Goal: Feedback & Contribution: Submit feedback/report problem

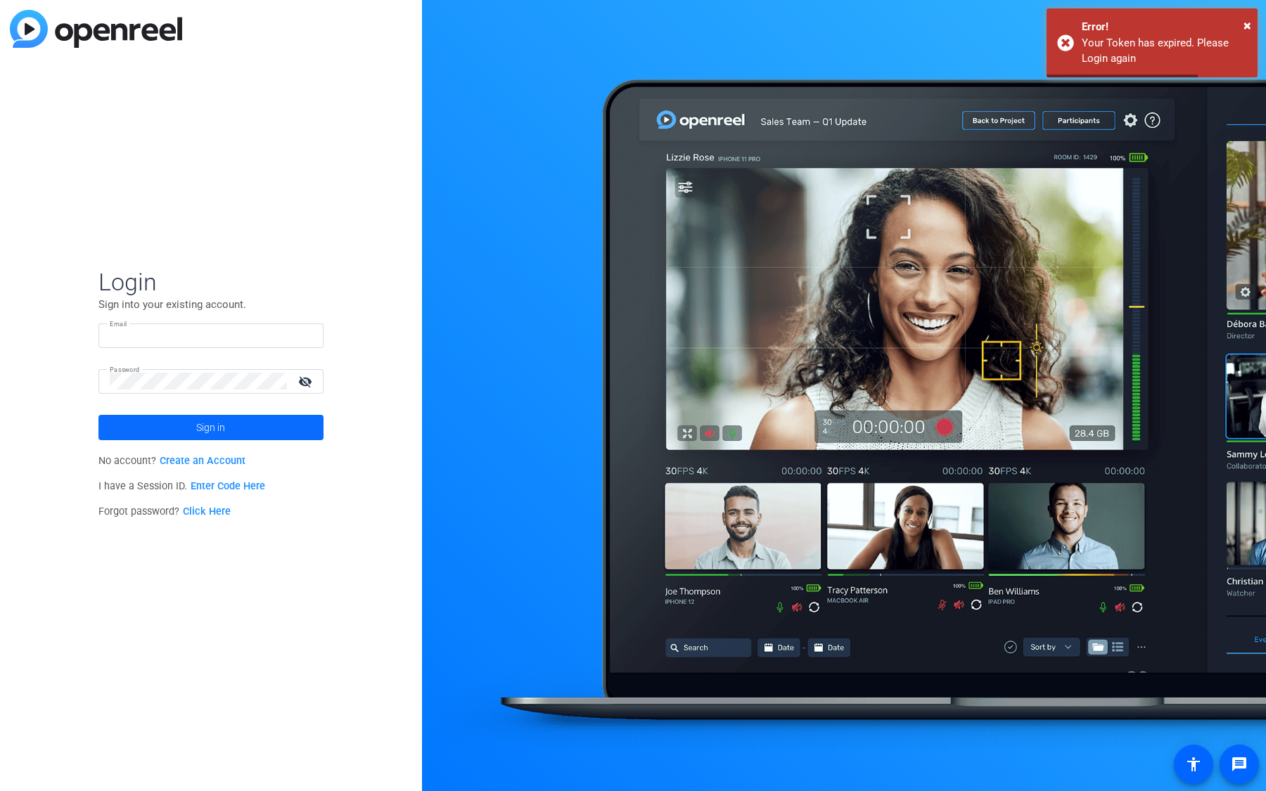
type input "pbradt@openreel.com"
click at [281, 429] on span at bounding box center [210, 428] width 225 height 34
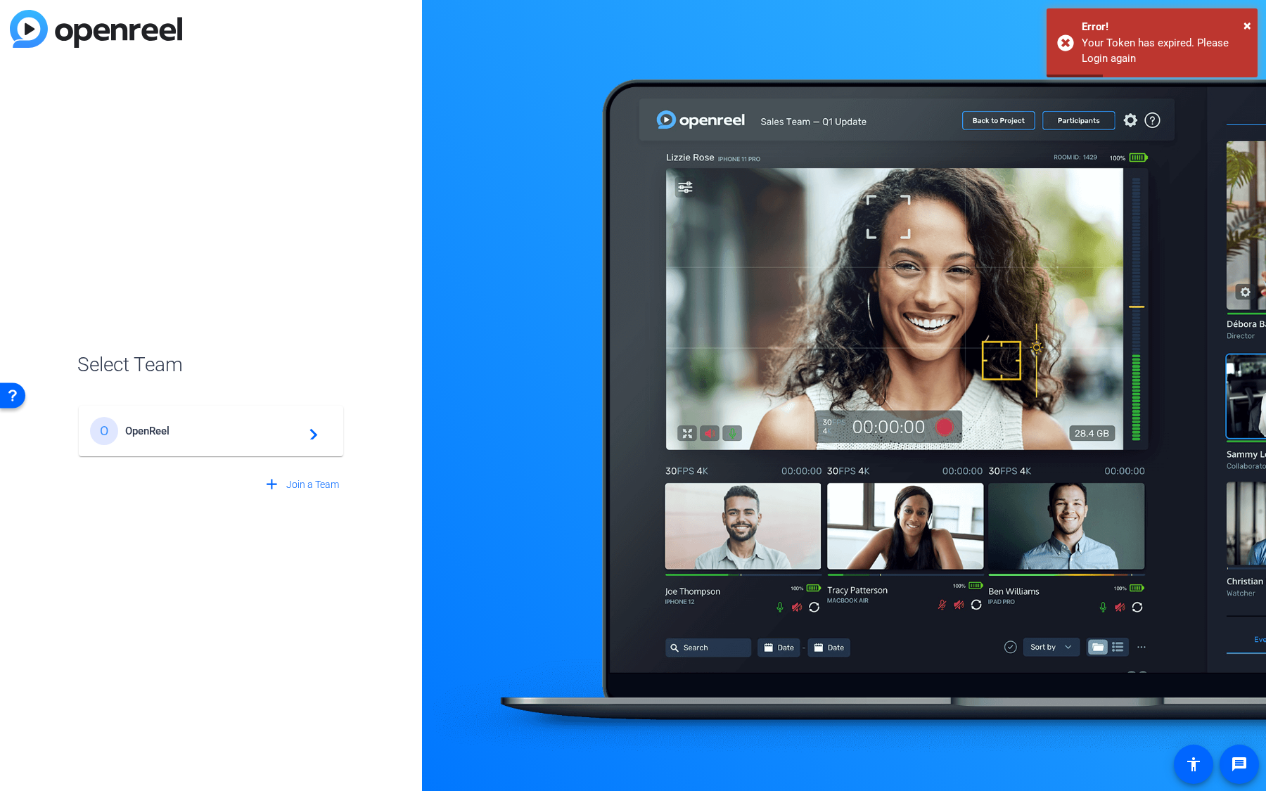
click at [264, 435] on span "OpenReel" at bounding box center [213, 431] width 176 height 13
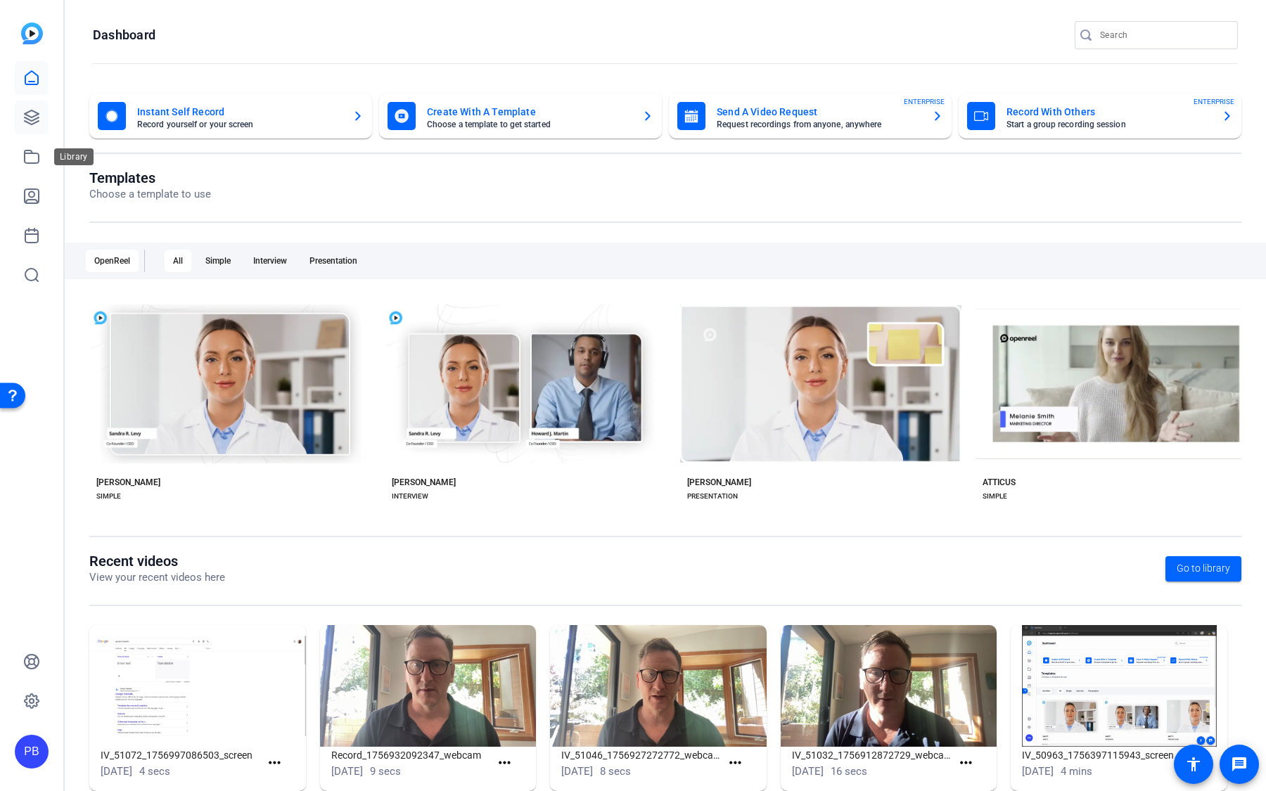
click at [34, 116] on icon at bounding box center [32, 117] width 14 height 14
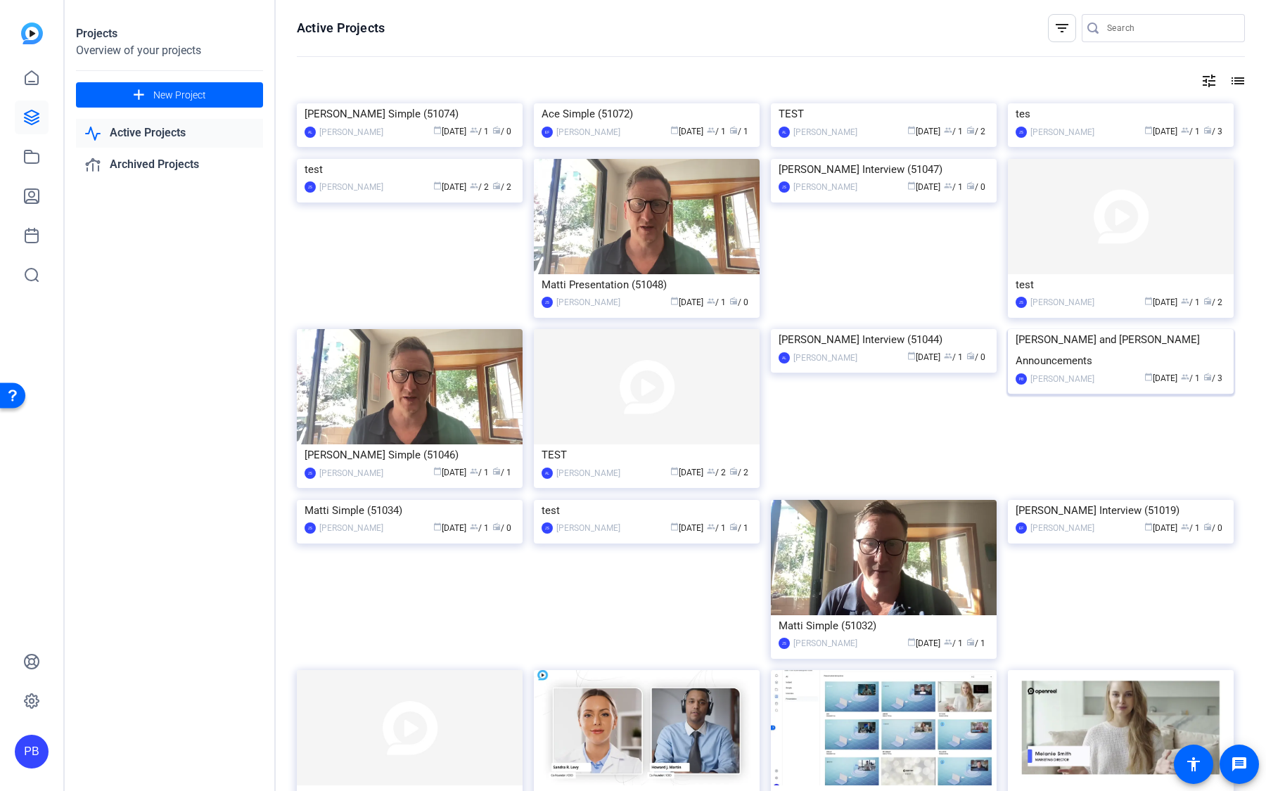
click at [1118, 329] on img at bounding box center [1121, 329] width 226 height 0
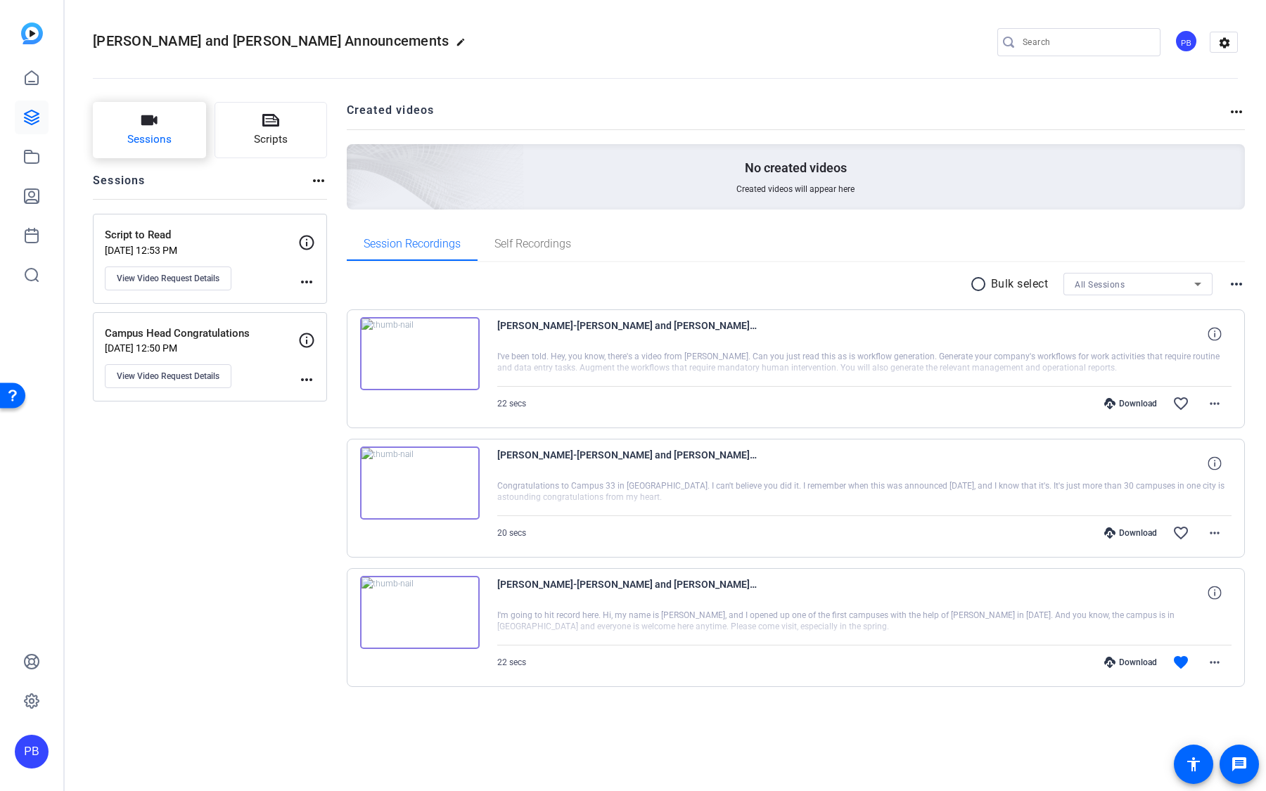
click at [157, 146] on span "Sessions" at bounding box center [149, 140] width 44 height 16
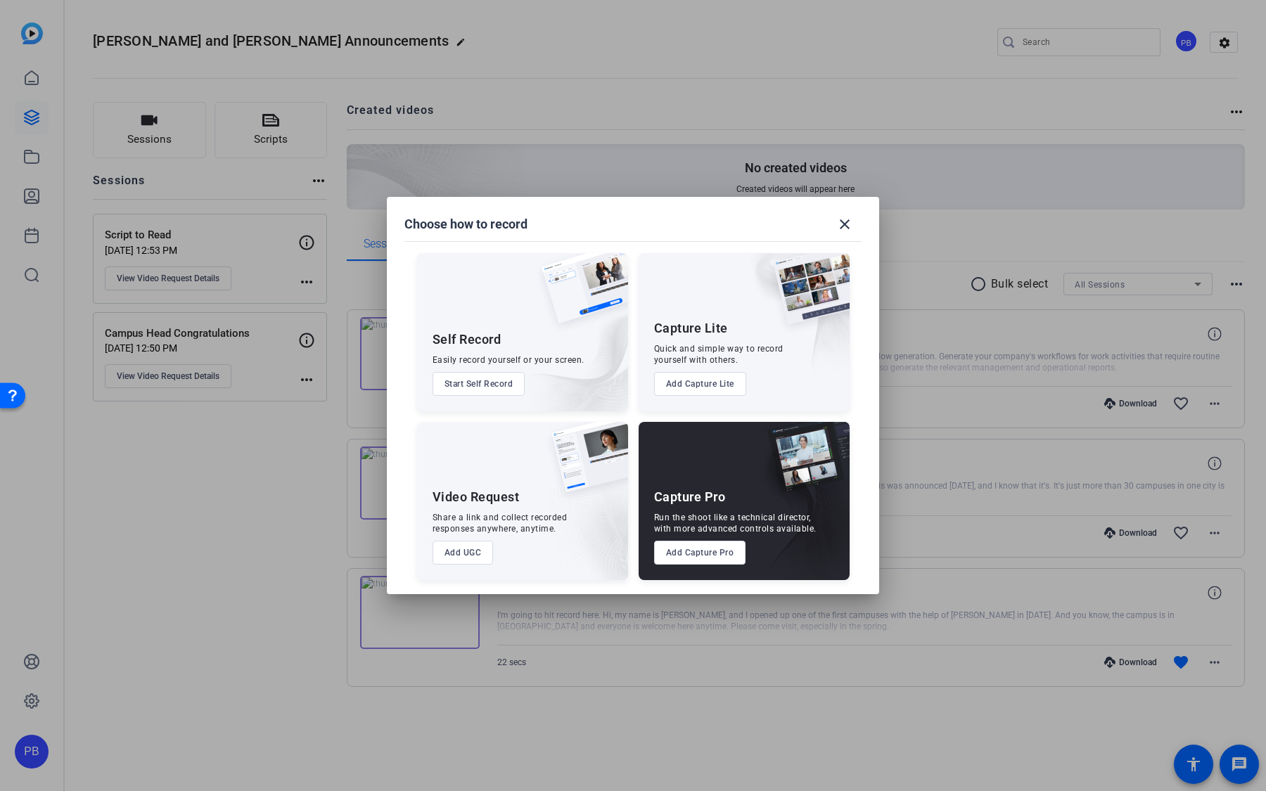
click at [693, 556] on button "Add Capture Pro" at bounding box center [700, 553] width 92 height 24
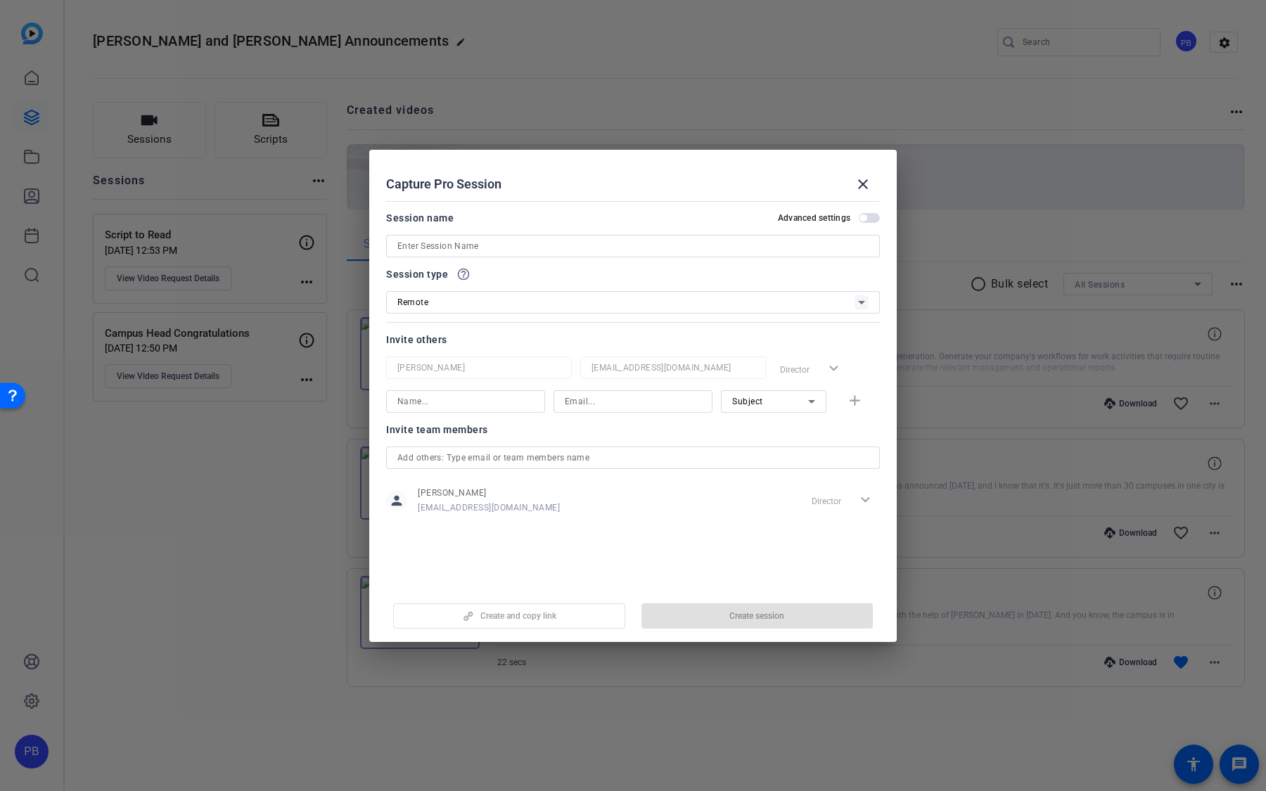
click at [519, 244] on input at bounding box center [632, 246] width 471 height 17
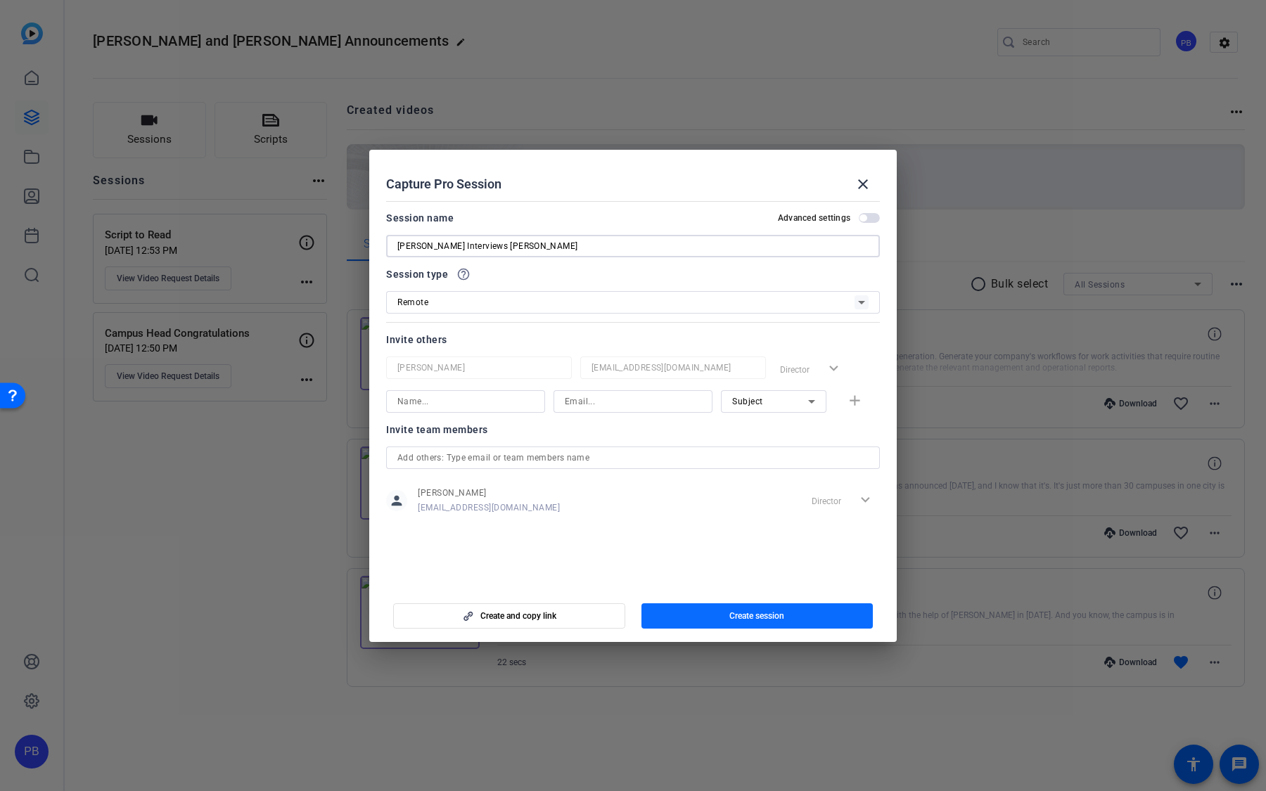
type input "Pete Interviews Robert"
click at [754, 607] on span "button" at bounding box center [757, 616] width 232 height 34
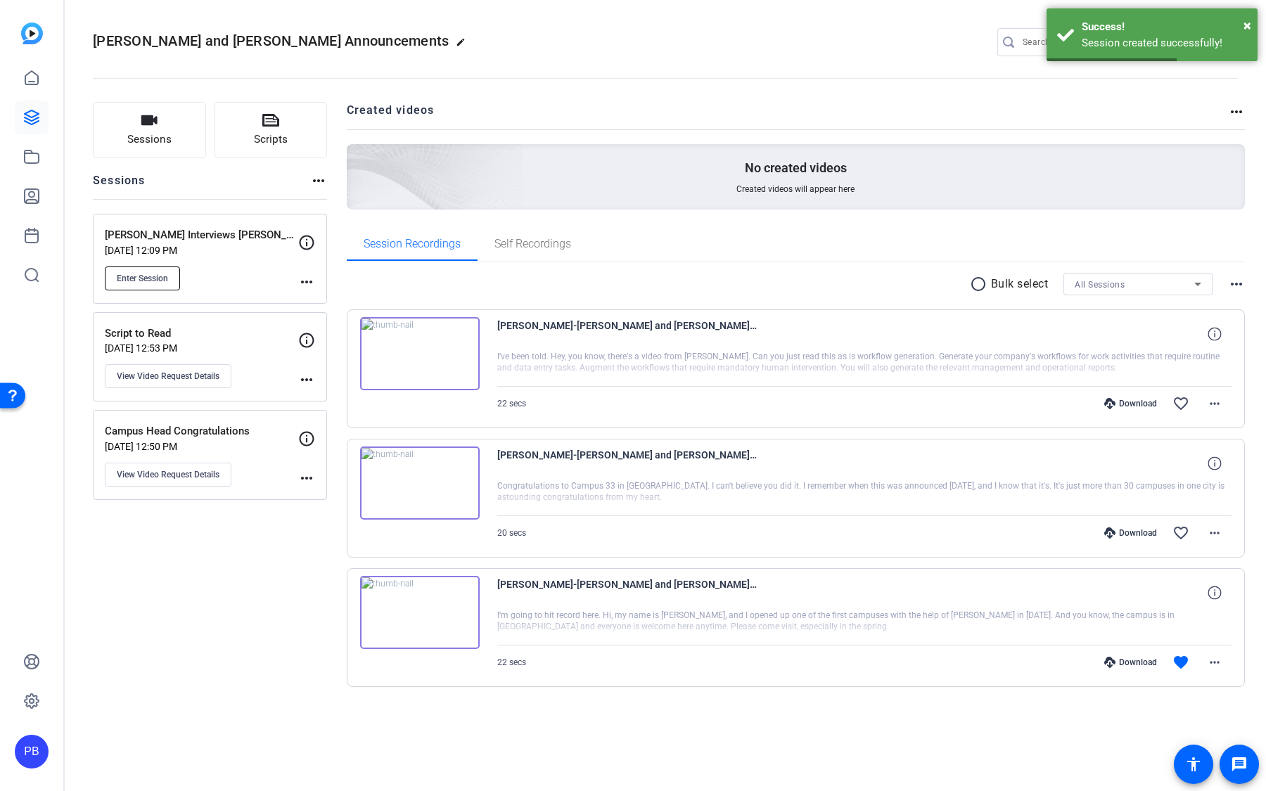
click at [156, 278] on span "Enter Session" at bounding box center [142, 278] width 51 height 11
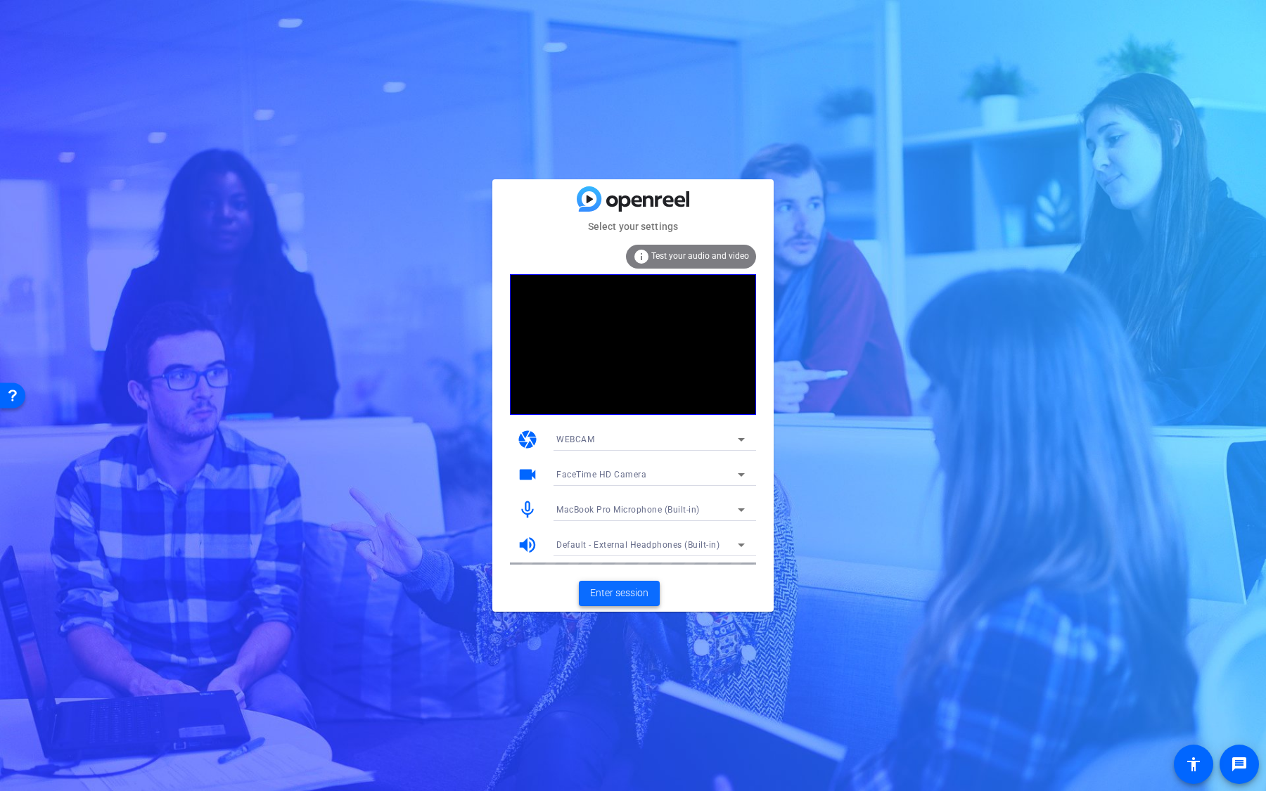
click at [624, 593] on span "Enter session" at bounding box center [619, 593] width 58 height 15
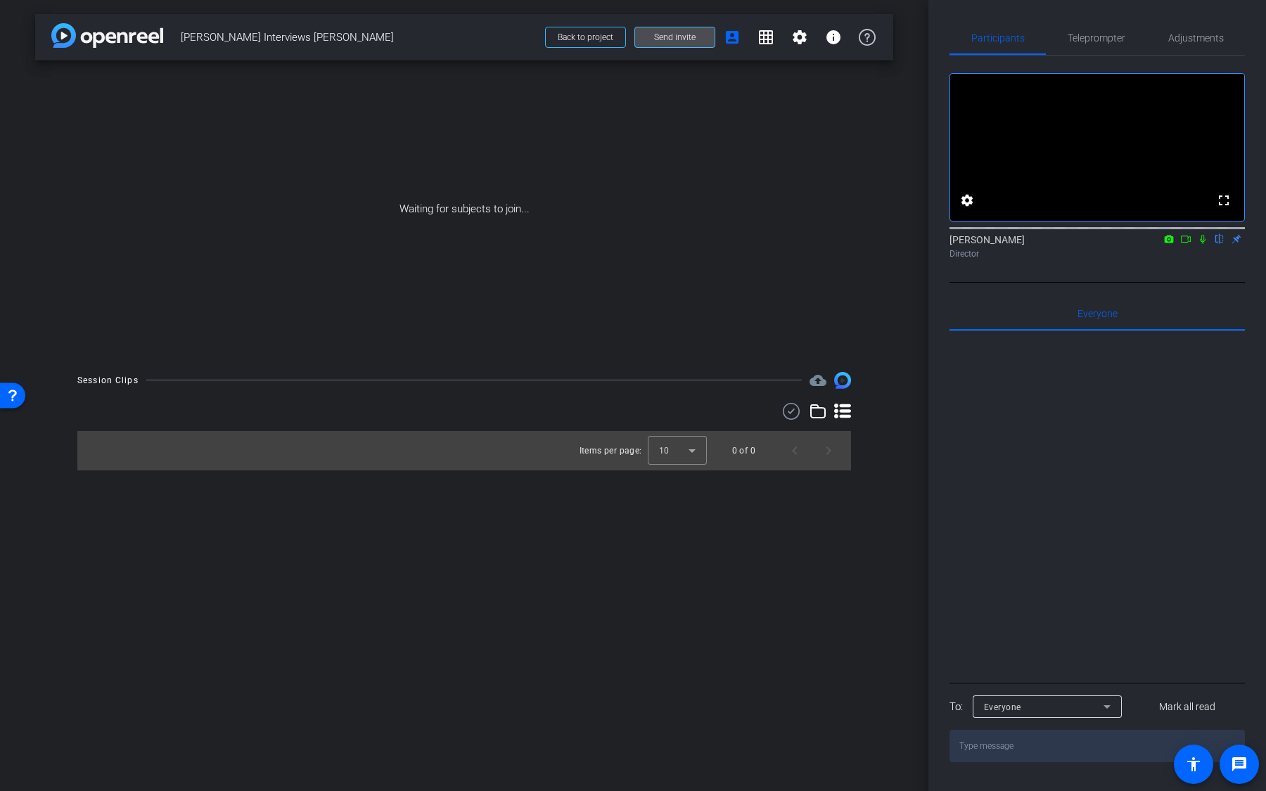
click at [693, 34] on span "Send invite" at bounding box center [674, 37] width 41 height 11
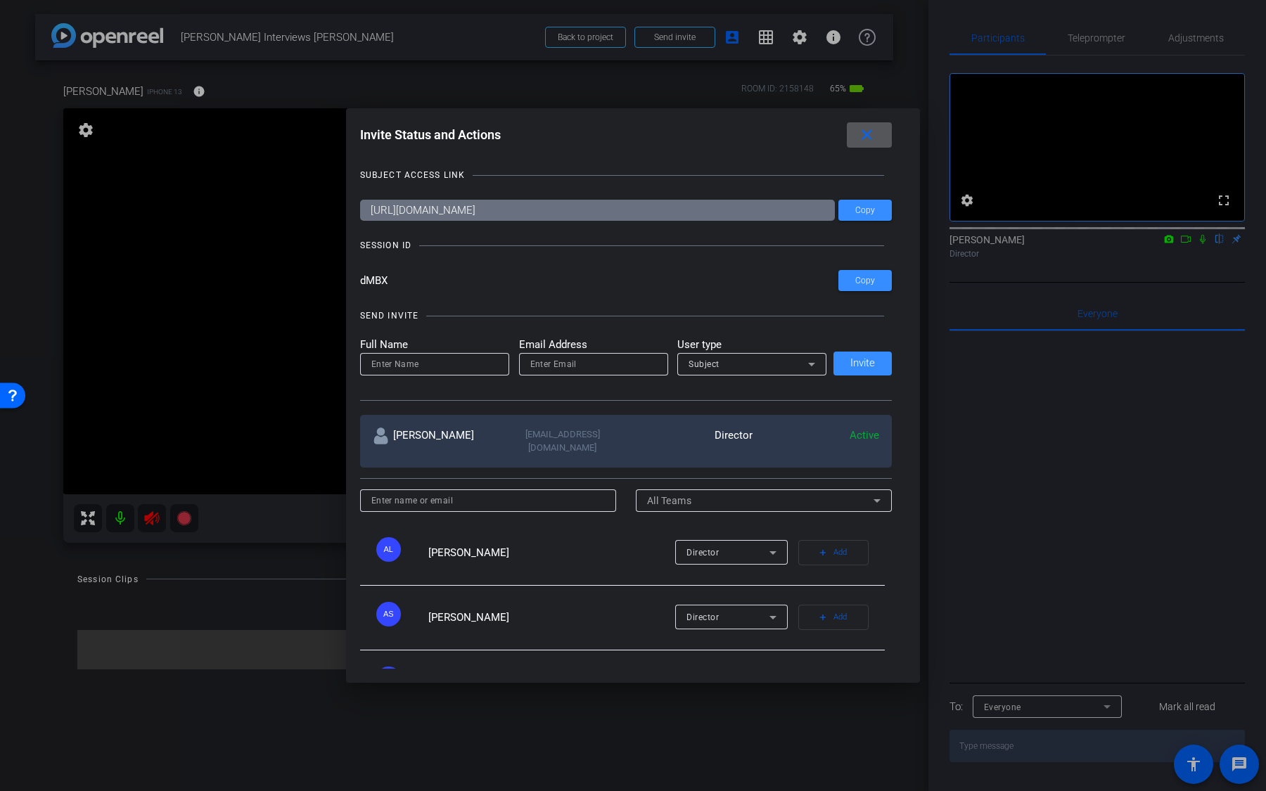
click at [0, 0] on span at bounding box center [0, 0] width 0 height 0
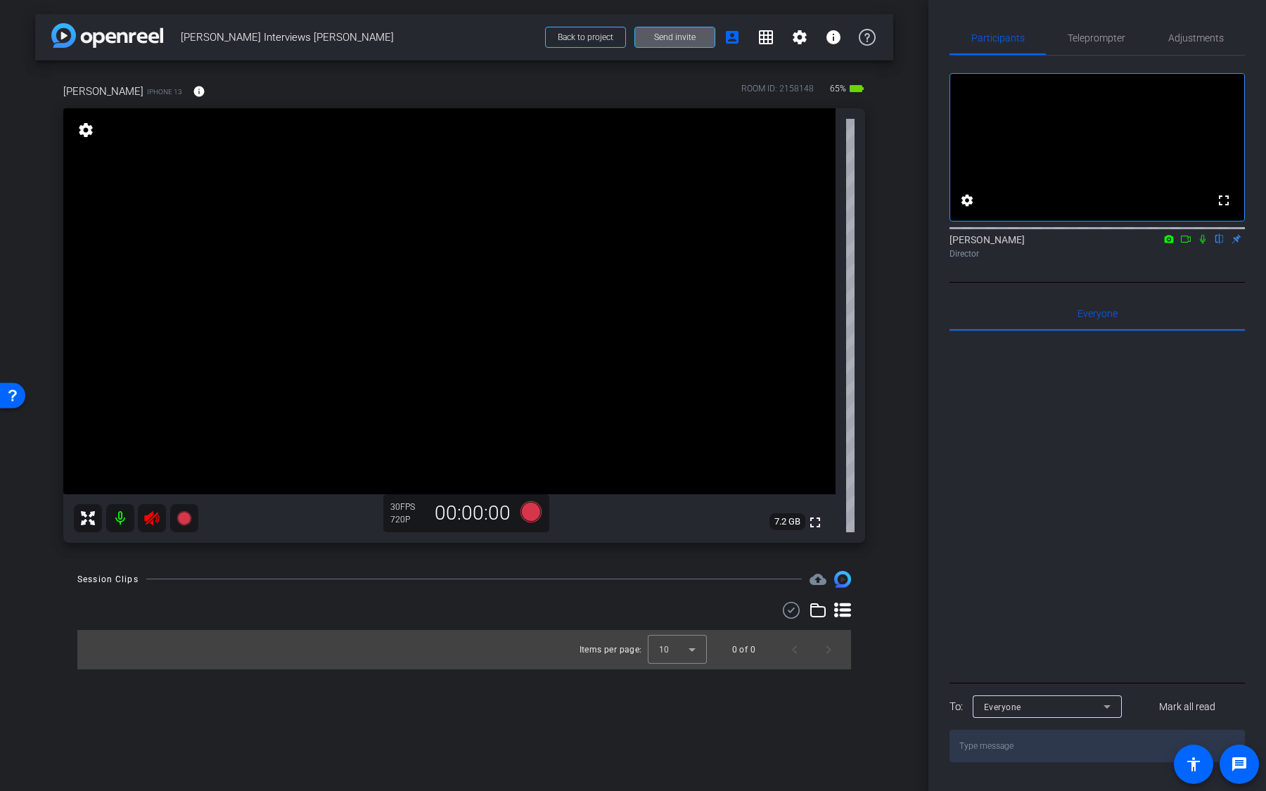
click at [121, 520] on mat-icon at bounding box center [120, 518] width 28 height 28
click at [1214, 40] on span "Adjustments" at bounding box center [1196, 38] width 56 height 10
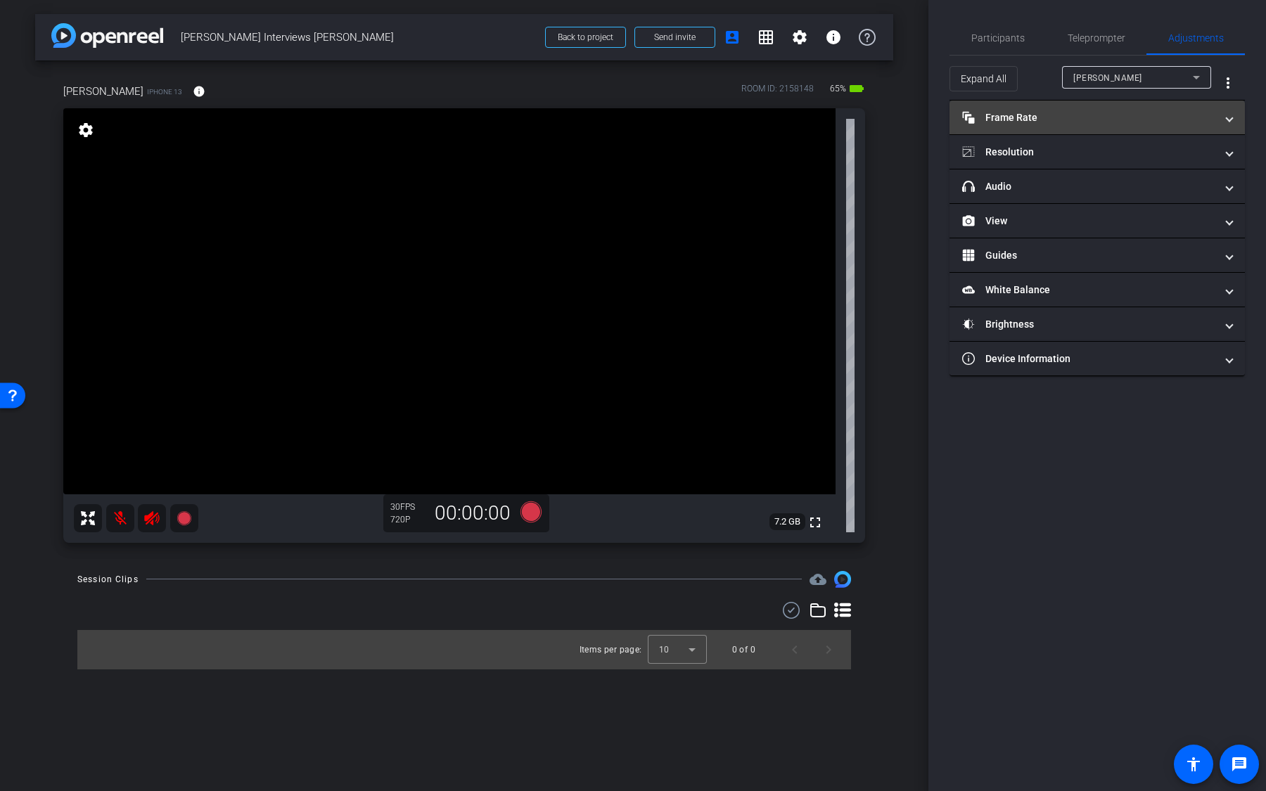
click at [1070, 126] on mat-expansion-panel-header "Frame Rate Frame Rate" at bounding box center [1096, 118] width 295 height 34
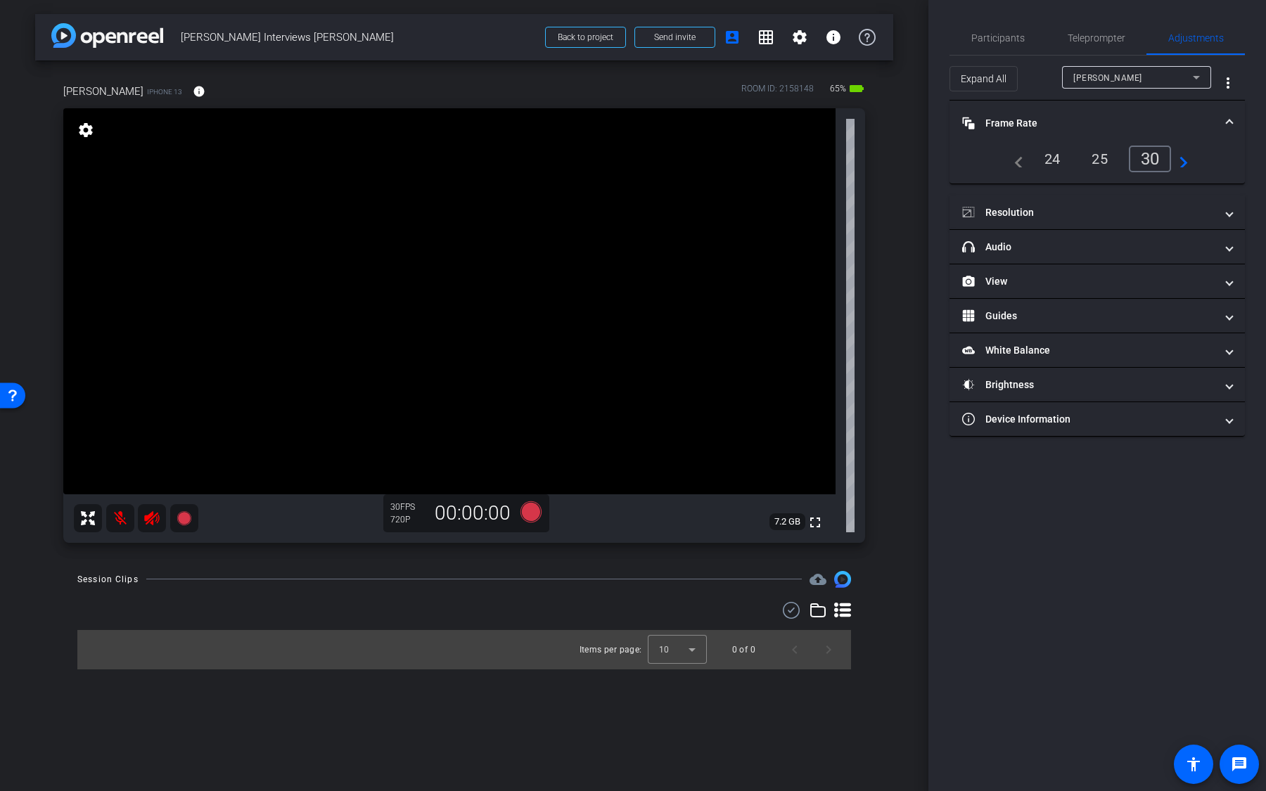
click at [1059, 168] on div "24" at bounding box center [1052, 159] width 37 height 24
click at [1058, 205] on mat-panel-title "Resolution" at bounding box center [1088, 212] width 253 height 15
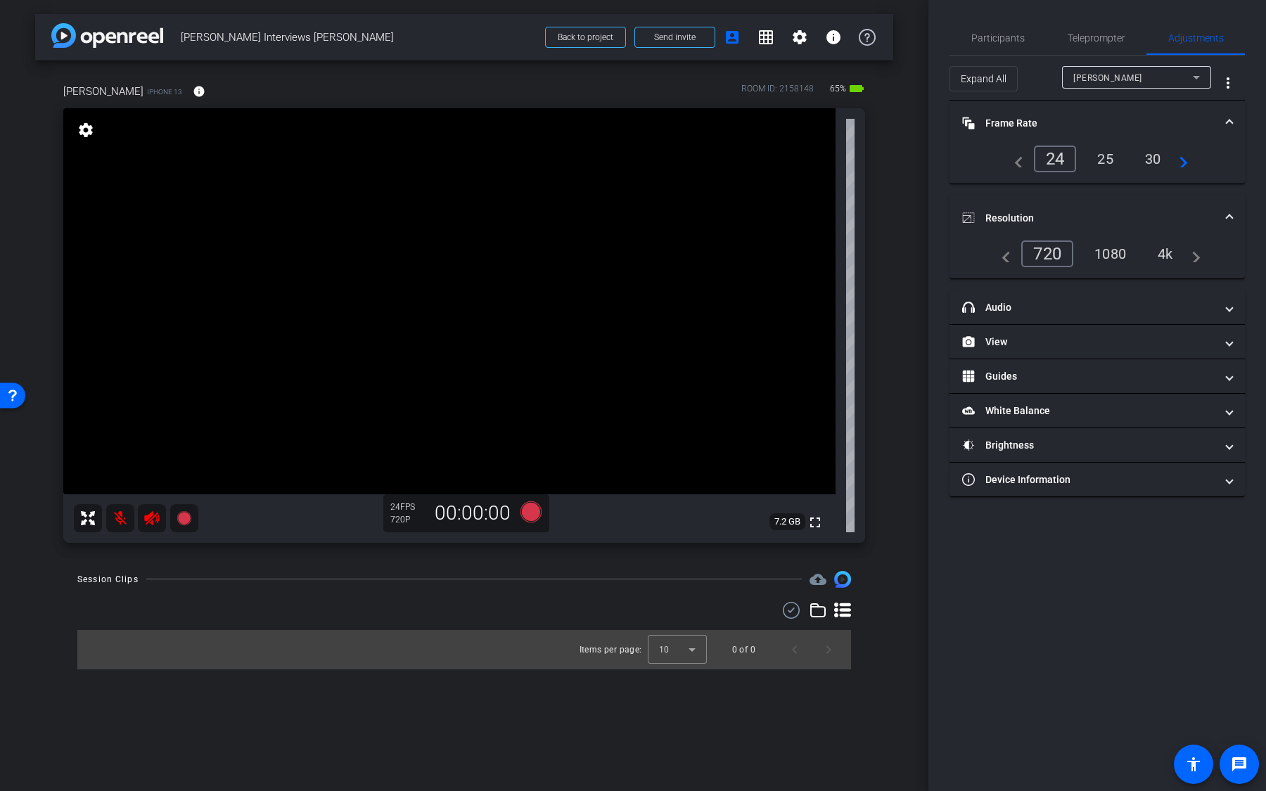
click at [1115, 248] on div "1080" at bounding box center [1110, 254] width 53 height 24
click at [1174, 252] on div "4k" at bounding box center [1166, 254] width 37 height 24
click at [1113, 258] on div "1080" at bounding box center [1103, 254] width 53 height 24
click at [1073, 313] on mat-expansion-panel-header "headphone icon Audio" at bounding box center [1096, 307] width 295 height 34
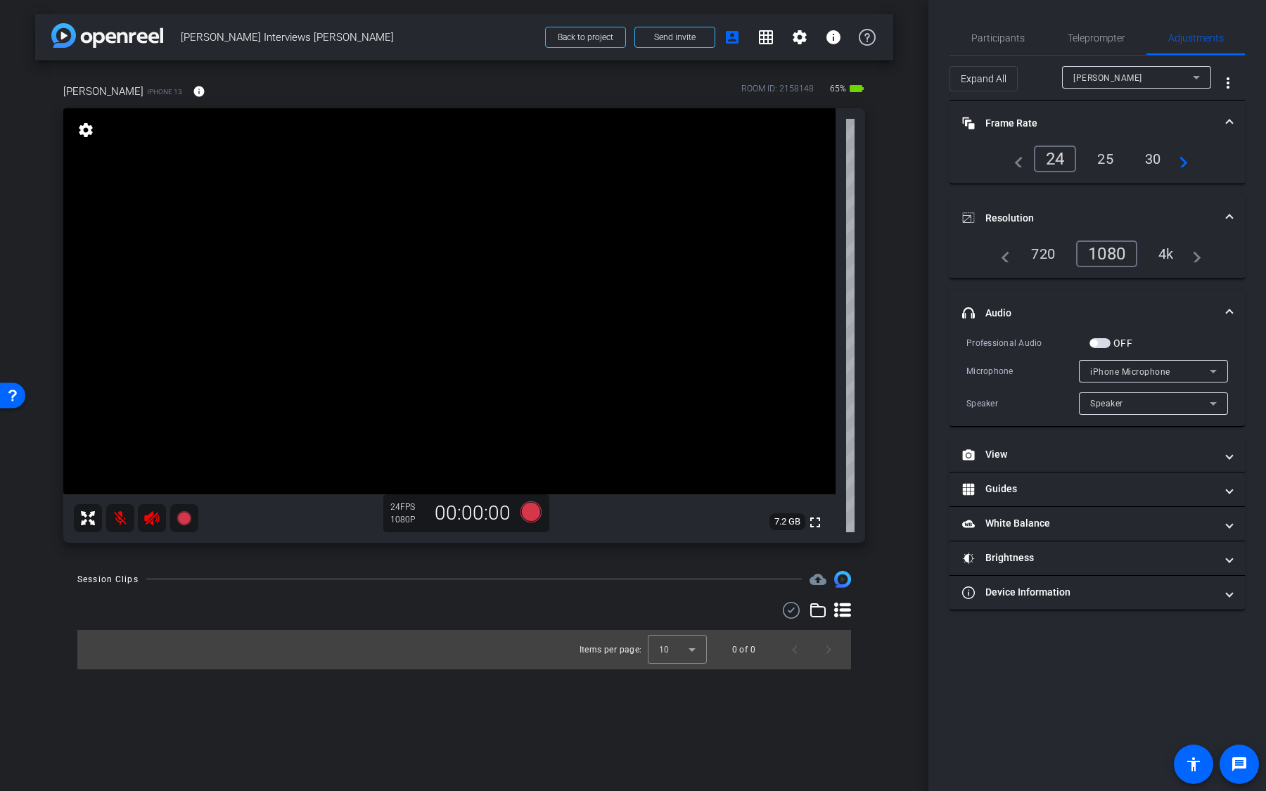
click at [1103, 342] on span "button" at bounding box center [1099, 343] width 21 height 10
click at [1102, 342] on span "button" at bounding box center [1103, 343] width 7 height 7
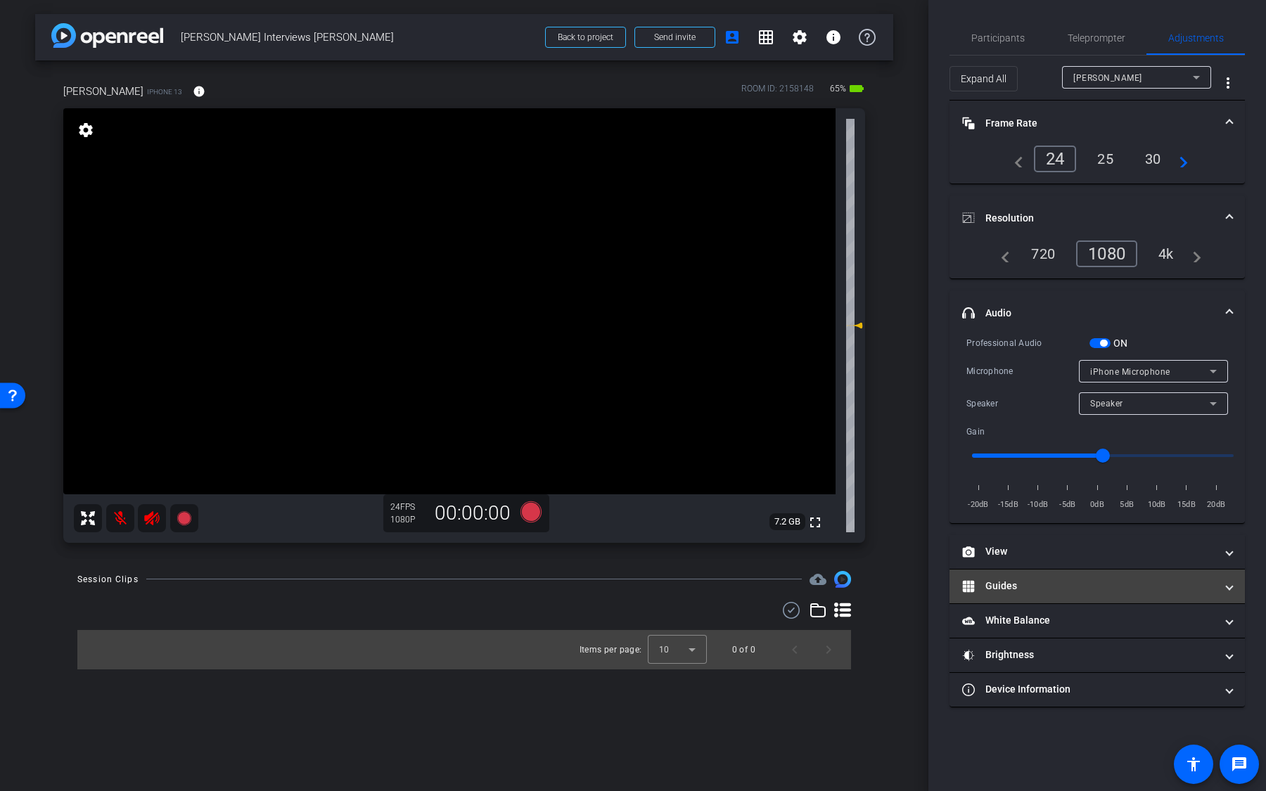
click at [1049, 570] on mat-expansion-panel-header "Guides" at bounding box center [1096, 587] width 295 height 34
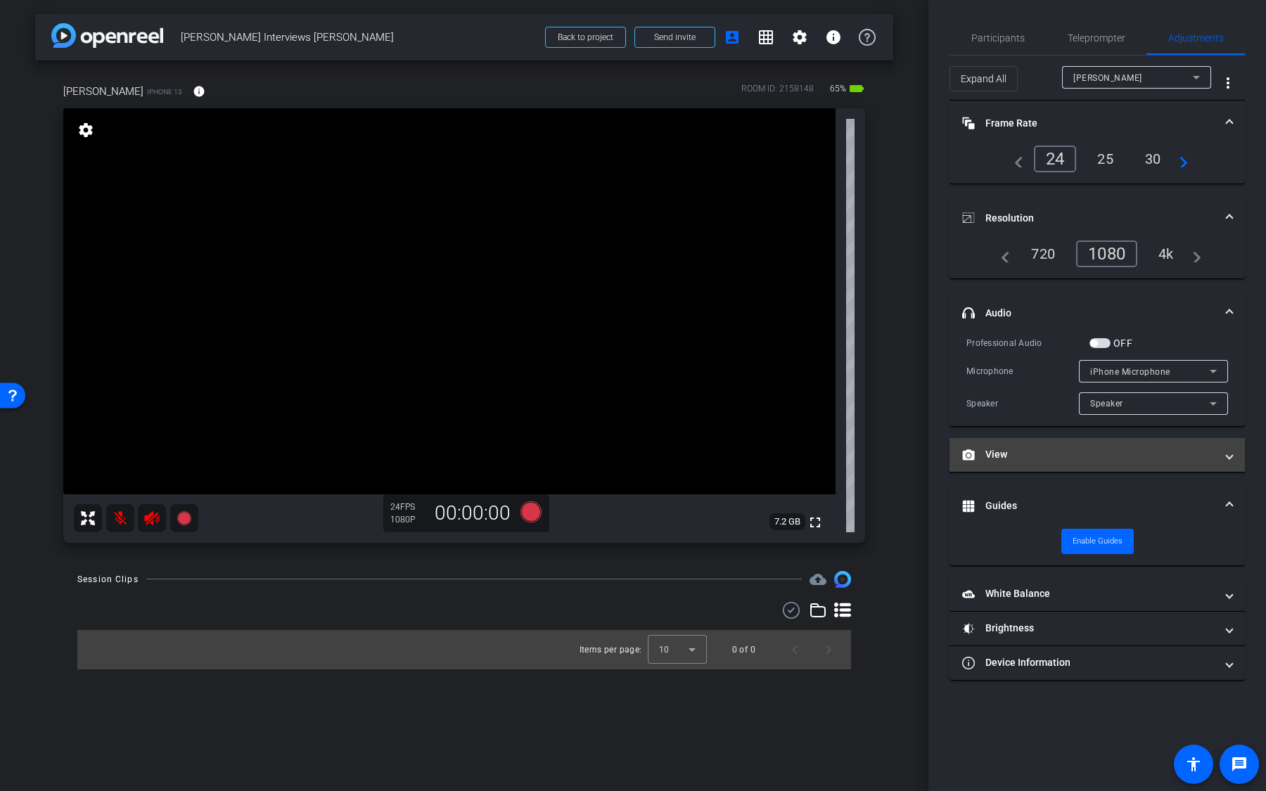
click at [1049, 456] on mat-panel-title "View" at bounding box center [1088, 454] width 253 height 15
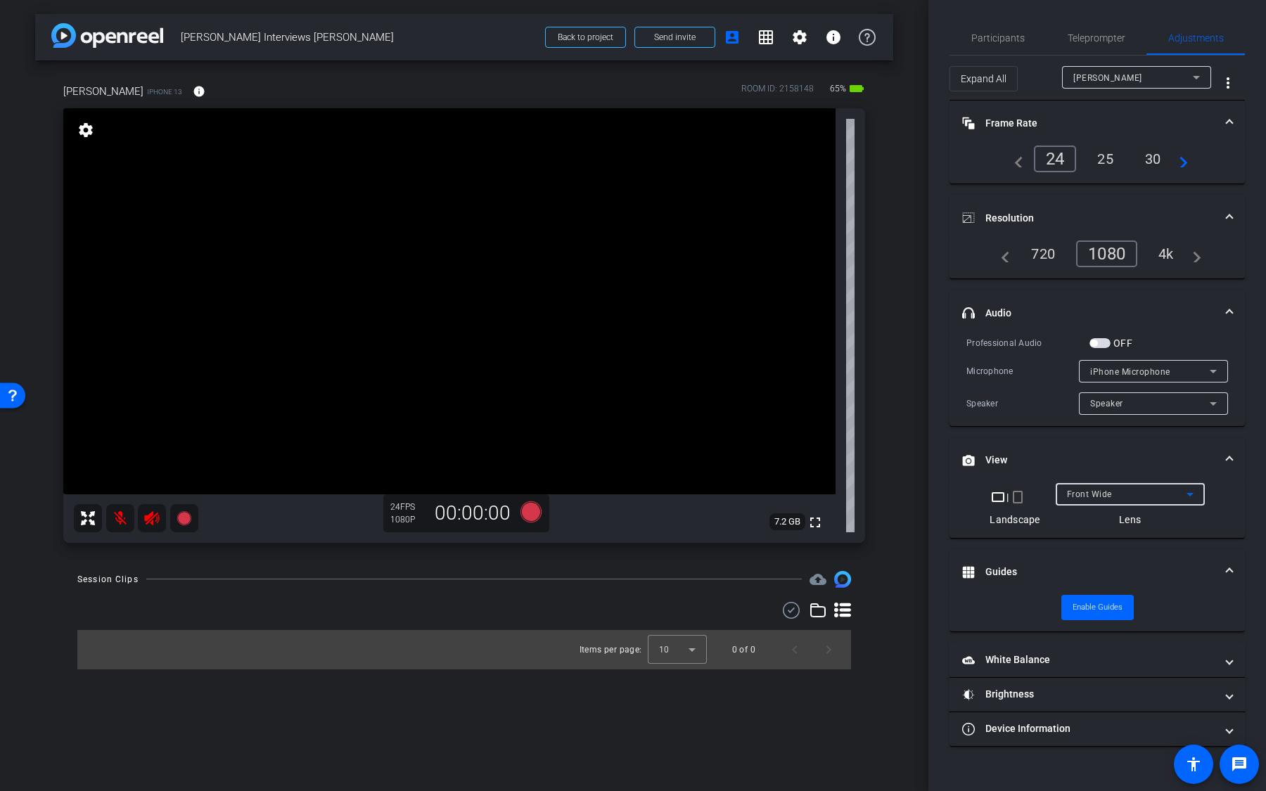
click at [1088, 494] on span "Front Wide" at bounding box center [1089, 494] width 45 height 10
click at [1073, 454] on div at bounding box center [633, 395] width 1266 height 791
click at [1022, 660] on mat-panel-title "White Balance White Balance" at bounding box center [1088, 660] width 253 height 15
drag, startPoint x: 974, startPoint y: 726, endPoint x: 988, endPoint y: 726, distance: 14.1
click at [988, 726] on input "range" at bounding box center [1102, 730] width 291 height 31
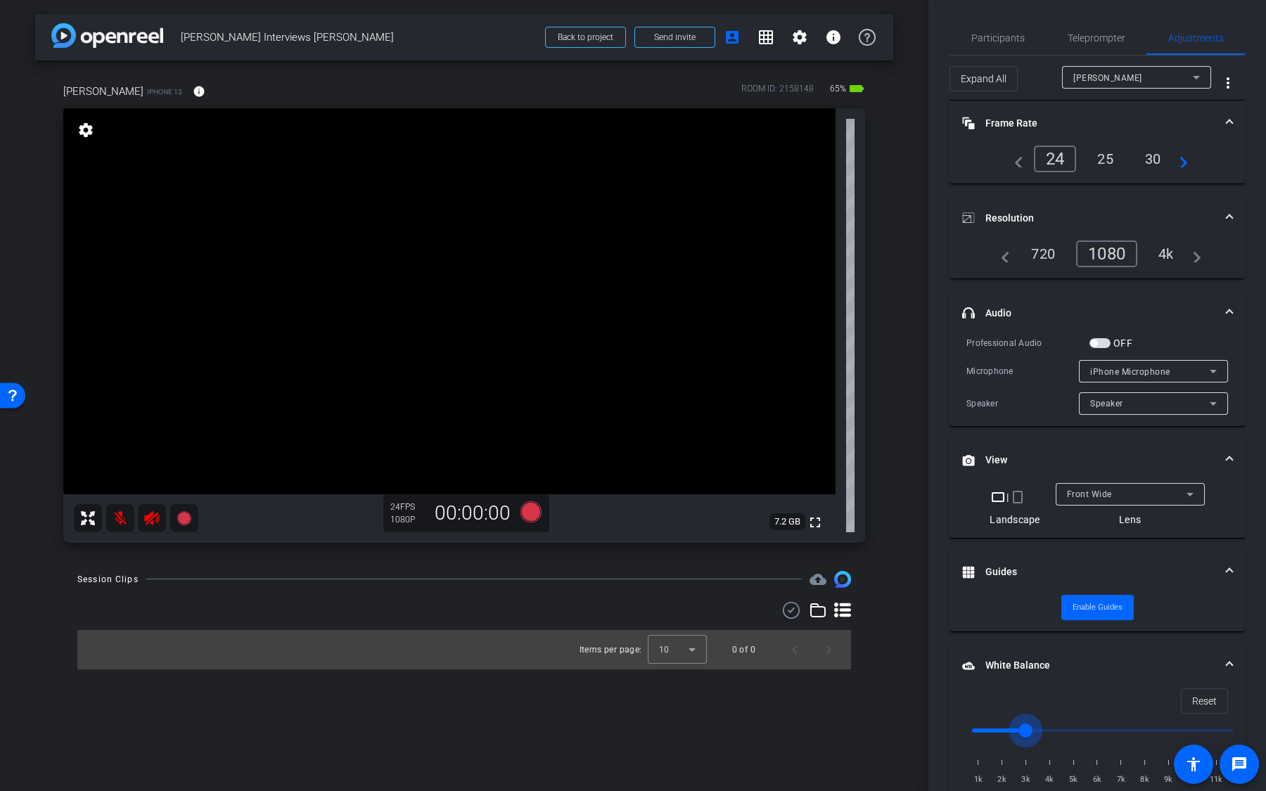
drag, startPoint x: 988, startPoint y: 726, endPoint x: 1031, endPoint y: 724, distance: 42.9
click at [1028, 726] on input "range" at bounding box center [1102, 730] width 291 height 31
drag, startPoint x: 1027, startPoint y: 726, endPoint x: 1075, endPoint y: 726, distance: 47.8
click at [1075, 726] on input "range" at bounding box center [1102, 730] width 291 height 31
drag, startPoint x: 1064, startPoint y: 727, endPoint x: 1140, endPoint y: 727, distance: 75.9
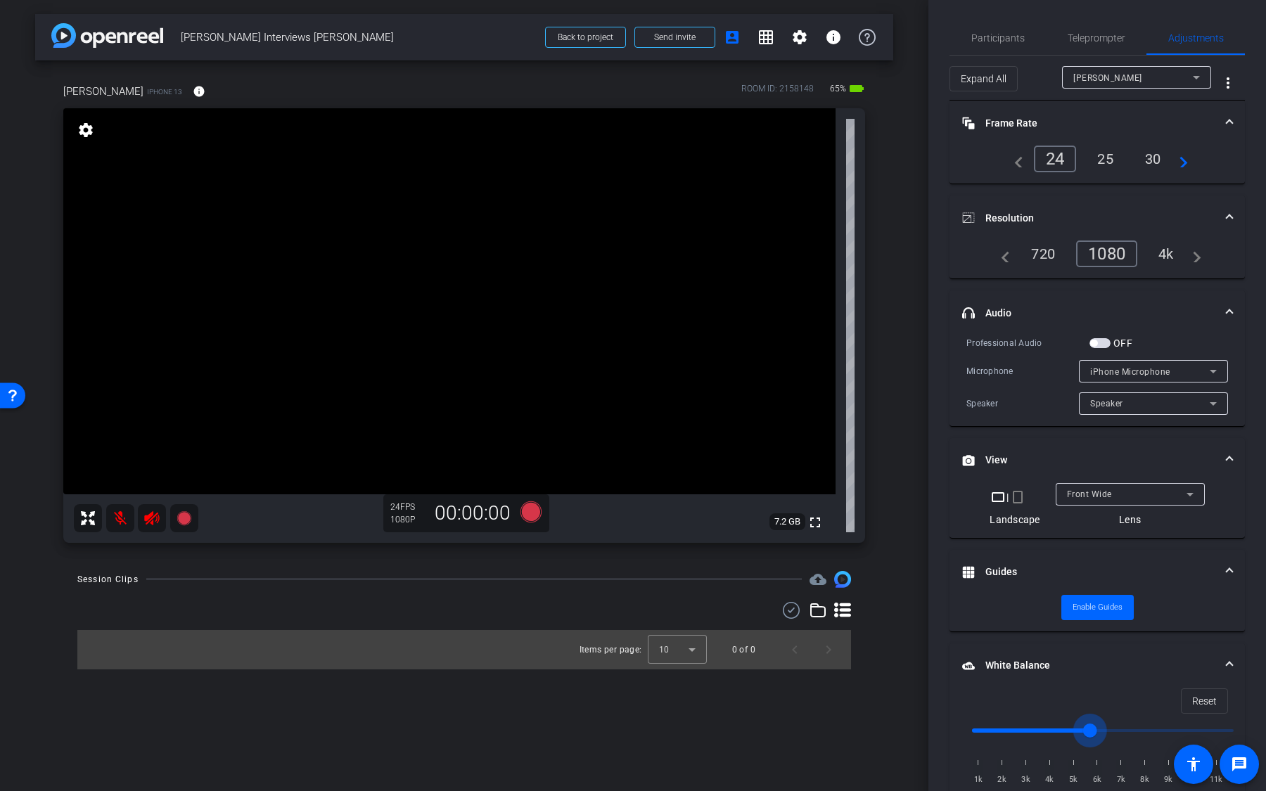
click at [1131, 727] on input "range" at bounding box center [1102, 730] width 291 height 31
click at [1158, 648] on mat-expansion-panel-header "White Balance White Balance" at bounding box center [1096, 665] width 295 height 45
click at [1111, 490] on div "Front Wide" at bounding box center [1127, 494] width 120 height 18
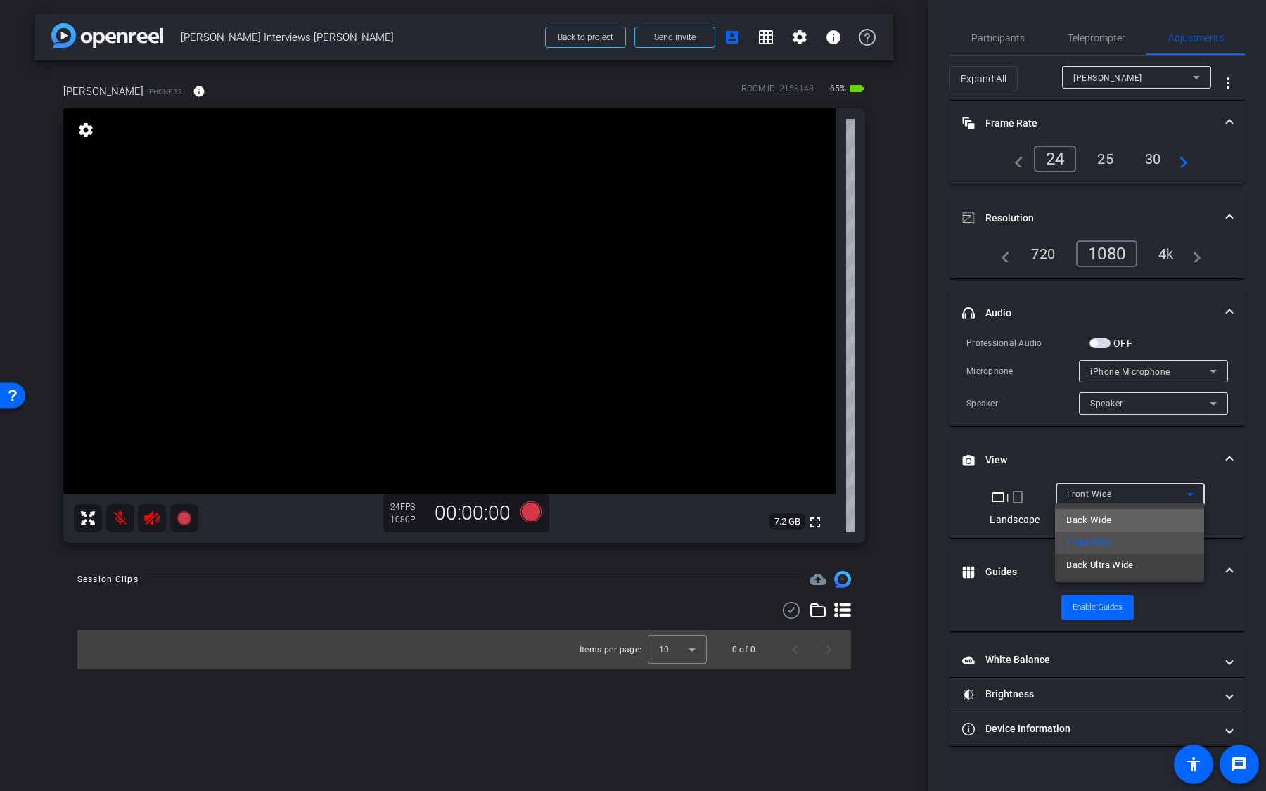
click at [1108, 523] on span "Back Wide" at bounding box center [1088, 520] width 45 height 17
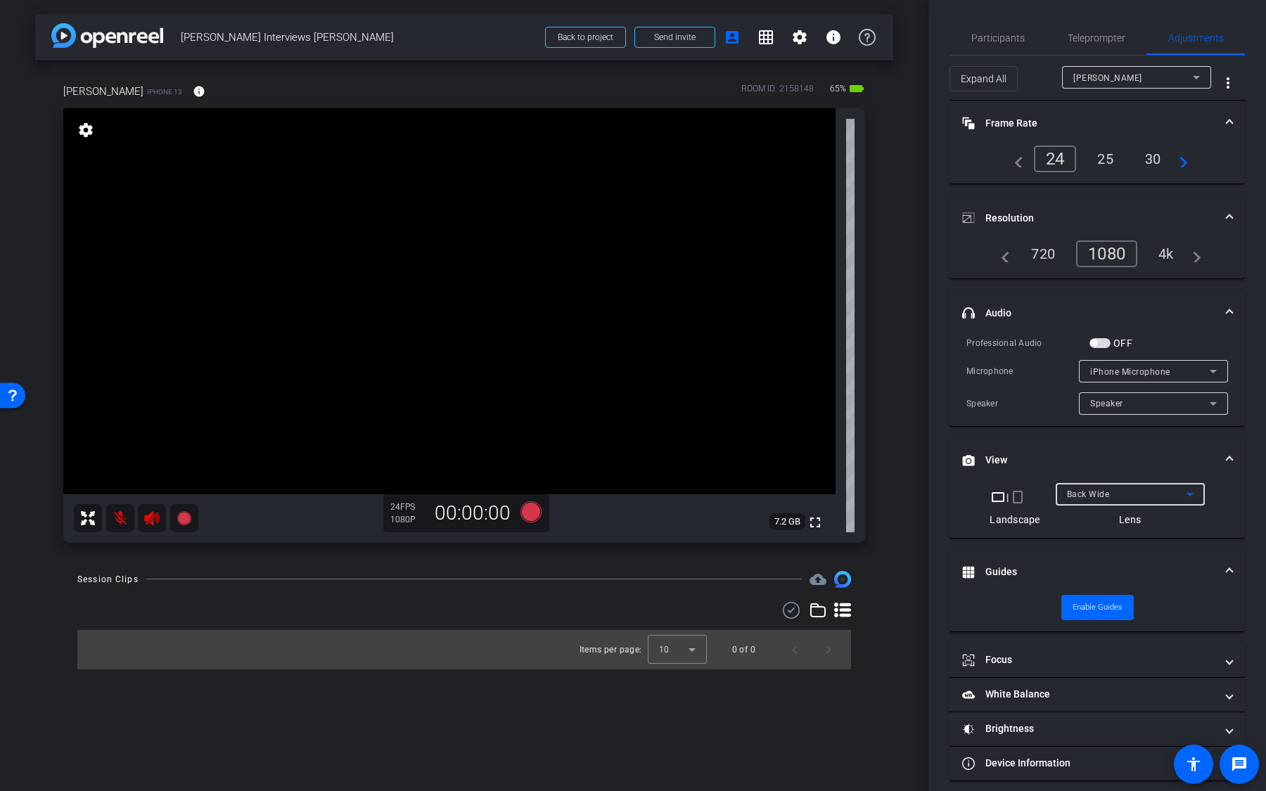
click at [1109, 485] on div "Back Wide" at bounding box center [1127, 494] width 120 height 18
click at [1100, 565] on span "Back Ultra Wide" at bounding box center [1100, 565] width 68 height 17
click at [1101, 491] on span "Back Ultra Wide" at bounding box center [1099, 494] width 65 height 10
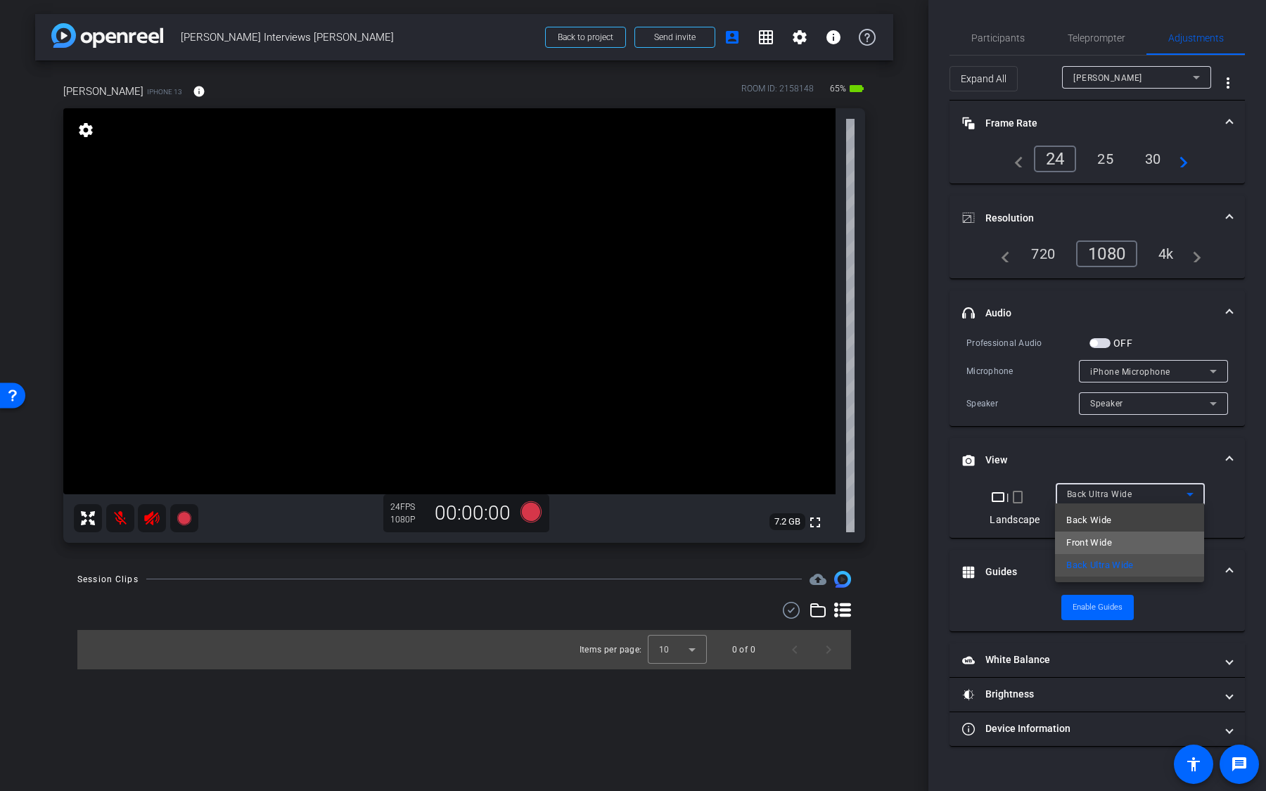
click at [1090, 539] on span "Front Wide" at bounding box center [1089, 542] width 46 height 17
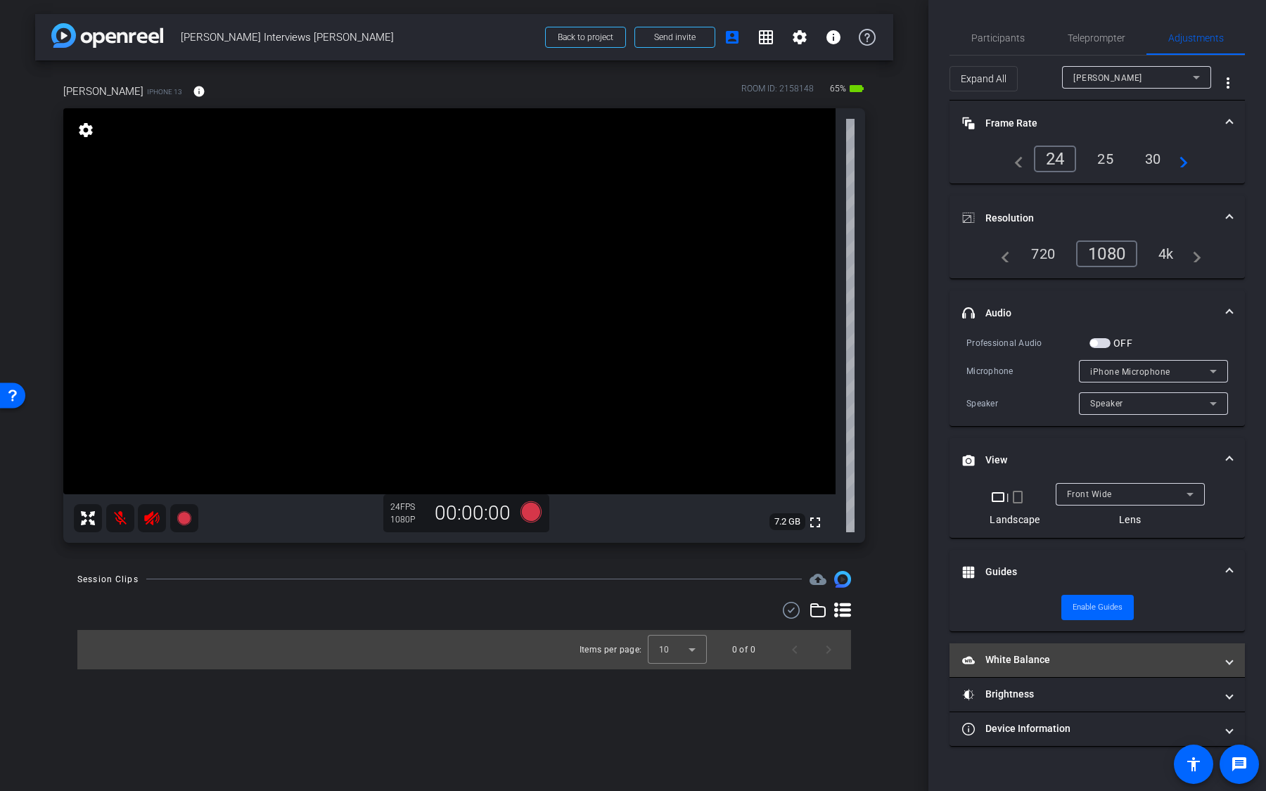
click at [1052, 653] on mat-panel-title "White Balance White Balance" at bounding box center [1088, 660] width 253 height 15
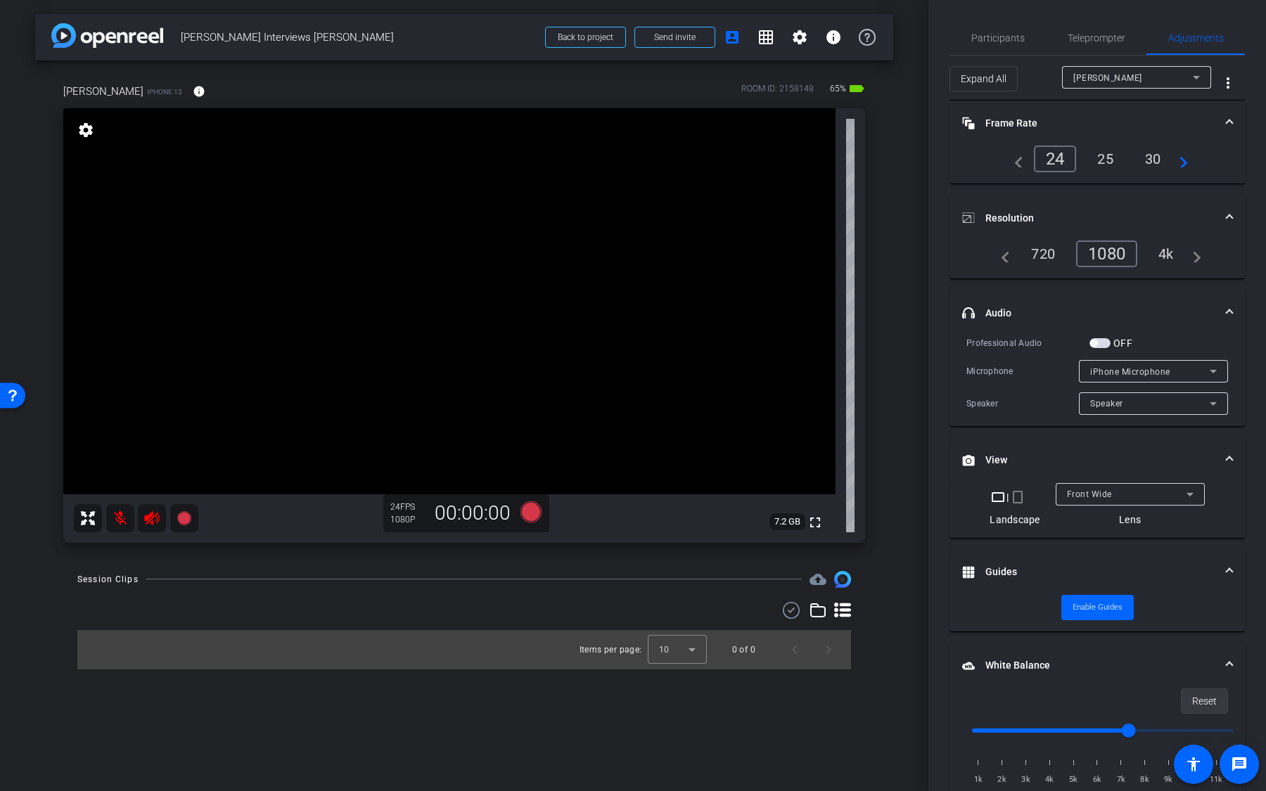
click at [1200, 691] on span "Reset" at bounding box center [1204, 701] width 25 height 27
type input "1000"
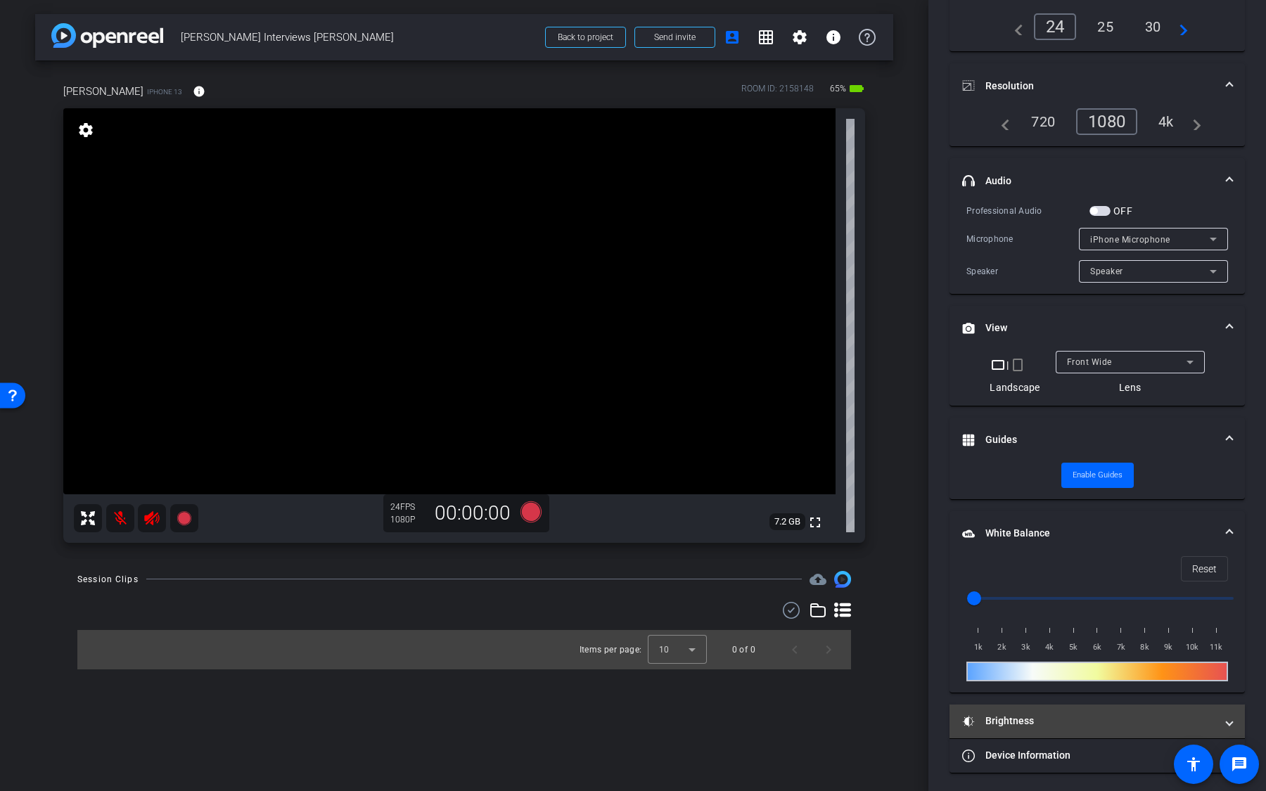
click at [1032, 722] on mat-panel-title "Brightness" at bounding box center [1088, 721] width 253 height 15
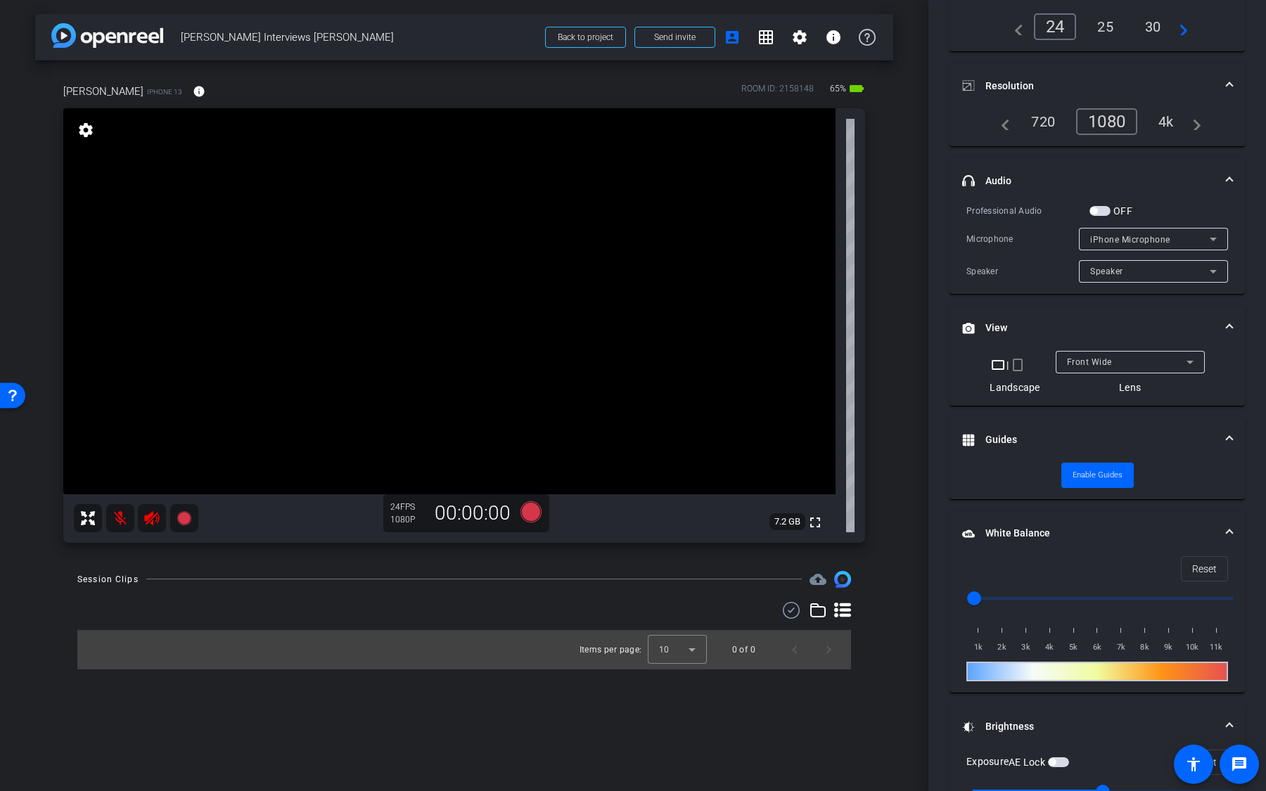
scroll to position [278, 0]
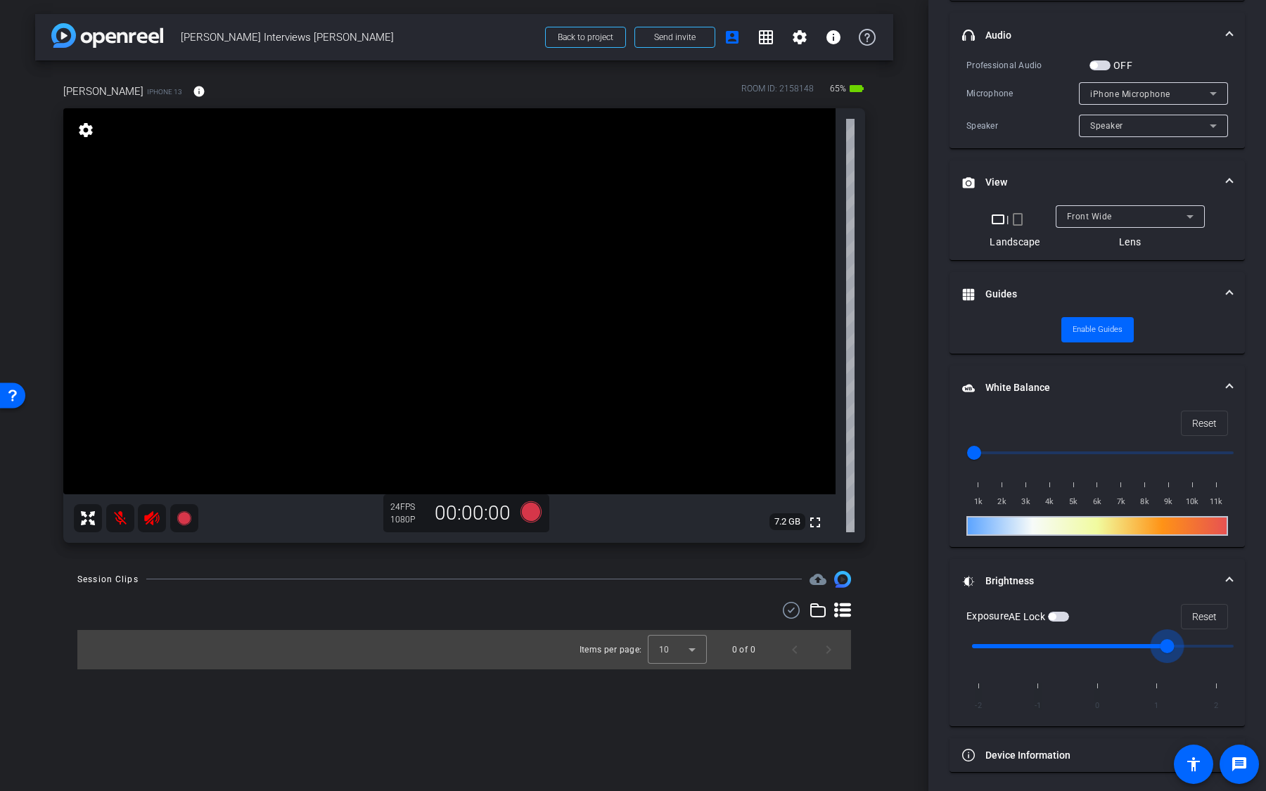
drag, startPoint x: 1106, startPoint y: 648, endPoint x: 1166, endPoint y: 649, distance: 59.8
click at [1165, 649] on input "range" at bounding box center [1102, 646] width 291 height 31
click at [1203, 613] on span "Reset" at bounding box center [1204, 616] width 25 height 27
type input "0"
click at [530, 513] on icon at bounding box center [530, 511] width 21 height 21
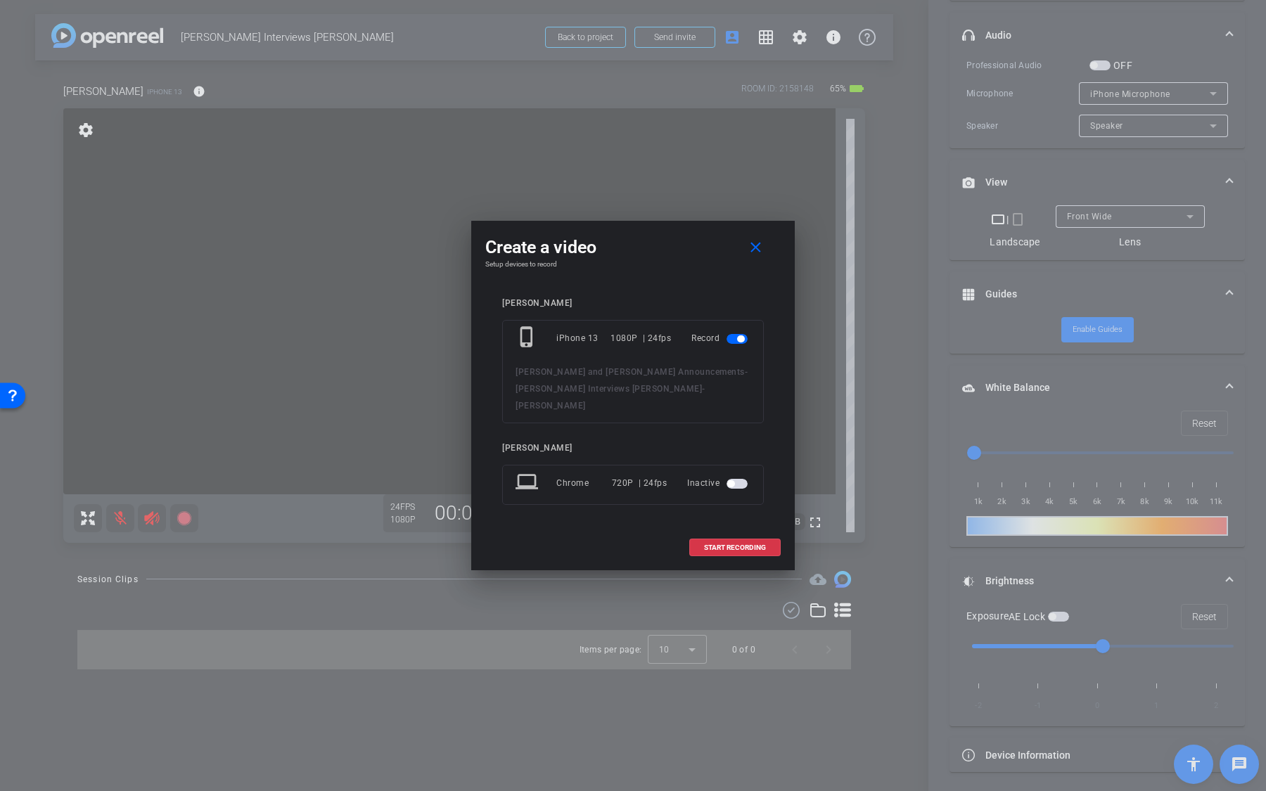
click at [736, 479] on span "button" at bounding box center [736, 484] width 21 height 10
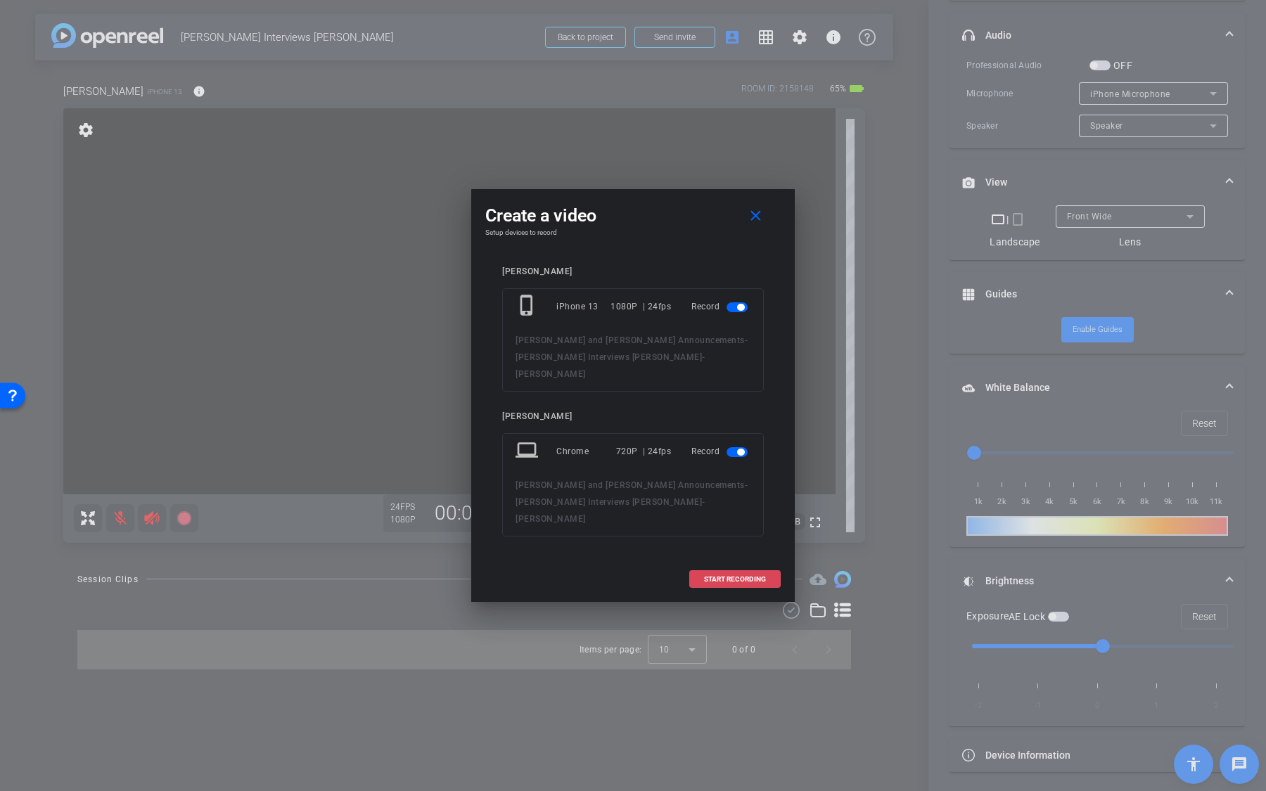
click at [740, 576] on span "START RECORDING" at bounding box center [735, 579] width 62 height 7
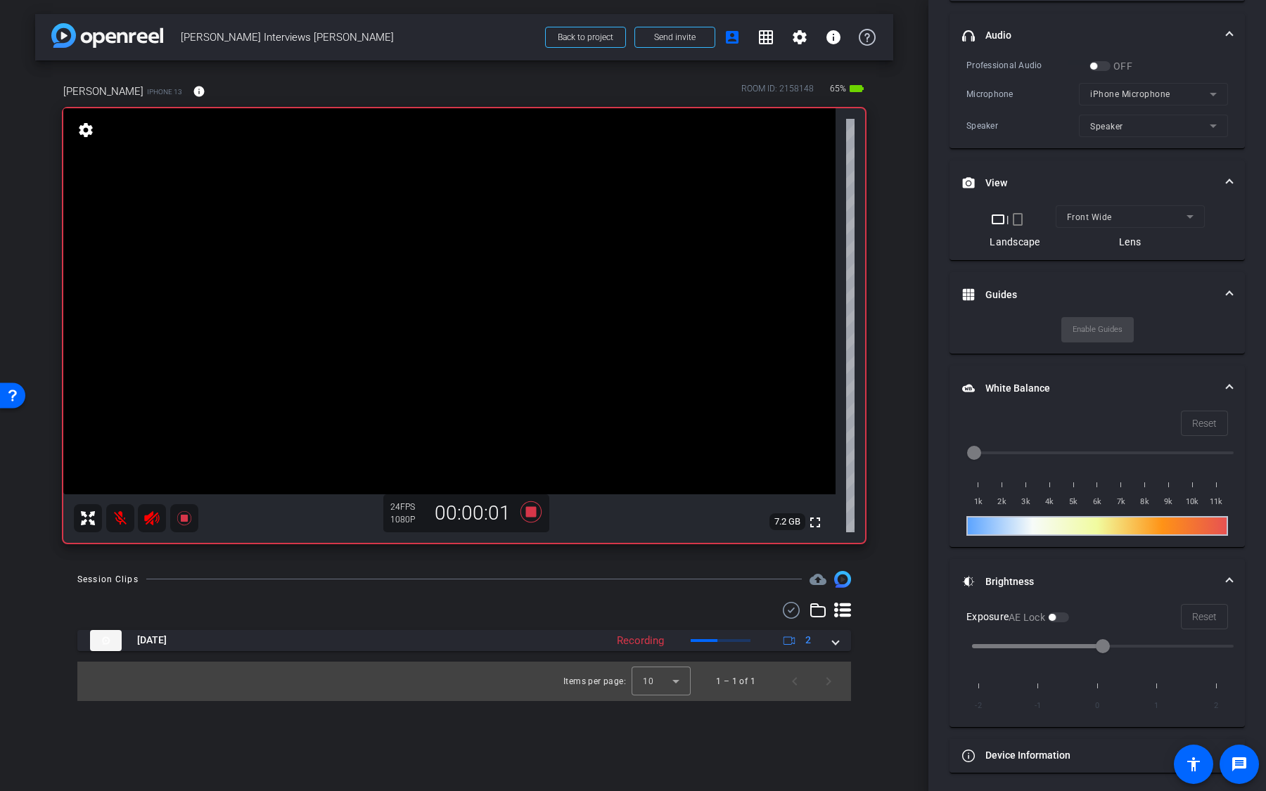
scroll to position [0, 0]
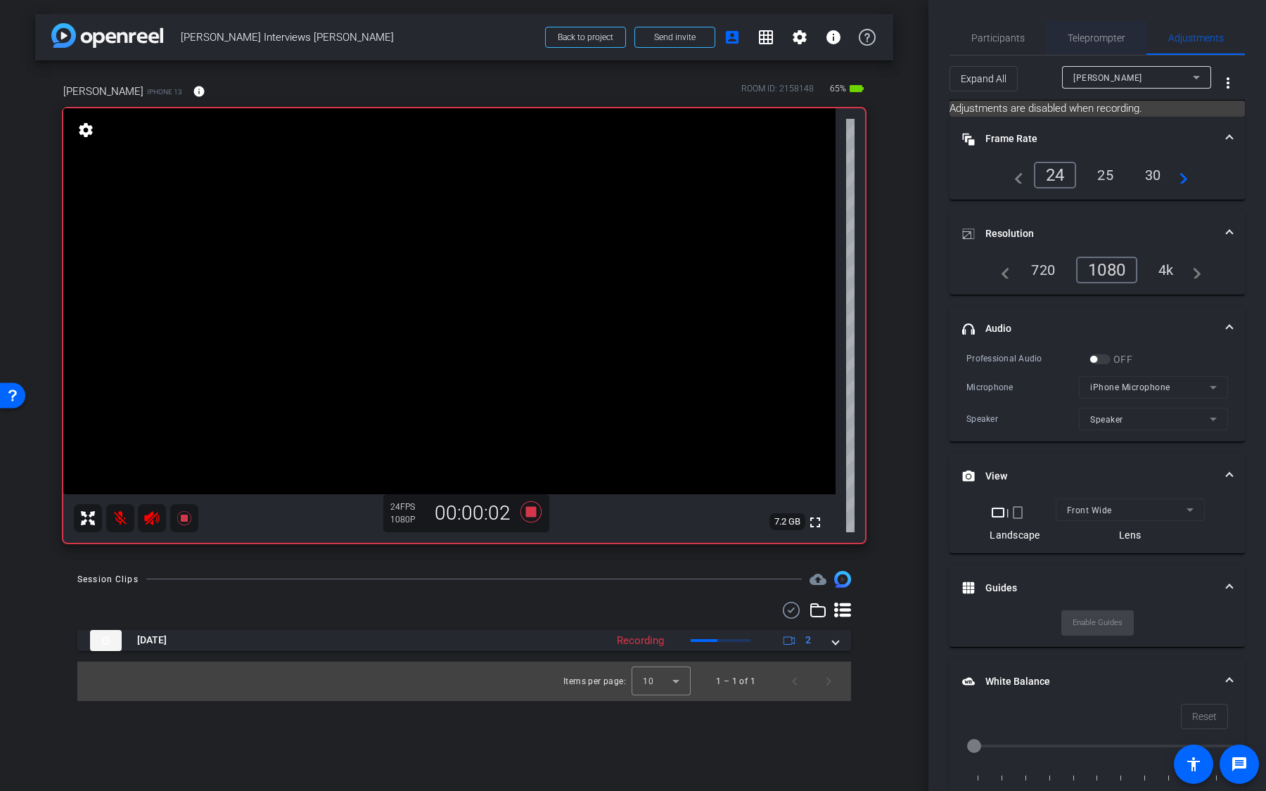
click at [1060, 25] on div "Teleprompter" at bounding box center [1096, 38] width 101 height 34
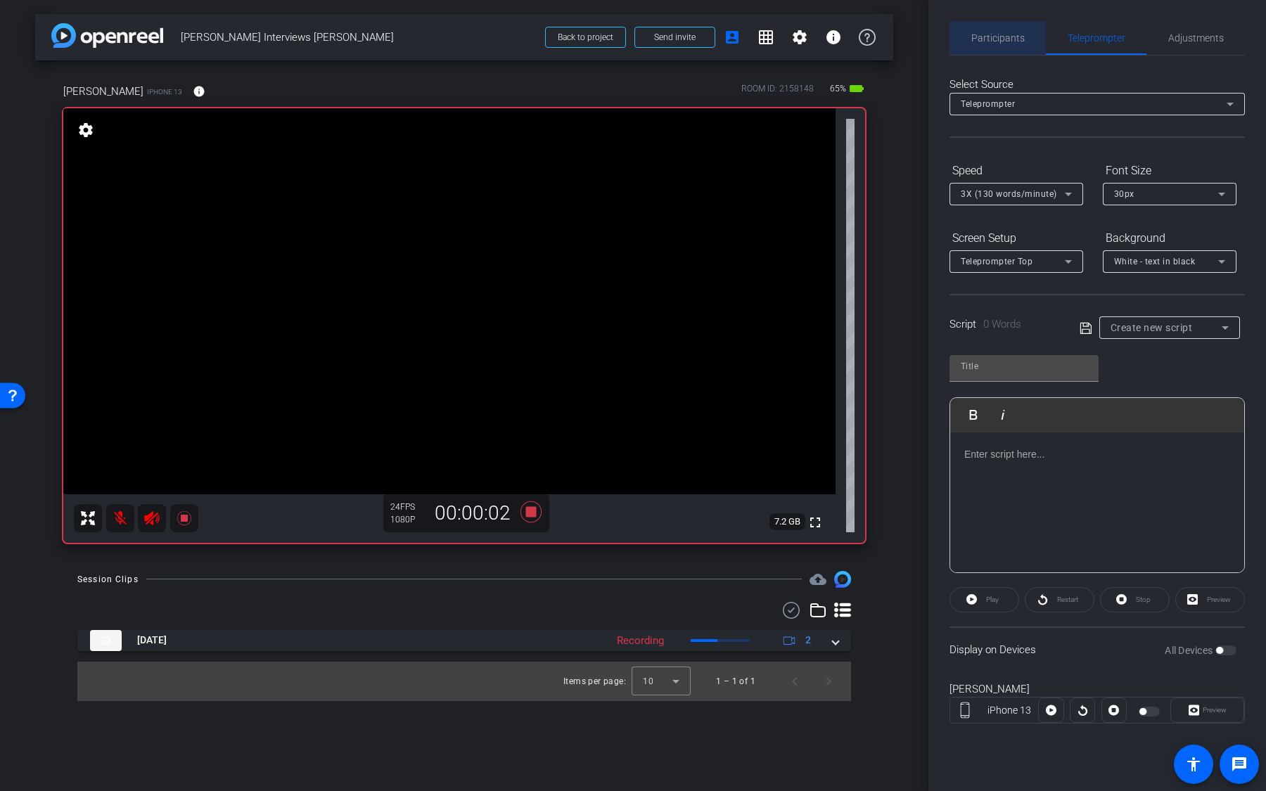
click at [1007, 39] on span "Participants" at bounding box center [997, 38] width 53 height 10
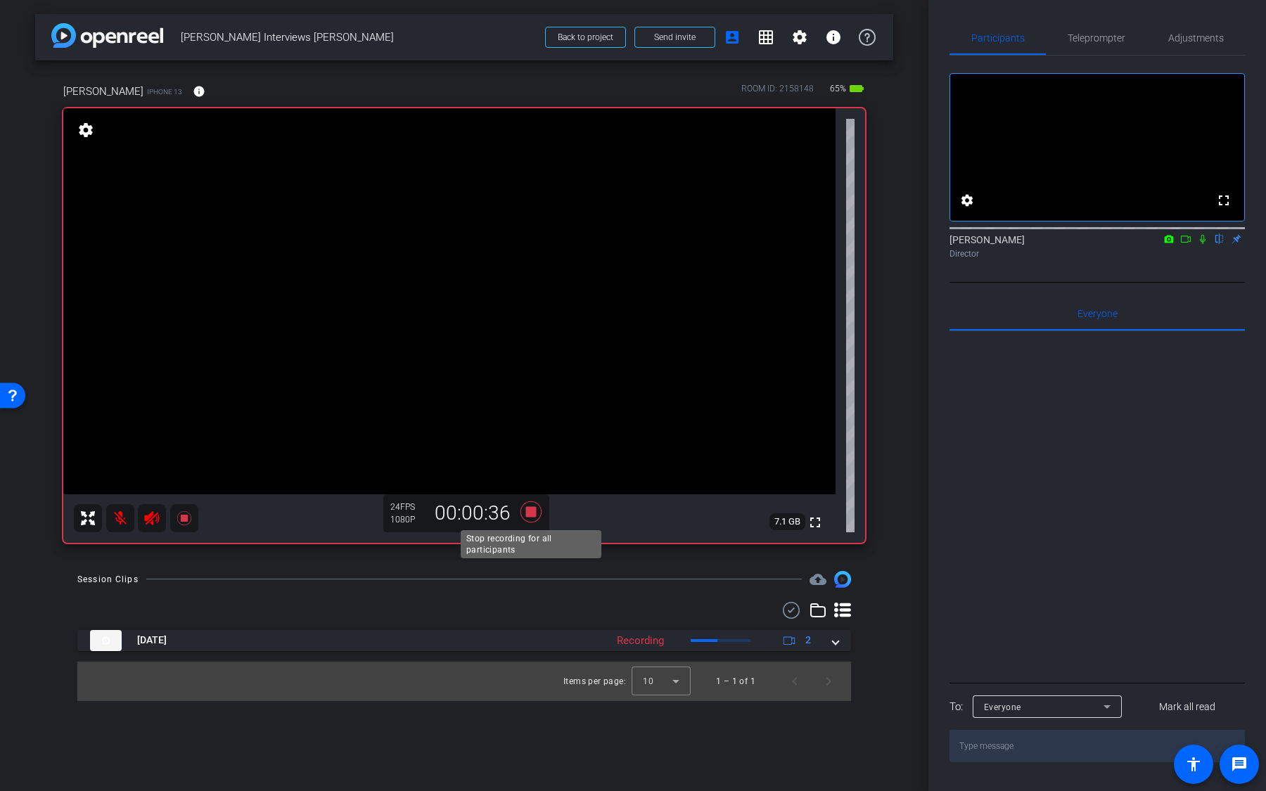
click at [532, 511] on icon at bounding box center [530, 511] width 21 height 21
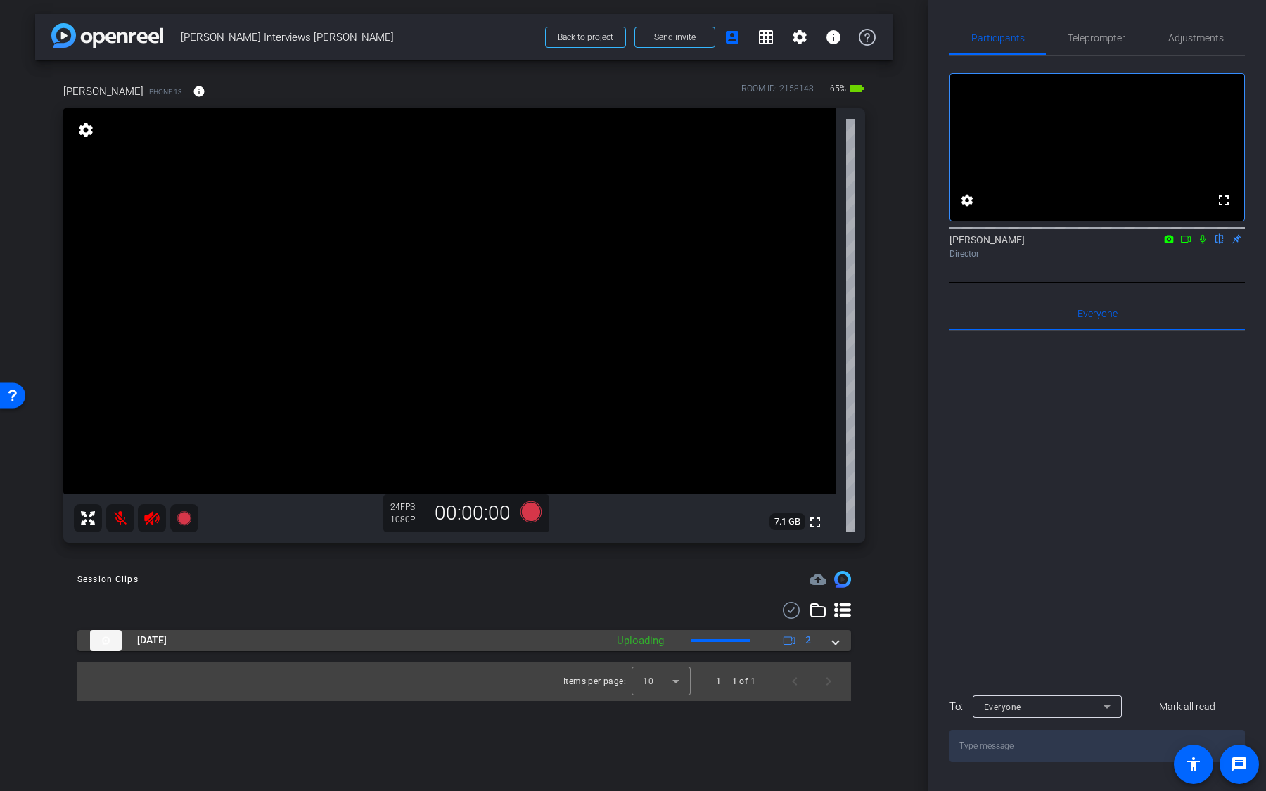
click at [662, 646] on div "Uploading" at bounding box center [640, 641] width 61 height 16
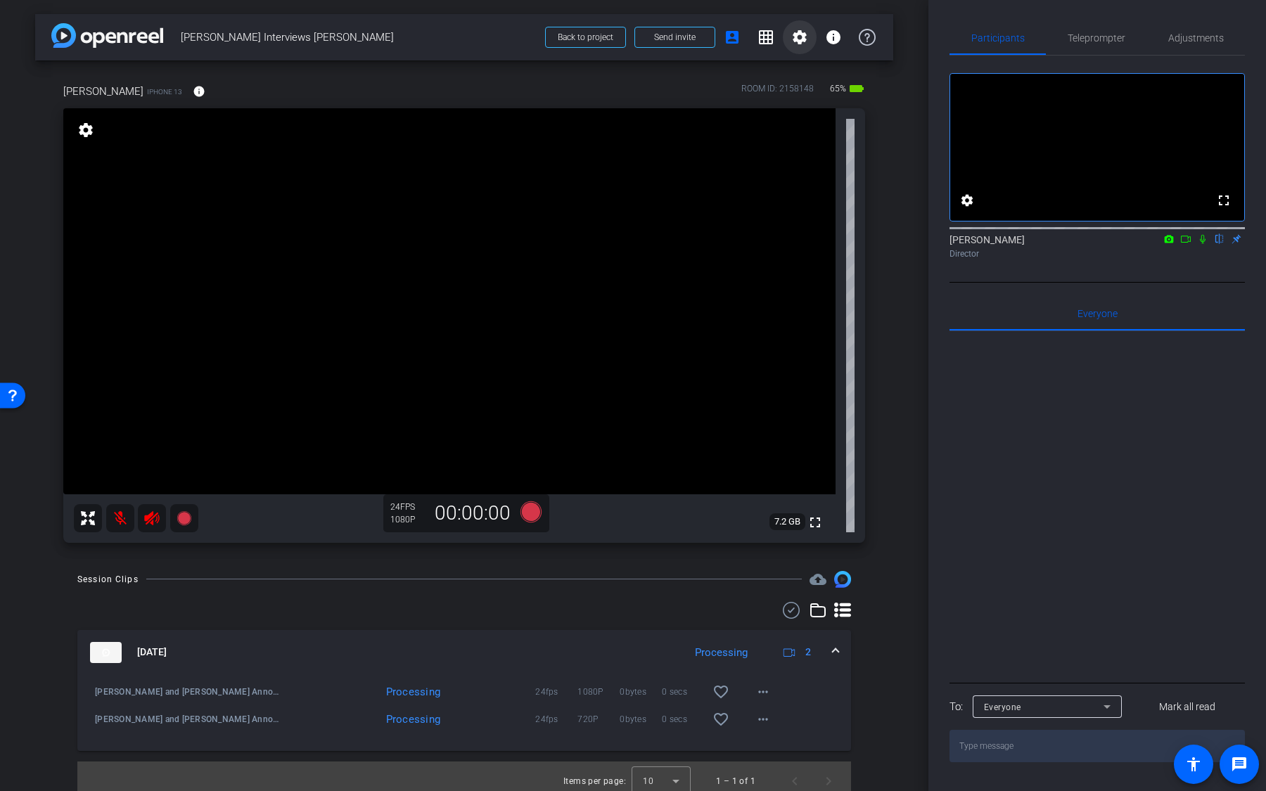
click at [801, 40] on mat-icon "settings" at bounding box center [799, 37] width 17 height 17
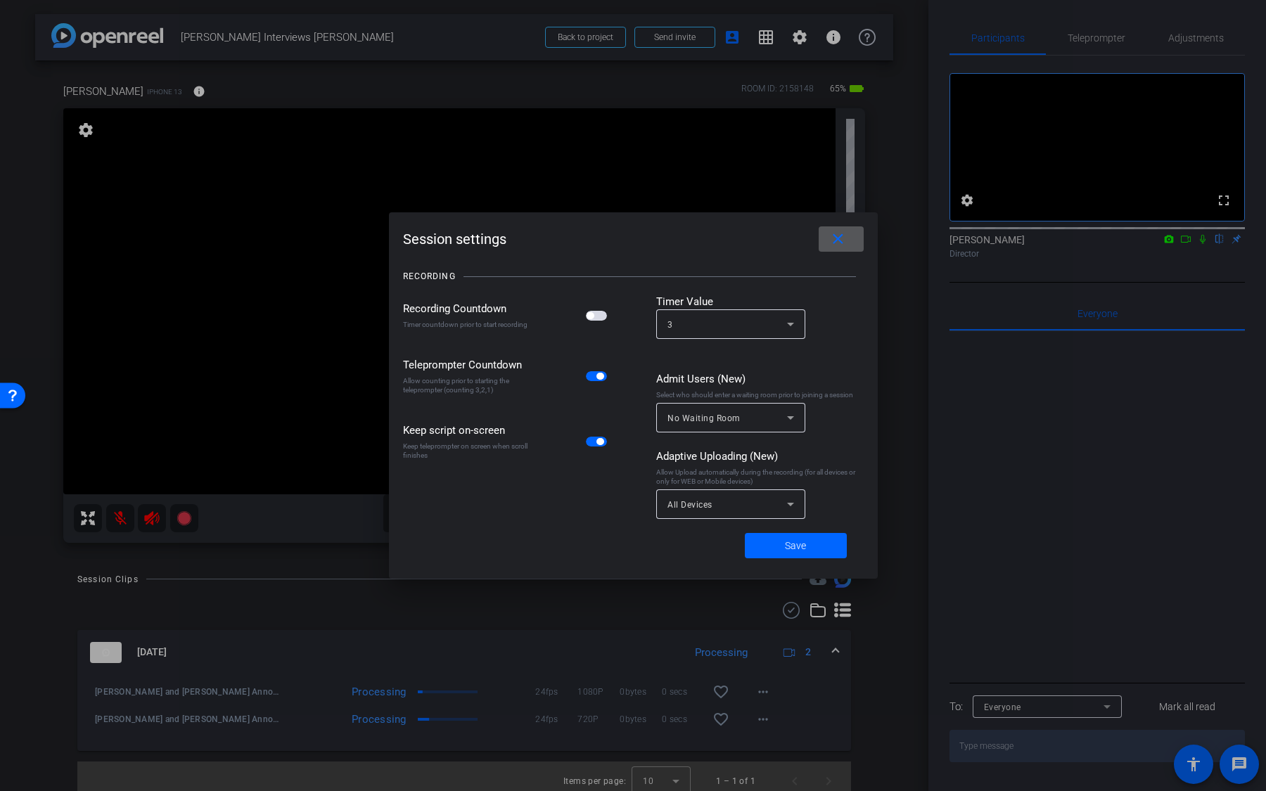
click at [766, 503] on div "All Devices" at bounding box center [727, 505] width 120 height 18
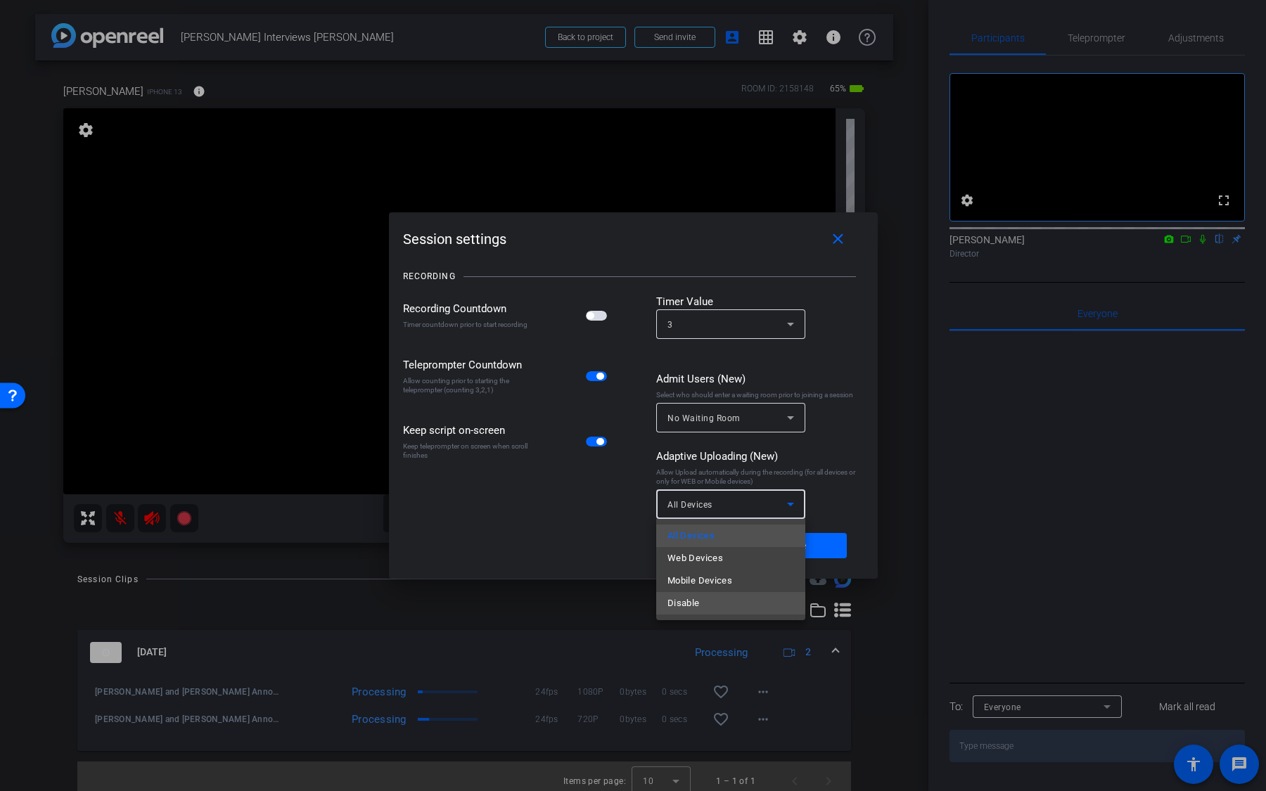
click at [695, 602] on span "Disable" at bounding box center [683, 603] width 32 height 17
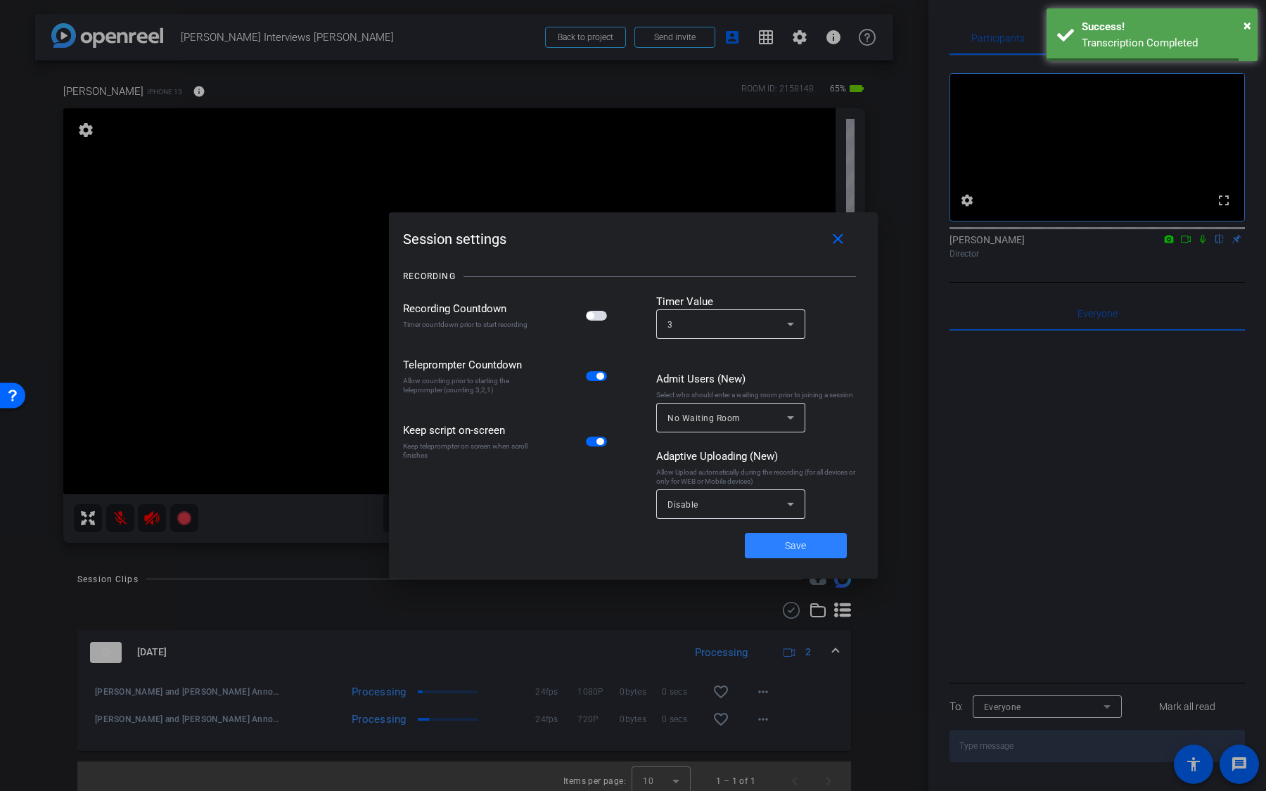
click at [767, 544] on span at bounding box center [796, 546] width 102 height 34
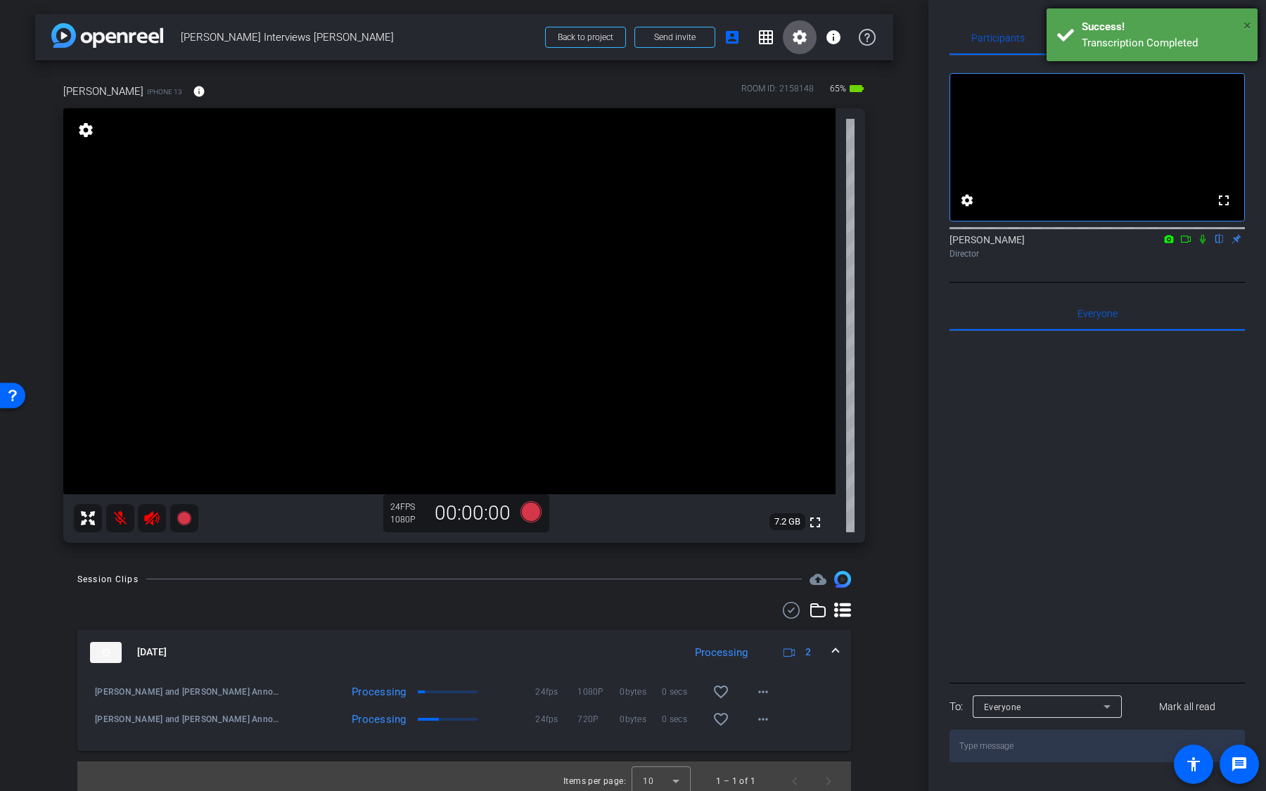
click at [1248, 25] on span "×" at bounding box center [1247, 25] width 8 height 17
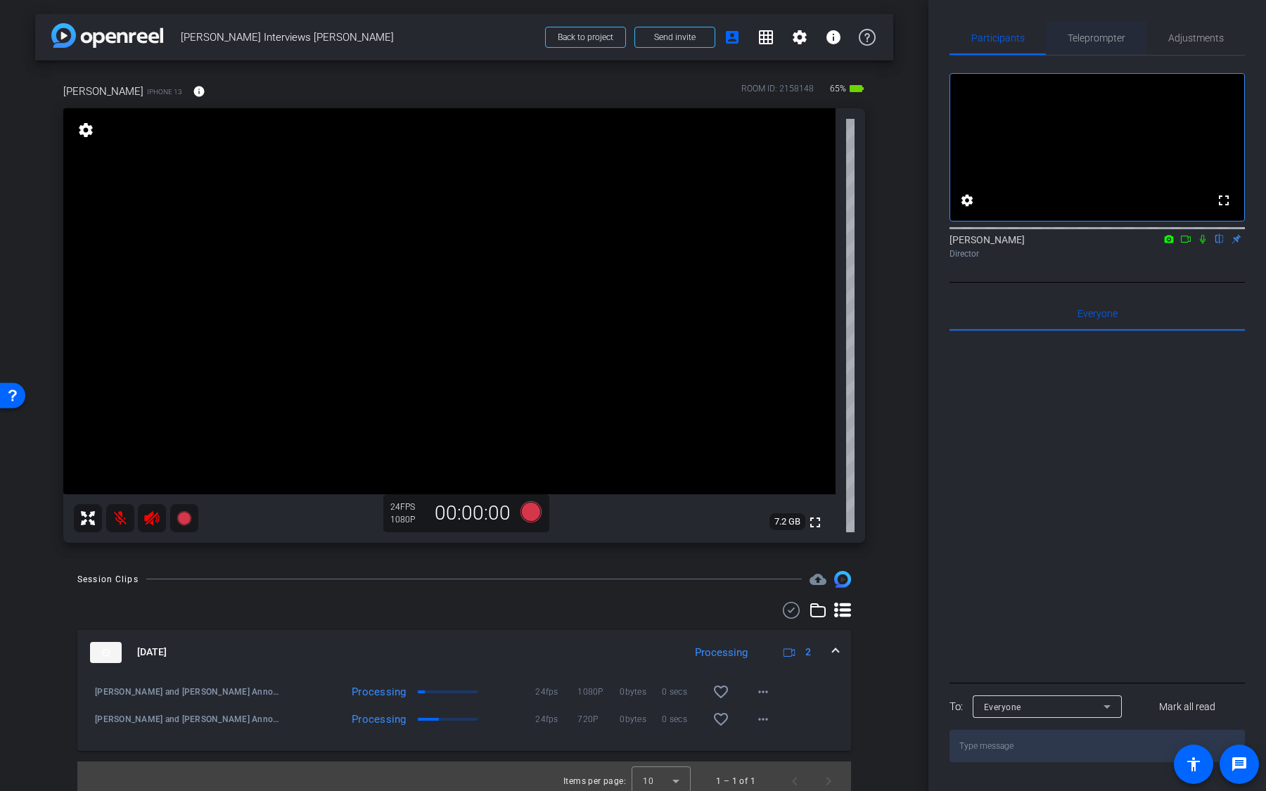
click at [1110, 41] on span "Teleprompter" at bounding box center [1096, 38] width 58 height 10
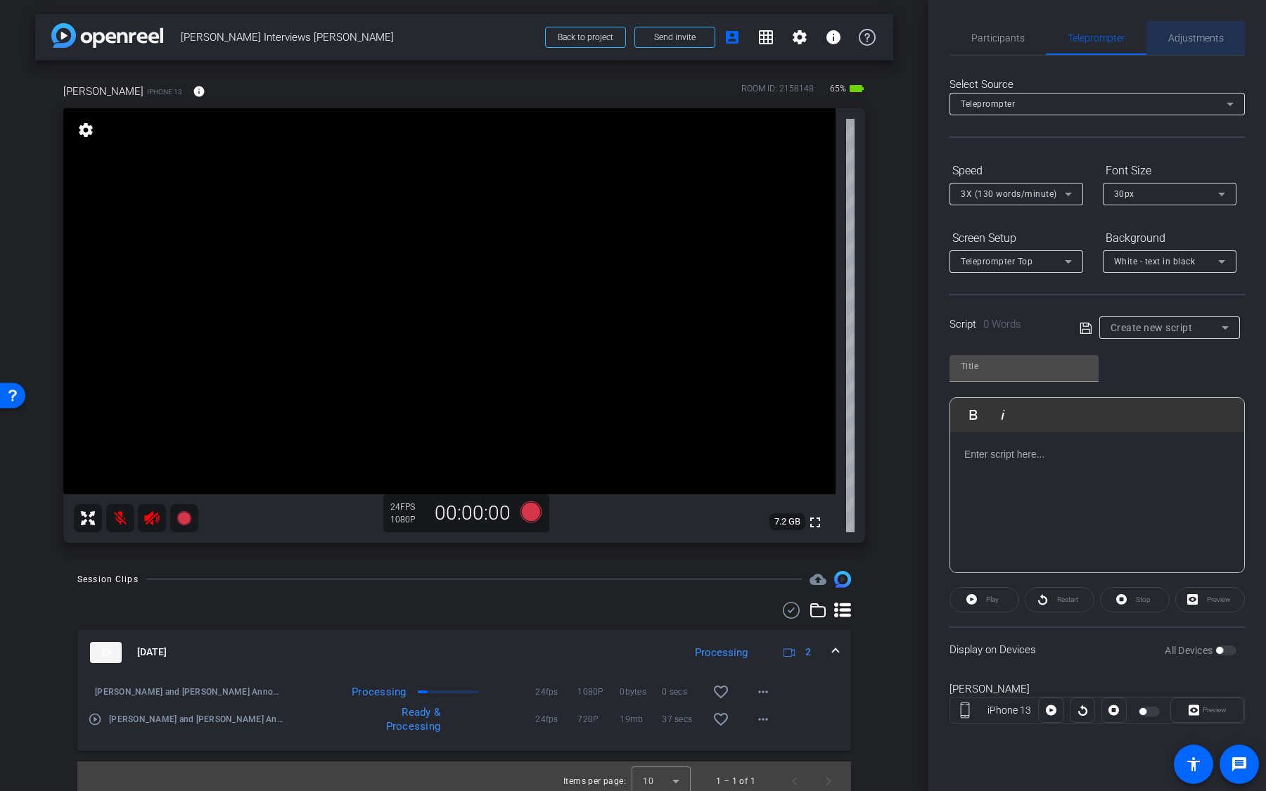
click at [1167, 42] on div "Adjustments" at bounding box center [1195, 38] width 98 height 34
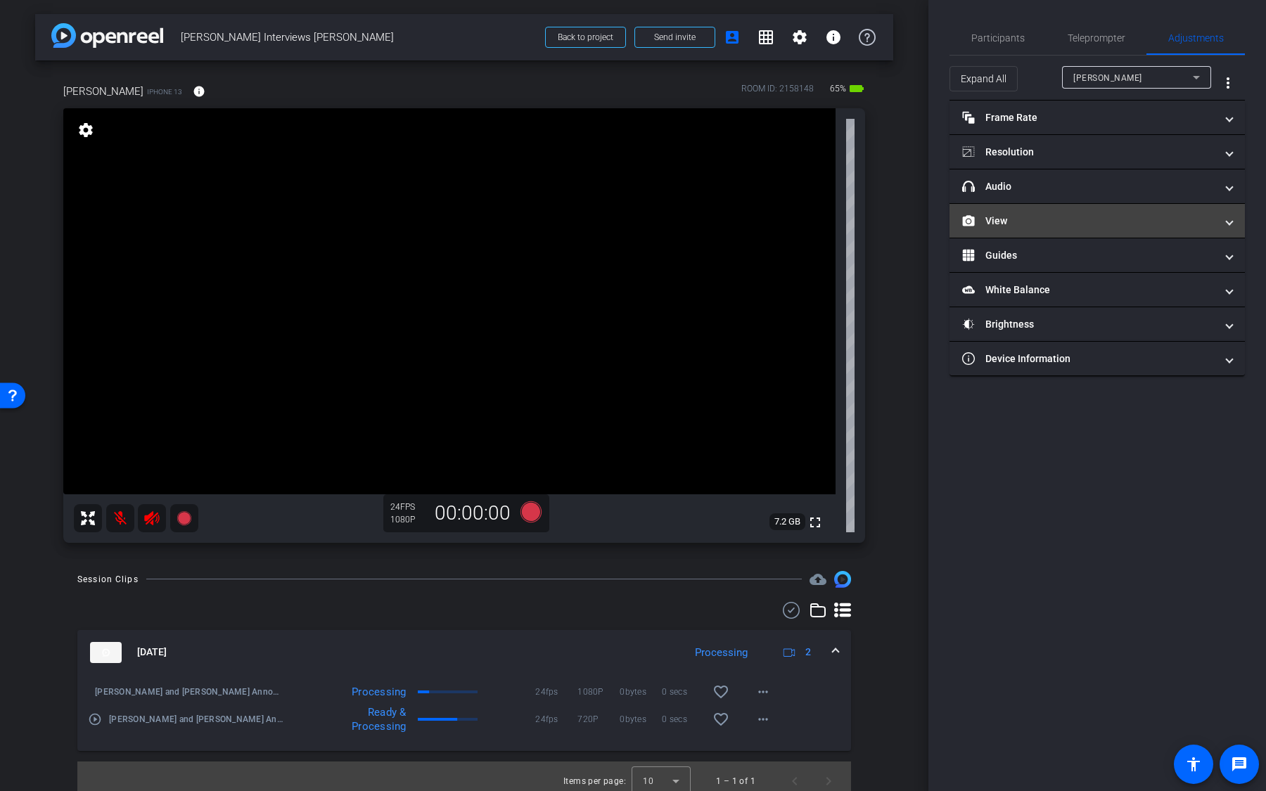
click at [1079, 227] on mat-expansion-panel-header "View" at bounding box center [1096, 221] width 295 height 34
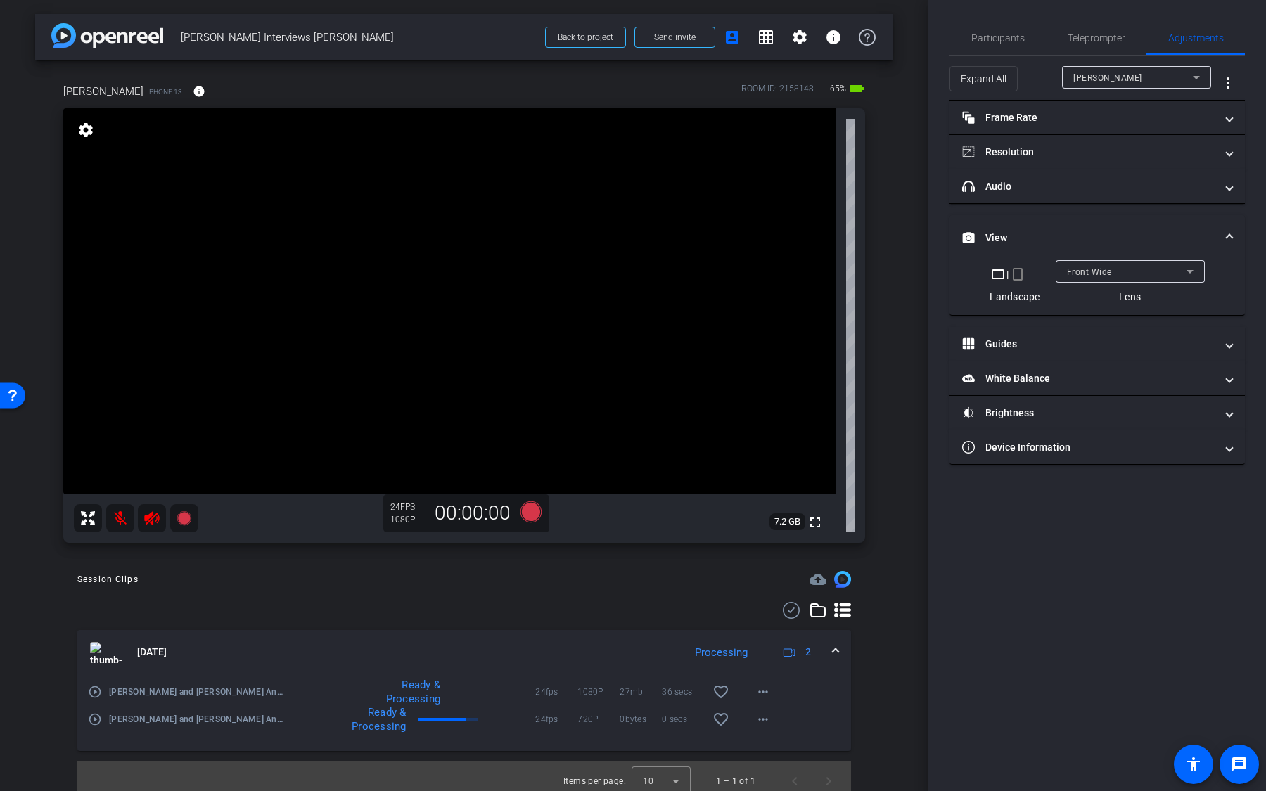
click at [1096, 264] on div "Front Wide" at bounding box center [1127, 272] width 120 height 18
click at [1033, 30] on div "Participants" at bounding box center [997, 38] width 96 height 34
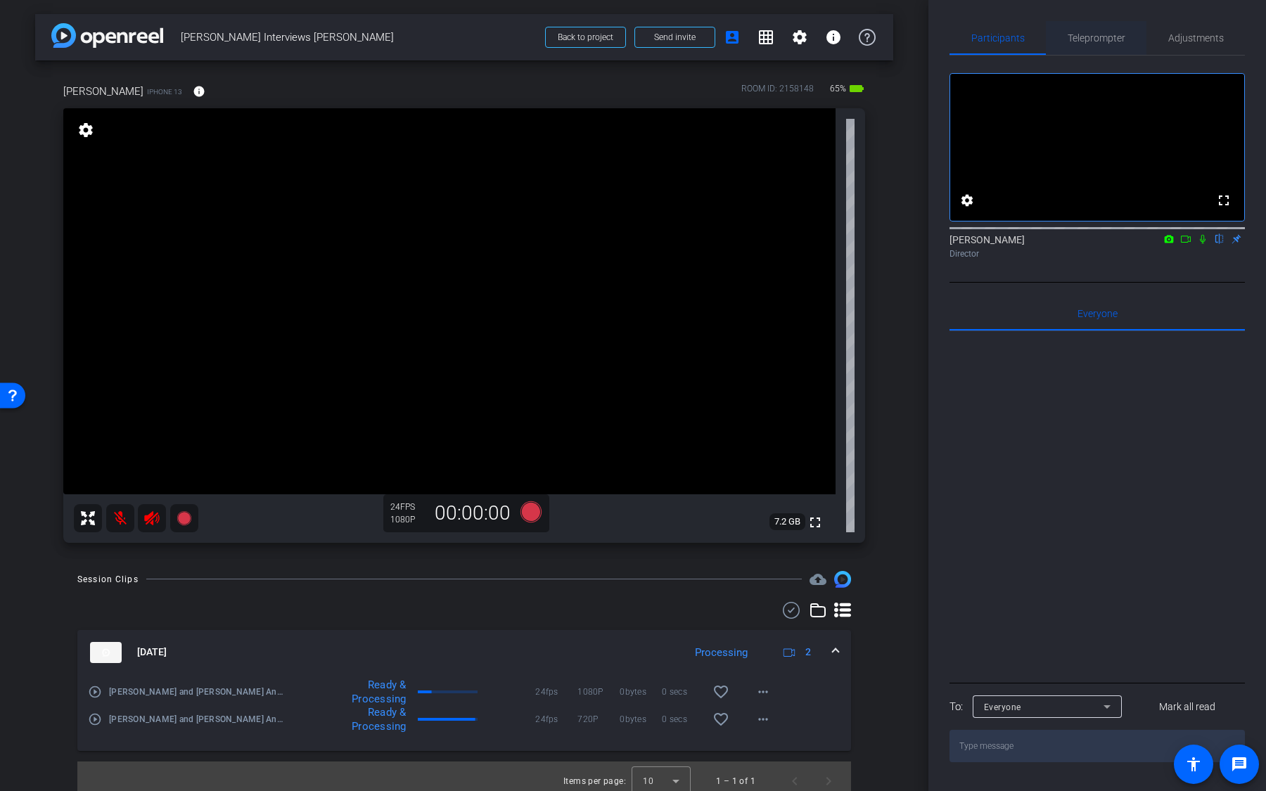
click at [1100, 33] on span "Teleprompter" at bounding box center [1096, 38] width 58 height 10
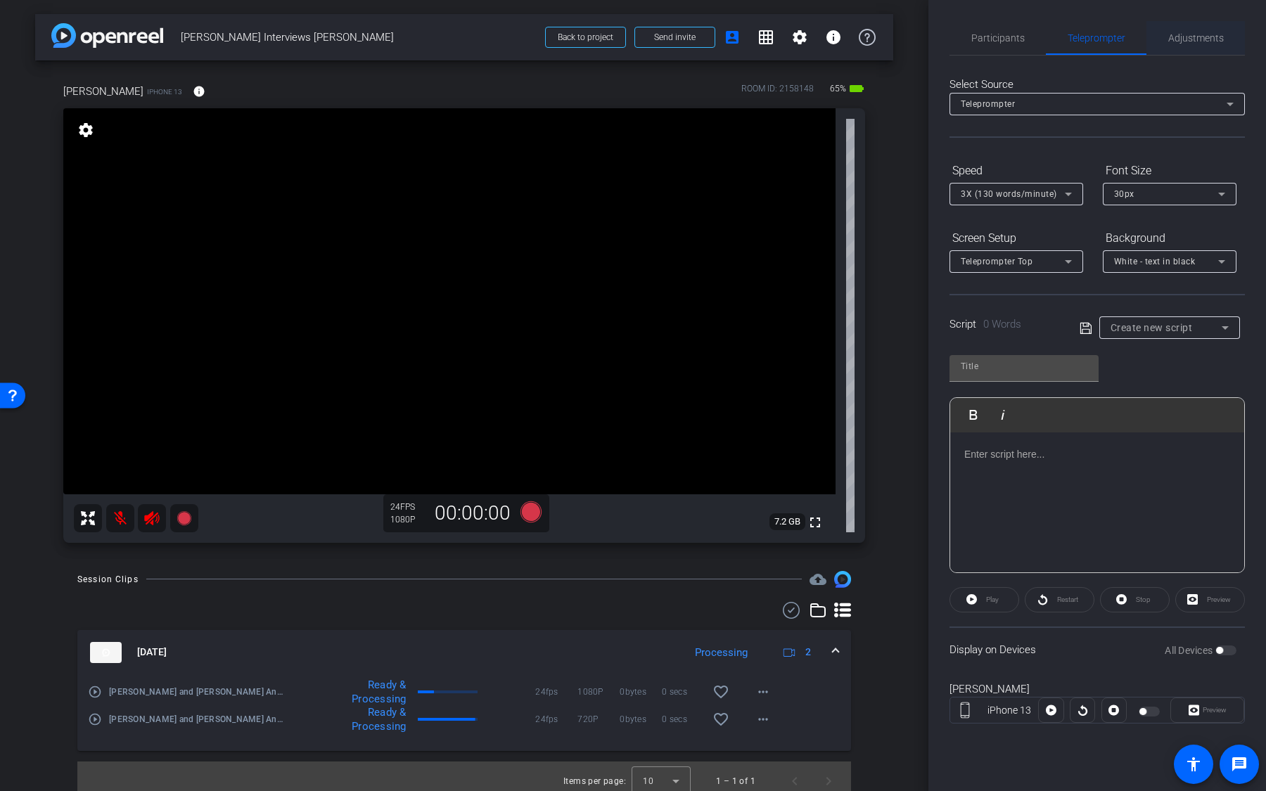
click at [1173, 33] on span "Adjustments" at bounding box center [1196, 38] width 56 height 10
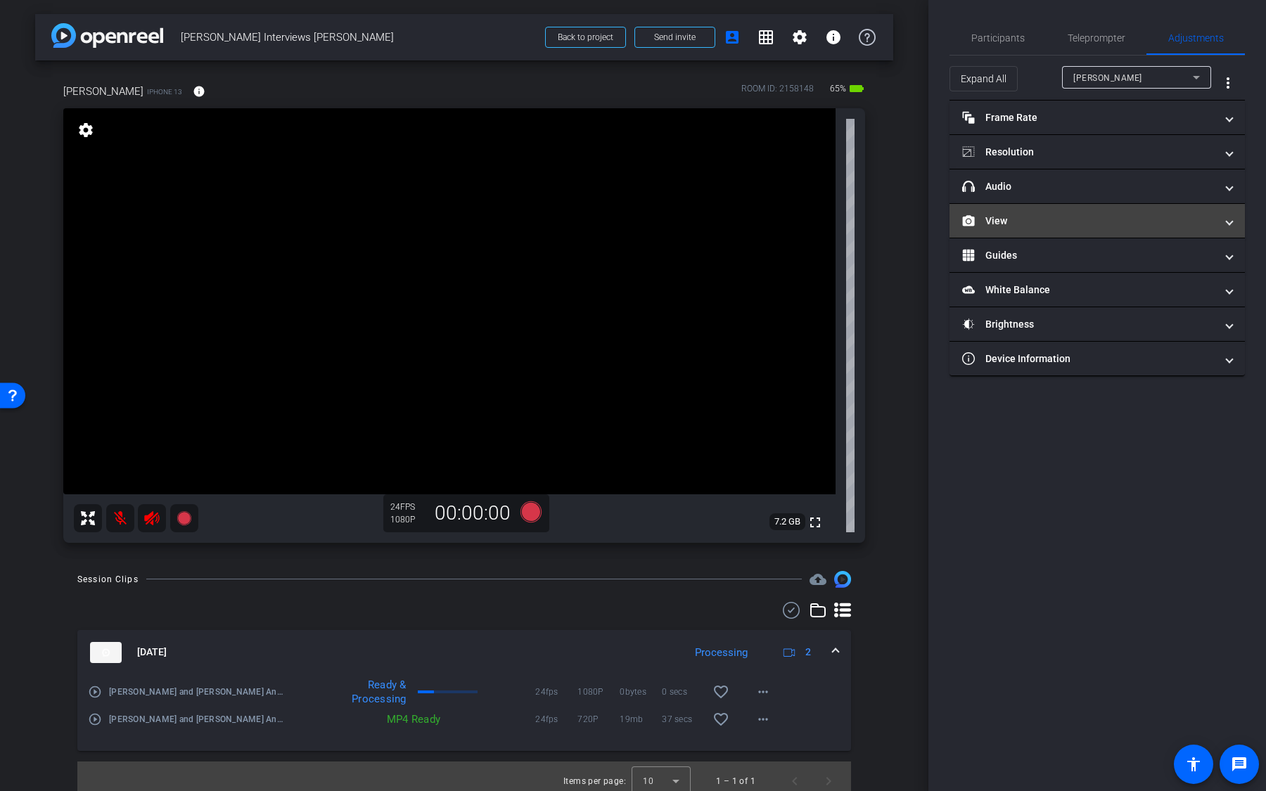
click at [1129, 226] on mat-expansion-panel-header "View" at bounding box center [1096, 221] width 295 height 34
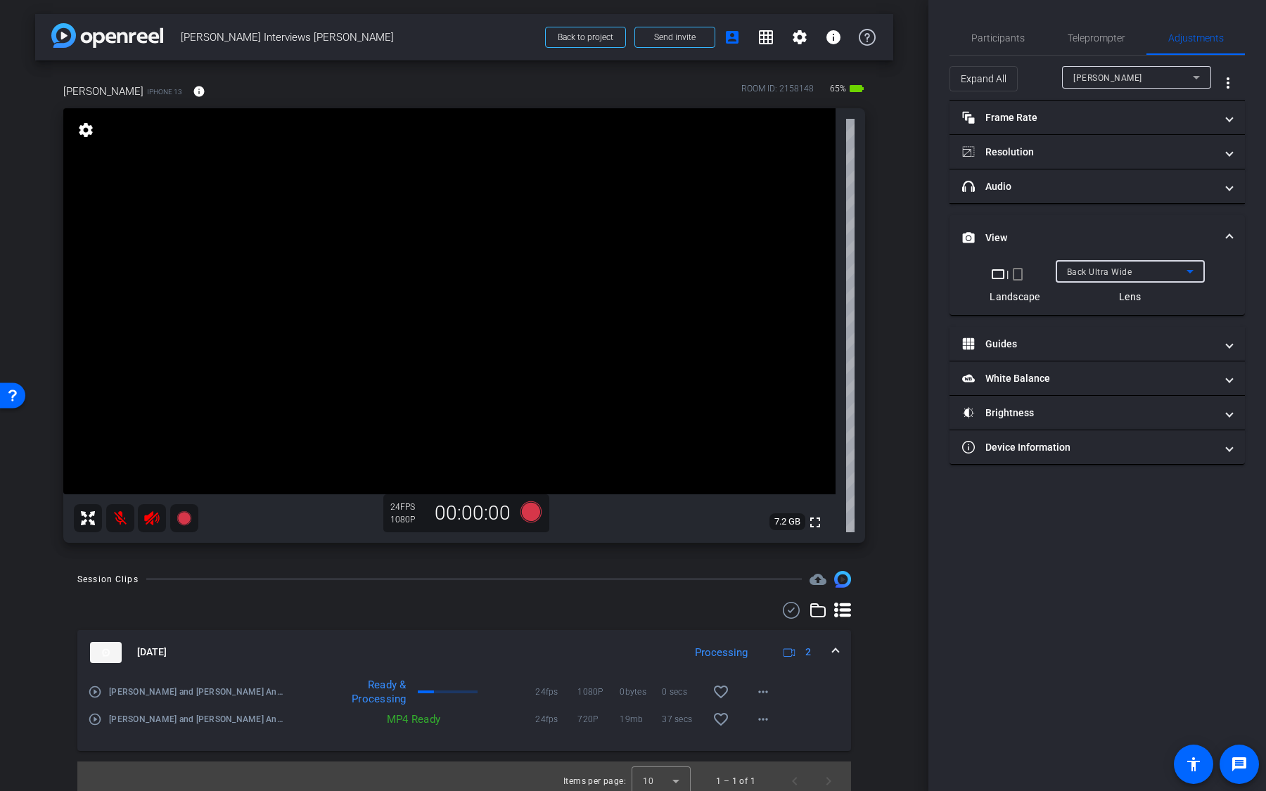
click at [1142, 267] on div "Back Ultra Wide" at bounding box center [1127, 272] width 120 height 18
click at [1117, 315] on mat-option "Front Wide" at bounding box center [1129, 320] width 149 height 23
click at [1152, 150] on mat-panel-title "Resolution" at bounding box center [1088, 152] width 253 height 15
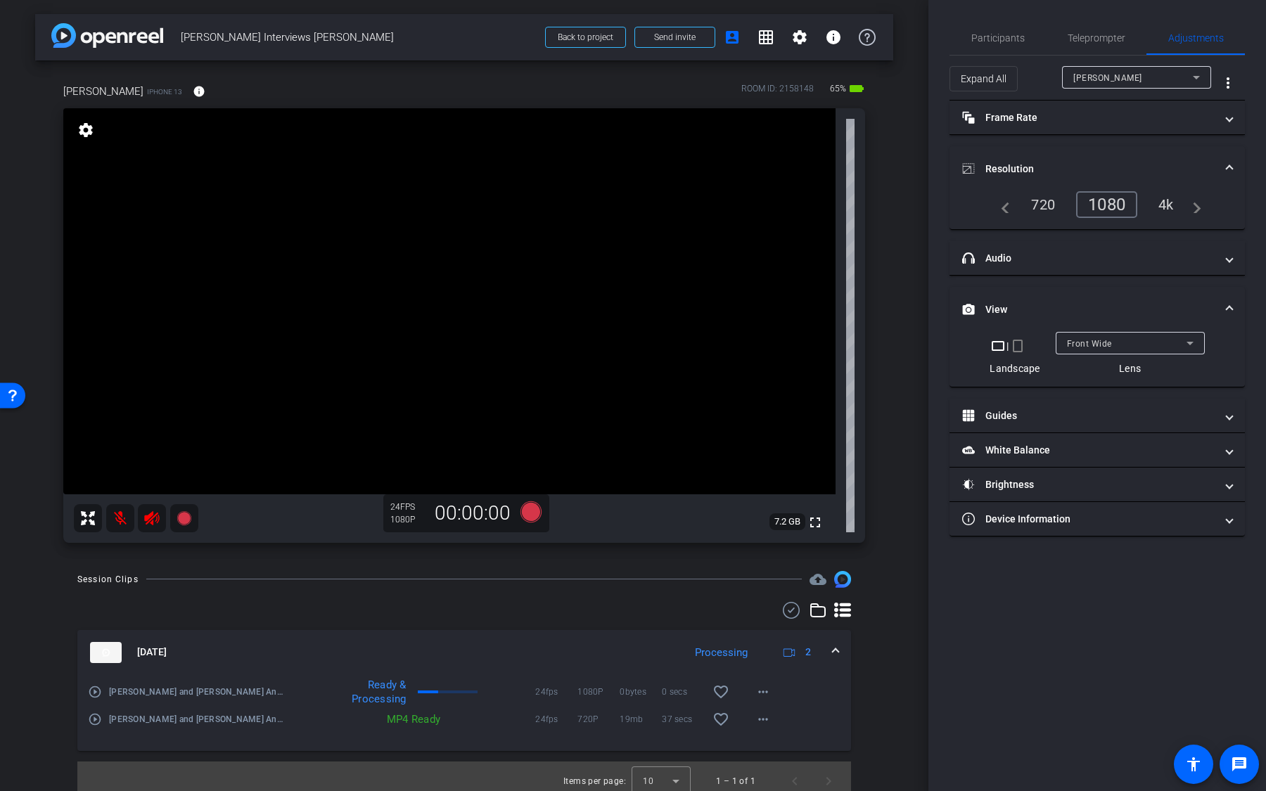
click at [1167, 202] on div "4k" at bounding box center [1166, 205] width 37 height 24
click at [532, 513] on icon at bounding box center [530, 511] width 21 height 21
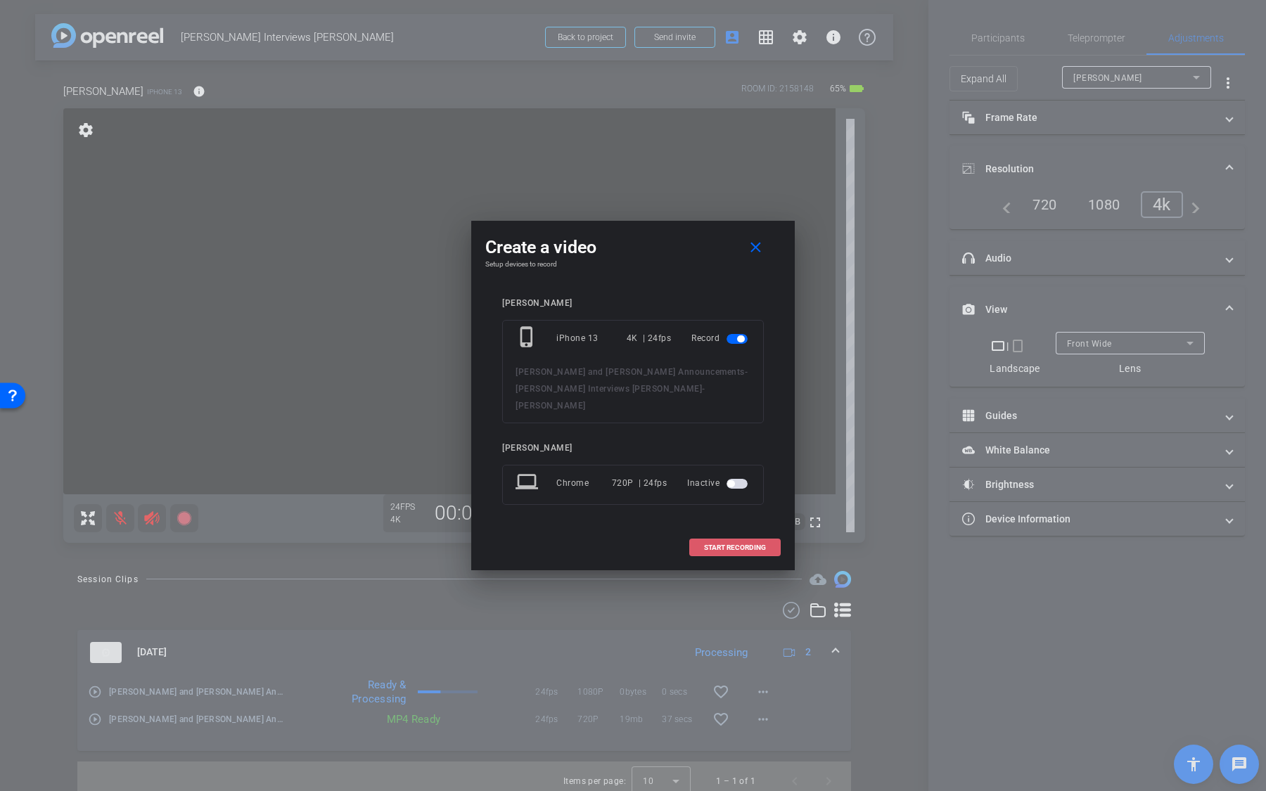
click at [710, 544] on span "START RECORDING" at bounding box center [735, 547] width 62 height 7
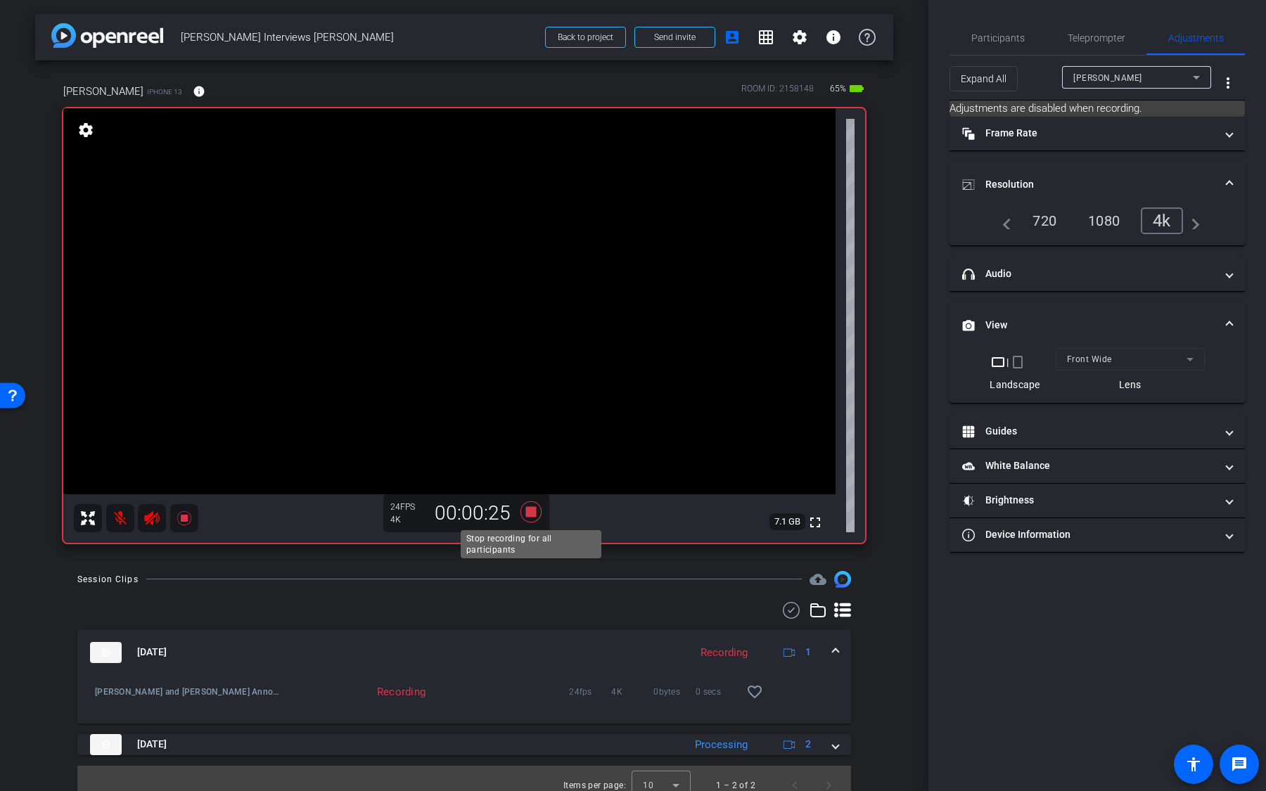
click at [544, 516] on icon at bounding box center [531, 511] width 34 height 25
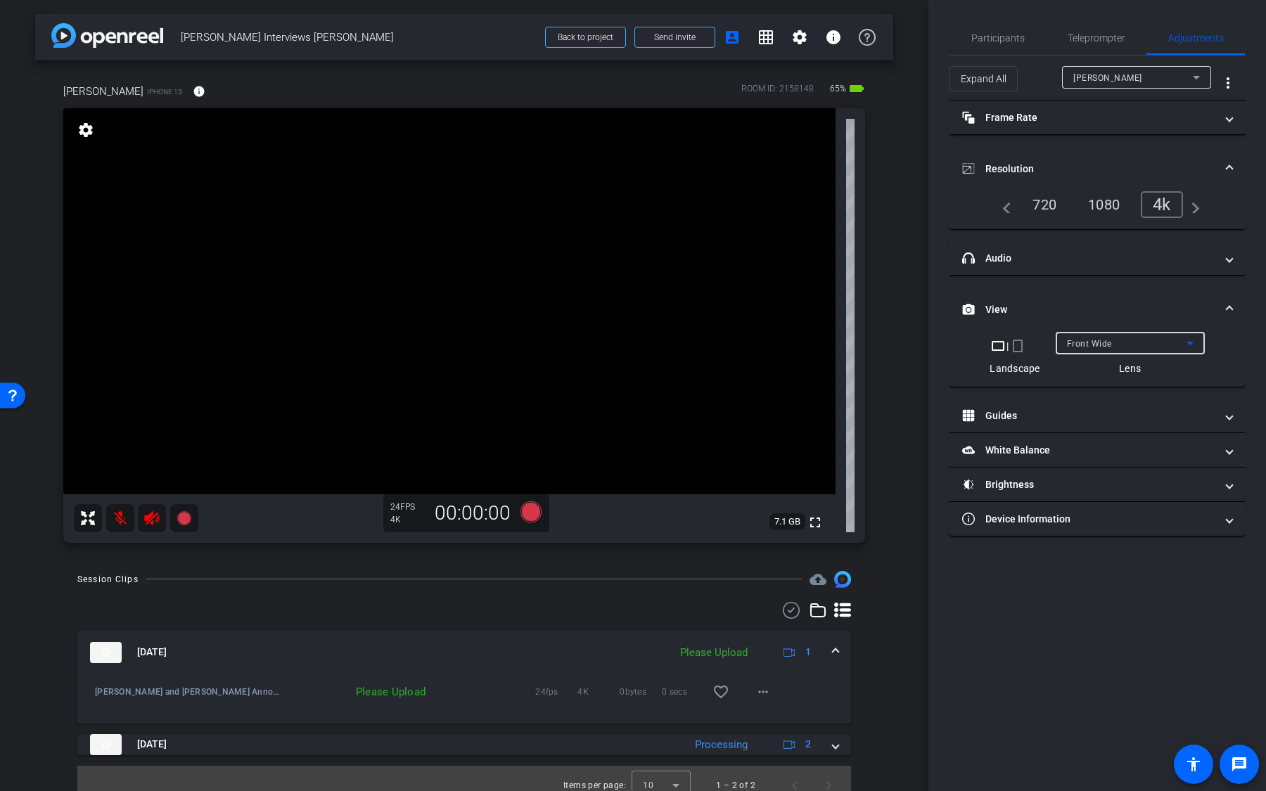
click at [1115, 344] on div "Front Wide" at bounding box center [1127, 344] width 120 height 18
click at [1115, 369] on mat-option "Back Wide" at bounding box center [1129, 370] width 149 height 23
click at [528, 506] on icon at bounding box center [530, 511] width 21 height 21
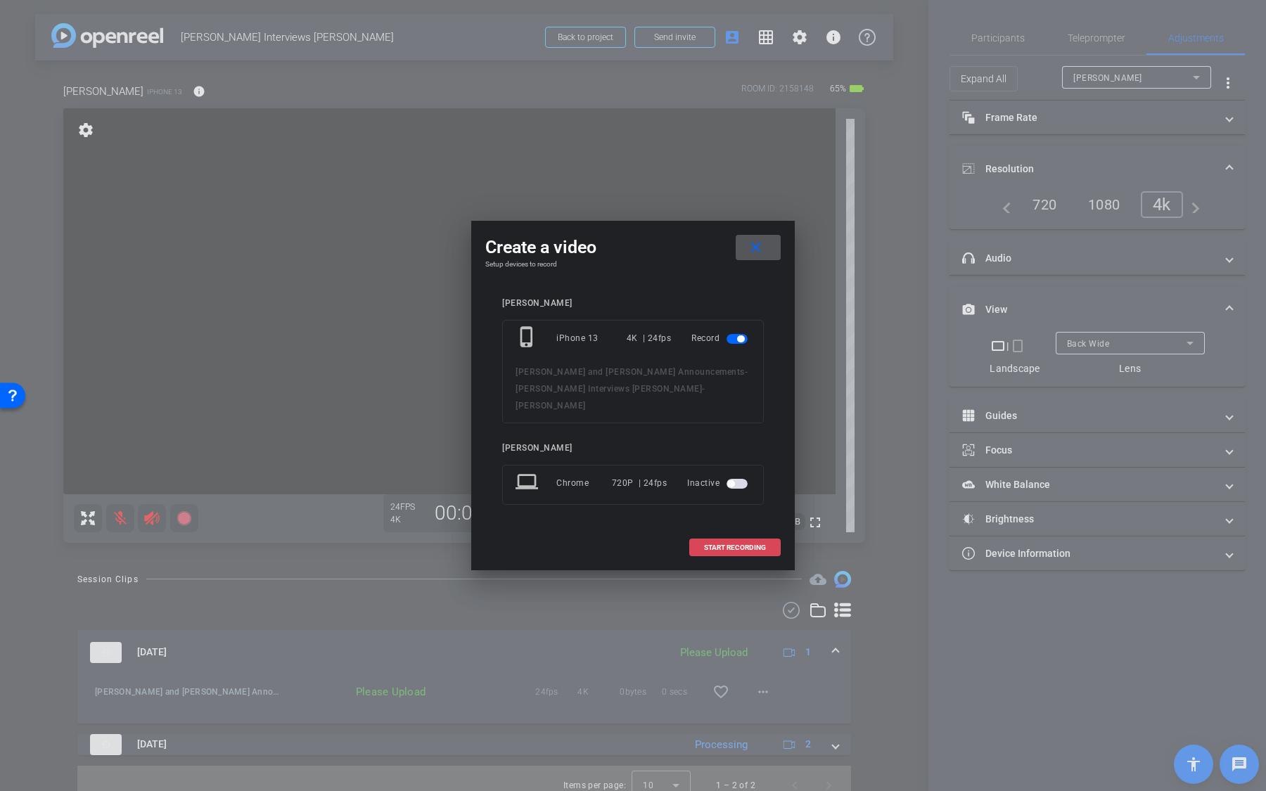
click at [709, 544] on span "START RECORDING" at bounding box center [735, 547] width 62 height 7
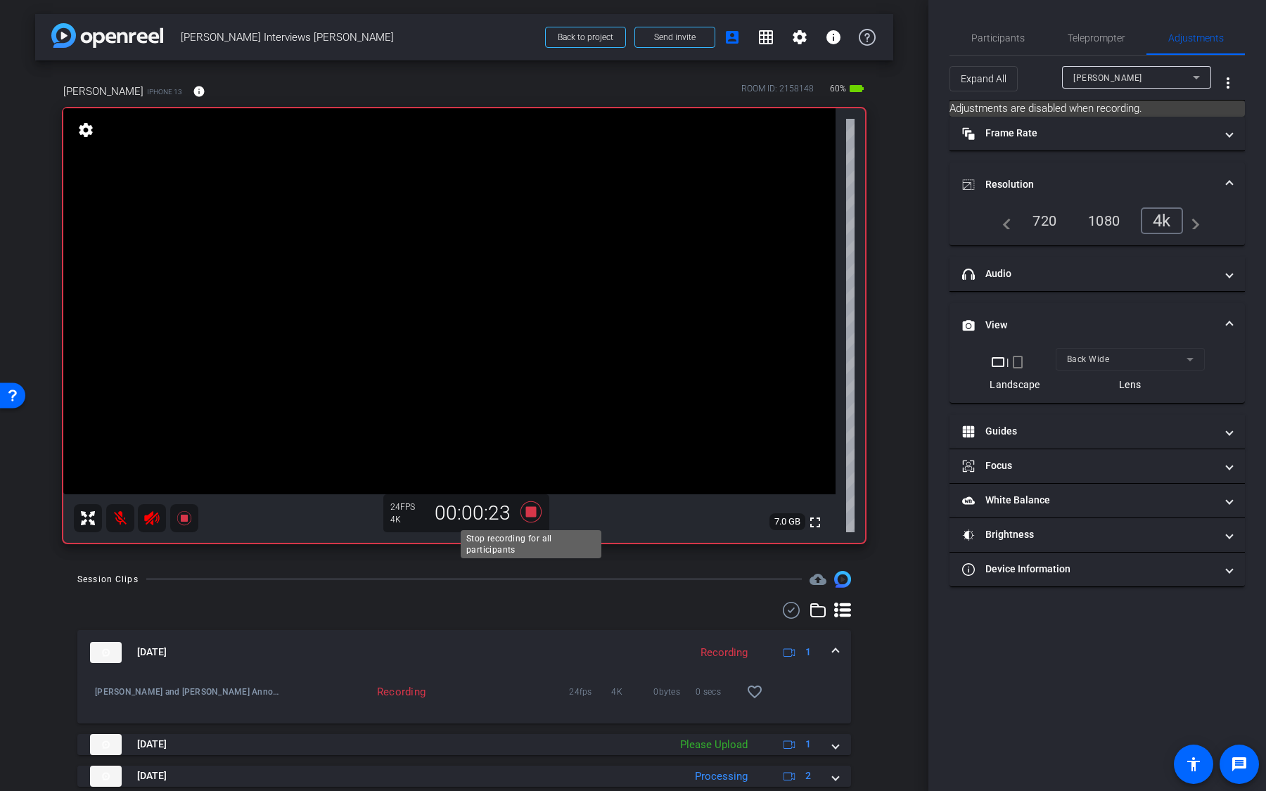
click at [527, 513] on icon at bounding box center [530, 511] width 21 height 21
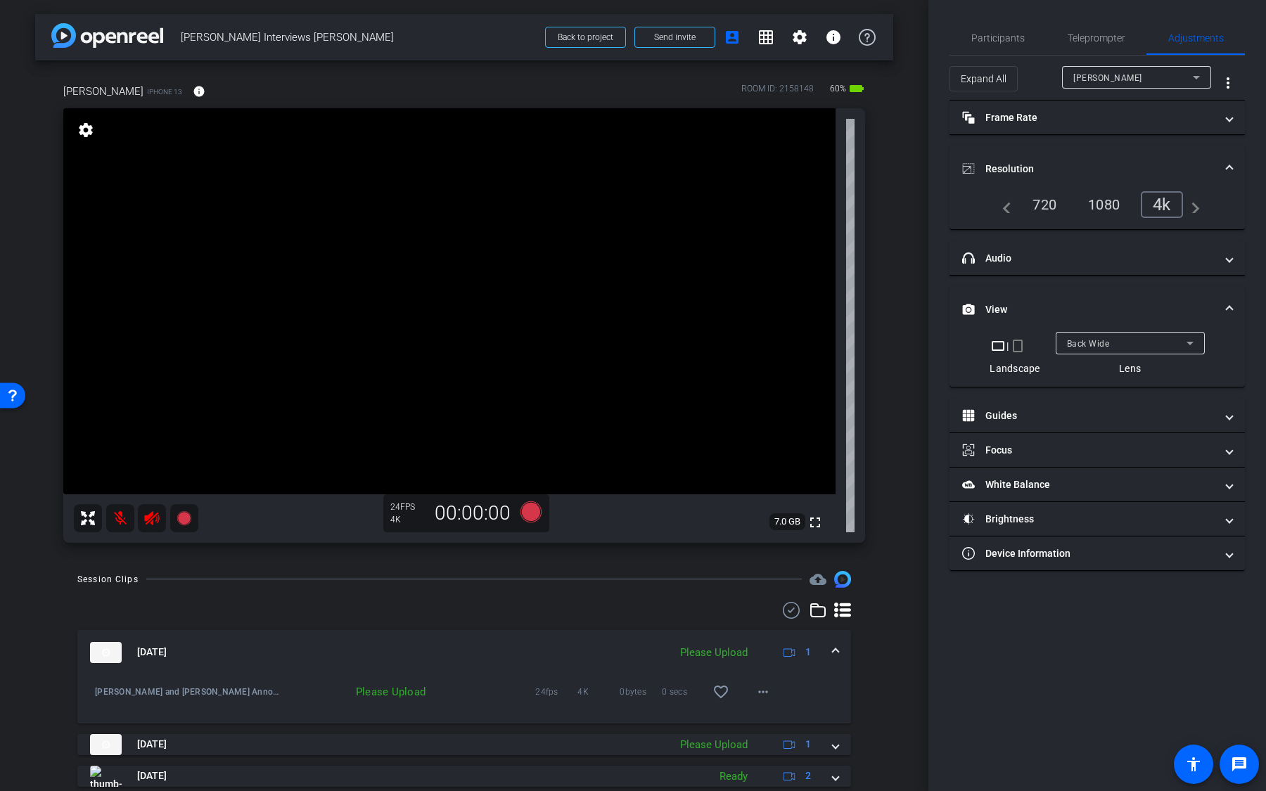
click at [1119, 340] on div "Back Wide" at bounding box center [1127, 344] width 120 height 18
click at [193, 86] on mat-icon "info" at bounding box center [199, 91] width 13 height 13
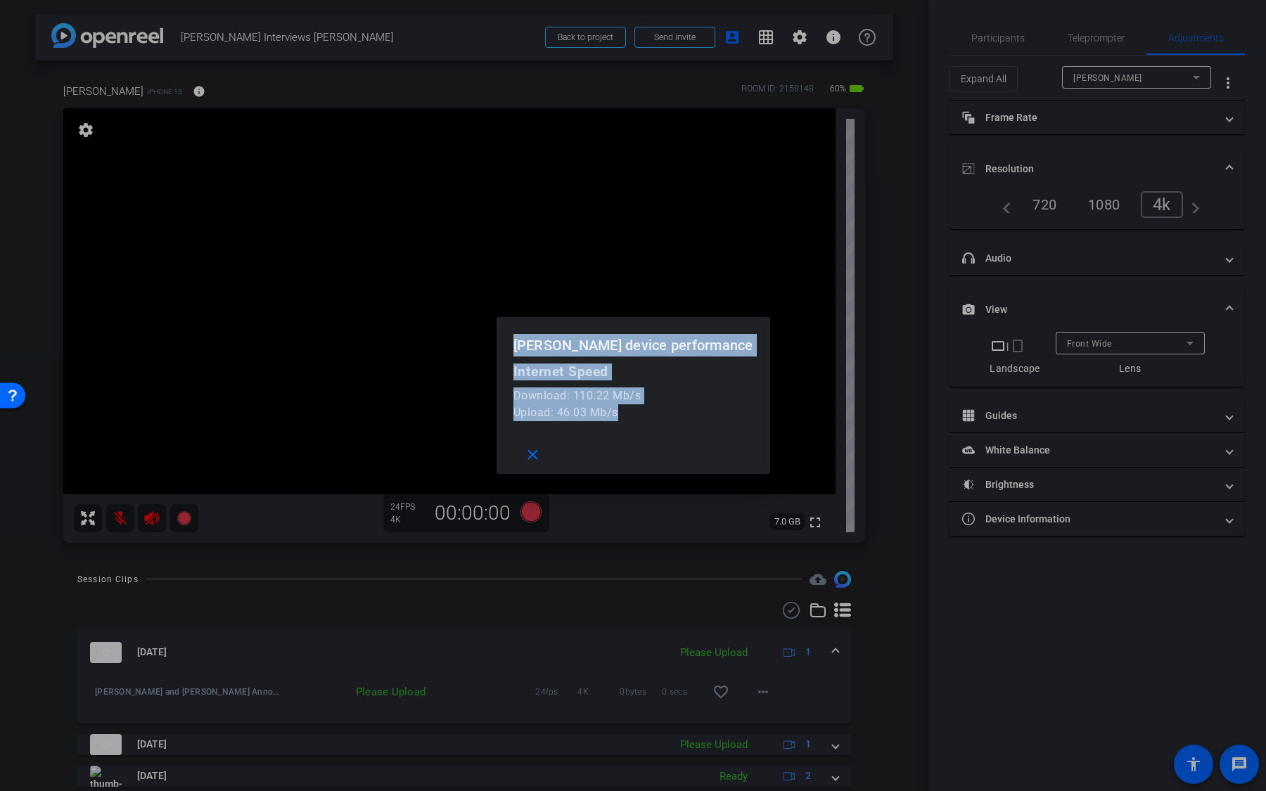
drag, startPoint x: 670, startPoint y: 415, endPoint x: 537, endPoint y: 305, distance: 172.3
click at [537, 305] on div "pete device performance Internet Speed Download: 110.22 Mb/s Upload: 46.03 Mb/s…" at bounding box center [633, 395] width 1266 height 791
click at [859, 94] on div at bounding box center [633, 395] width 1266 height 791
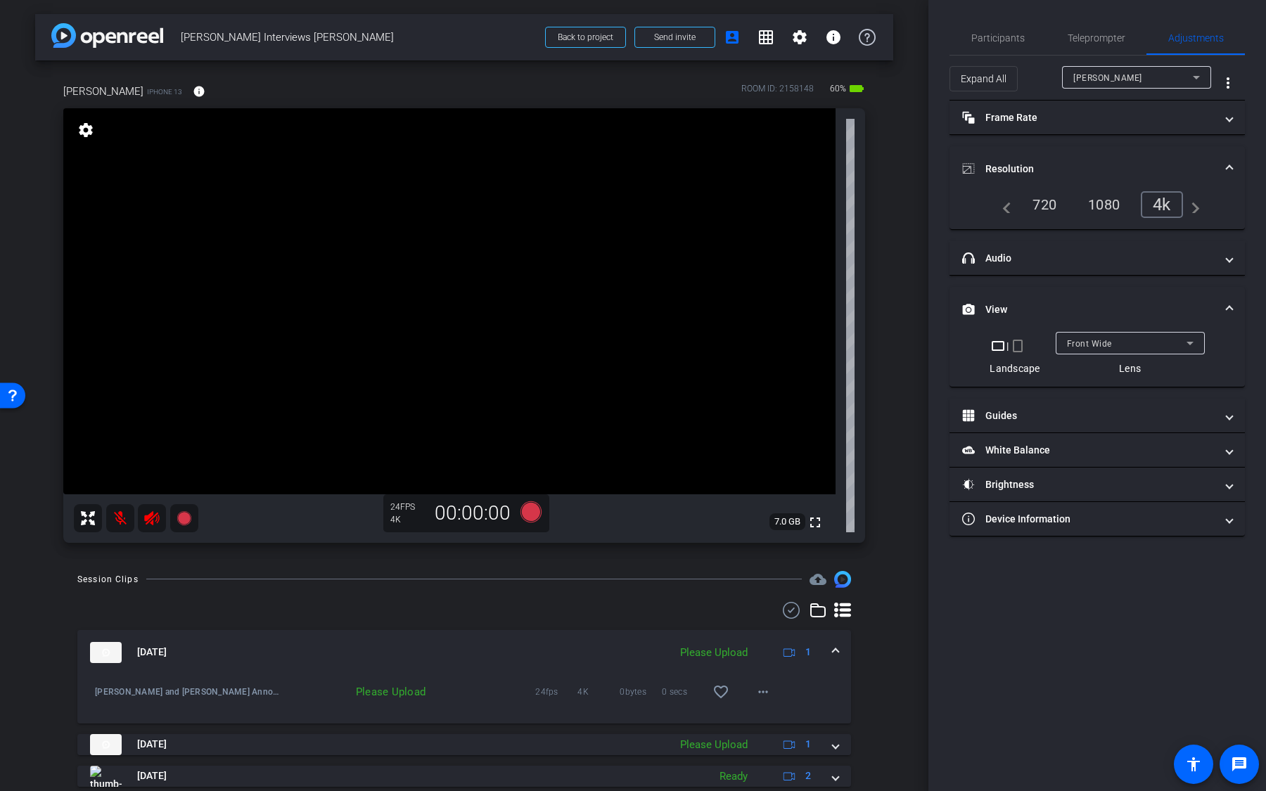
drag, startPoint x: 825, startPoint y: 86, endPoint x: 851, endPoint y: 86, distance: 26.0
click at [851, 86] on div "ROOM ID: 2158148 60% battery_std" at bounding box center [803, 91] width 124 height 23
drag, startPoint x: 842, startPoint y: 87, endPoint x: 826, endPoint y: 87, distance: 15.5
click at [830, 87] on span "60%" at bounding box center [838, 88] width 20 height 23
click at [193, 89] on mat-icon "info" at bounding box center [199, 91] width 13 height 13
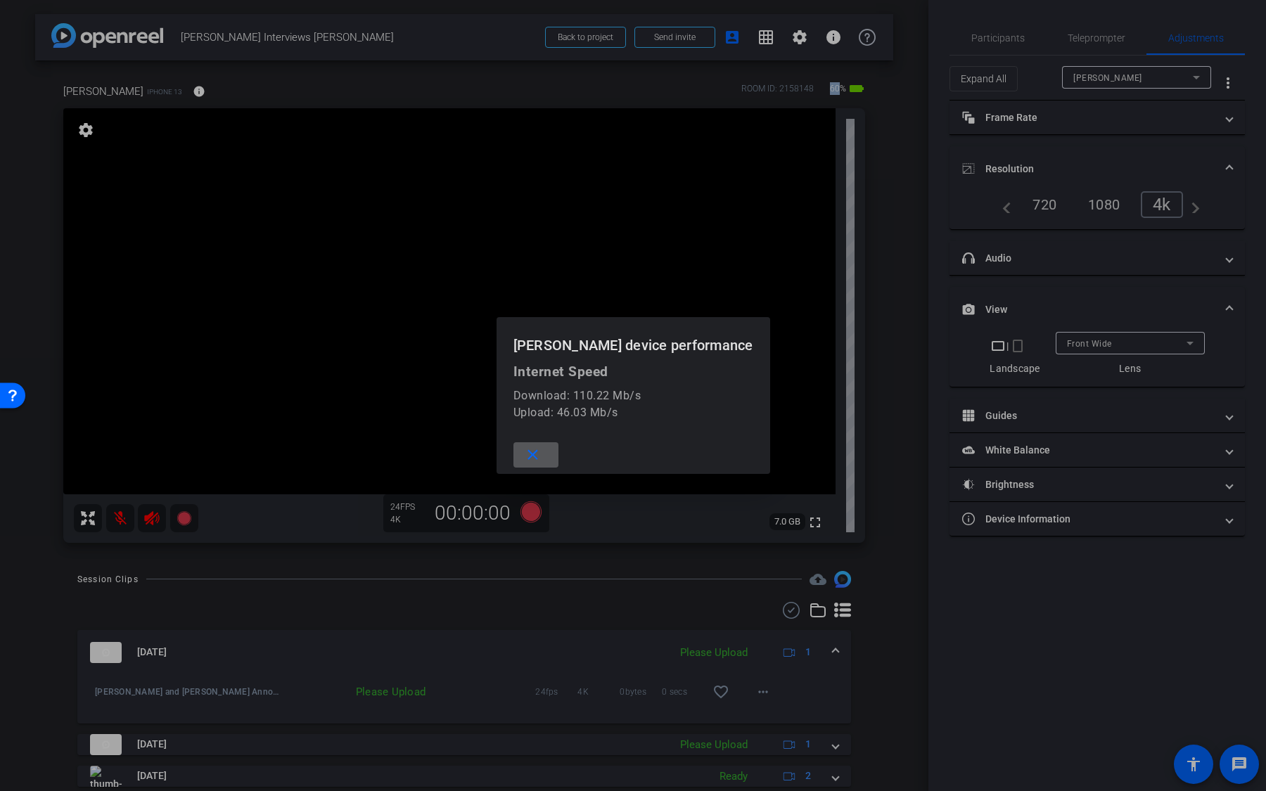
click at [558, 452] on span at bounding box center [535, 455] width 45 height 34
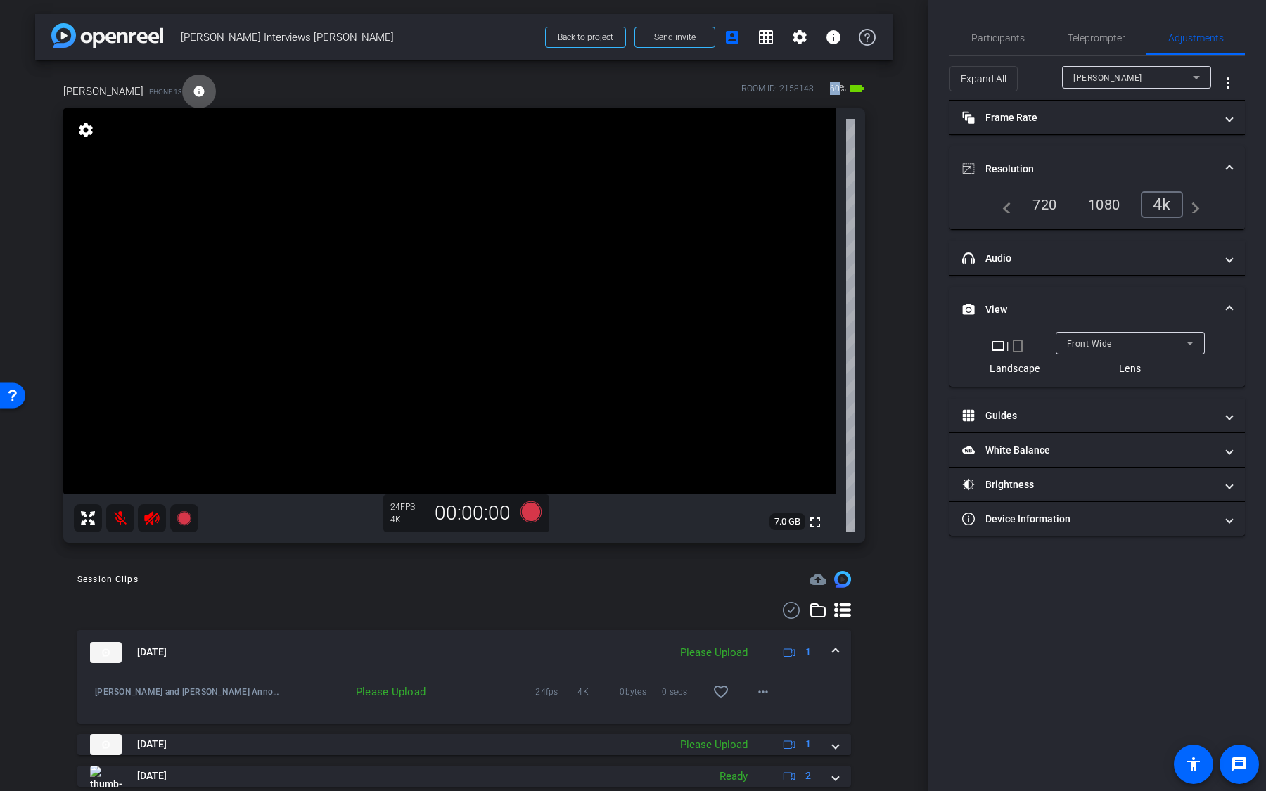
scroll to position [46, 0]
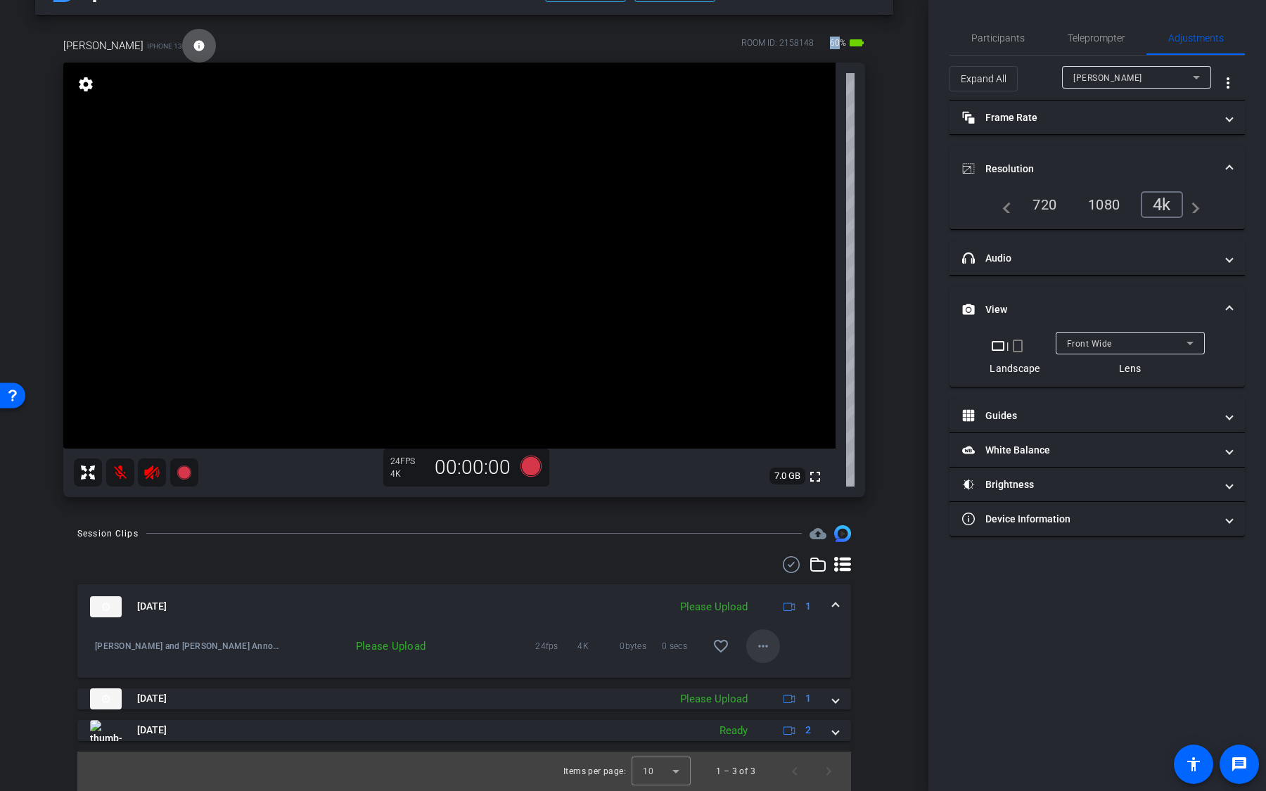
click at [771, 648] on mat-icon "more_horiz" at bounding box center [763, 646] width 17 height 17
click at [793, 669] on span "Upload" at bounding box center [785, 675] width 56 height 17
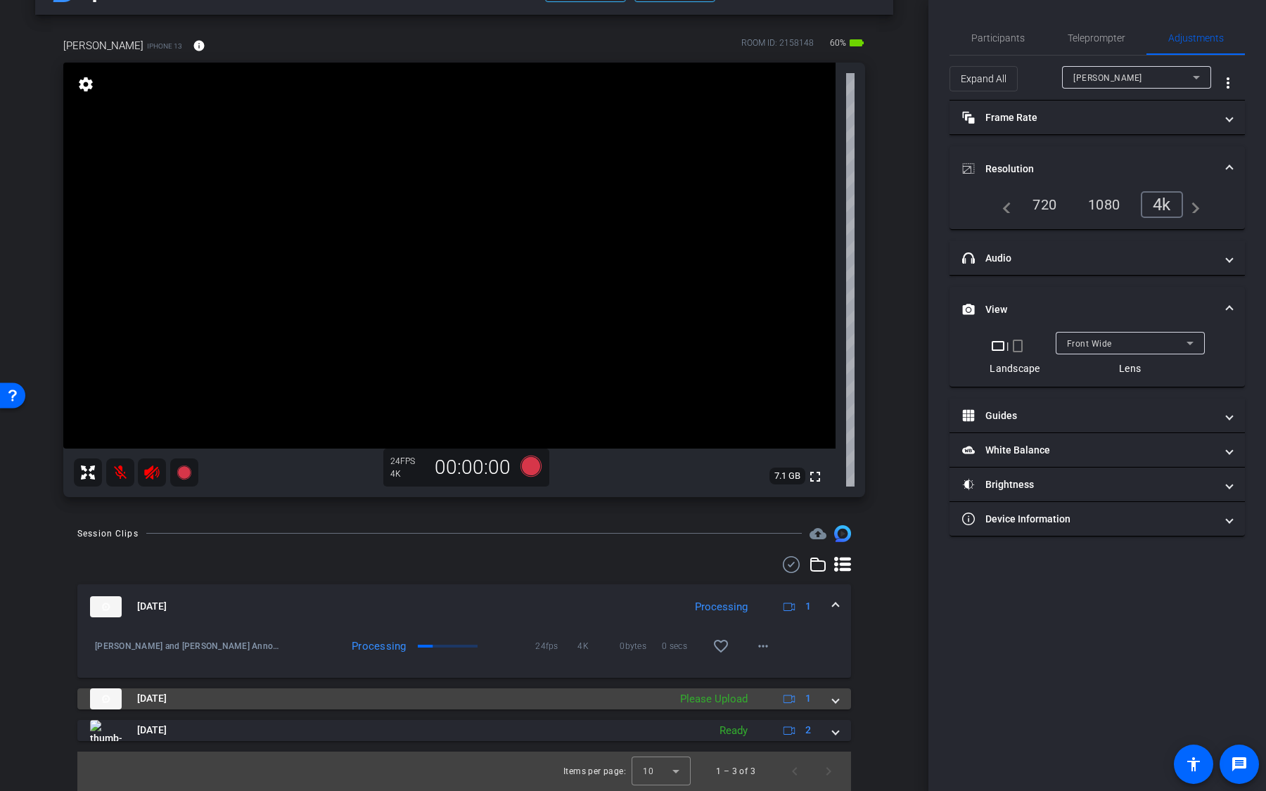
click at [755, 693] on mat-panel-description "Please Upload 1" at bounding box center [747, 698] width 148 height 21
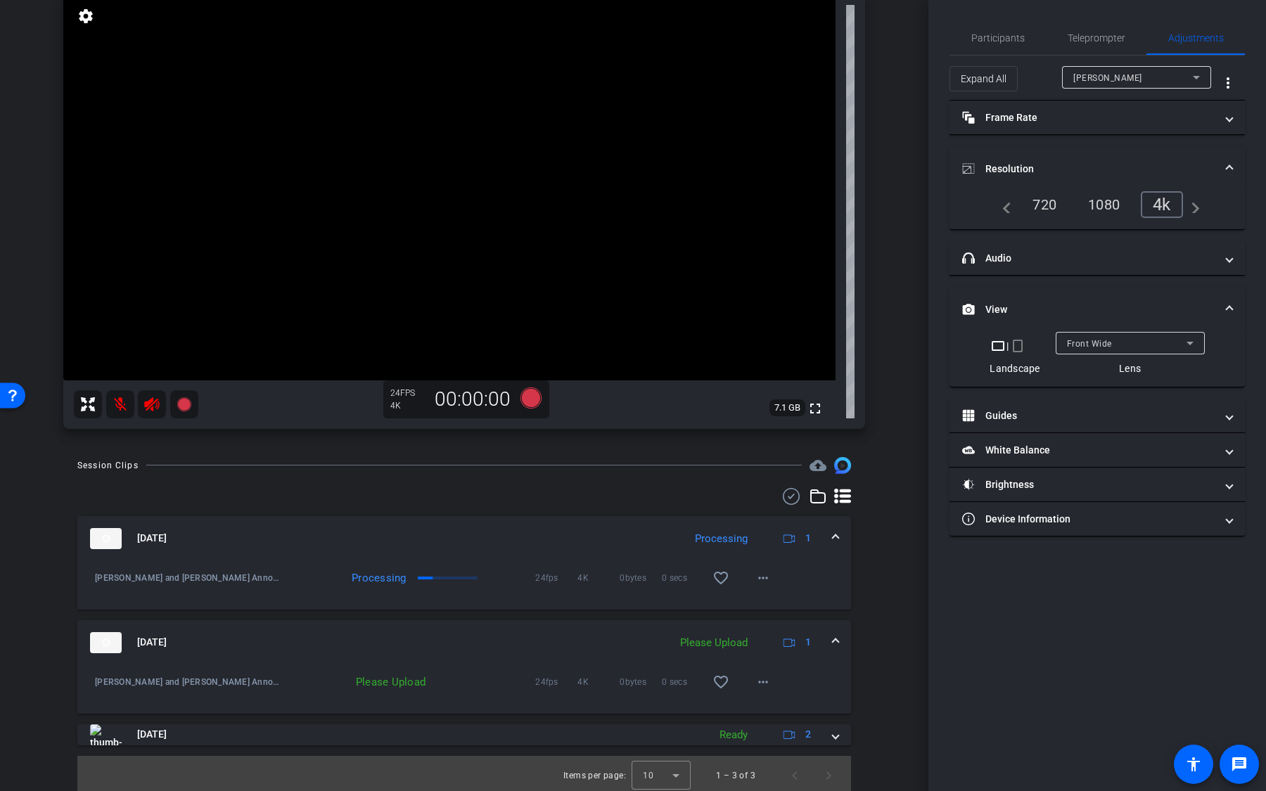
scroll to position [118, 0]
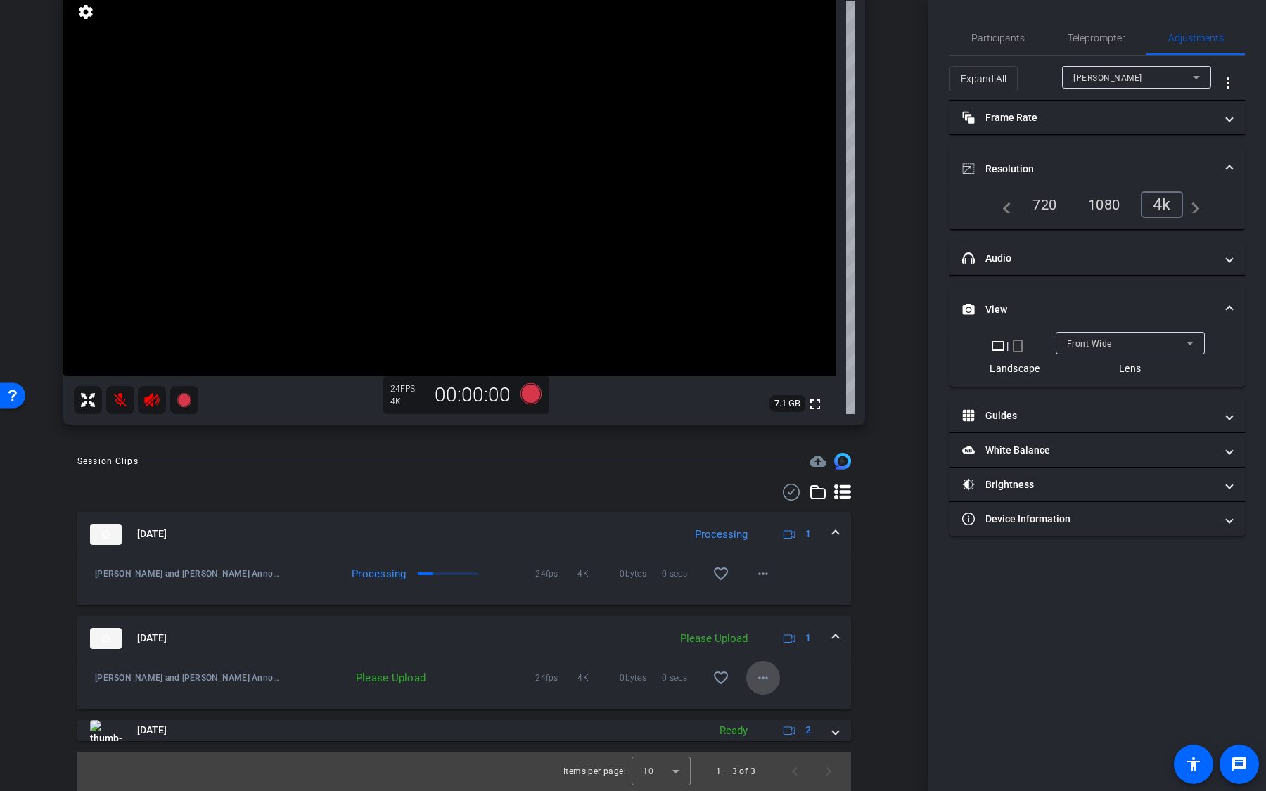
click at [767, 678] on mat-icon "more_horiz" at bounding box center [763, 677] width 17 height 17
click at [871, 668] on div at bounding box center [633, 395] width 1266 height 791
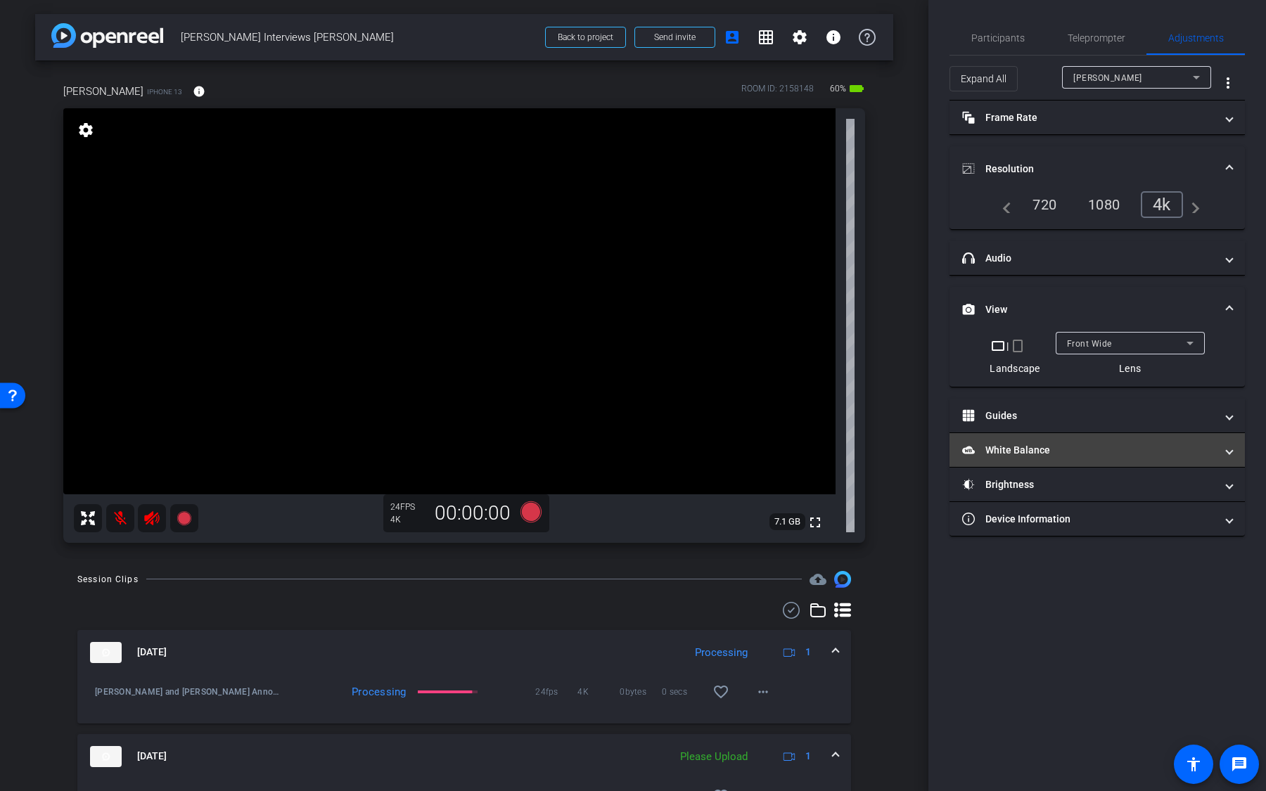
click at [1073, 449] on mat-panel-title "White Balance White Balance" at bounding box center [1088, 450] width 253 height 15
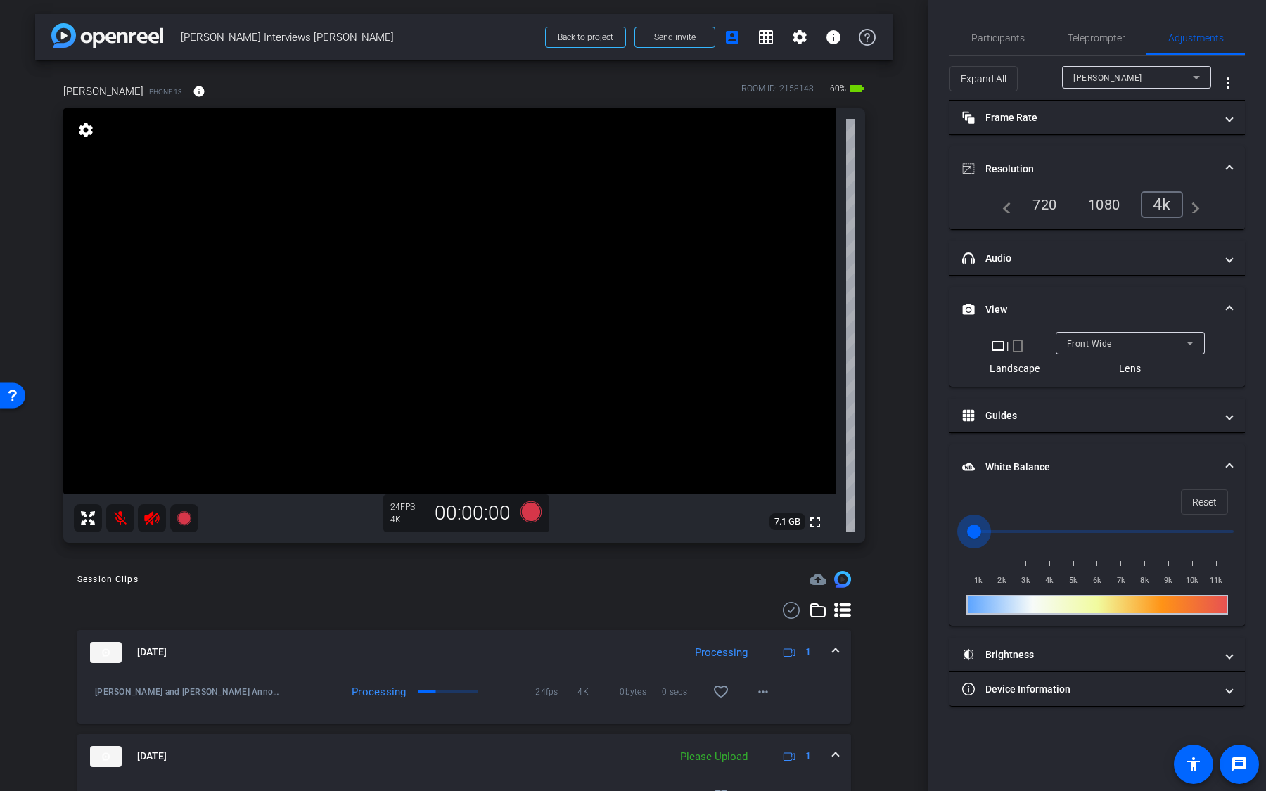
drag, startPoint x: 975, startPoint y: 533, endPoint x: 994, endPoint y: 533, distance: 19.0
click at [994, 533] on input "range" at bounding box center [1102, 531] width 291 height 31
drag, startPoint x: 1001, startPoint y: 532, endPoint x: 1046, endPoint y: 531, distance: 45.7
click at [1046, 531] on input "range" at bounding box center [1102, 531] width 291 height 31
drag, startPoint x: 1046, startPoint y: 531, endPoint x: 1094, endPoint y: 530, distance: 47.8
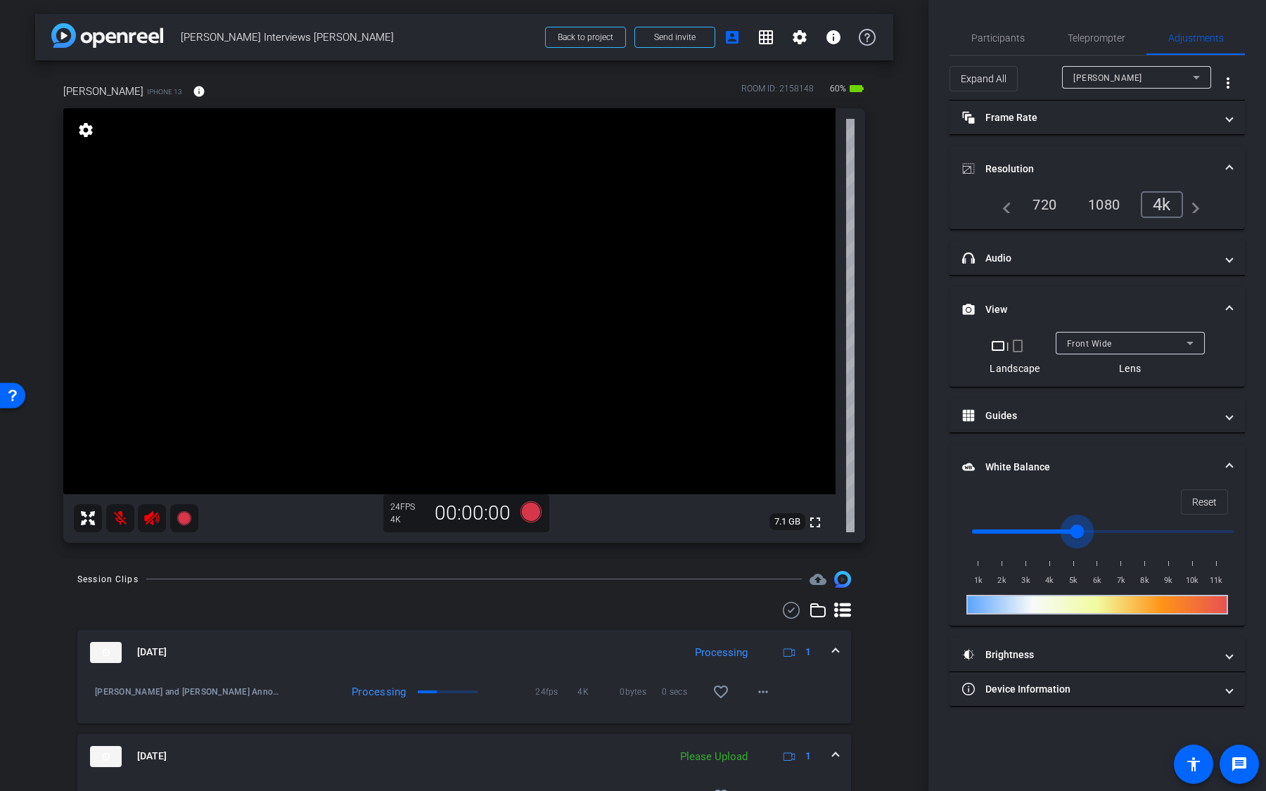
click at [1091, 530] on input "range" at bounding box center [1102, 531] width 291 height 31
drag, startPoint x: 1094, startPoint y: 530, endPoint x: 1167, endPoint y: 532, distance: 73.2
click at [1161, 530] on input "range" at bounding box center [1102, 531] width 291 height 31
drag, startPoint x: 1167, startPoint y: 532, endPoint x: 1124, endPoint y: 534, distance: 43.7
click at [1124, 534] on input "range" at bounding box center [1102, 531] width 291 height 31
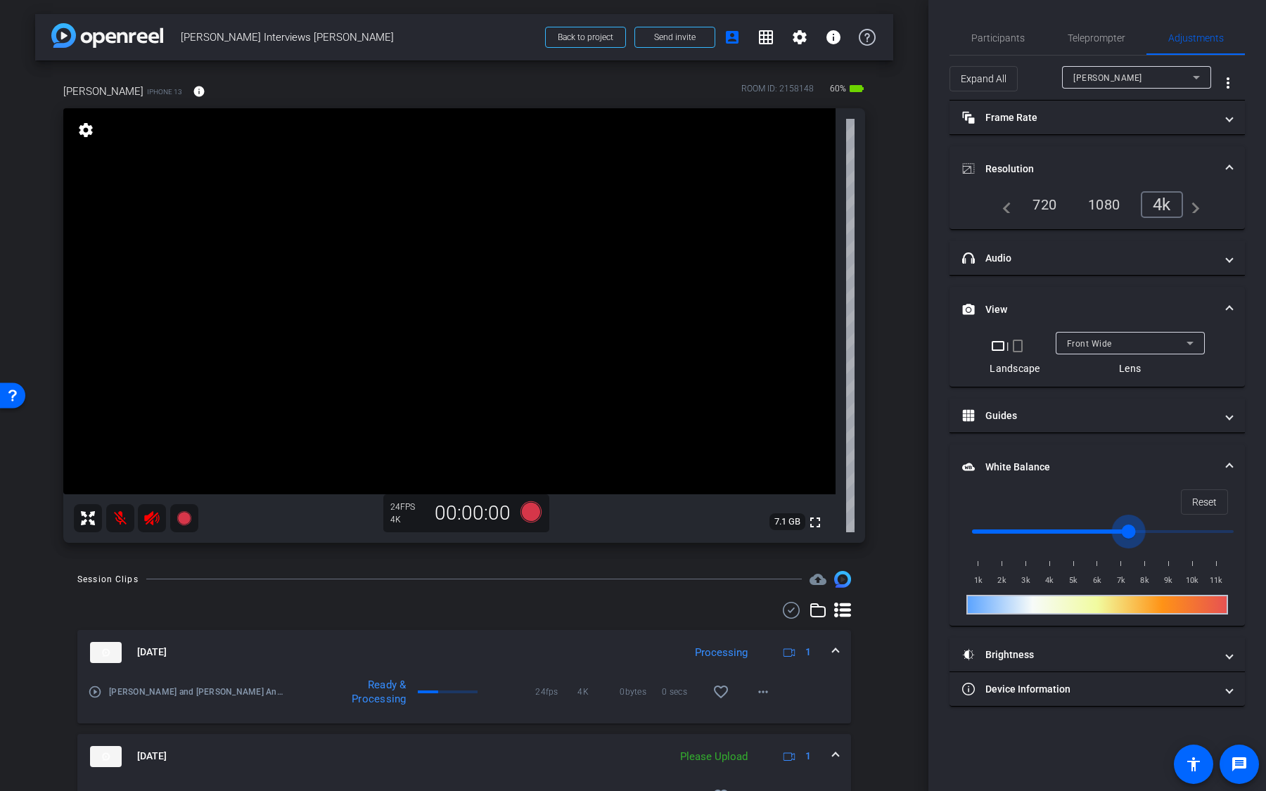
drag, startPoint x: 1124, startPoint y: 534, endPoint x: 1030, endPoint y: 534, distance: 94.2
type input "3000"
click at [1030, 534] on input "range" at bounding box center [1102, 531] width 291 height 31
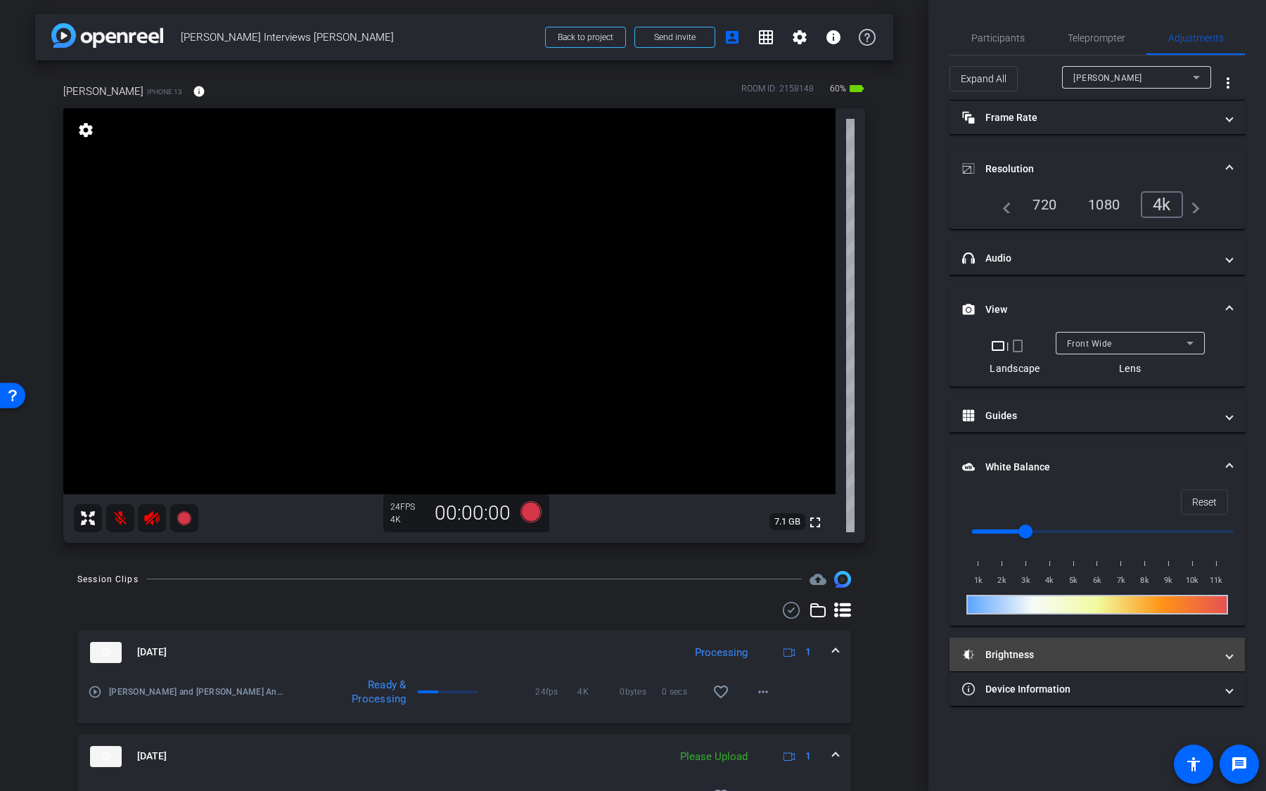
click at [1046, 641] on mat-expansion-panel-header "Brightness" at bounding box center [1096, 655] width 295 height 34
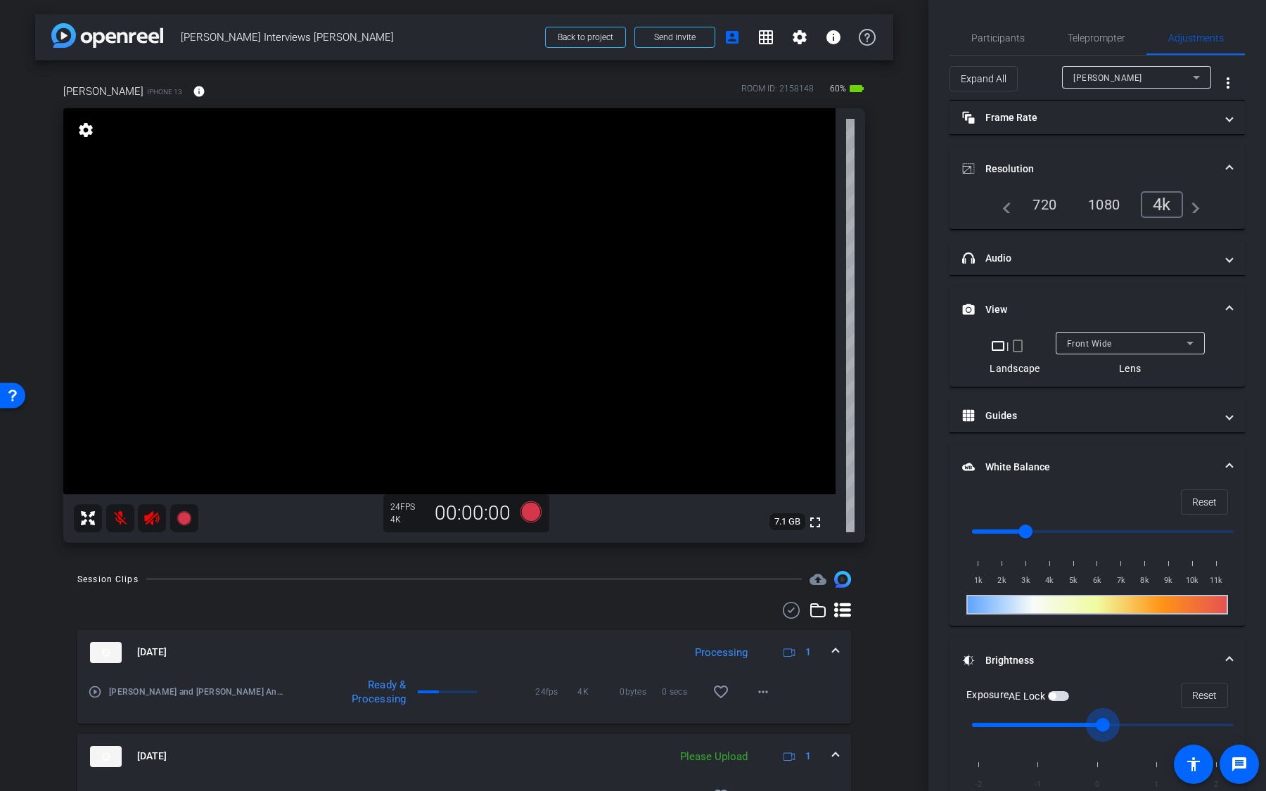
drag, startPoint x: 1101, startPoint y: 726, endPoint x: 1148, endPoint y: 724, distance: 46.5
click at [1145, 726] on input "range" at bounding box center [1102, 725] width 291 height 31
drag, startPoint x: 1166, startPoint y: 724, endPoint x: 1084, endPoint y: 720, distance: 81.7
type input "0"
click at [1084, 720] on input "range" at bounding box center [1102, 725] width 291 height 31
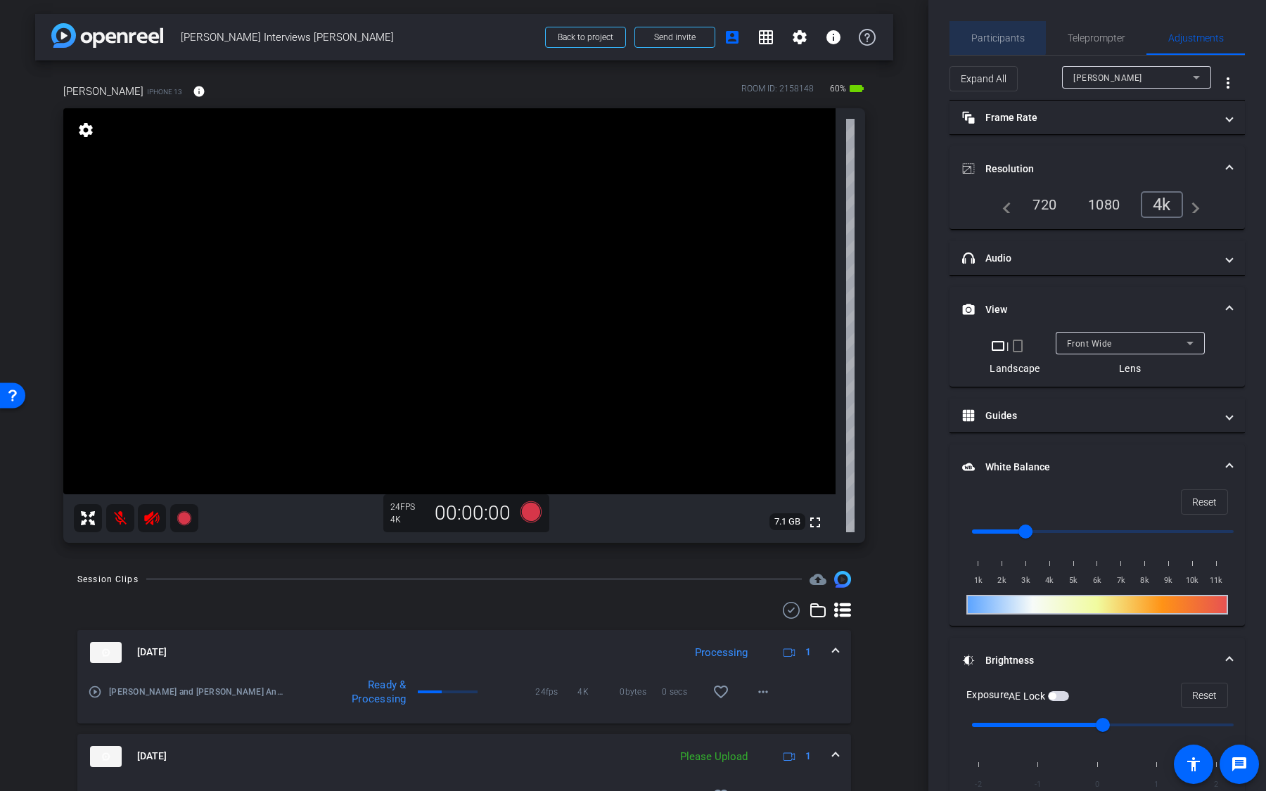
click at [986, 34] on span "Participants" at bounding box center [997, 38] width 53 height 10
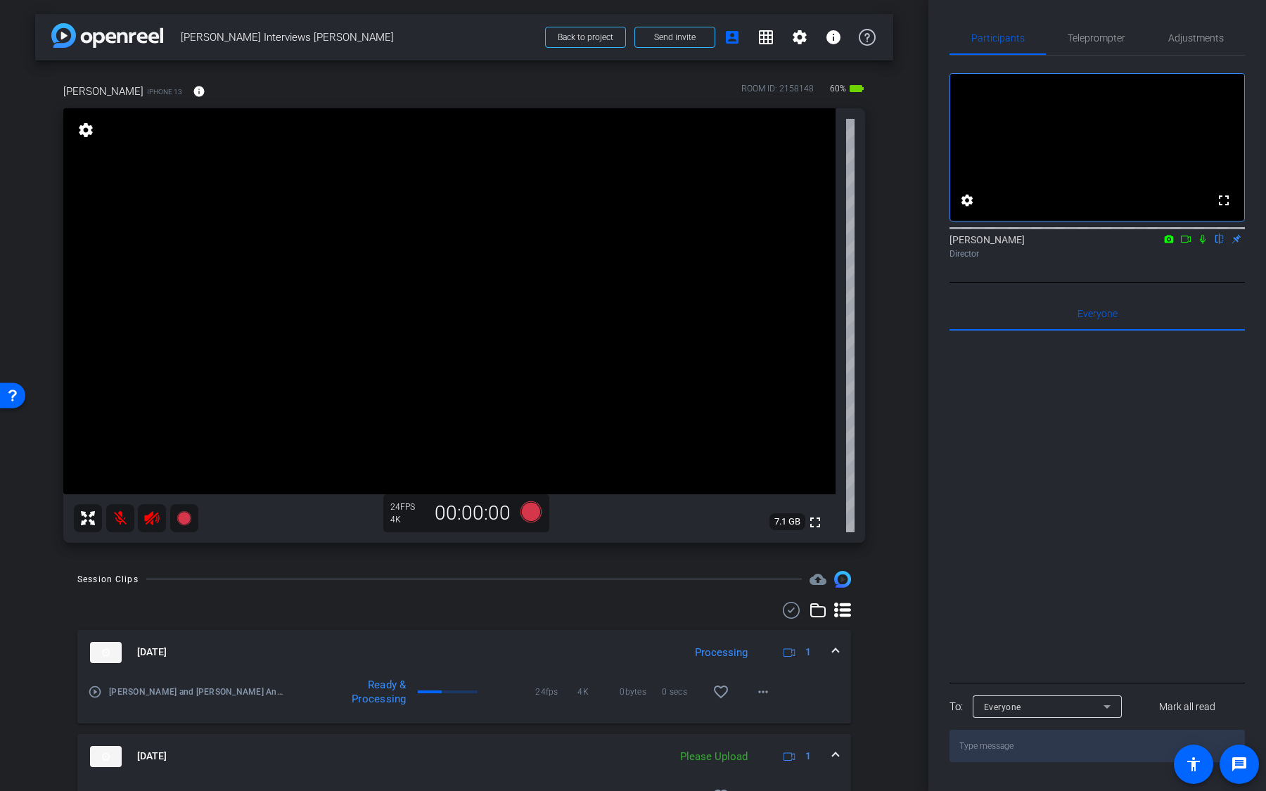
scroll to position [118, 0]
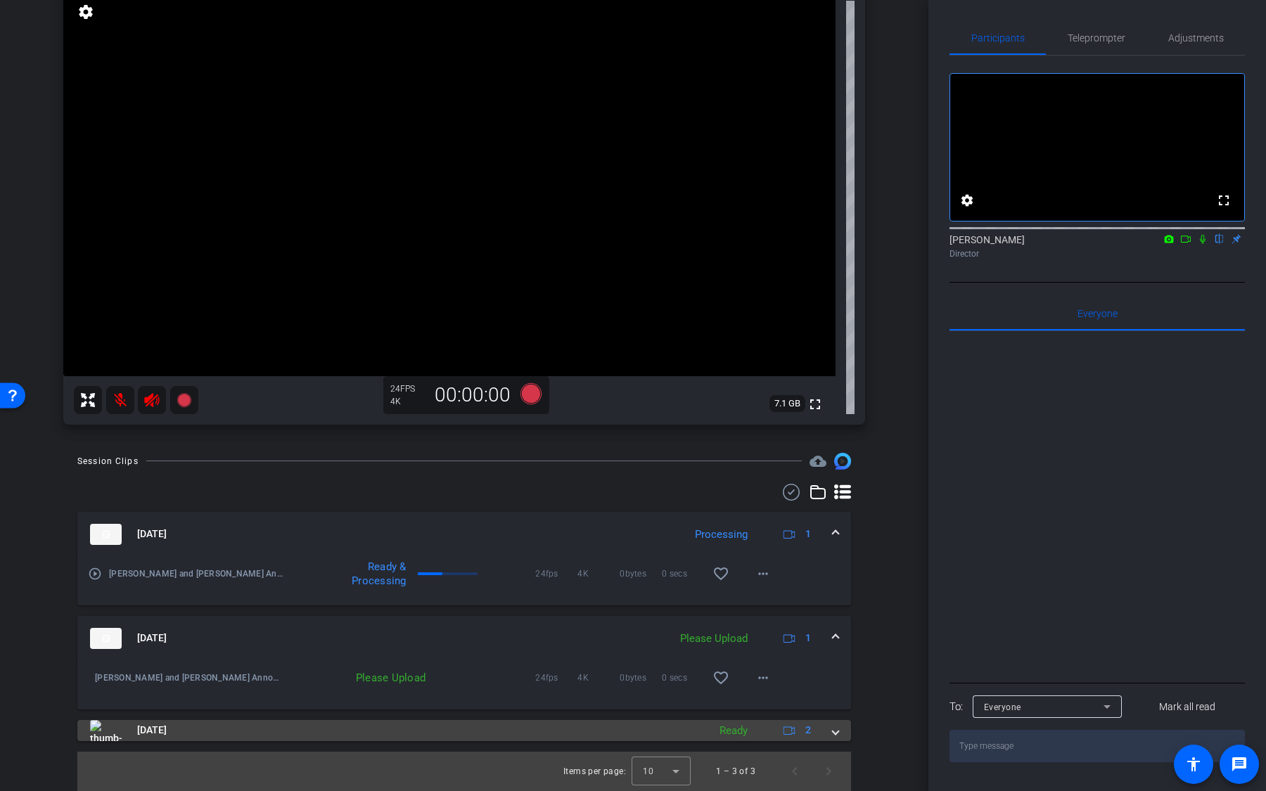
click at [736, 729] on div "Ready" at bounding box center [733, 731] width 42 height 16
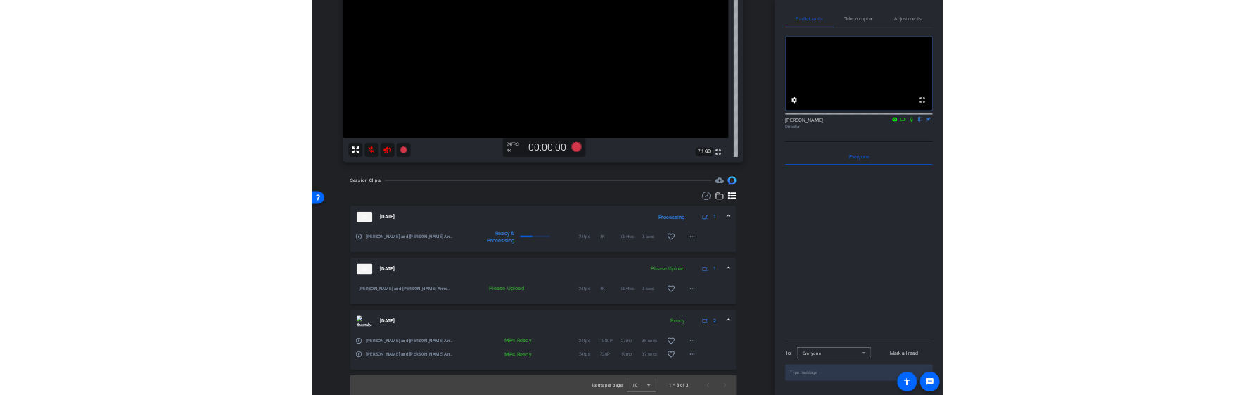
scroll to position [0, 0]
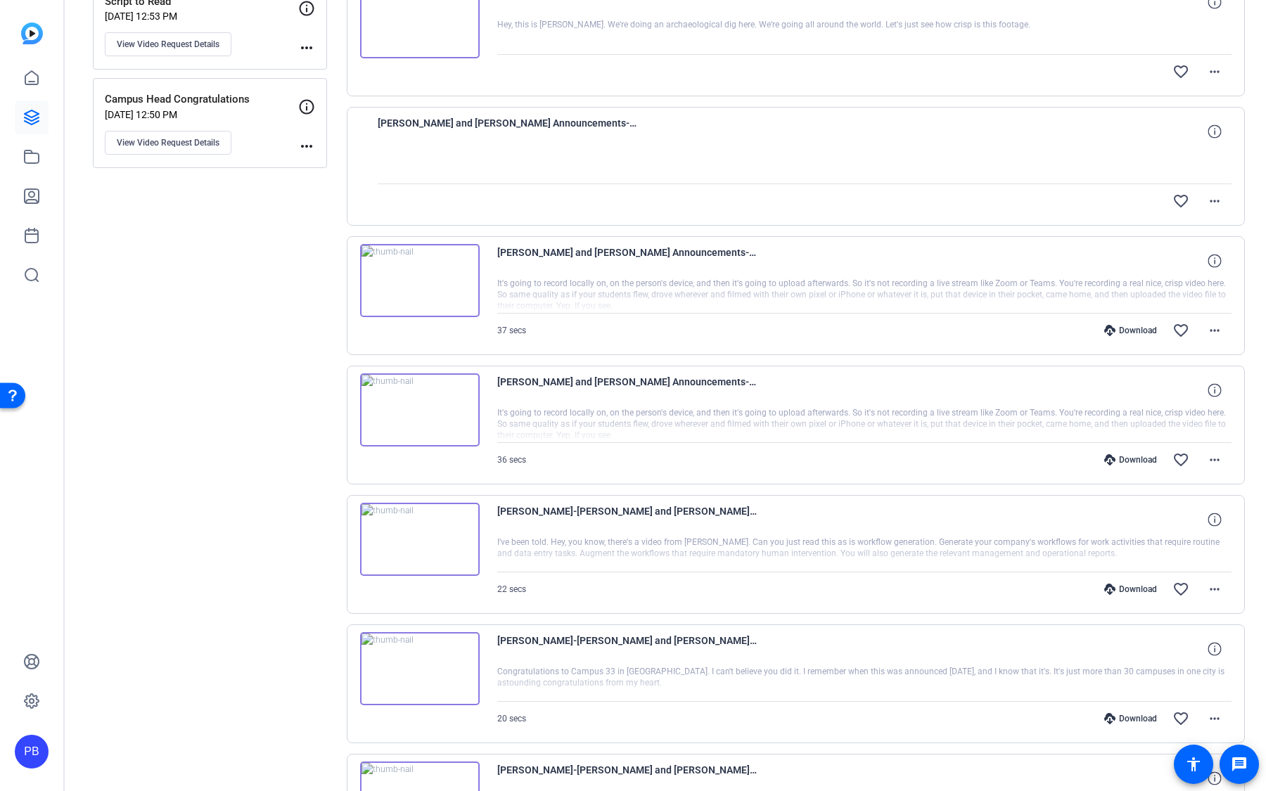
scroll to position [470, 0]
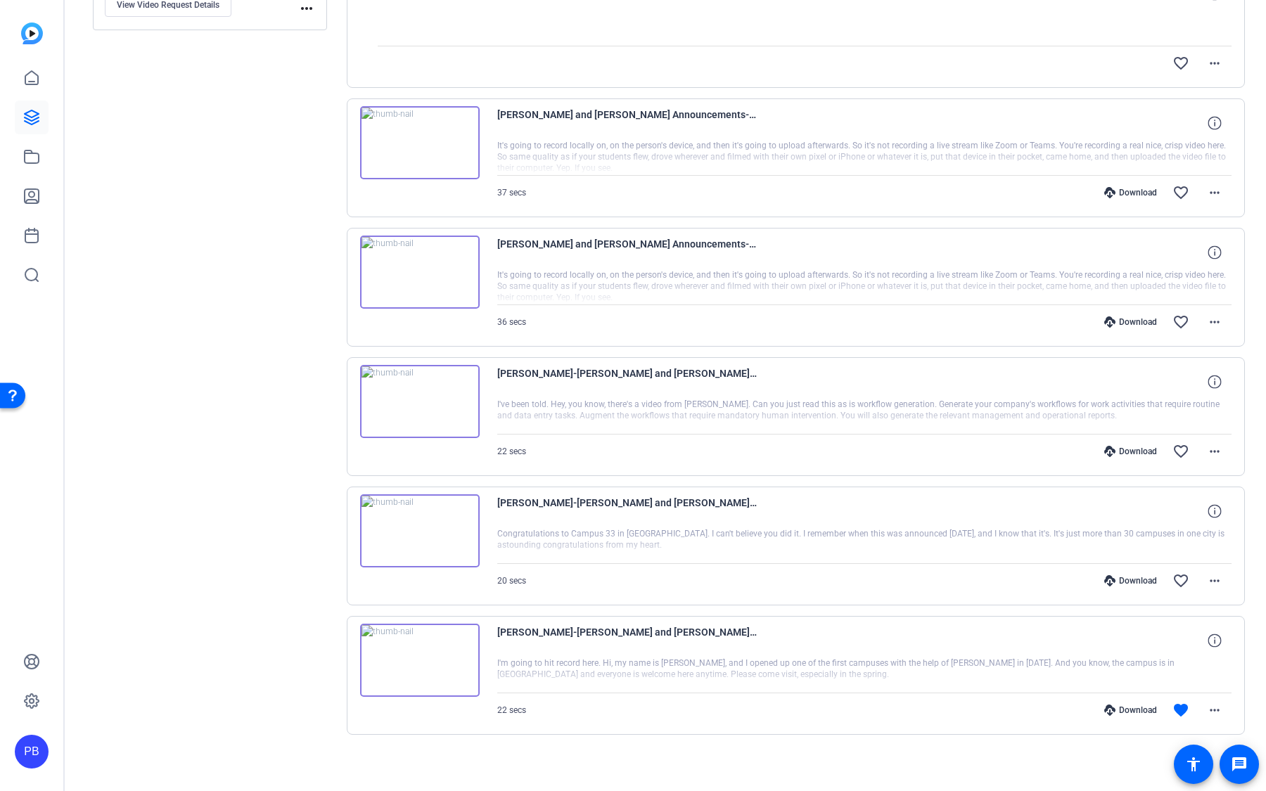
click at [427, 532] on img at bounding box center [420, 530] width 120 height 73
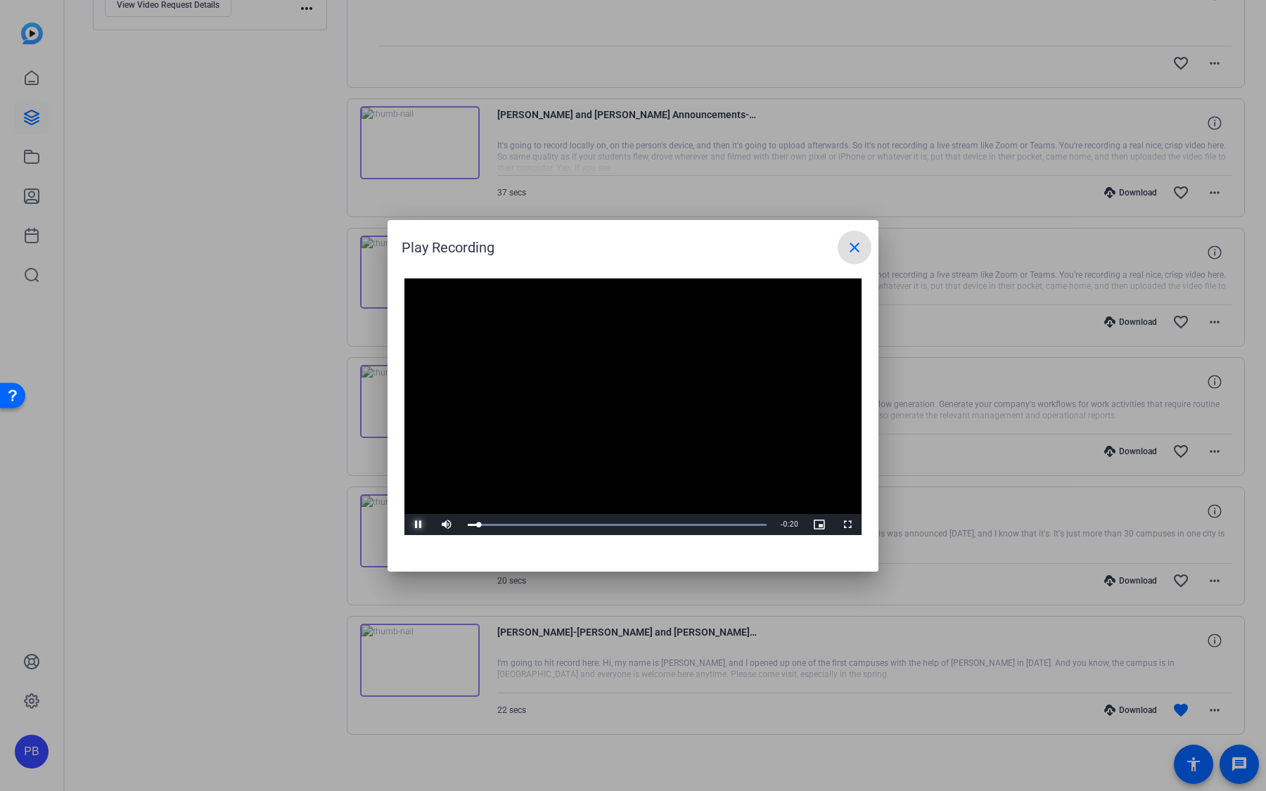
click at [418, 525] on span "Video Player" at bounding box center [418, 525] width 28 height 0
click at [854, 263] on span at bounding box center [855, 248] width 34 height 34
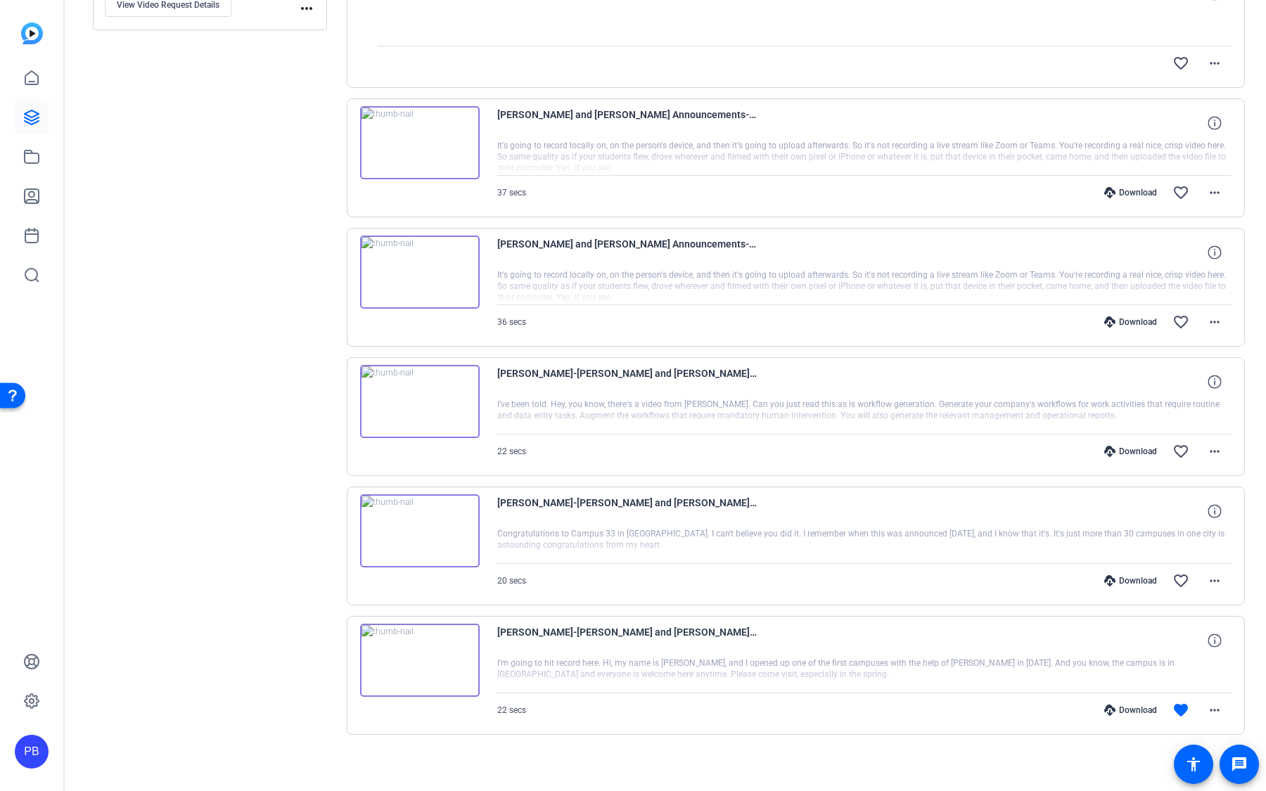
click at [427, 269] on img at bounding box center [420, 272] width 120 height 73
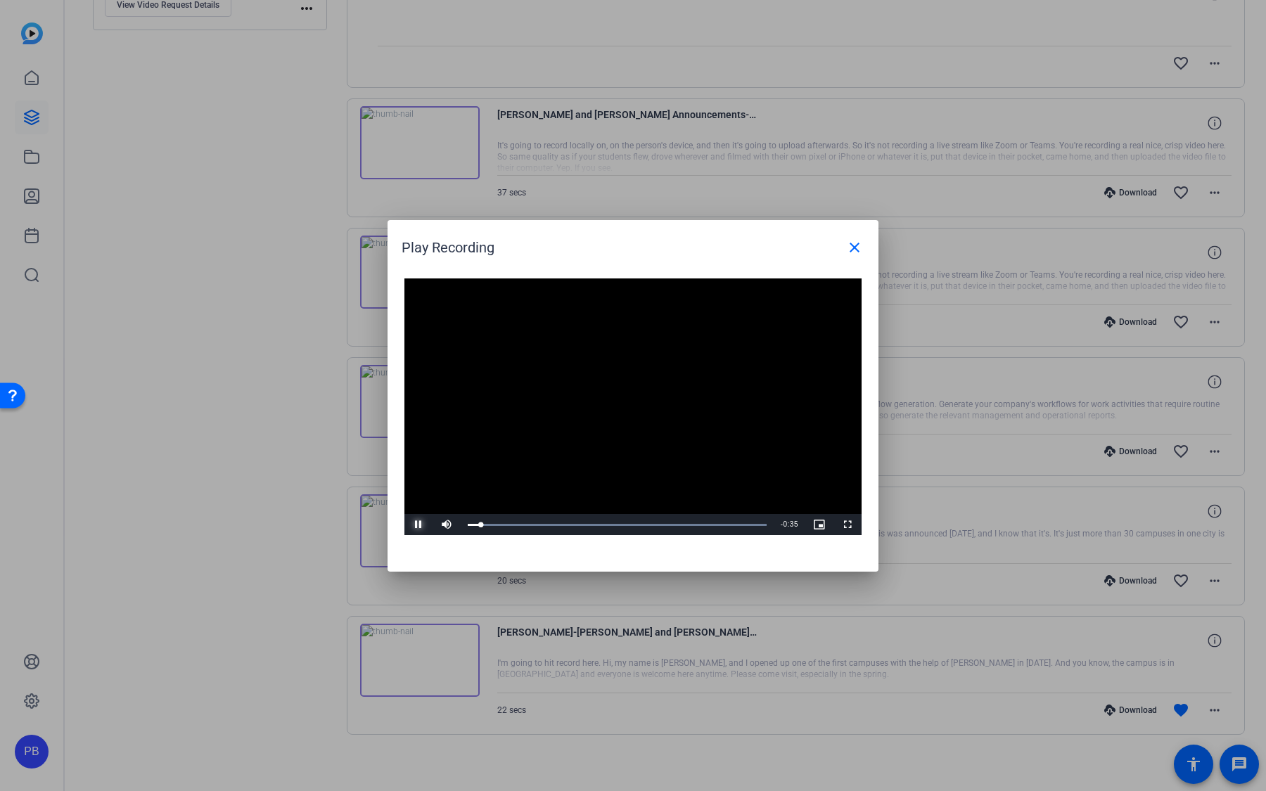
click at [415, 525] on span "Video Player" at bounding box center [418, 525] width 28 height 0
click at [854, 252] on mat-icon "close" at bounding box center [854, 247] width 17 height 17
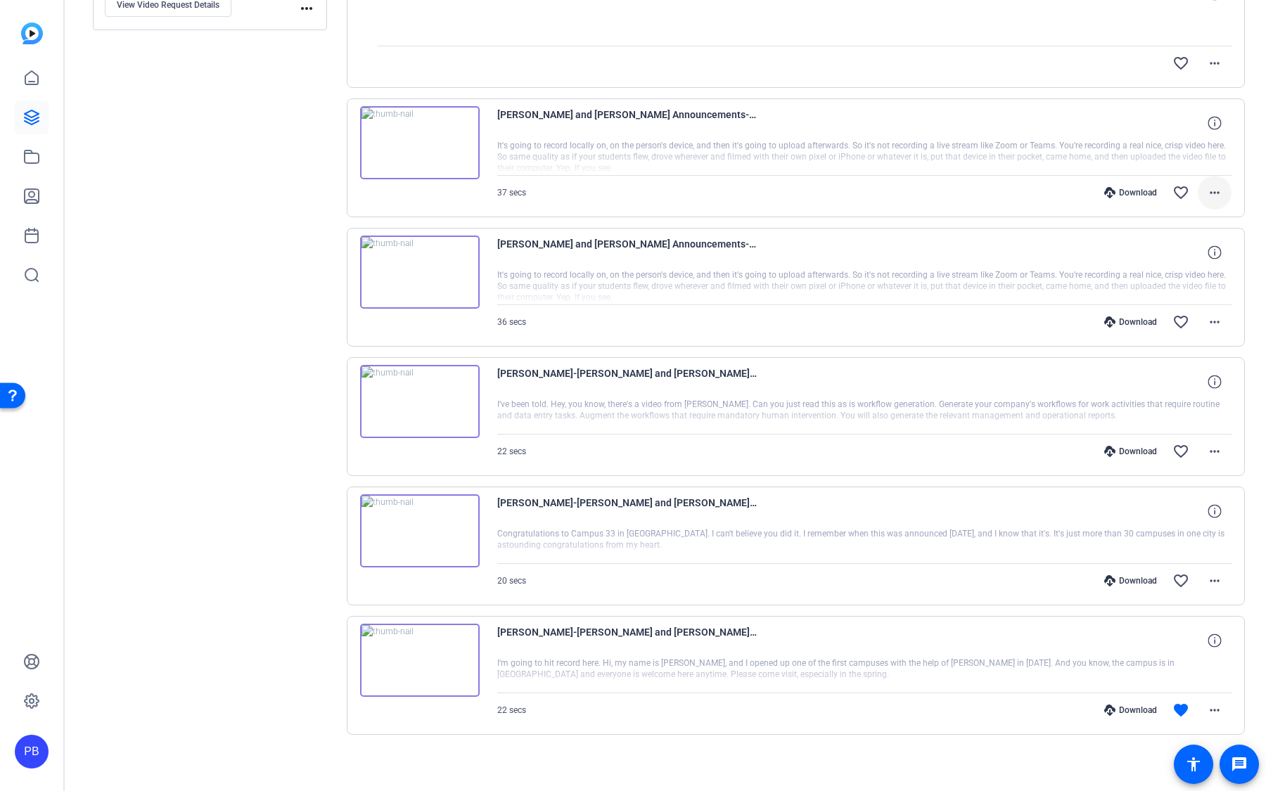
click at [1219, 185] on mat-icon "more_horiz" at bounding box center [1214, 192] width 17 height 17
click at [1218, 185] on div at bounding box center [633, 395] width 1266 height 791
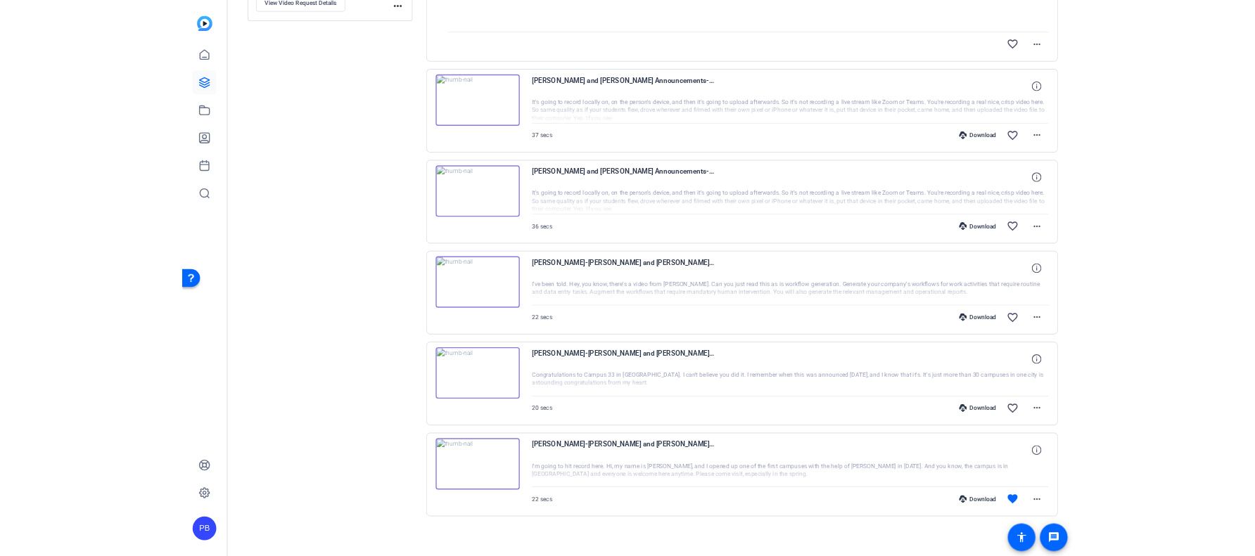
scroll to position [0, 0]
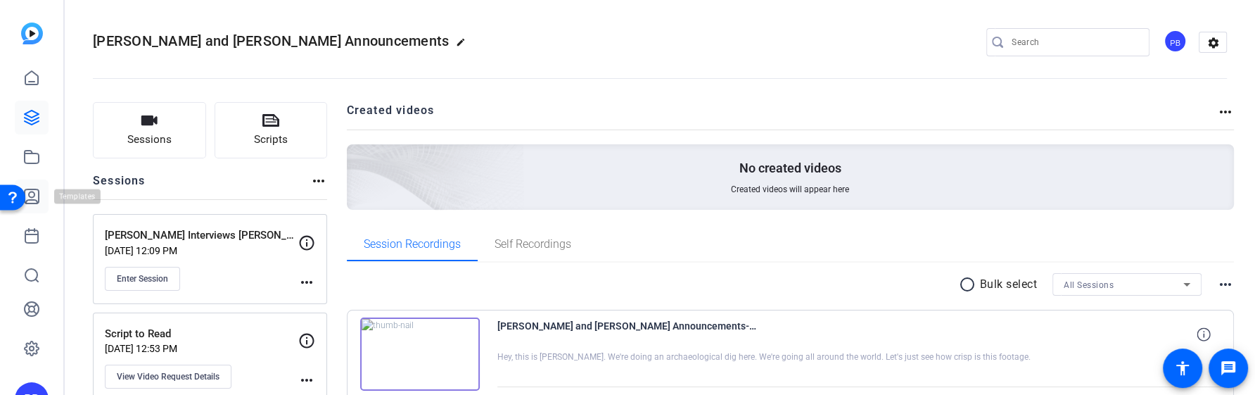
click at [39, 195] on icon at bounding box center [31, 196] width 17 height 17
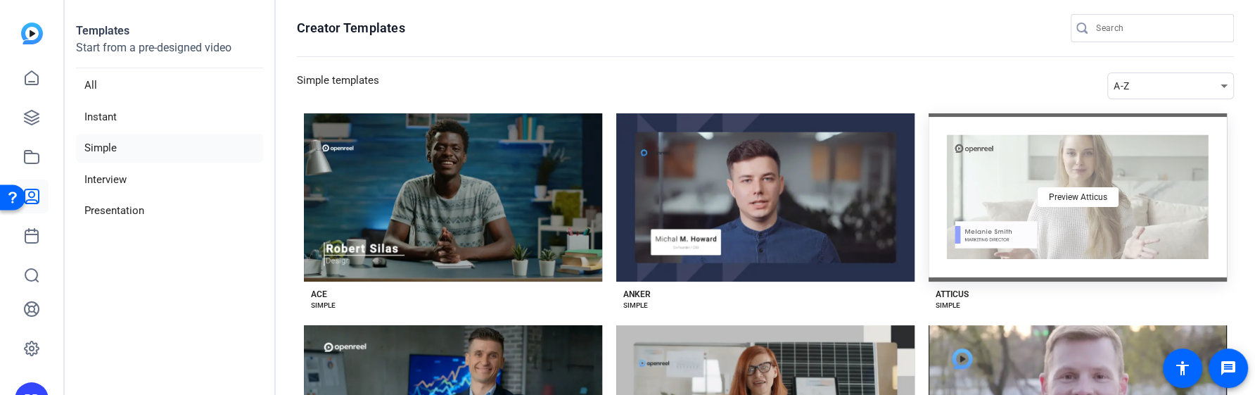
click at [1025, 243] on div "Preview Atticus" at bounding box center [1077, 197] width 298 height 168
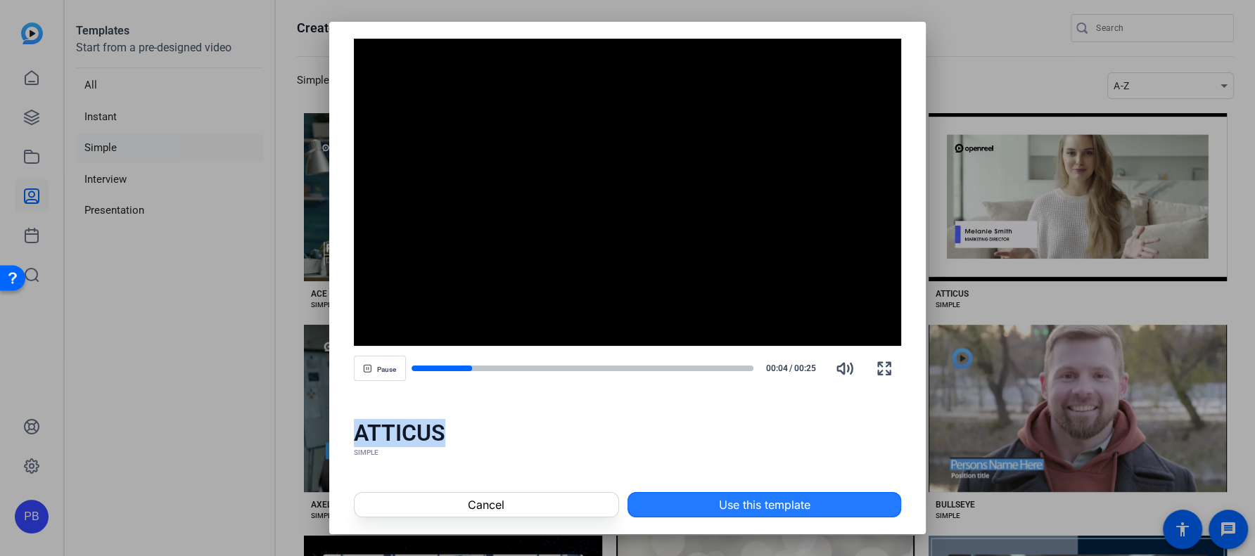
click at [729, 514] on span at bounding box center [764, 505] width 272 height 34
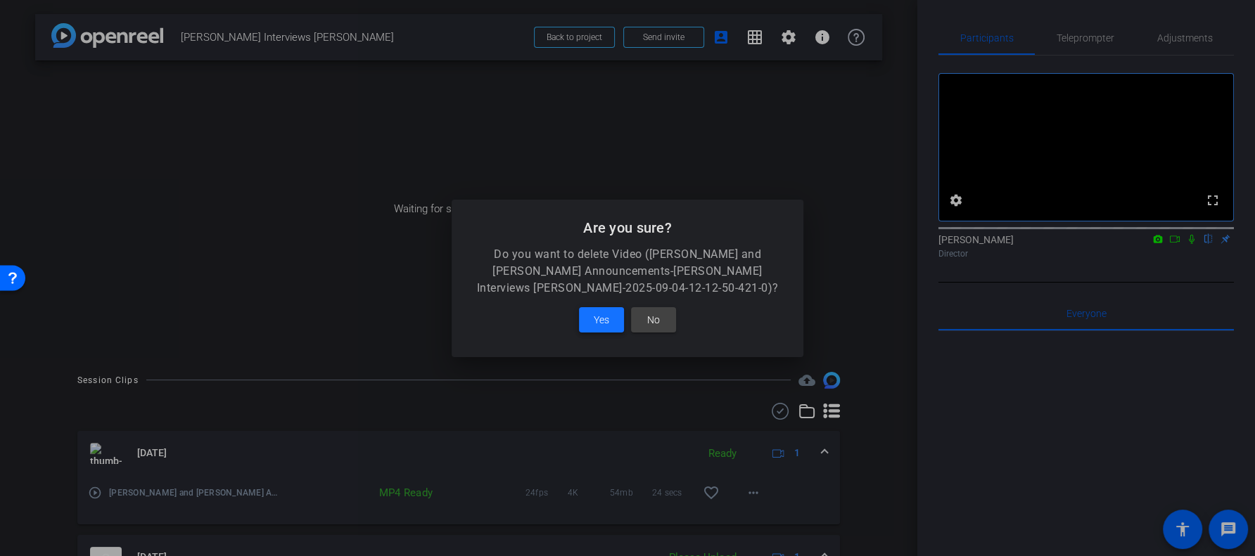
click at [605, 323] on span "Yes" at bounding box center [601, 320] width 15 height 17
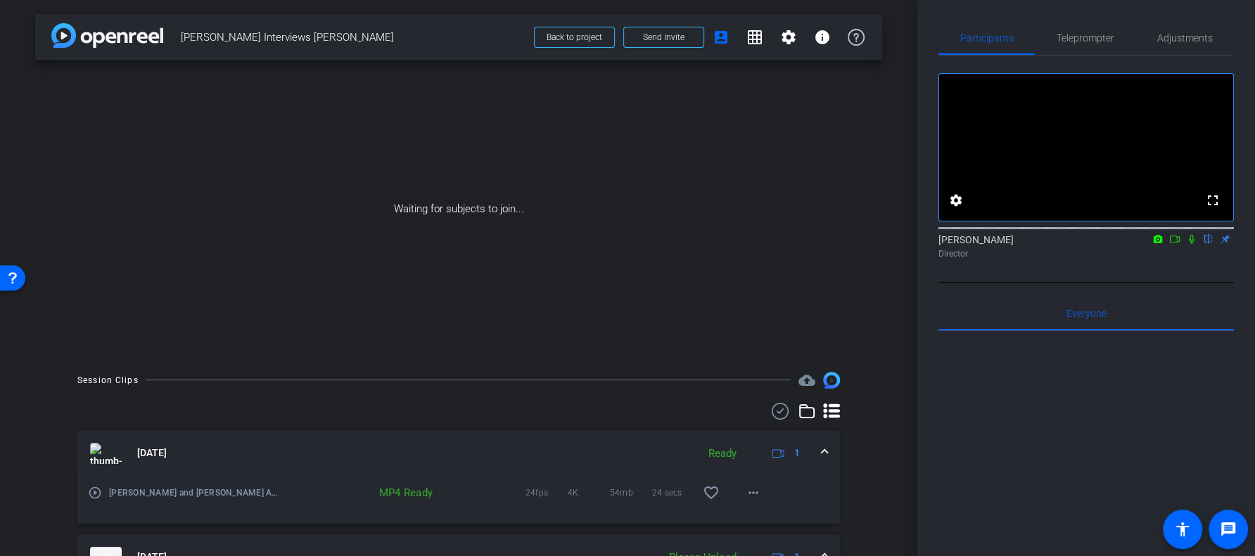
scroll to position [253, 0]
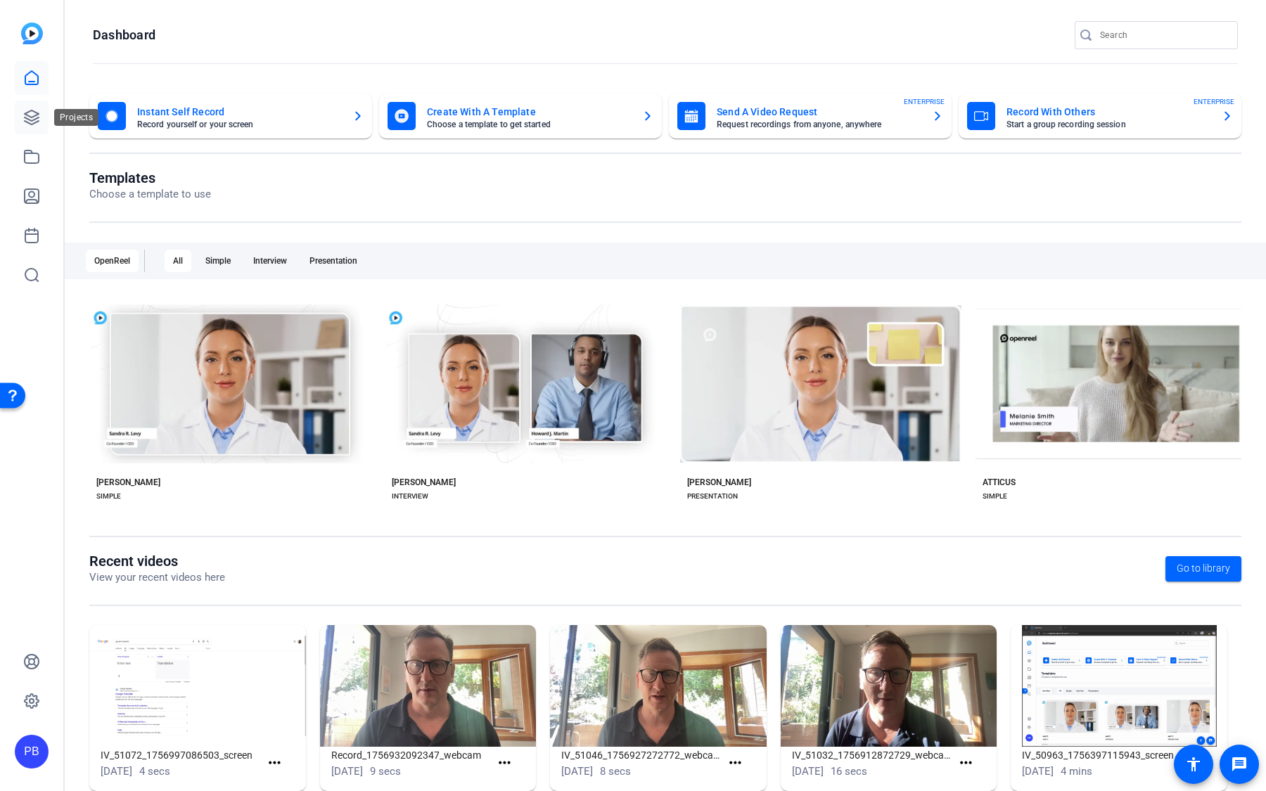
click at [32, 115] on icon at bounding box center [31, 117] width 17 height 17
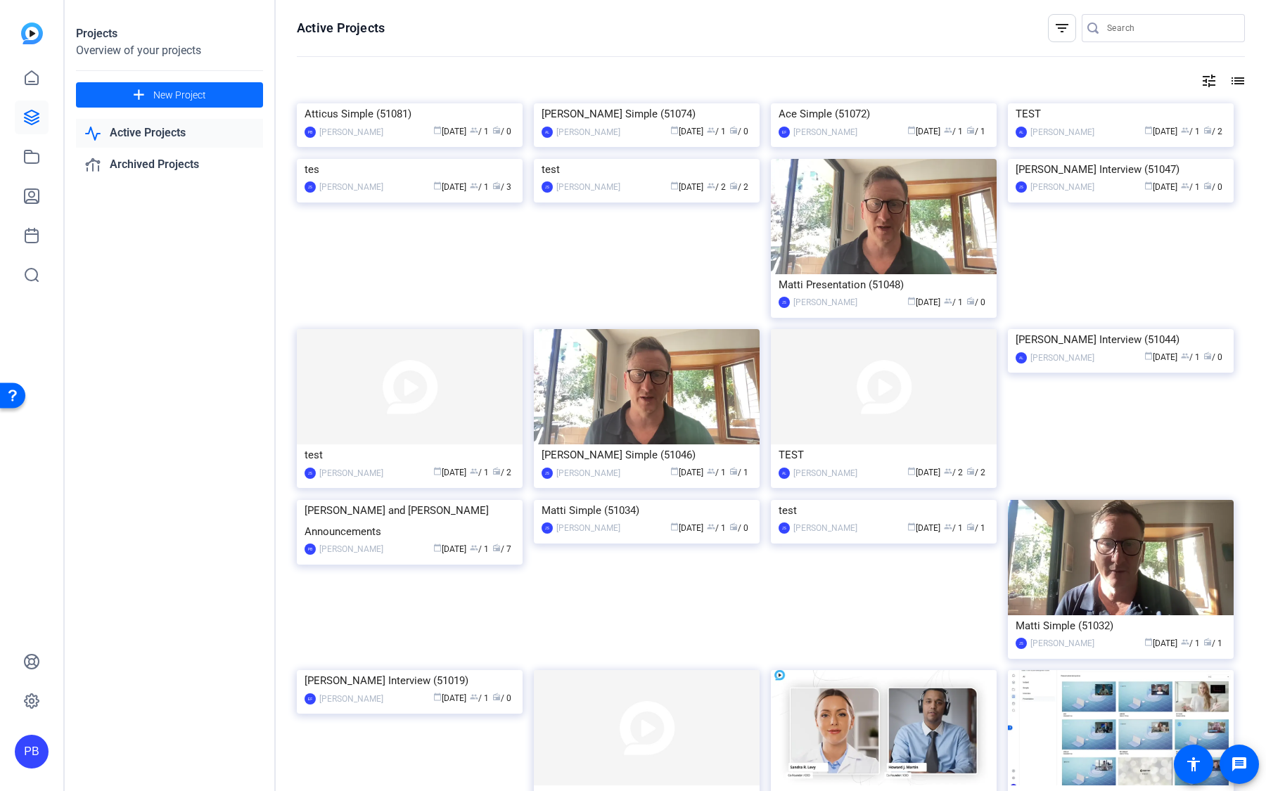
click at [216, 94] on span at bounding box center [169, 95] width 187 height 34
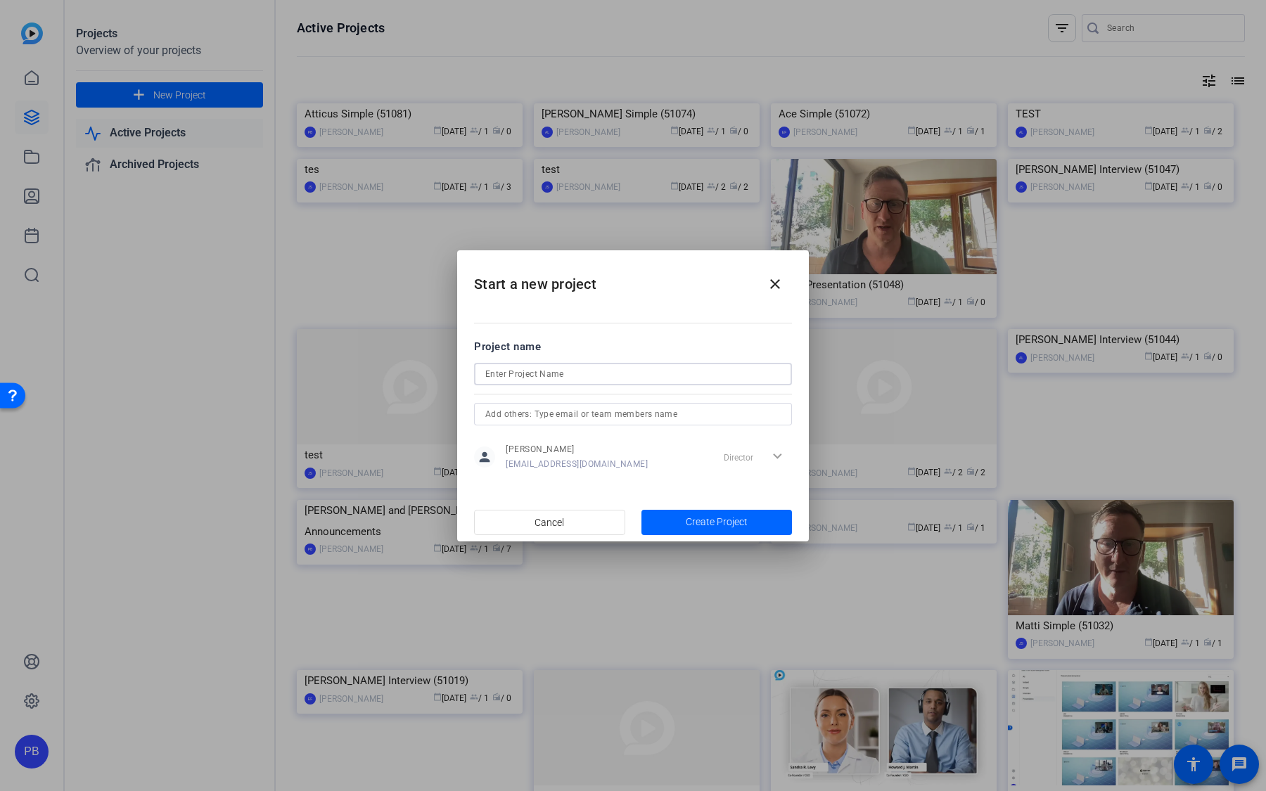
click at [580, 372] on input at bounding box center [632, 374] width 295 height 17
type input "Merchant End of Year Announcements"
click at [709, 527] on span "Create Project" at bounding box center [717, 522] width 62 height 15
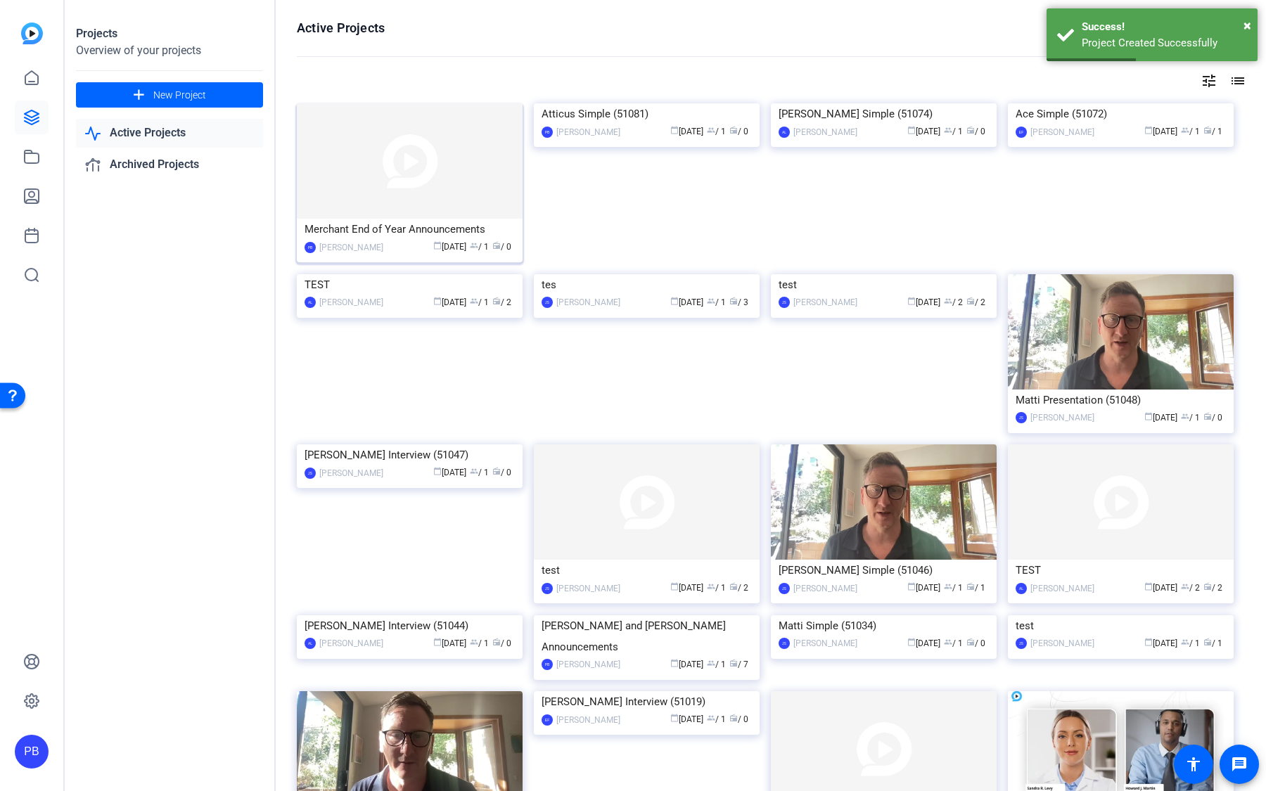
click at [435, 189] on img at bounding box center [410, 160] width 226 height 115
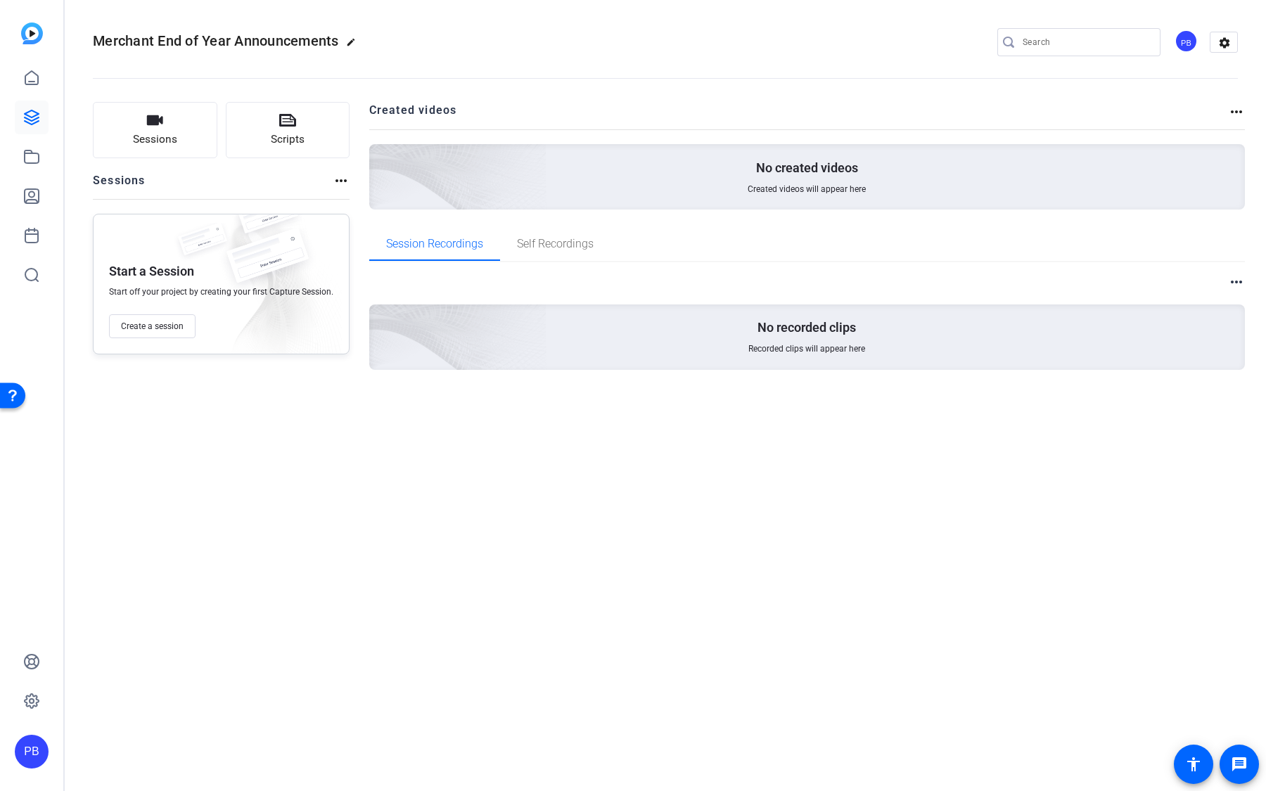
click at [1192, 45] on div "PB" at bounding box center [1185, 41] width 23 height 23
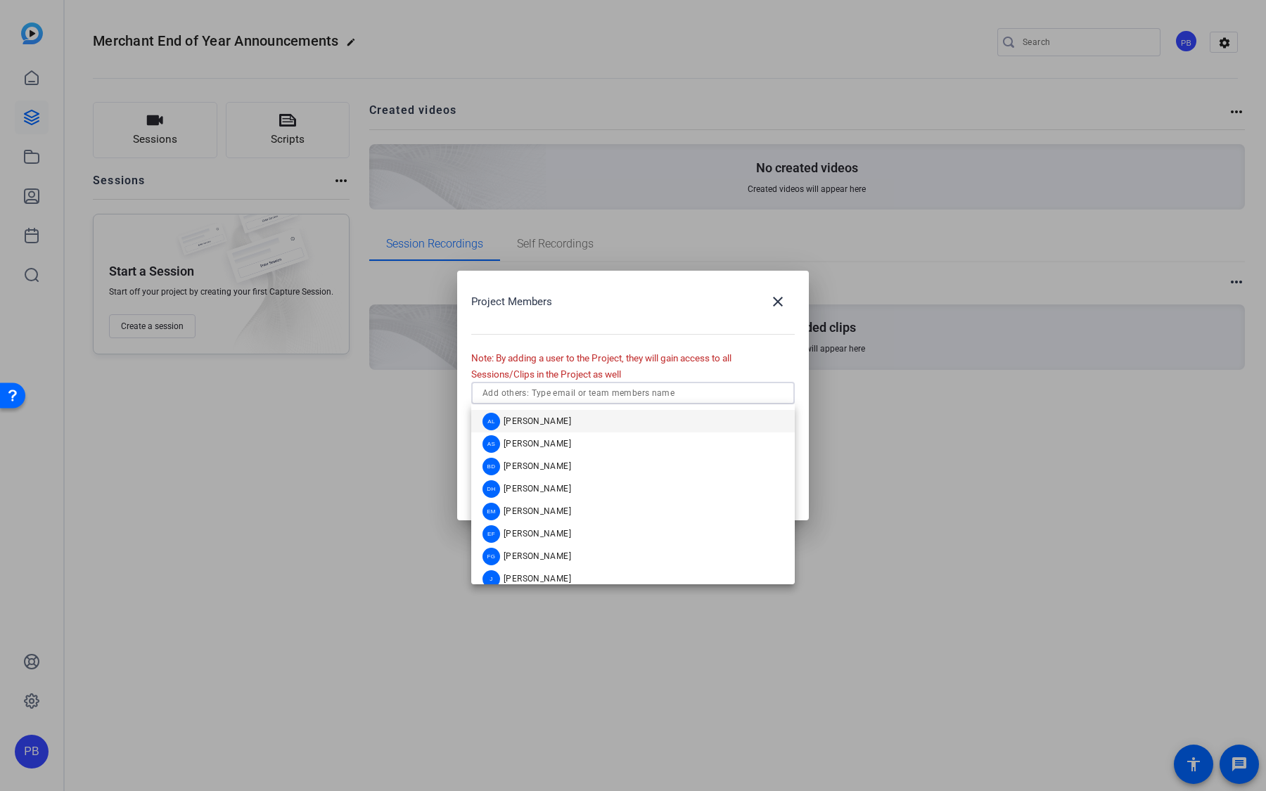
click at [598, 391] on input "text" at bounding box center [632, 393] width 301 height 17
click at [584, 491] on mat-option "DH Daniel Heiberger" at bounding box center [632, 488] width 323 height 23
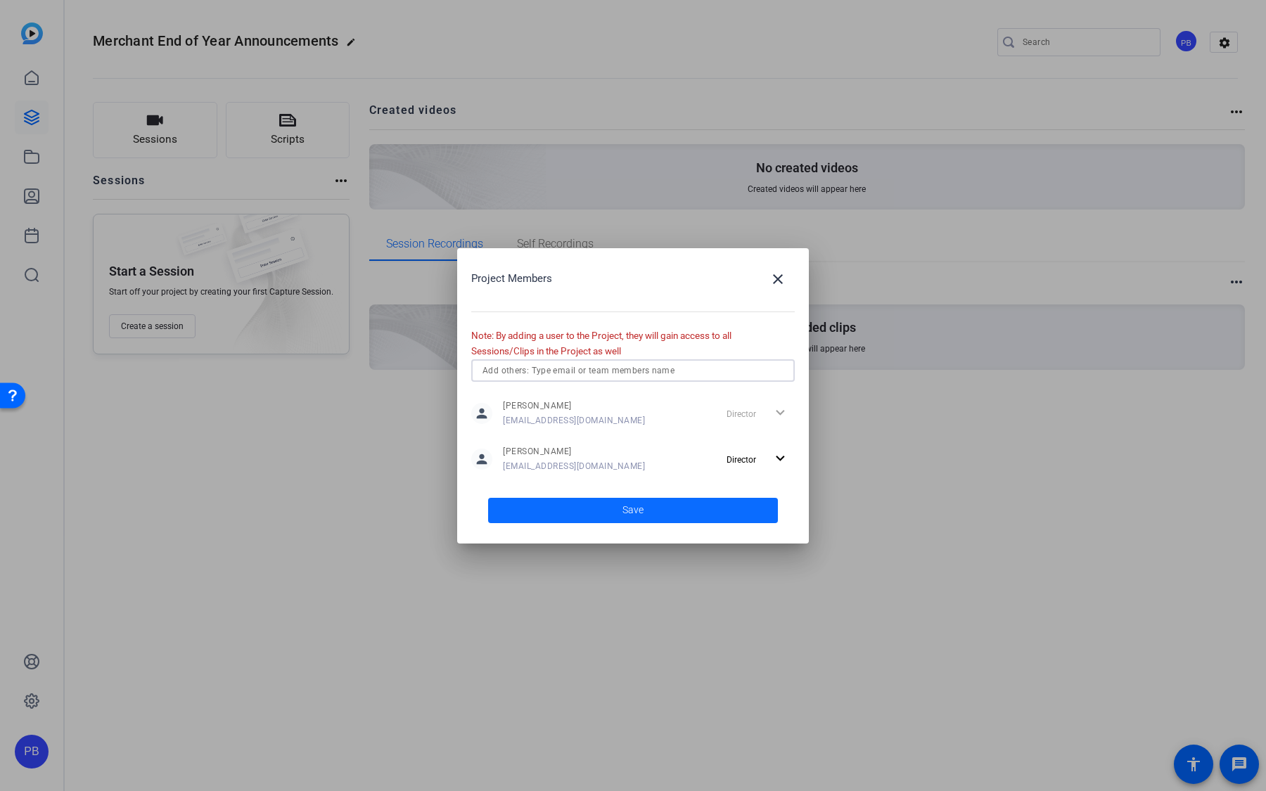
click at [595, 518] on span at bounding box center [633, 511] width 290 height 34
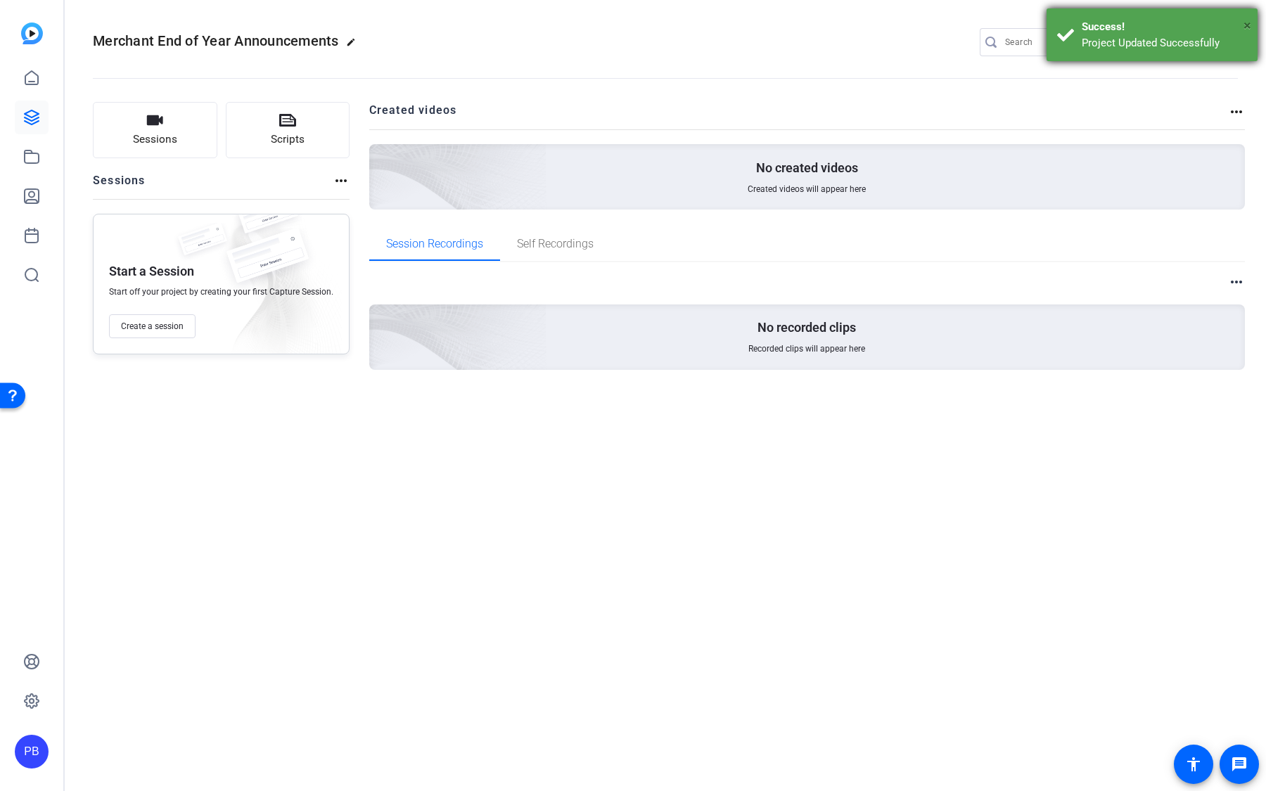
click at [1250, 27] on span "×" at bounding box center [1247, 25] width 8 height 17
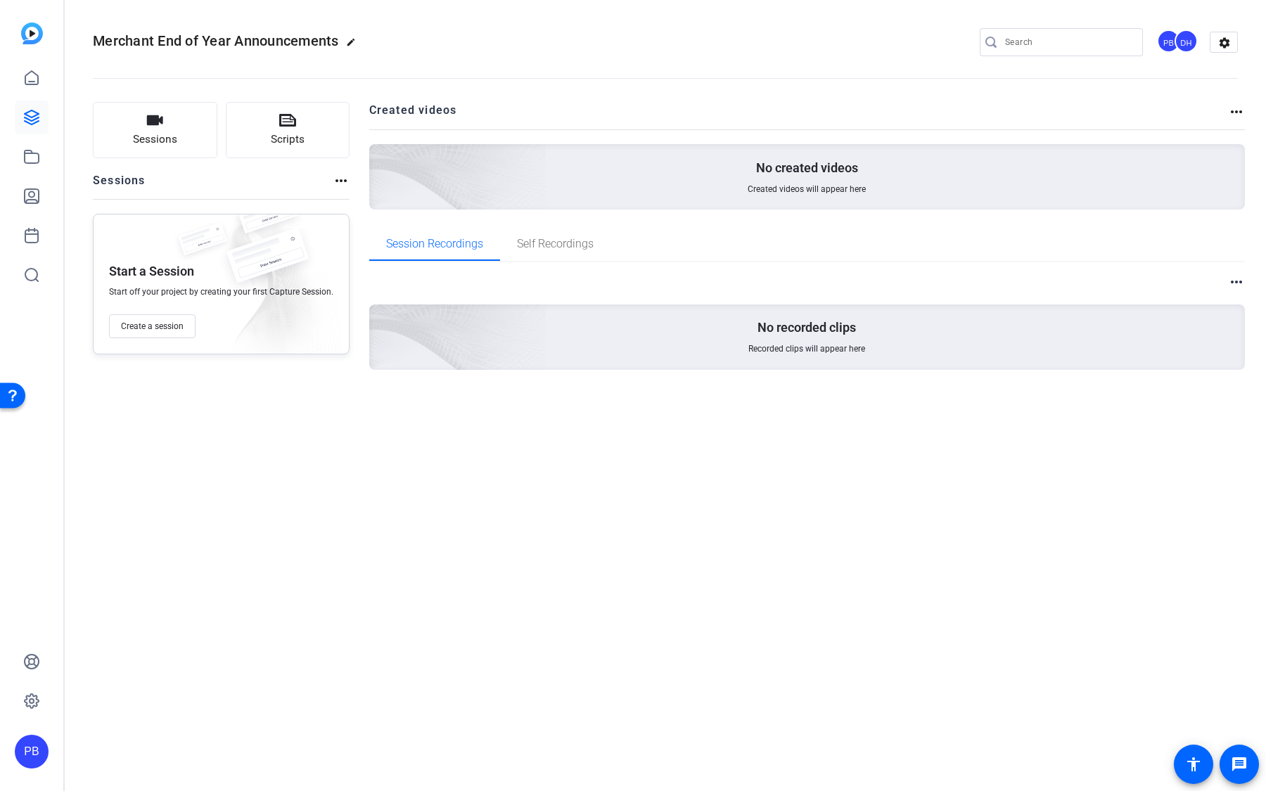
click at [1187, 46] on div "DH" at bounding box center [1185, 41] width 23 height 23
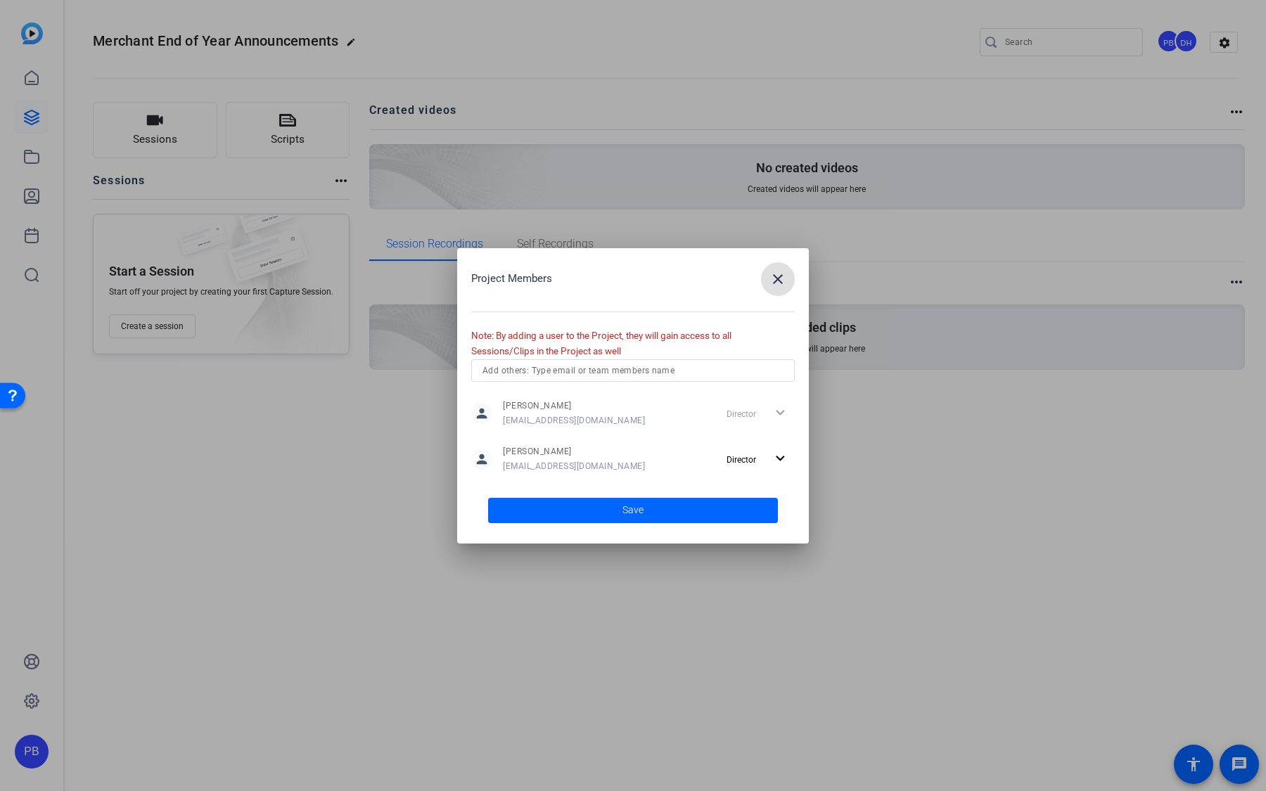
click at [600, 369] on input "text" at bounding box center [632, 370] width 301 height 17
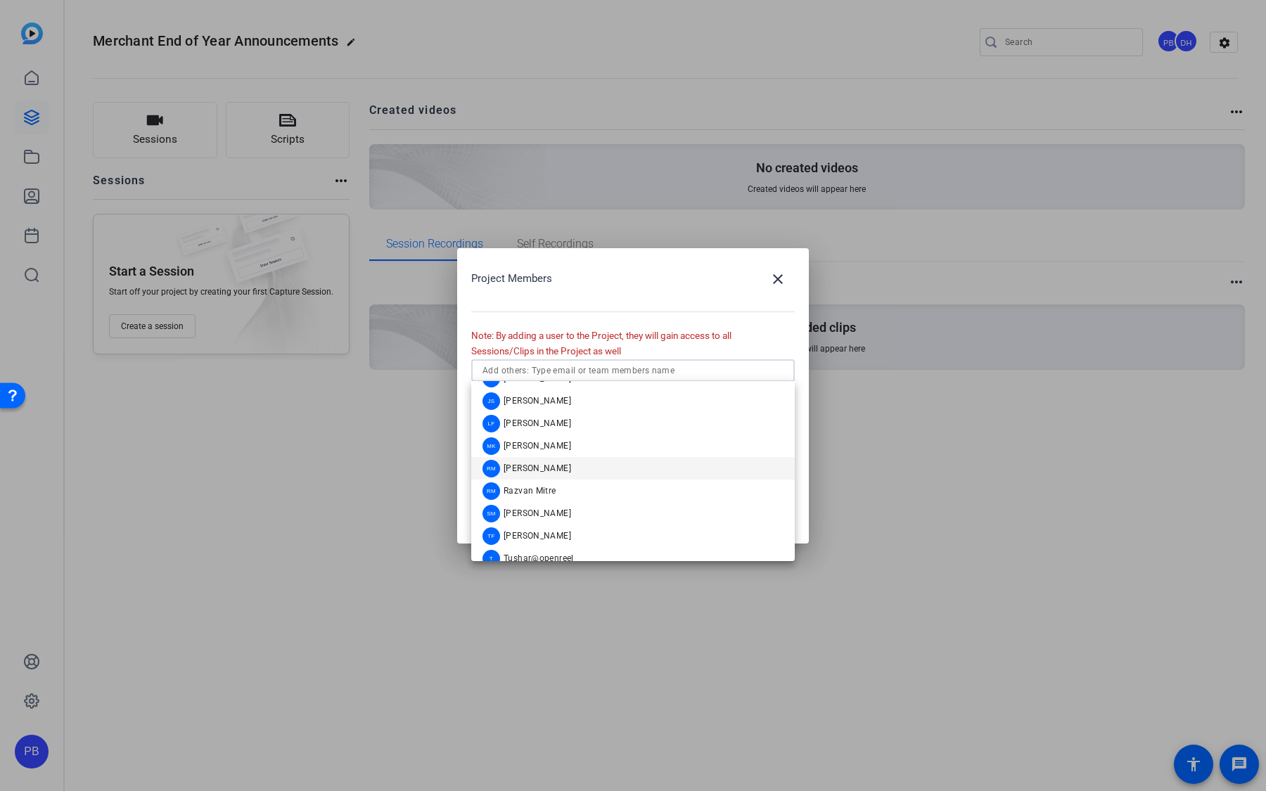
scroll to position [302, 0]
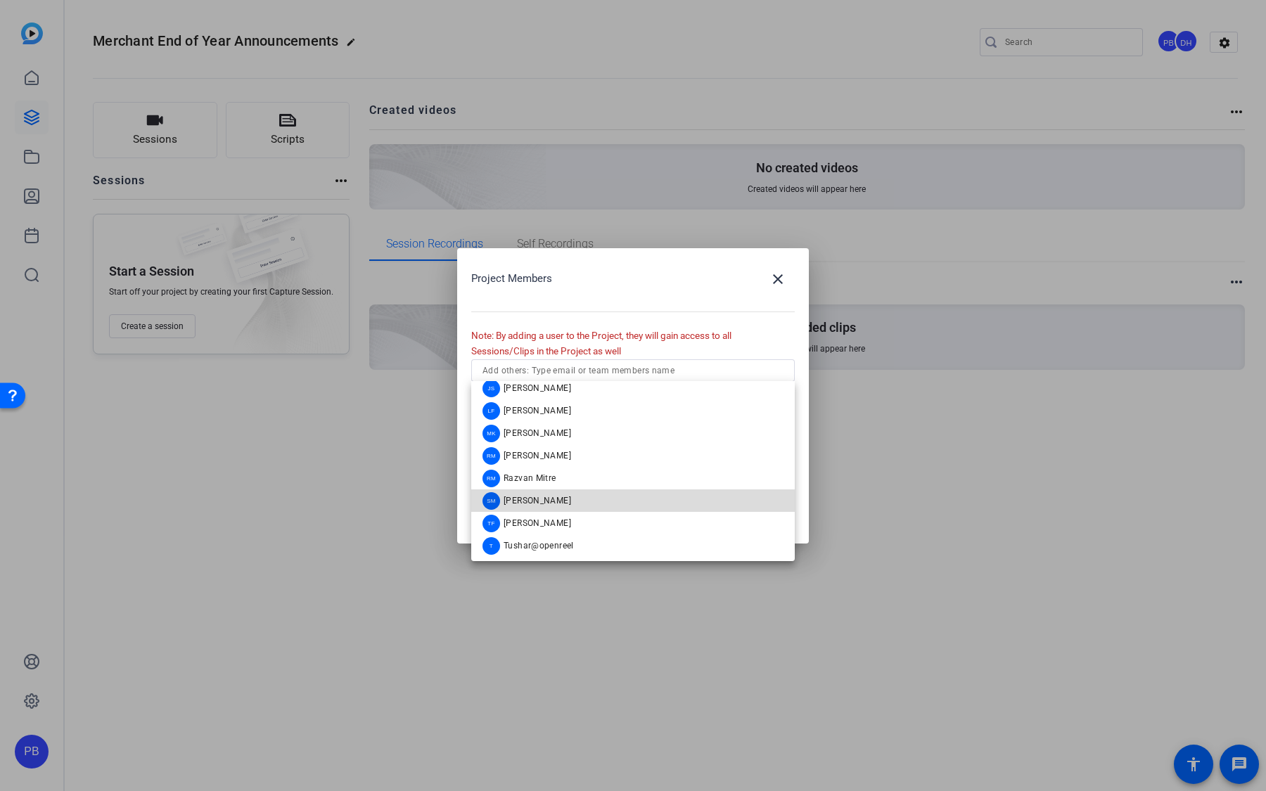
click at [571, 507] on div "SM Shannon Mulligan" at bounding box center [526, 501] width 89 height 18
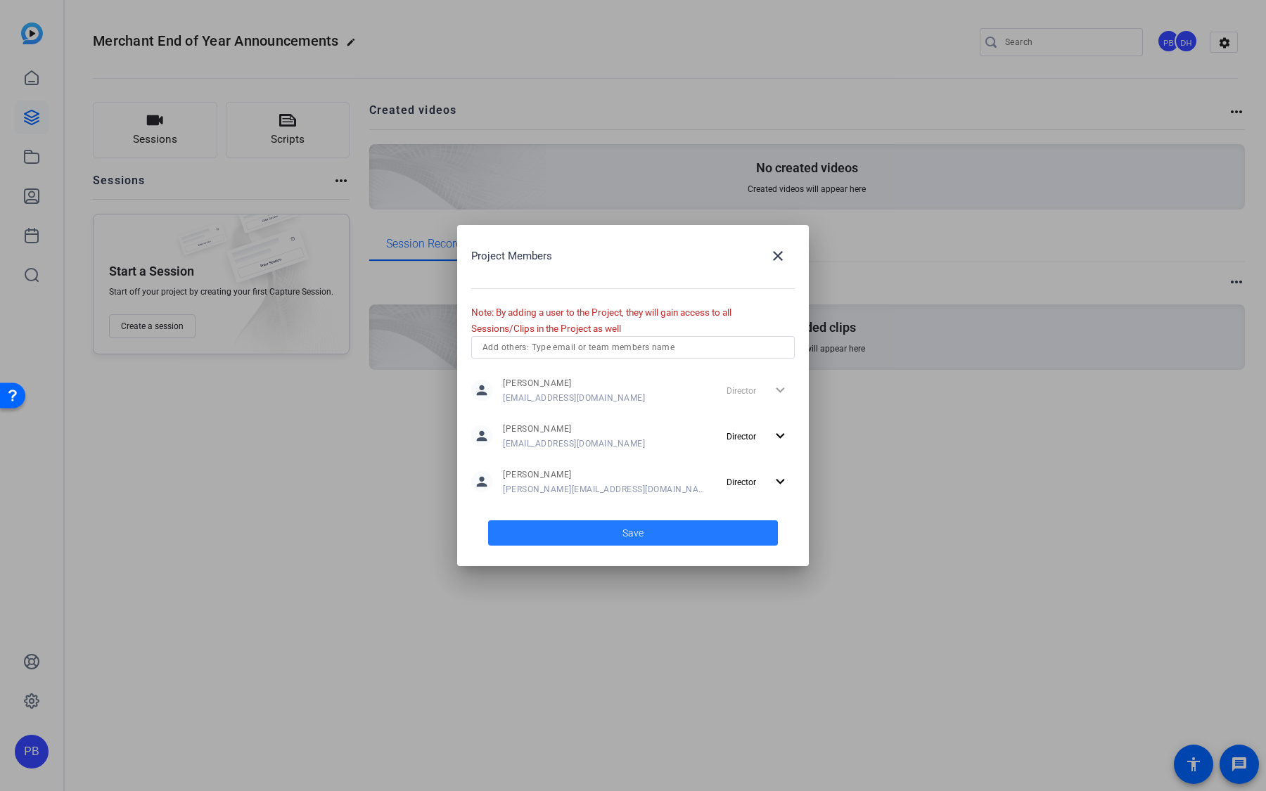
click at [644, 535] on span at bounding box center [633, 533] width 290 height 34
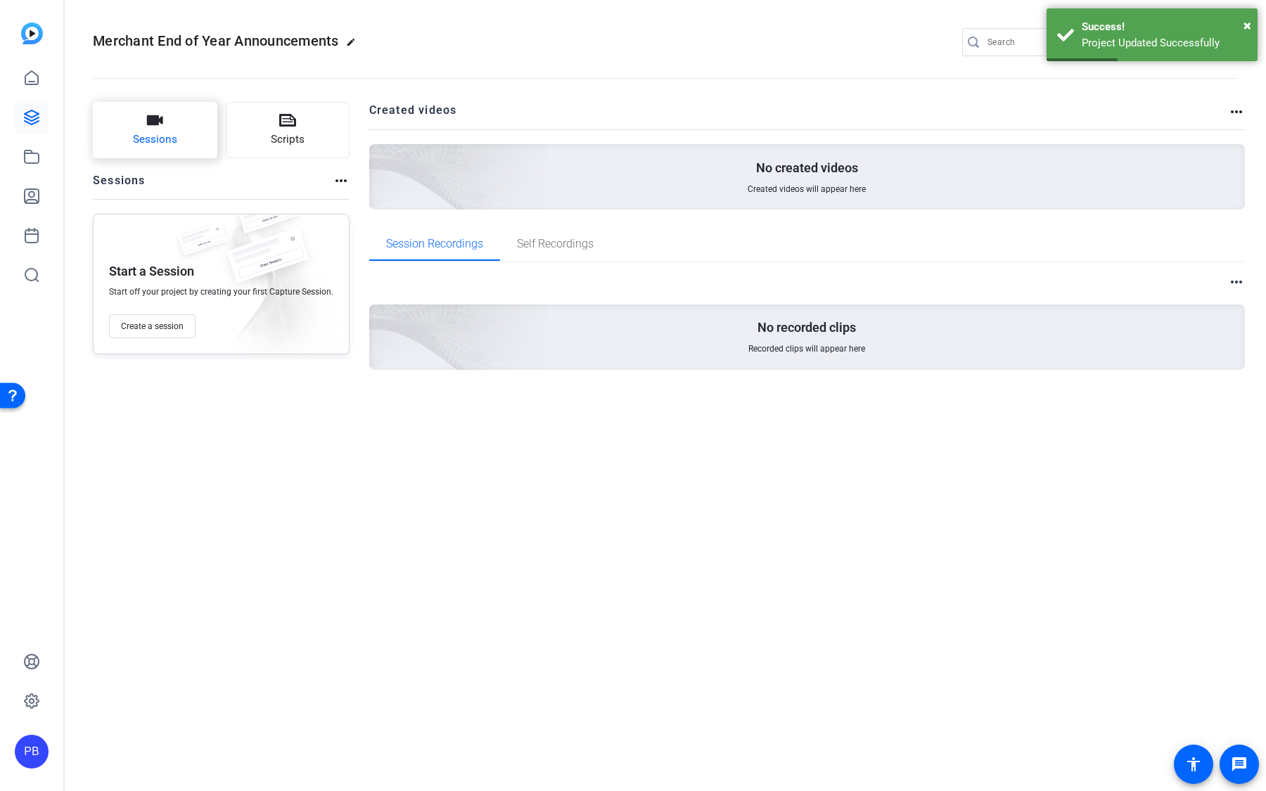
click at [179, 134] on button "Sessions" at bounding box center [155, 130] width 124 height 56
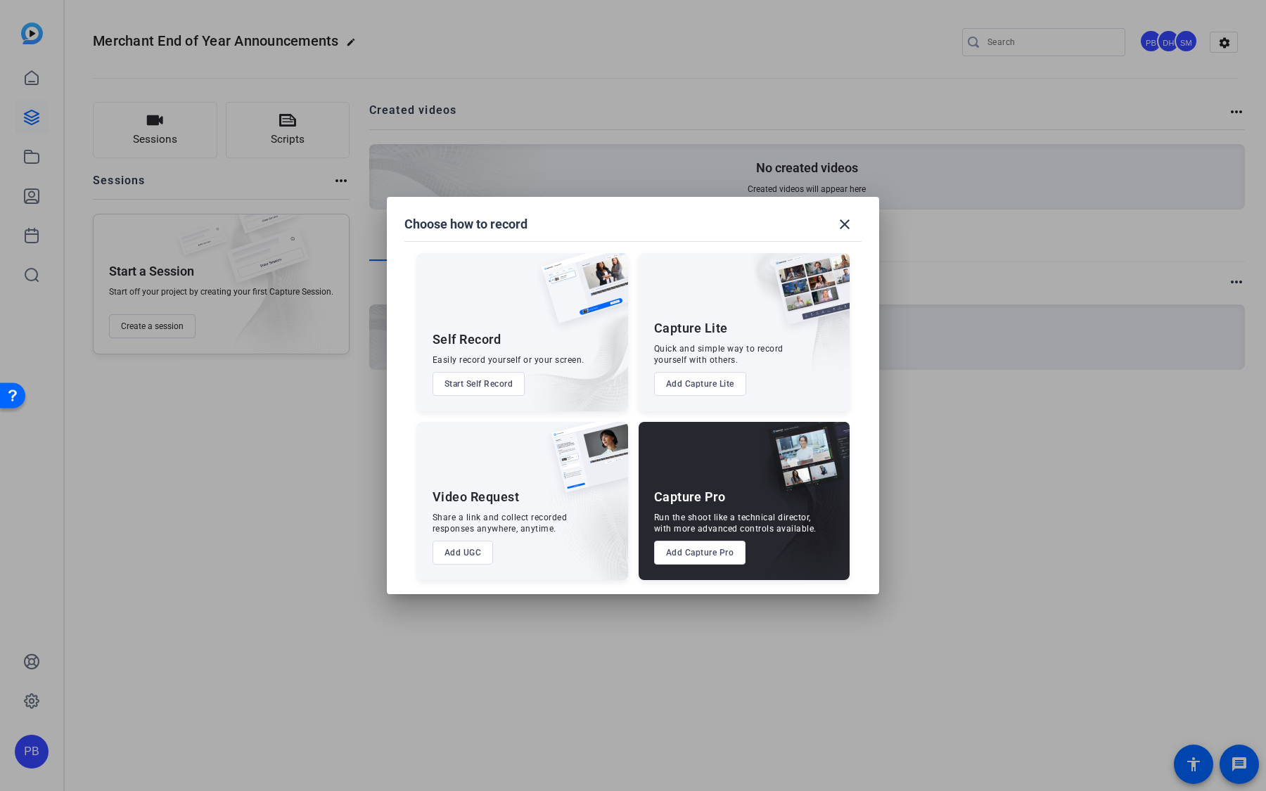
click at [475, 549] on button "Add UGC" at bounding box center [462, 553] width 61 height 24
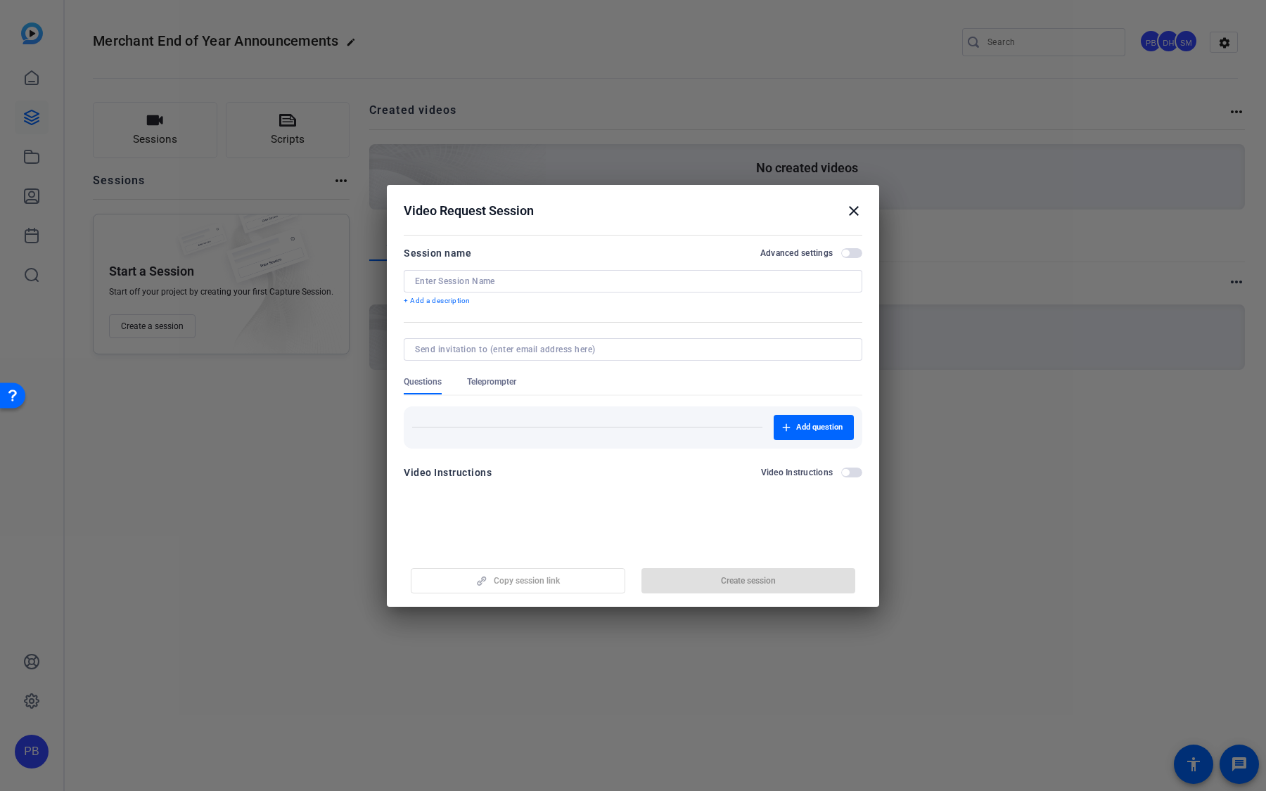
click at [454, 273] on div at bounding box center [633, 281] width 436 height 23
type input "Merchant Announcements"
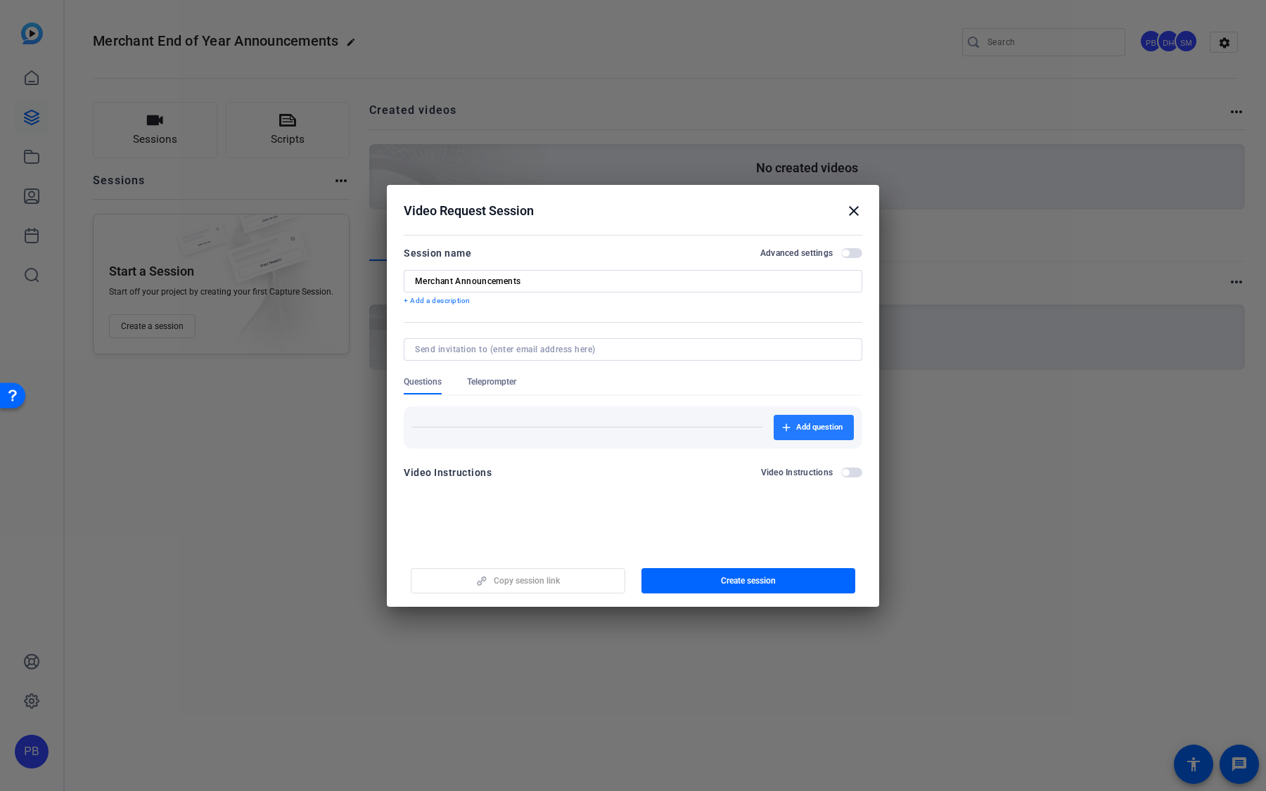
click at [784, 416] on span "button" at bounding box center [814, 428] width 80 height 34
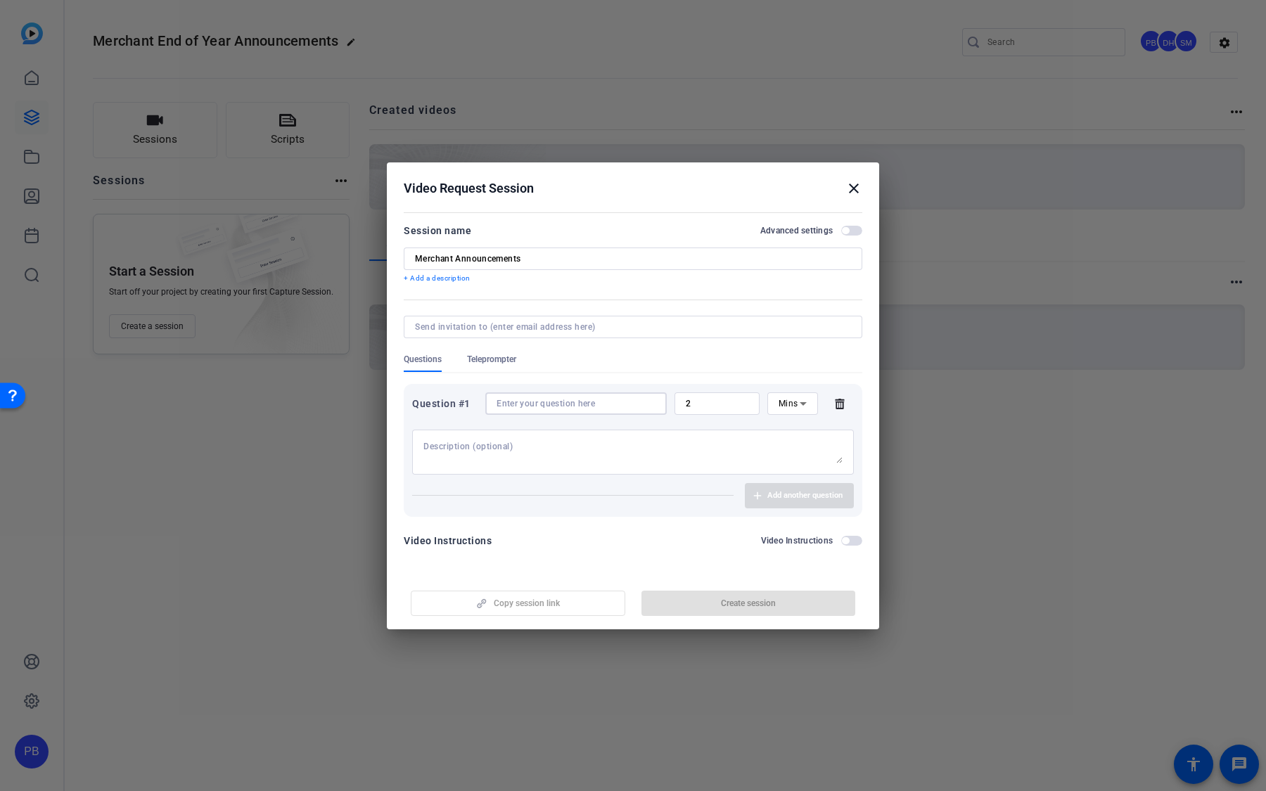
click at [576, 402] on input at bounding box center [575, 403] width 159 height 11
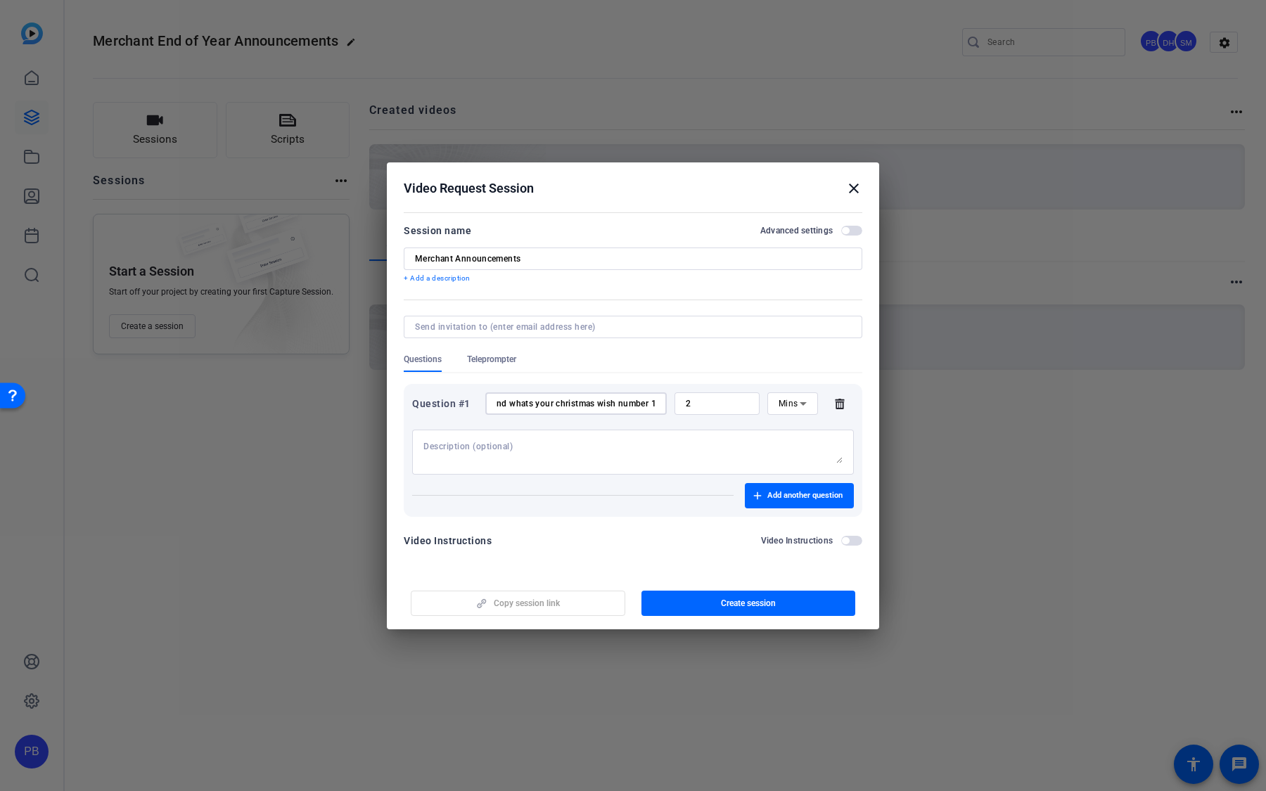
scroll to position [0, 232]
type input "Whats your name, how long have you been a Sunbeast, and whats your christmas wi…"
drag, startPoint x: 713, startPoint y: 404, endPoint x: 675, endPoint y: 403, distance: 38.0
click at [675, 403] on div "2" at bounding box center [716, 403] width 85 height 23
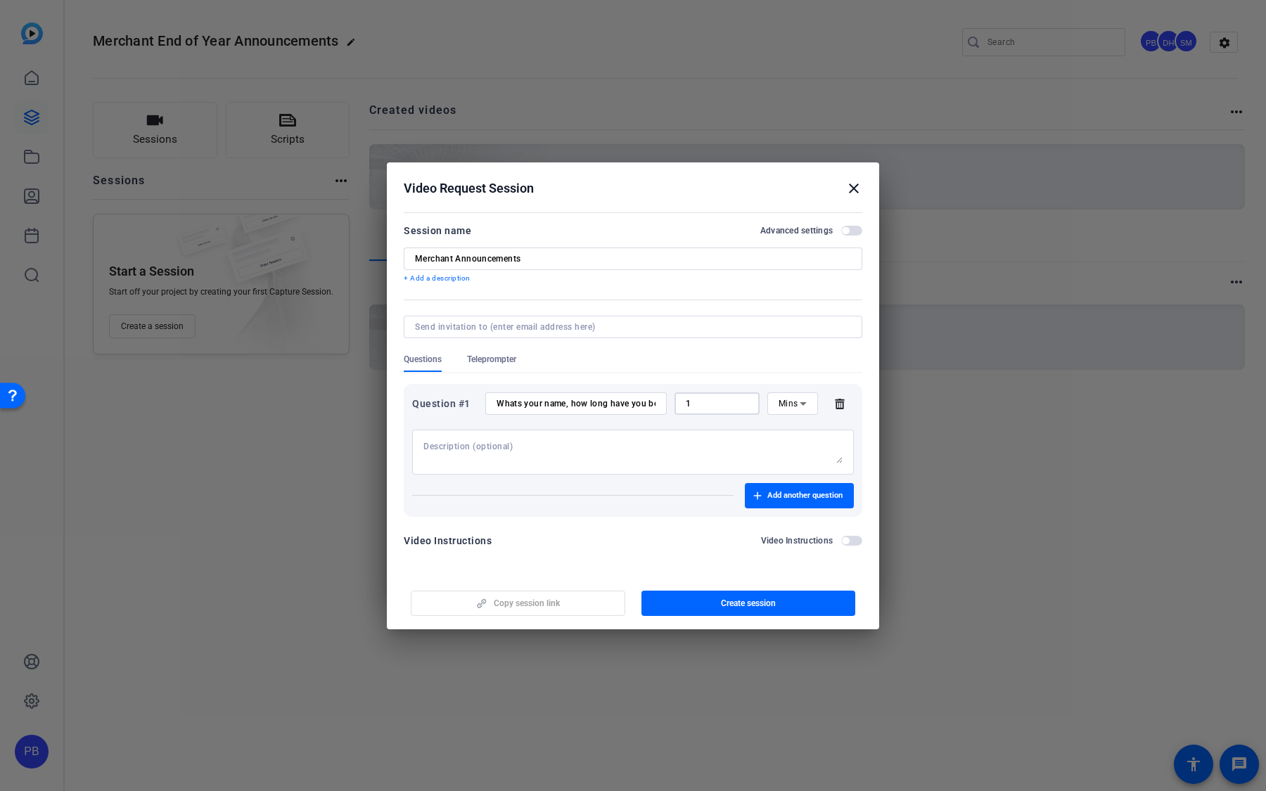
type input "1"
click at [646, 408] on input "Whats your name, how long have you been a Sunbeast, and whats your christmas wi…" at bounding box center [575, 403] width 159 height 11
click at [776, 495] on span "Add another question" at bounding box center [804, 495] width 75 height 11
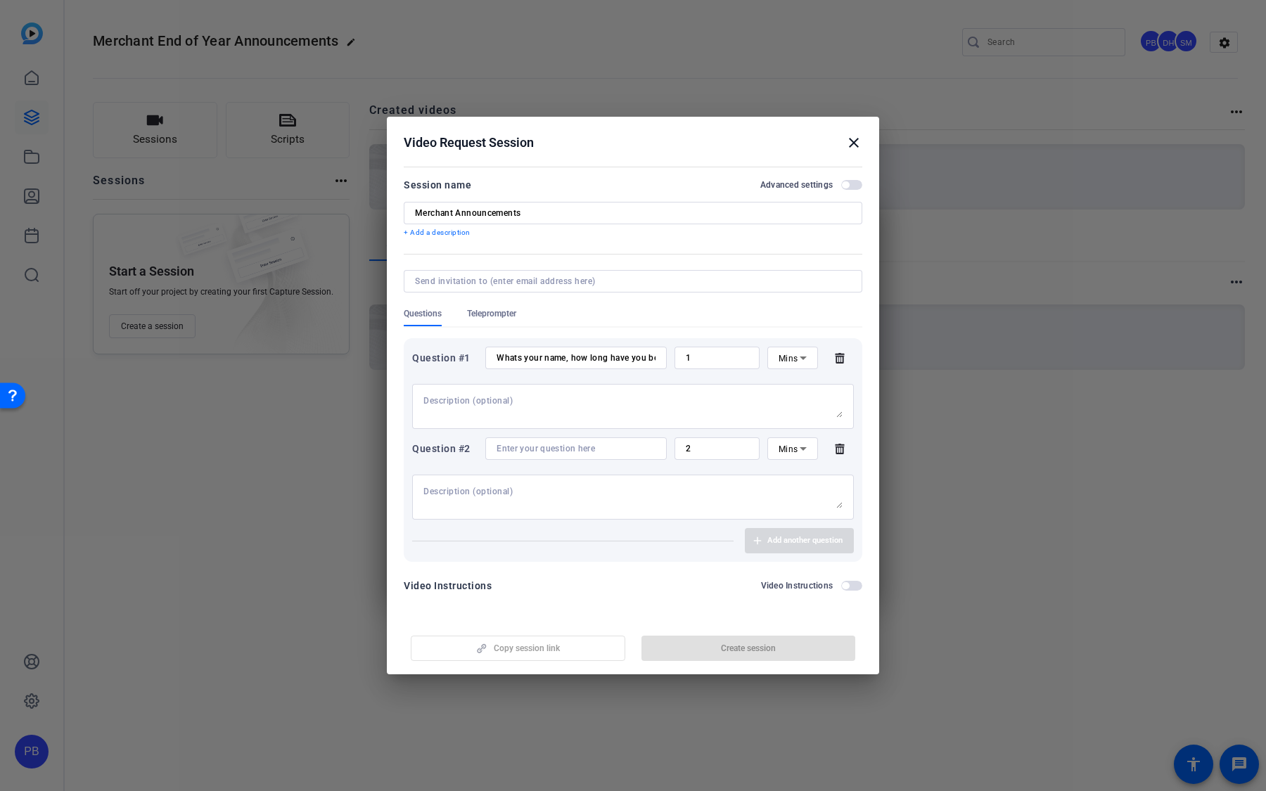
click at [620, 447] on input at bounding box center [575, 448] width 159 height 11
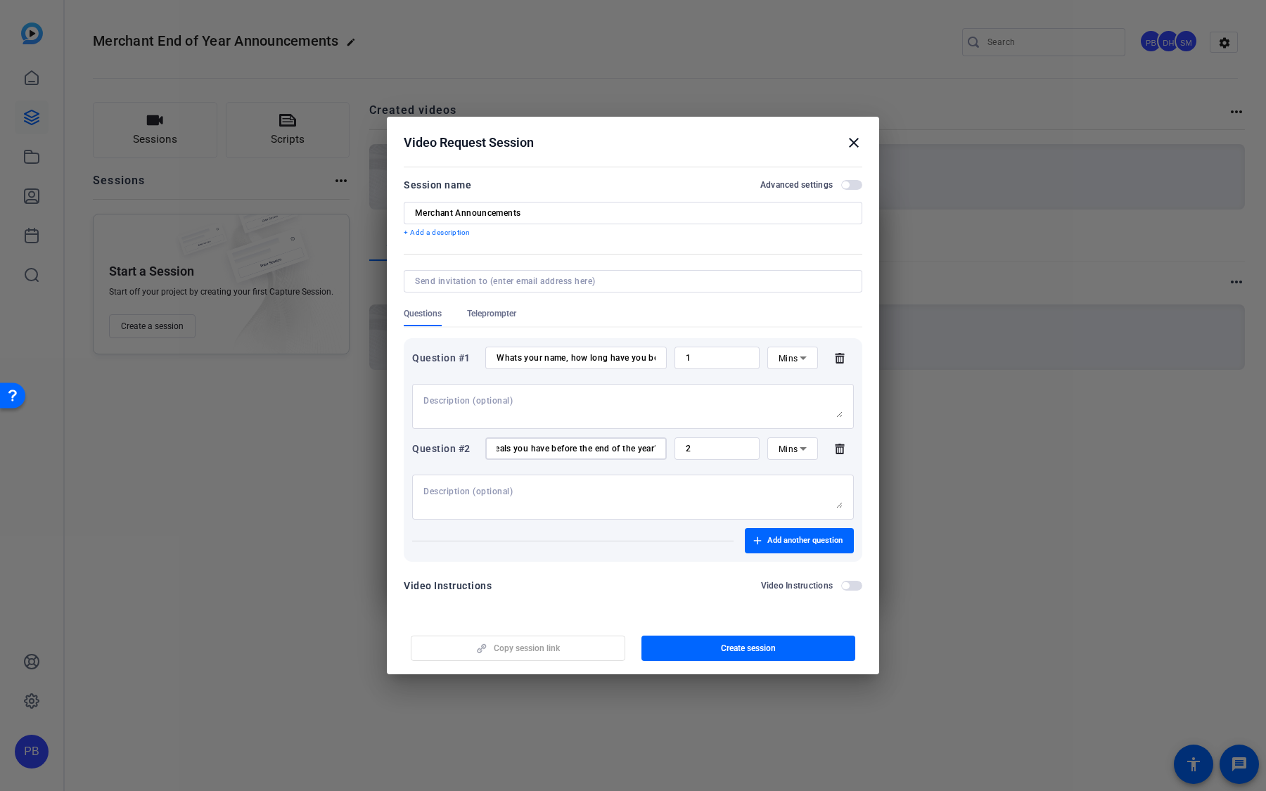
scroll to position [0, 103]
type input "What are the 3 biggest deals you have before the end of the year?"
drag, startPoint x: 703, startPoint y: 448, endPoint x: 646, endPoint y: 443, distance: 56.5
click at [647, 443] on div "Question #2 What are the 3 biggest deals you have before the end of the year? 2…" at bounding box center [633, 448] width 442 height 23
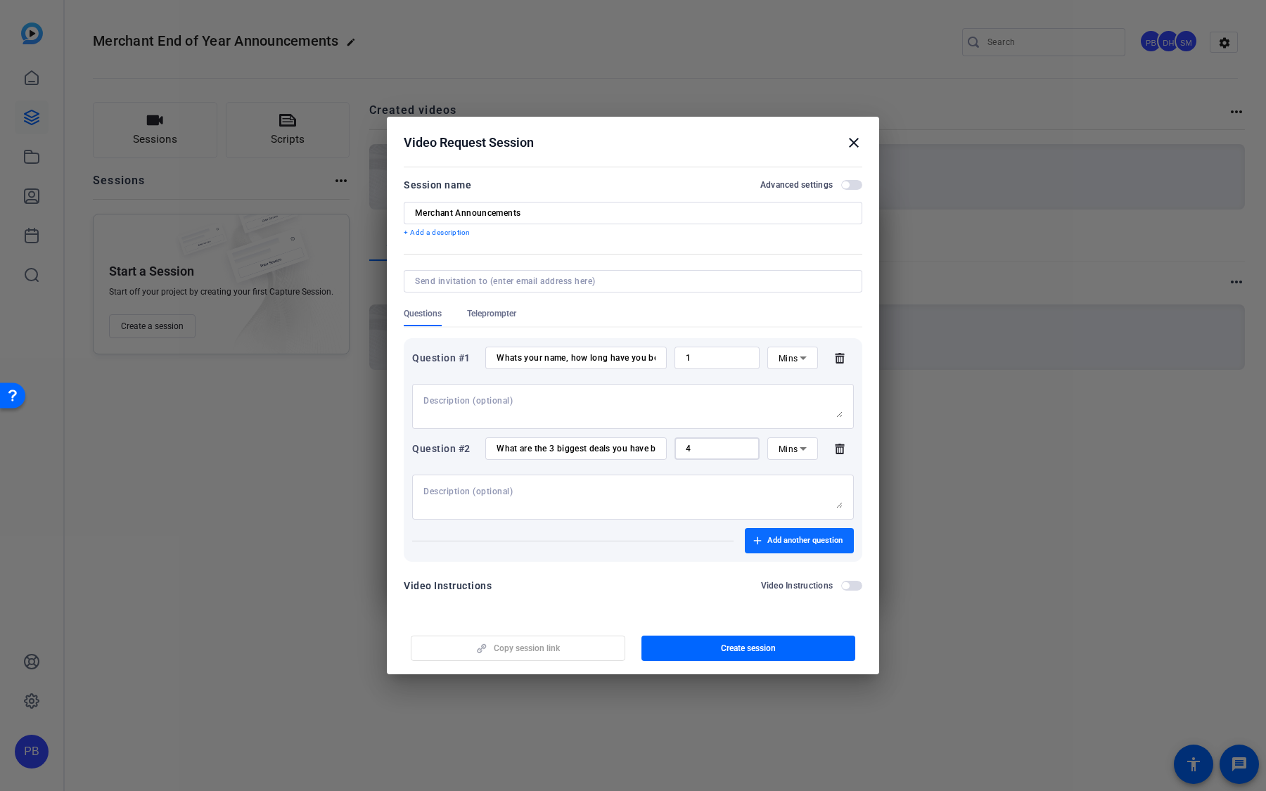
type input "4"
click at [781, 535] on span "Add another question" at bounding box center [804, 540] width 75 height 11
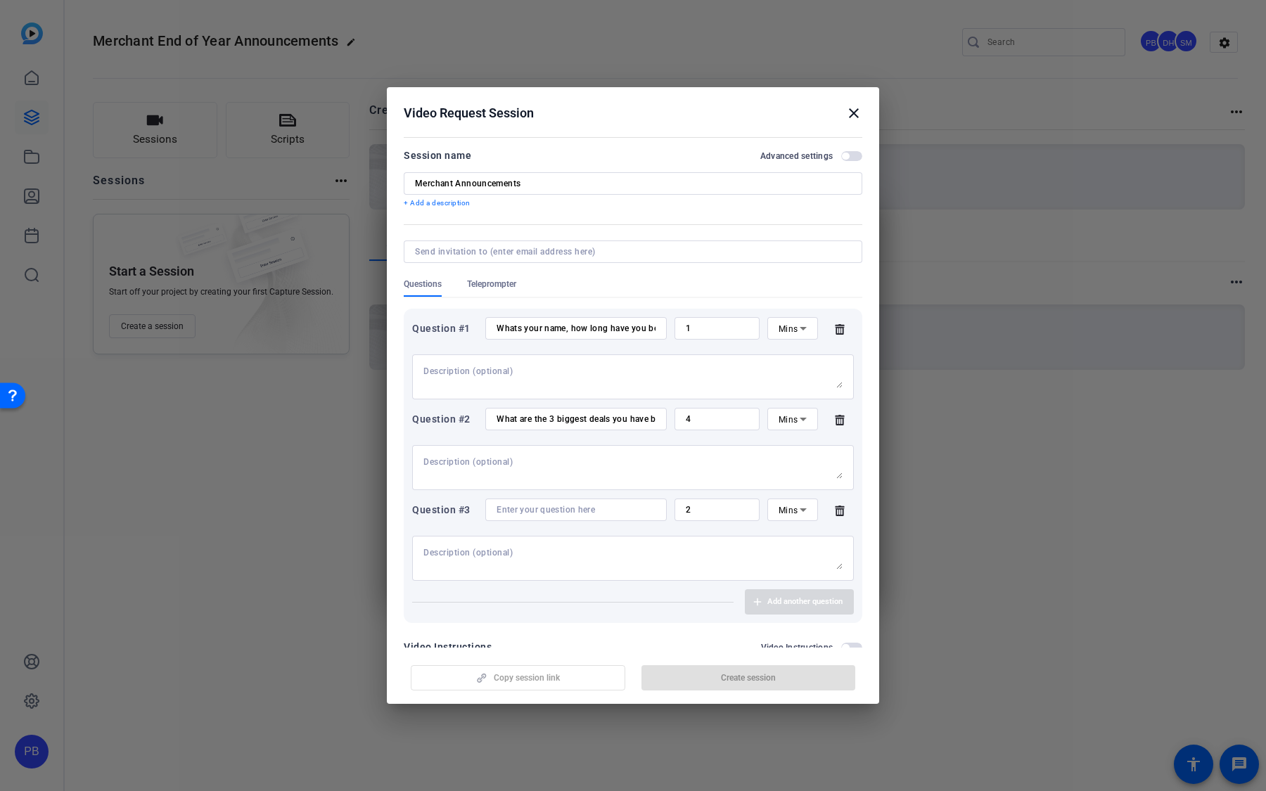
click at [631, 511] on input at bounding box center [575, 509] width 159 height 11
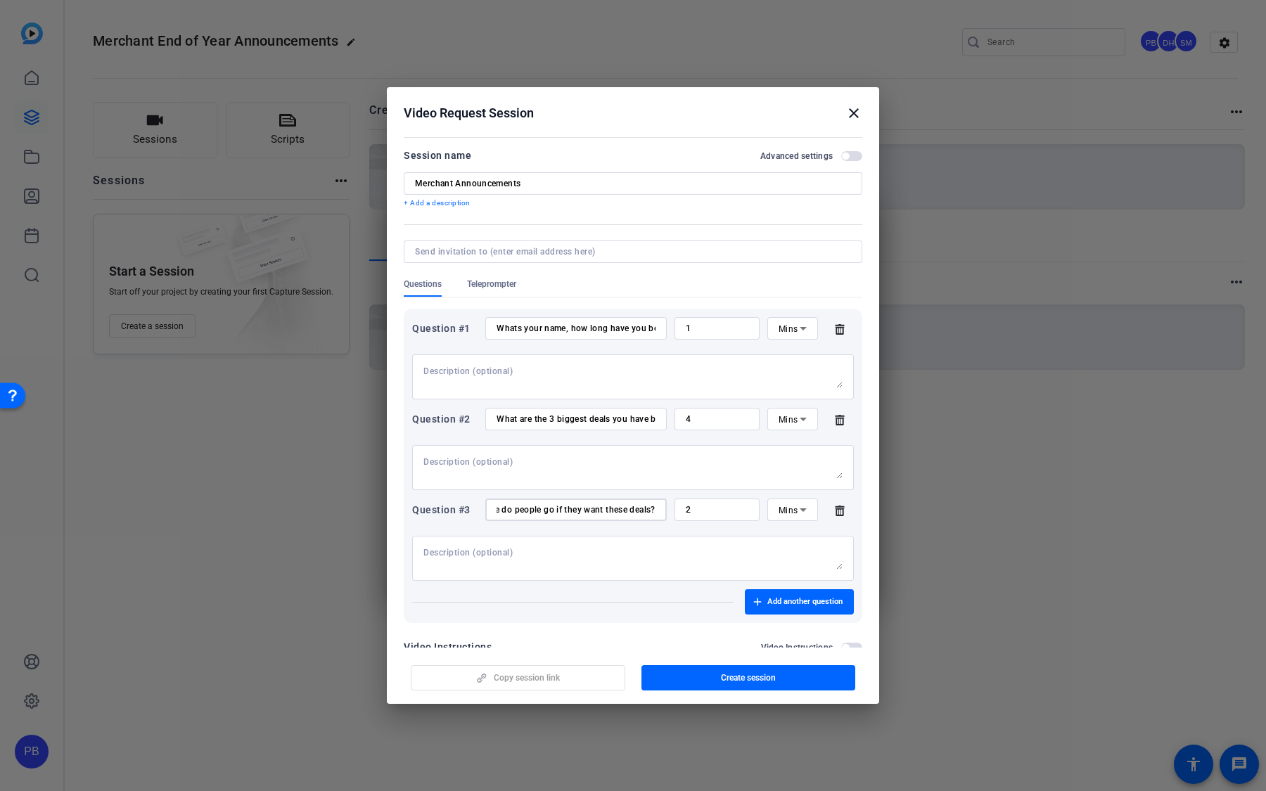
scroll to position [32, 0]
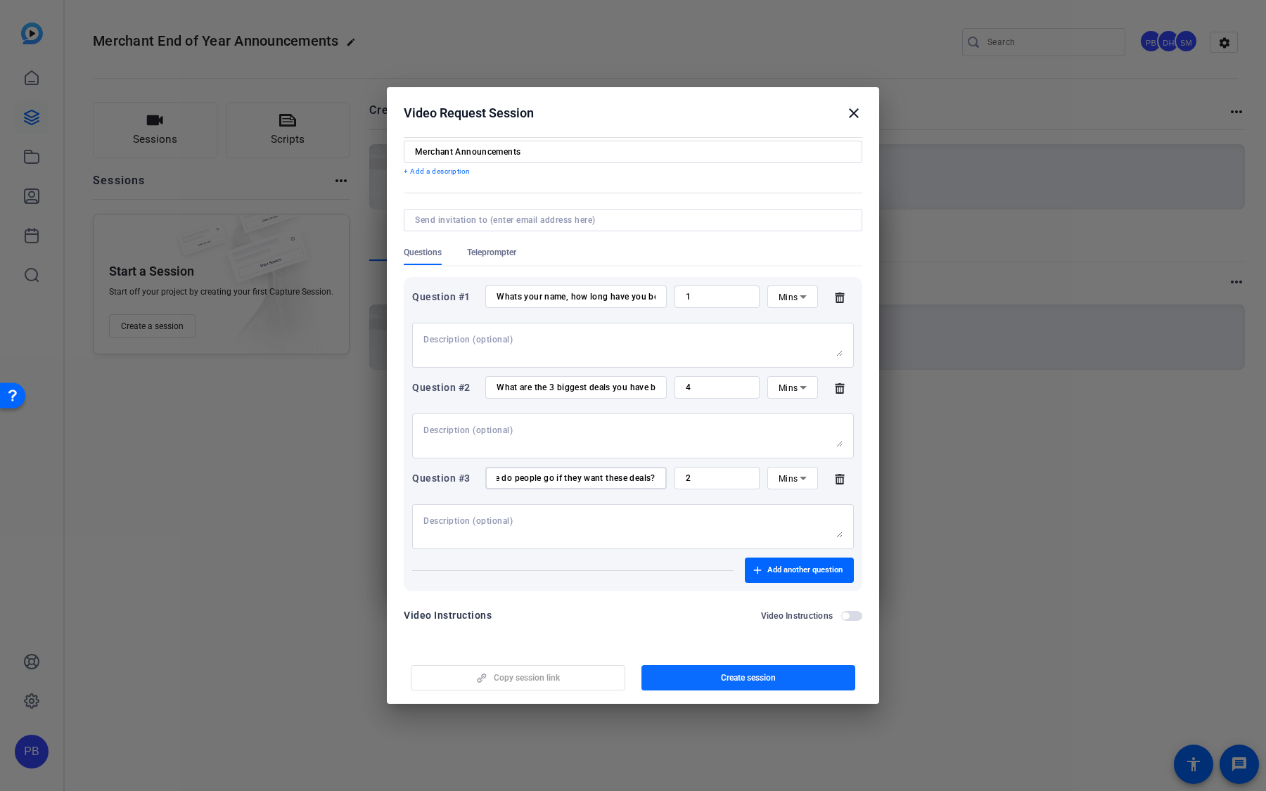
type input "Where do people go if they want these deals?"
click at [744, 556] on span "button" at bounding box center [748, 678] width 214 height 34
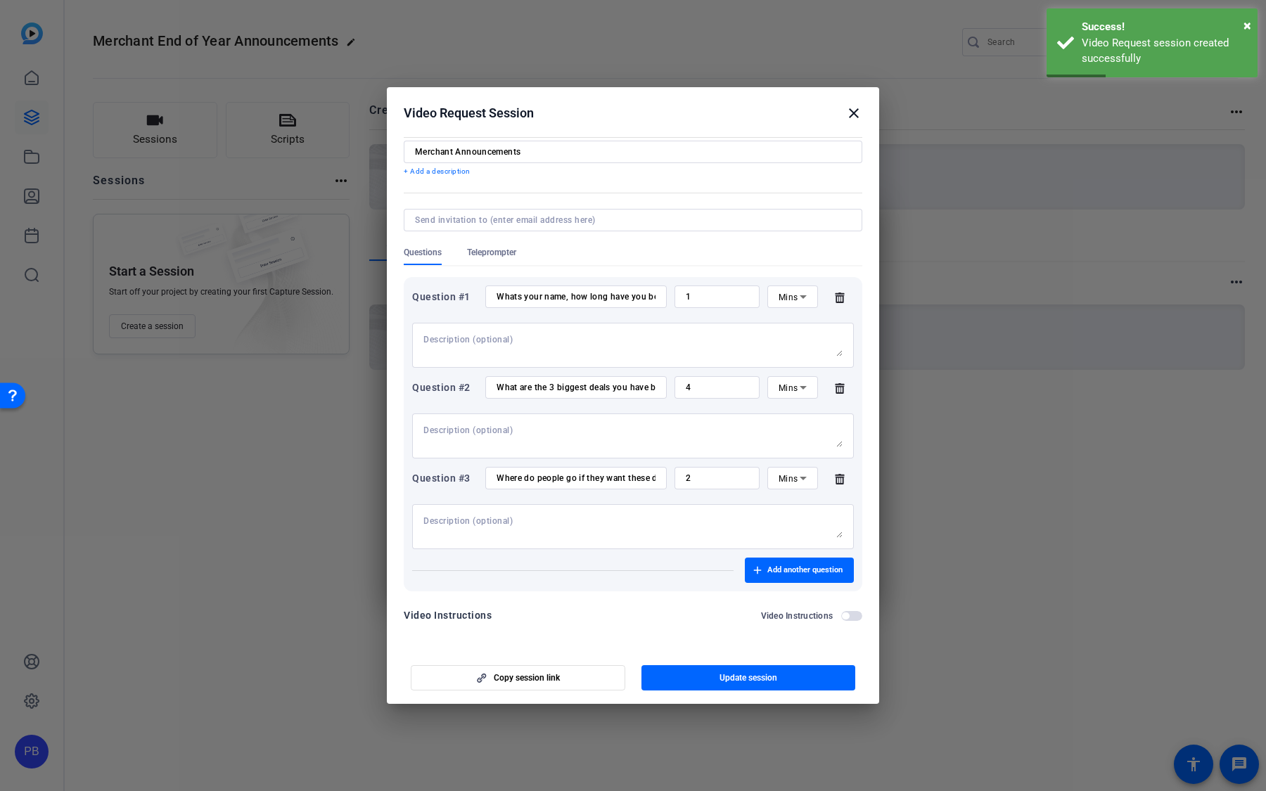
click at [847, 556] on span "button" at bounding box center [845, 616] width 7 height 7
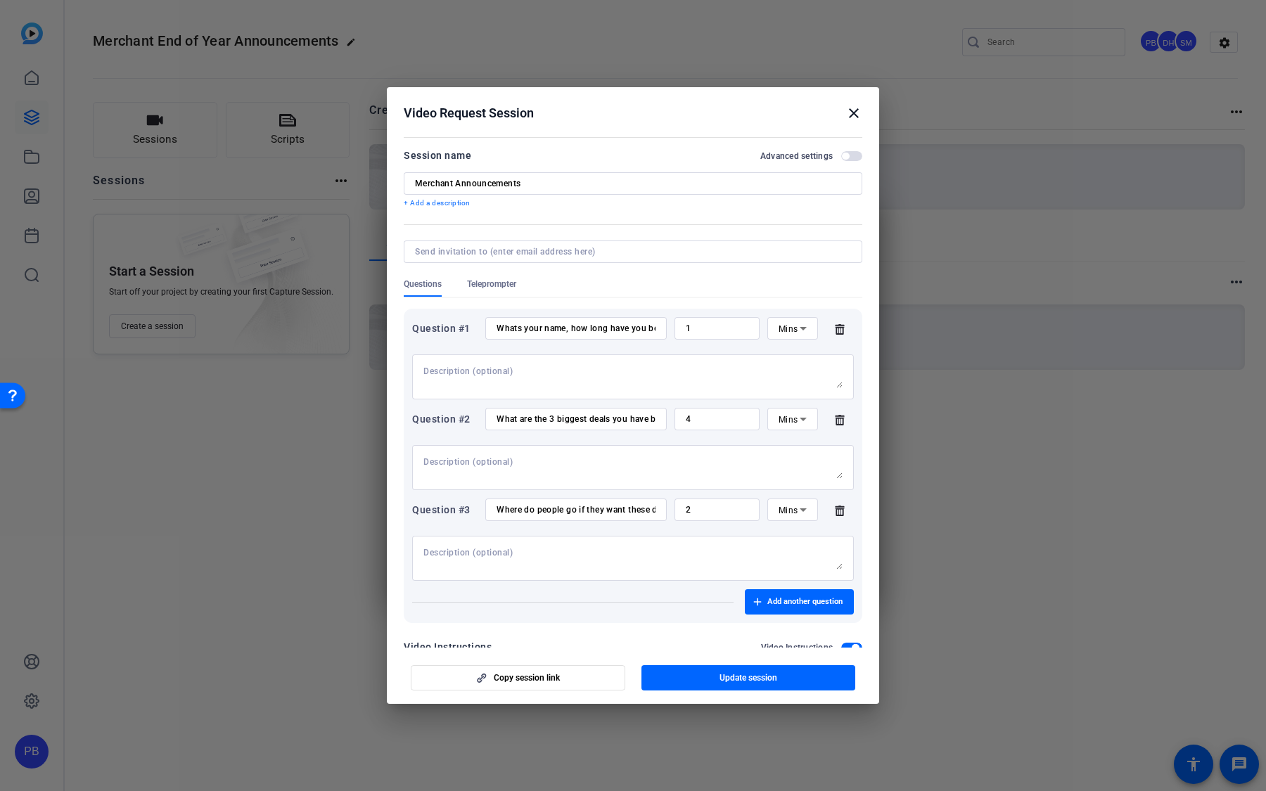
click at [852, 157] on span "button" at bounding box center [851, 156] width 21 height 10
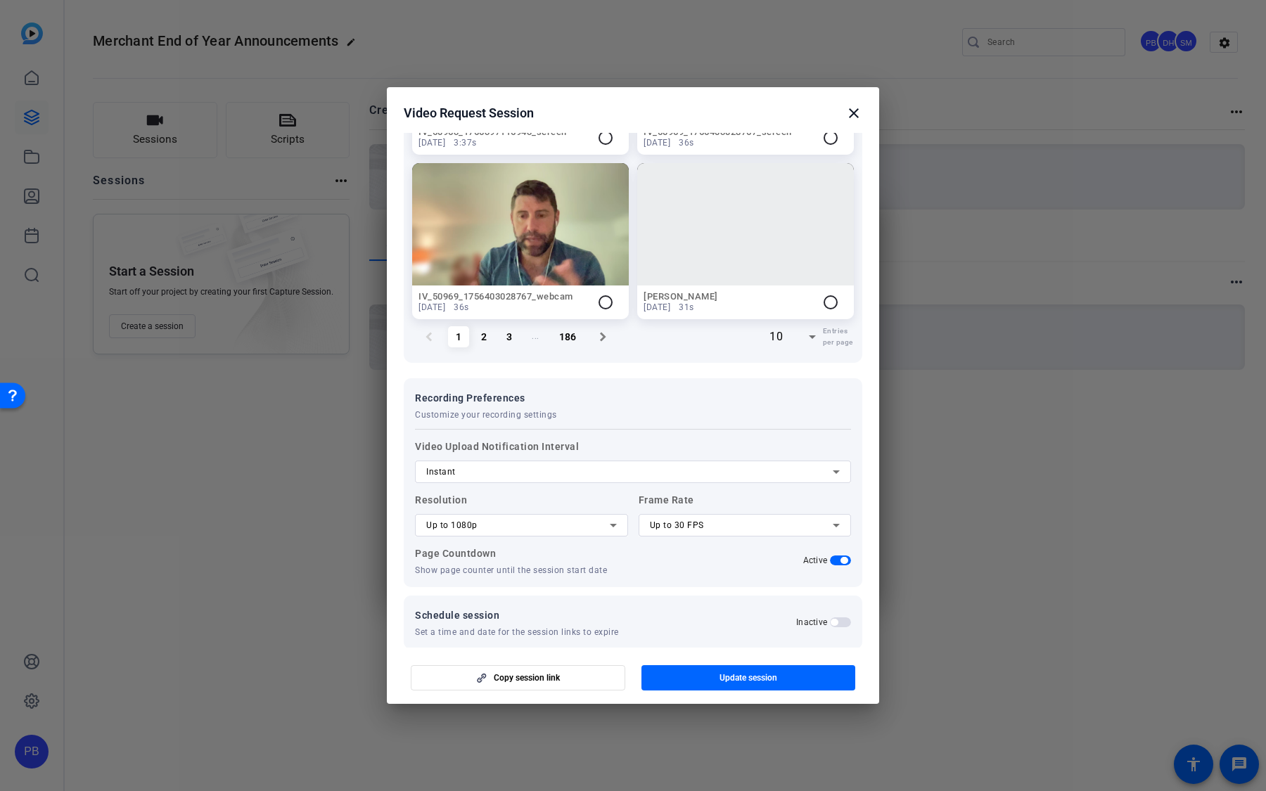
scroll to position [1250, 0]
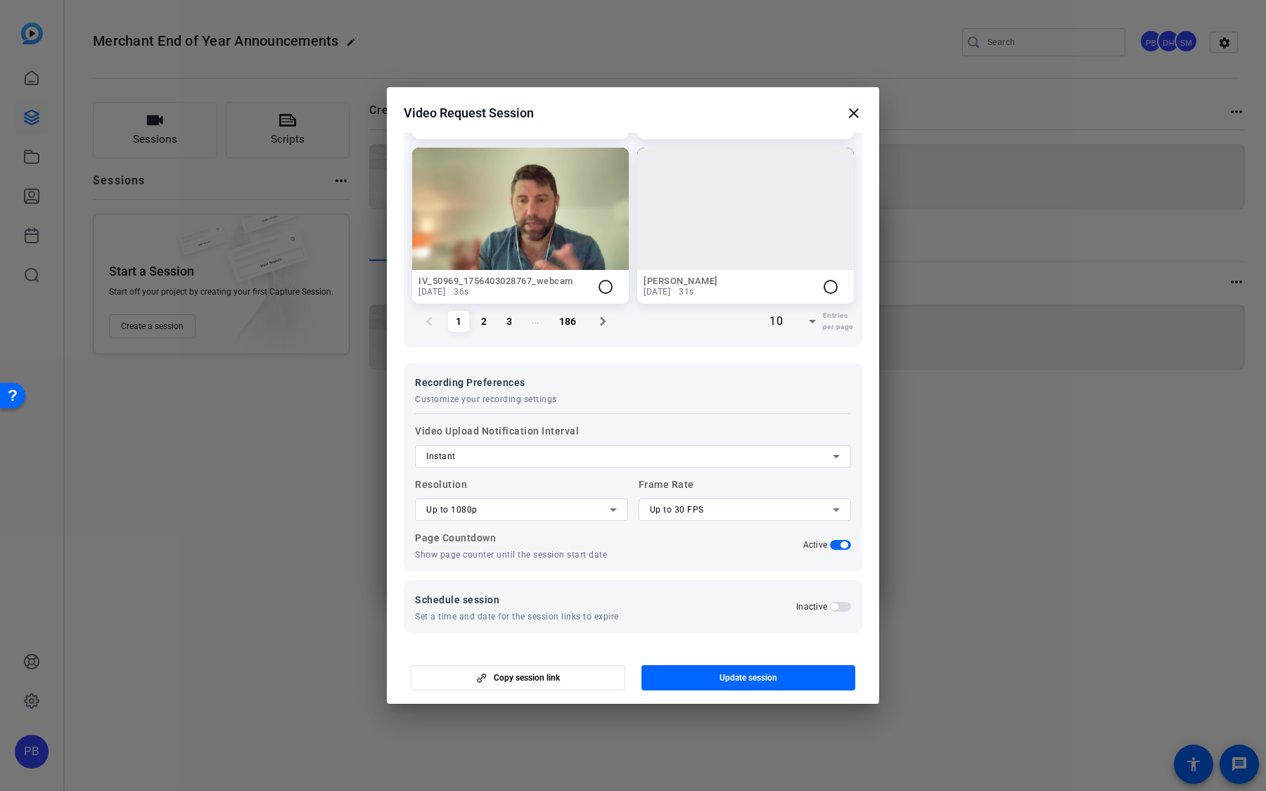
click at [558, 511] on div "Up to 1080p" at bounding box center [518, 509] width 184 height 17
click at [527, 534] on mat-option "Up to 720p" at bounding box center [521, 536] width 213 height 23
click at [513, 504] on div "Up to 720p" at bounding box center [518, 509] width 184 height 17
click at [507, 556] on mat-option "Up to 4K" at bounding box center [521, 581] width 213 height 23
click at [672, 514] on div "Up to 30 FPS" at bounding box center [742, 509] width 184 height 17
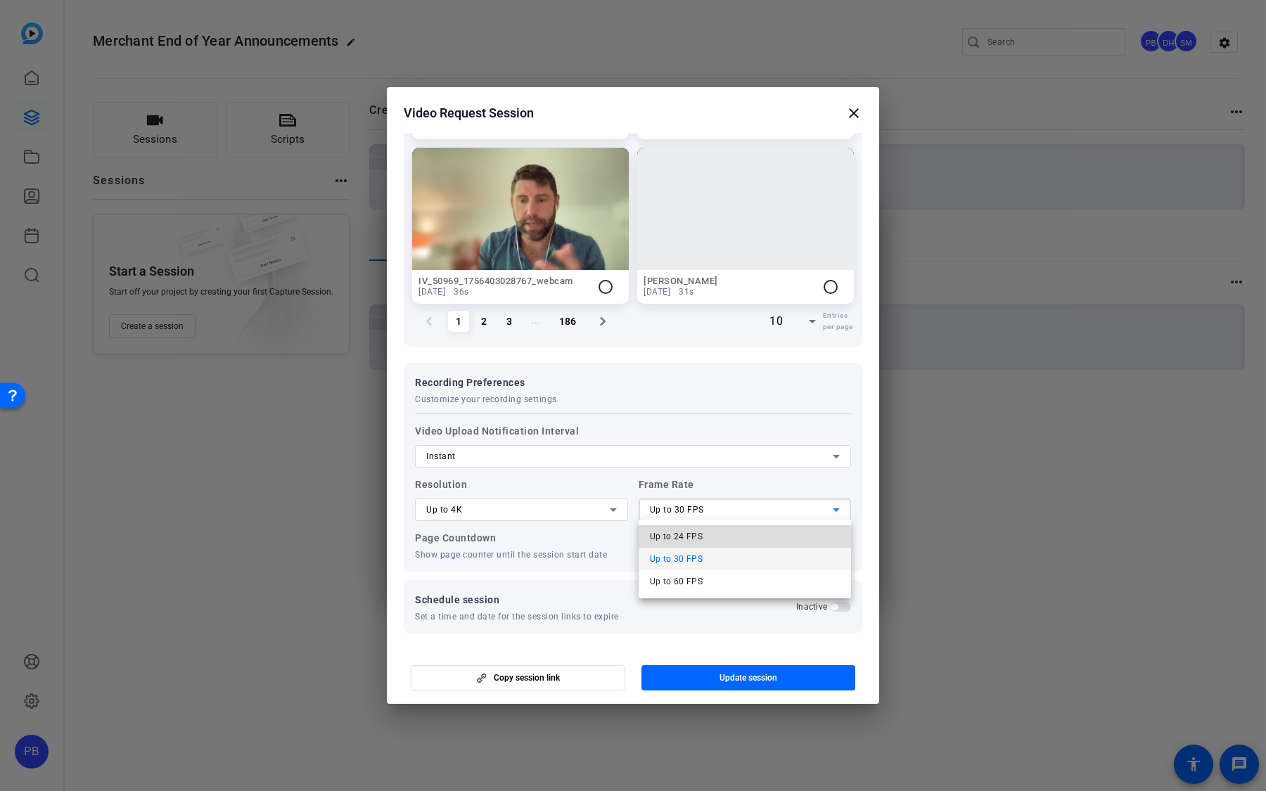
click at [679, 534] on span "Up to 24 FPS" at bounding box center [676, 536] width 53 height 17
click at [670, 506] on span "Up to 24 FPS" at bounding box center [677, 510] width 54 height 10
click at [690, 556] on span "Up to 60 FPS" at bounding box center [676, 581] width 53 height 17
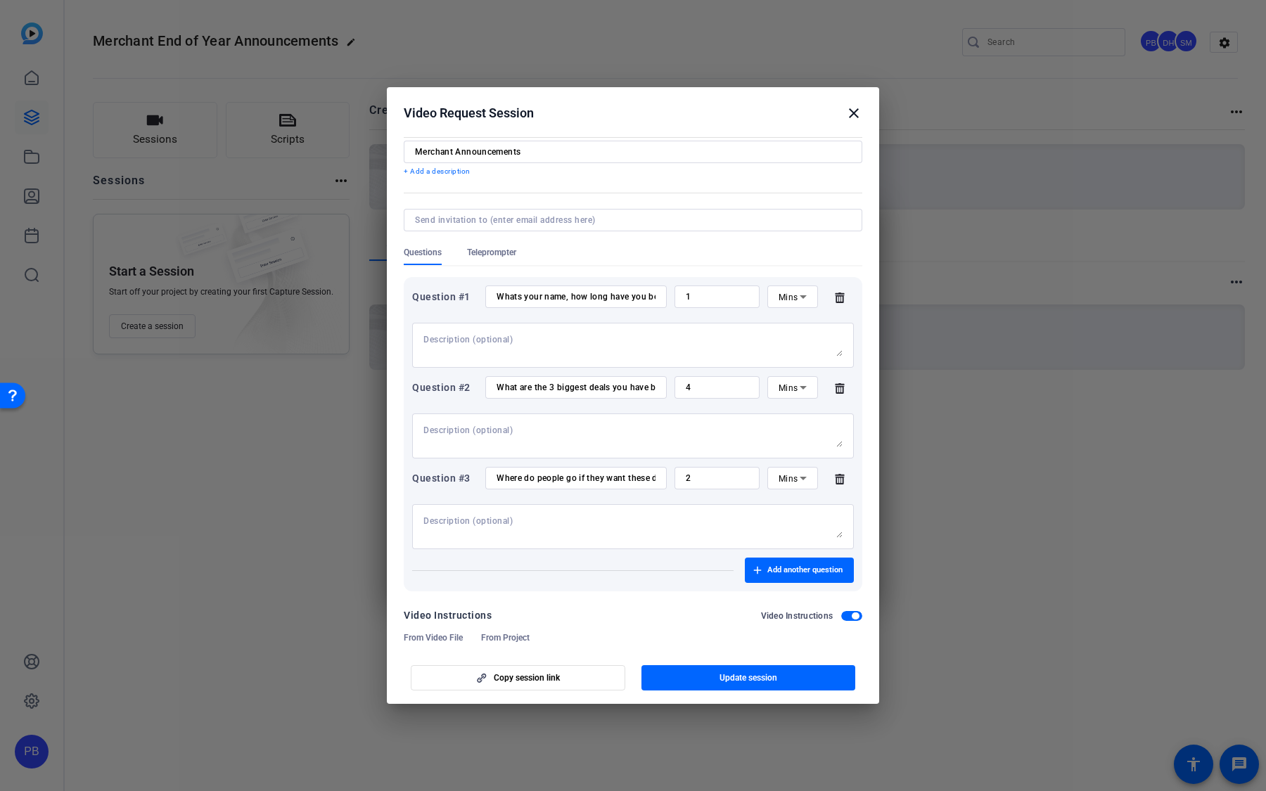
scroll to position [0, 0]
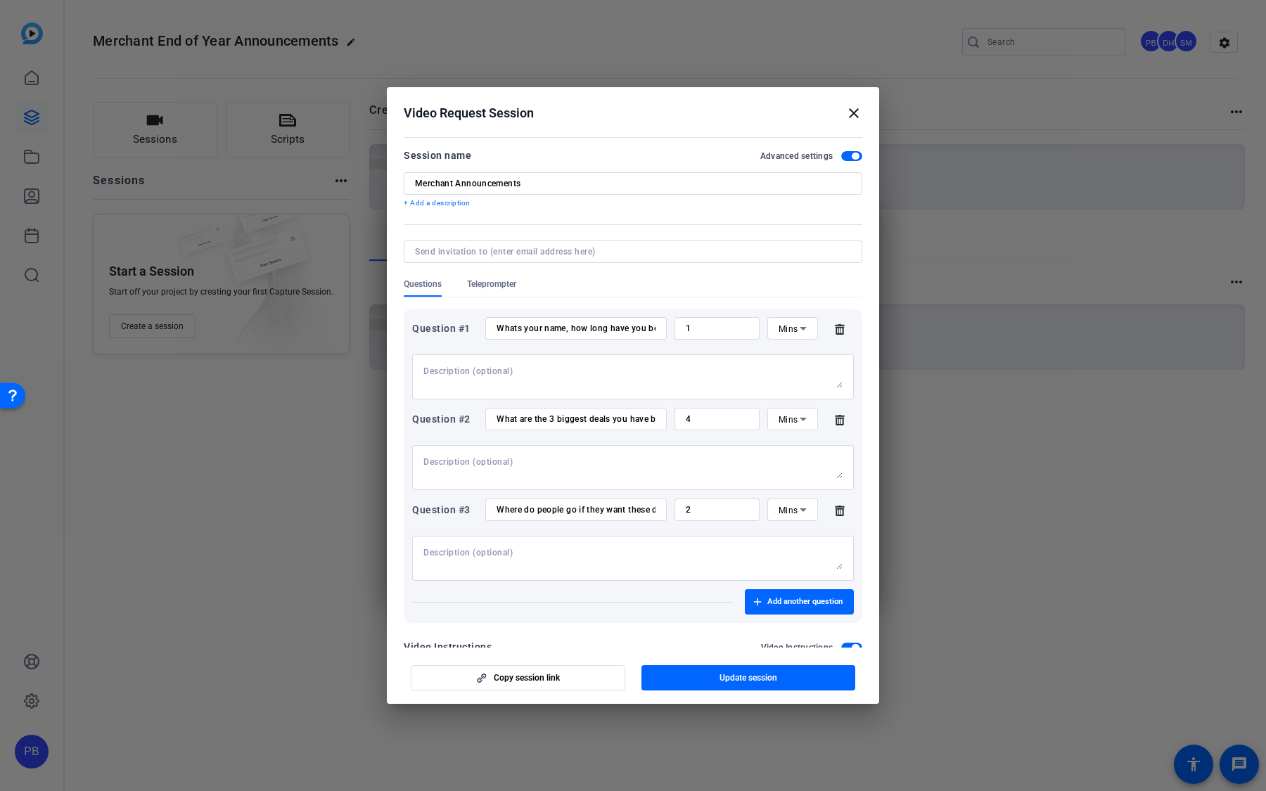
click at [518, 286] on div "Teleprompter" at bounding box center [498, 287] width 63 height 18
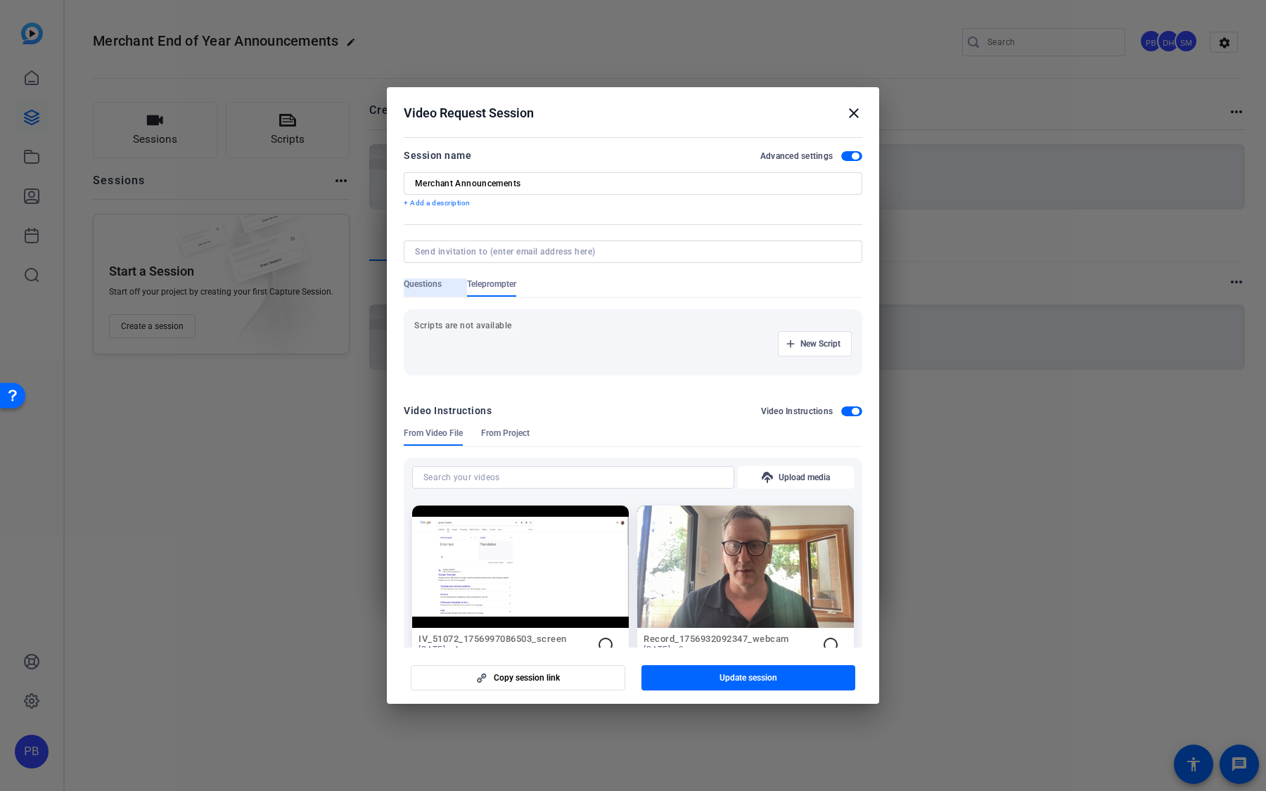
click at [422, 279] on span "Questions" at bounding box center [423, 283] width 38 height 11
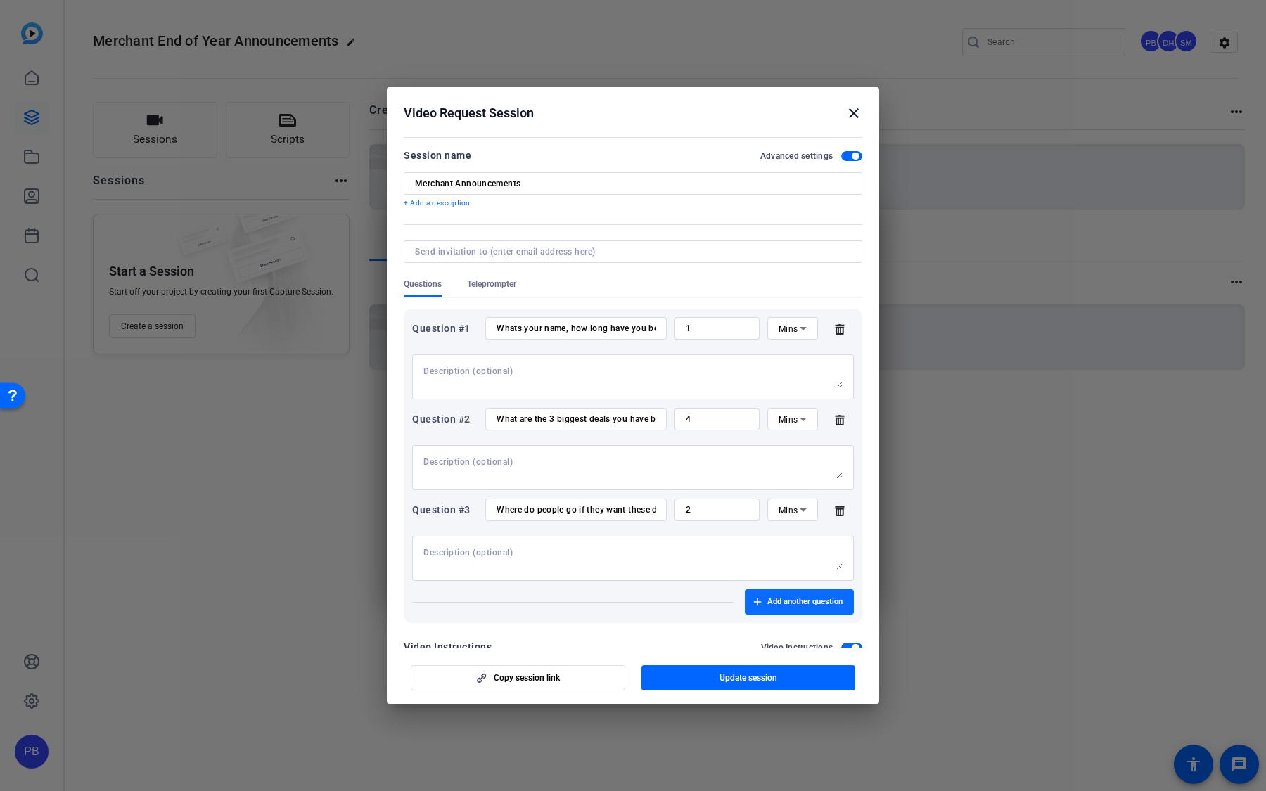
click at [792, 556] on span "Add another question" at bounding box center [804, 601] width 75 height 11
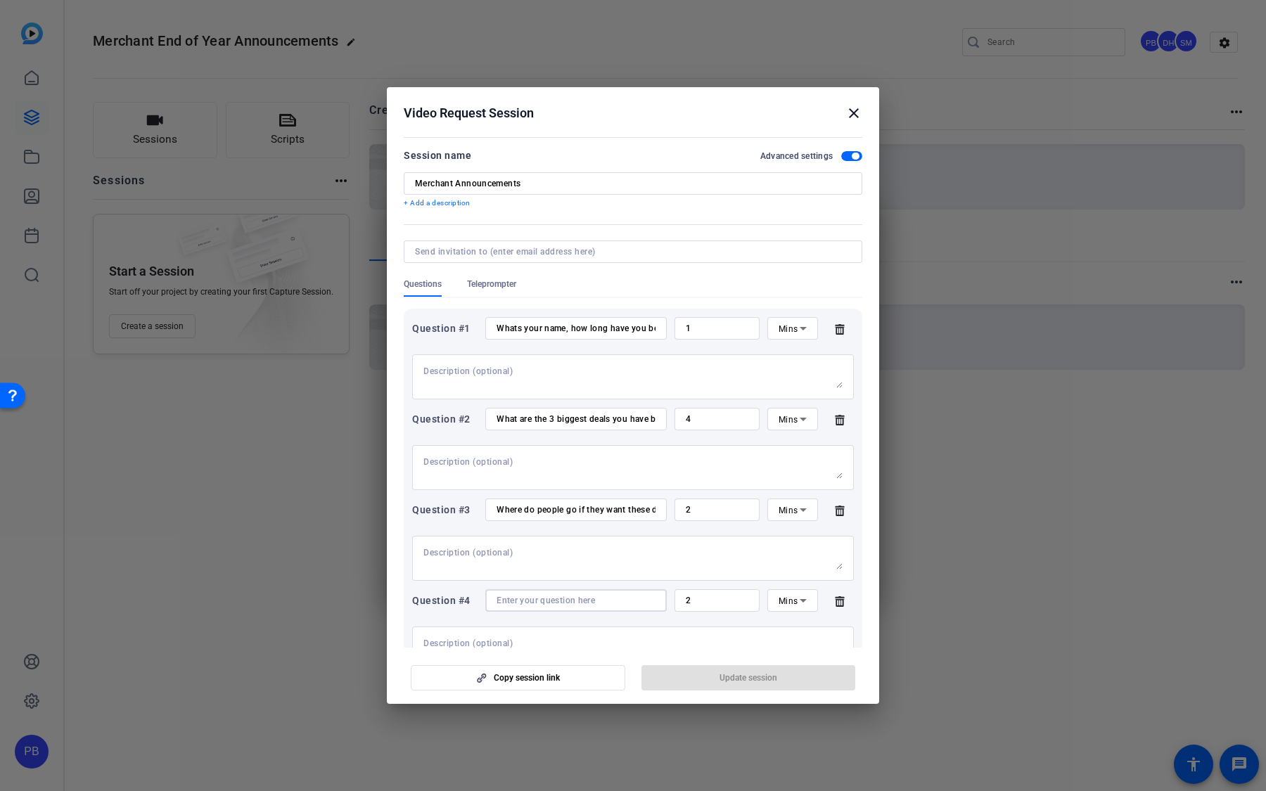
click at [595, 556] on input at bounding box center [575, 600] width 159 height 11
type input "Upload B roll you have from last years holiday party"
click at [701, 556] on span "button" at bounding box center [748, 678] width 214 height 34
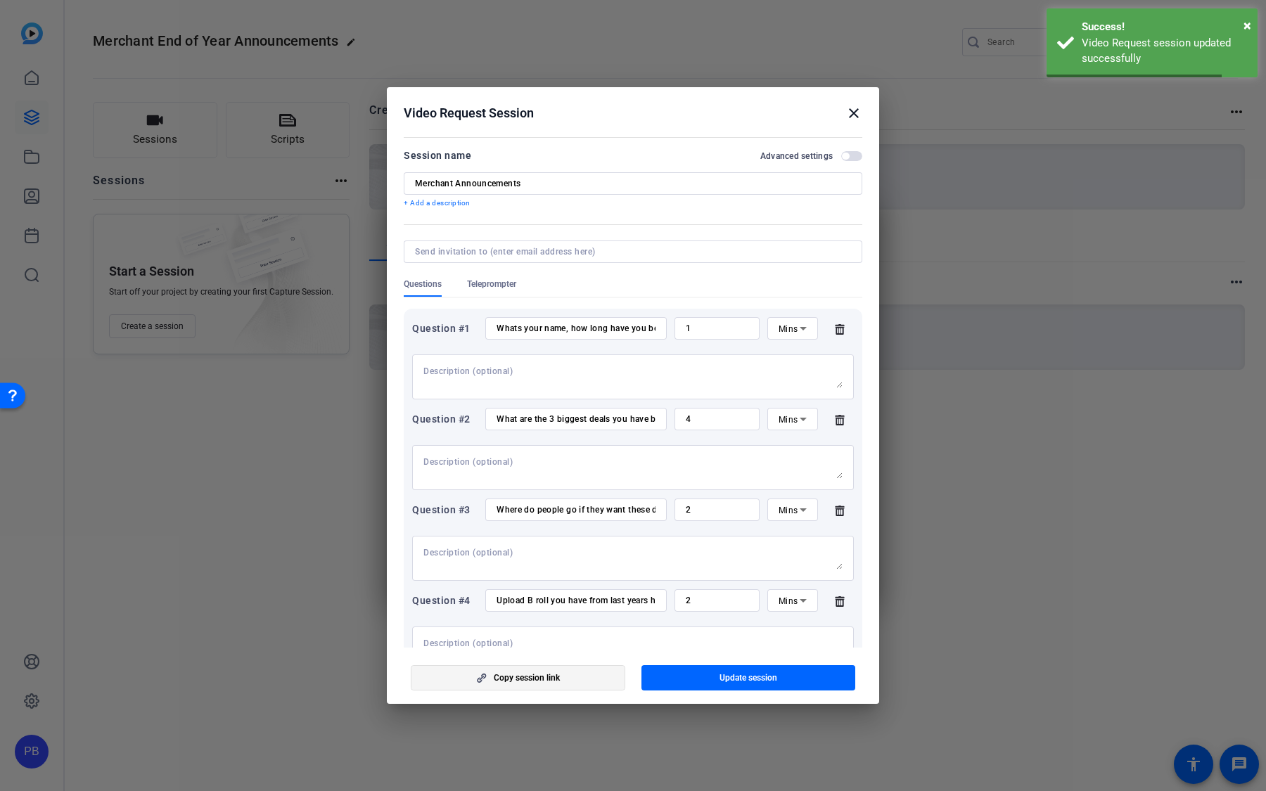
click at [610, 556] on span "button" at bounding box center [517, 678] width 213 height 34
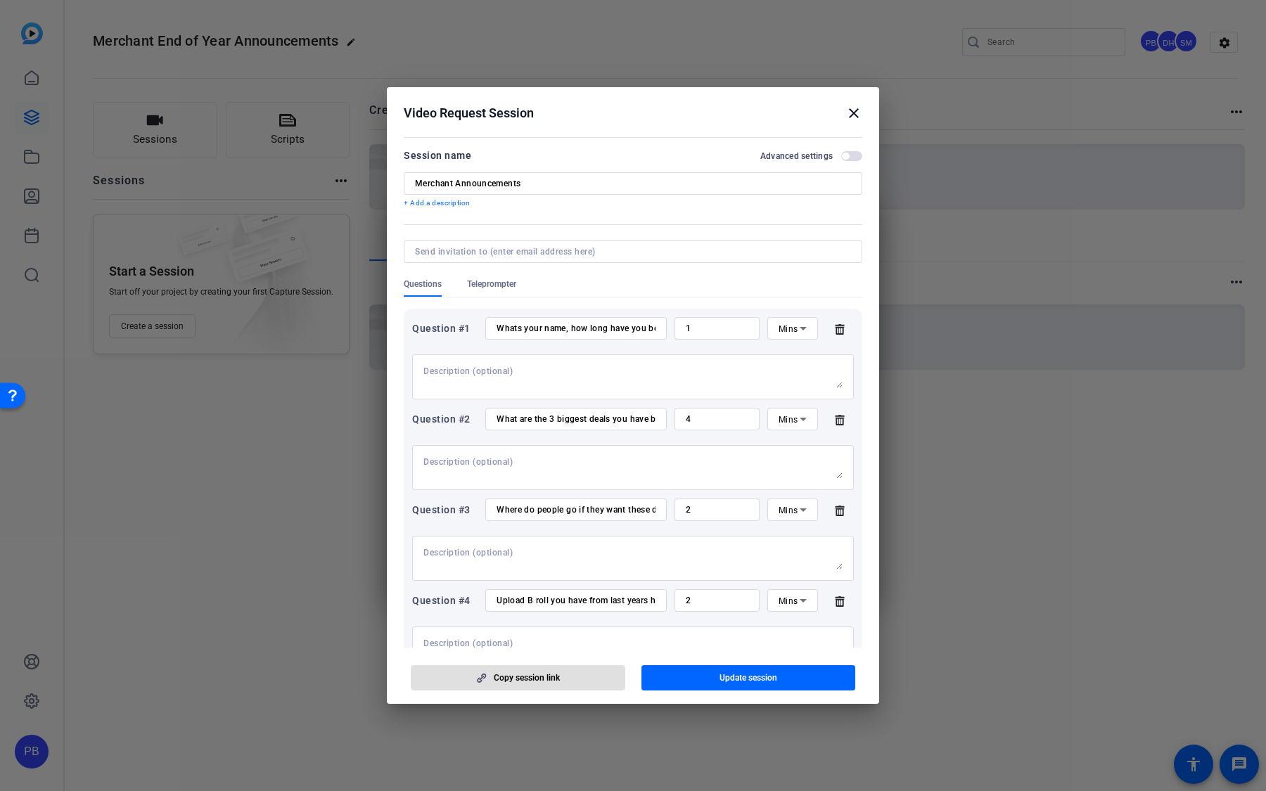
click at [849, 105] on mat-icon "close" at bounding box center [853, 113] width 17 height 17
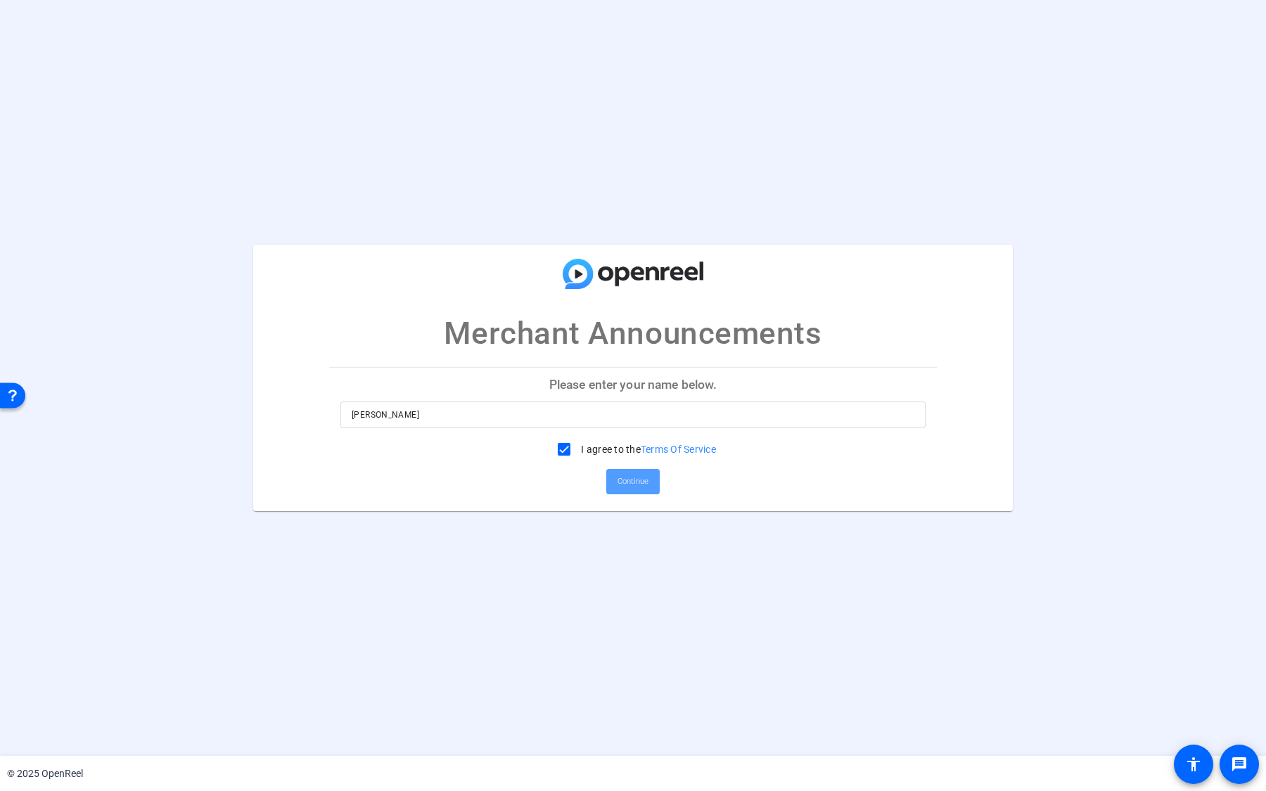
click at [640, 487] on span "Continue" at bounding box center [632, 481] width 31 height 21
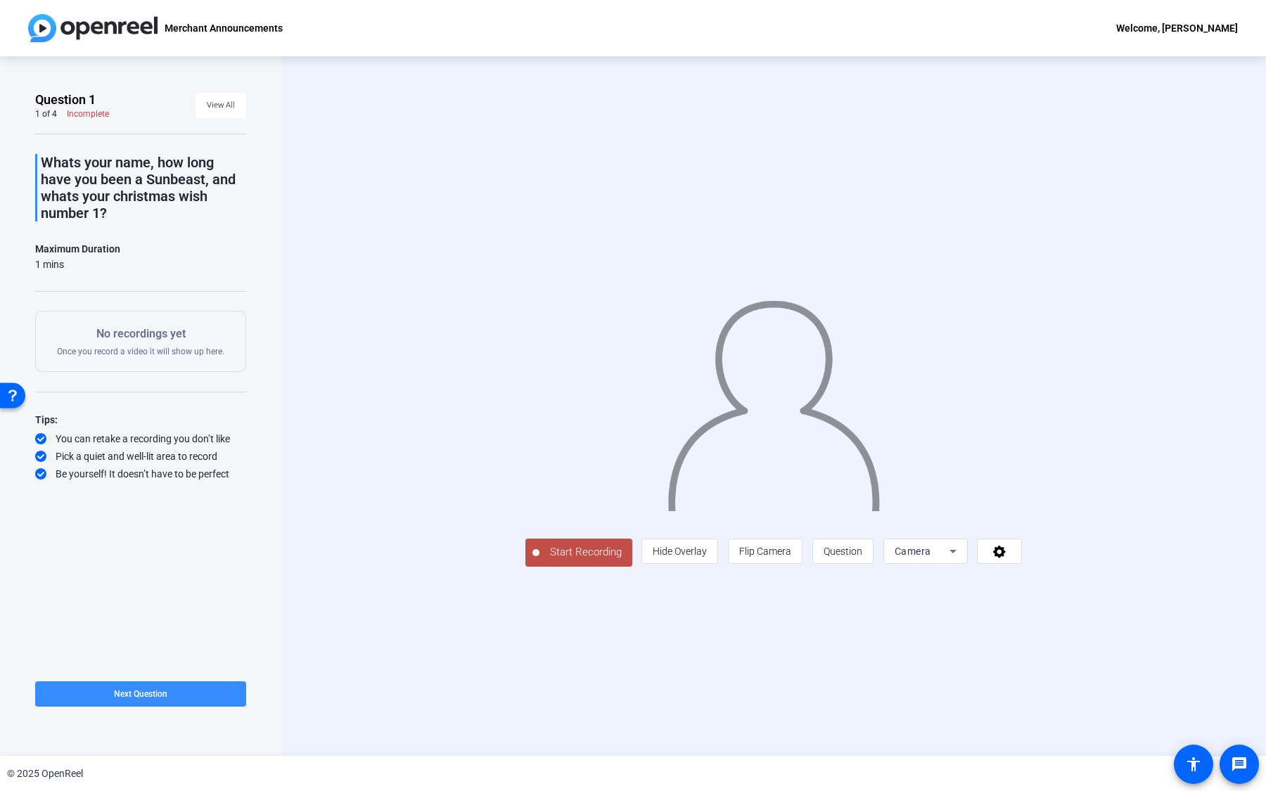
click at [961, 560] on icon at bounding box center [952, 551] width 17 height 17
click at [938, 708] on div at bounding box center [633, 395] width 1266 height 791
click at [945, 687] on div "Start Recording person Hide Overlay flip Flip Camera question_mark Question Cam…" at bounding box center [773, 406] width 985 height 700
click at [791, 557] on span "Flip Camera" at bounding box center [765, 551] width 52 height 11
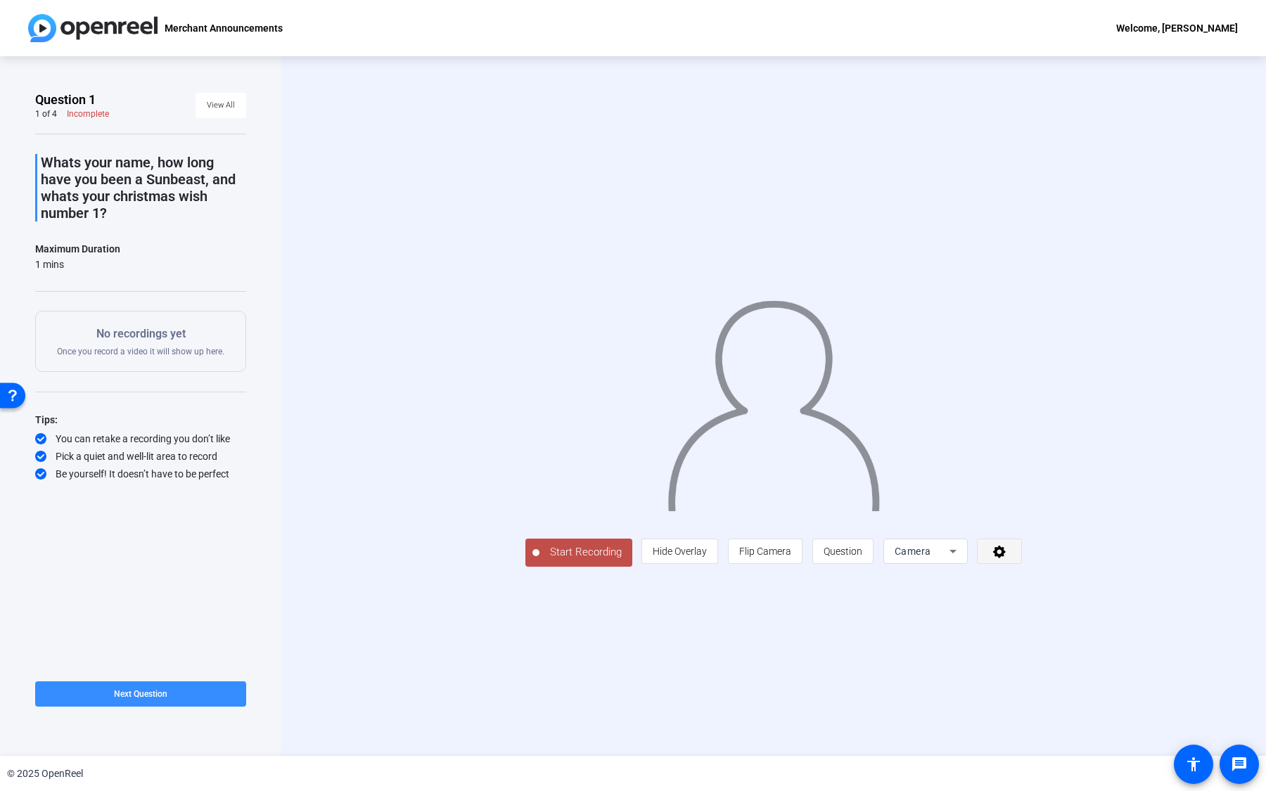
click at [1021, 568] on span at bounding box center [999, 551] width 44 height 34
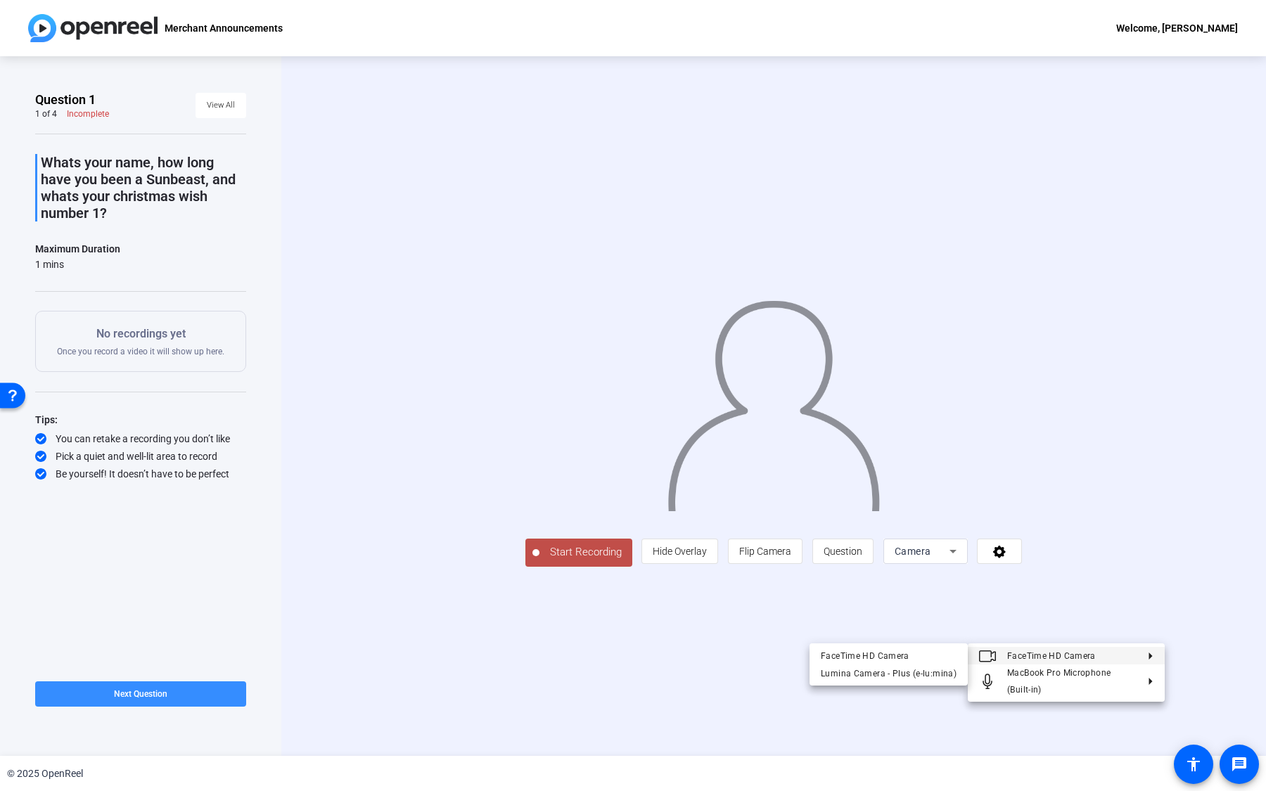
click at [1190, 661] on div at bounding box center [633, 395] width 1266 height 791
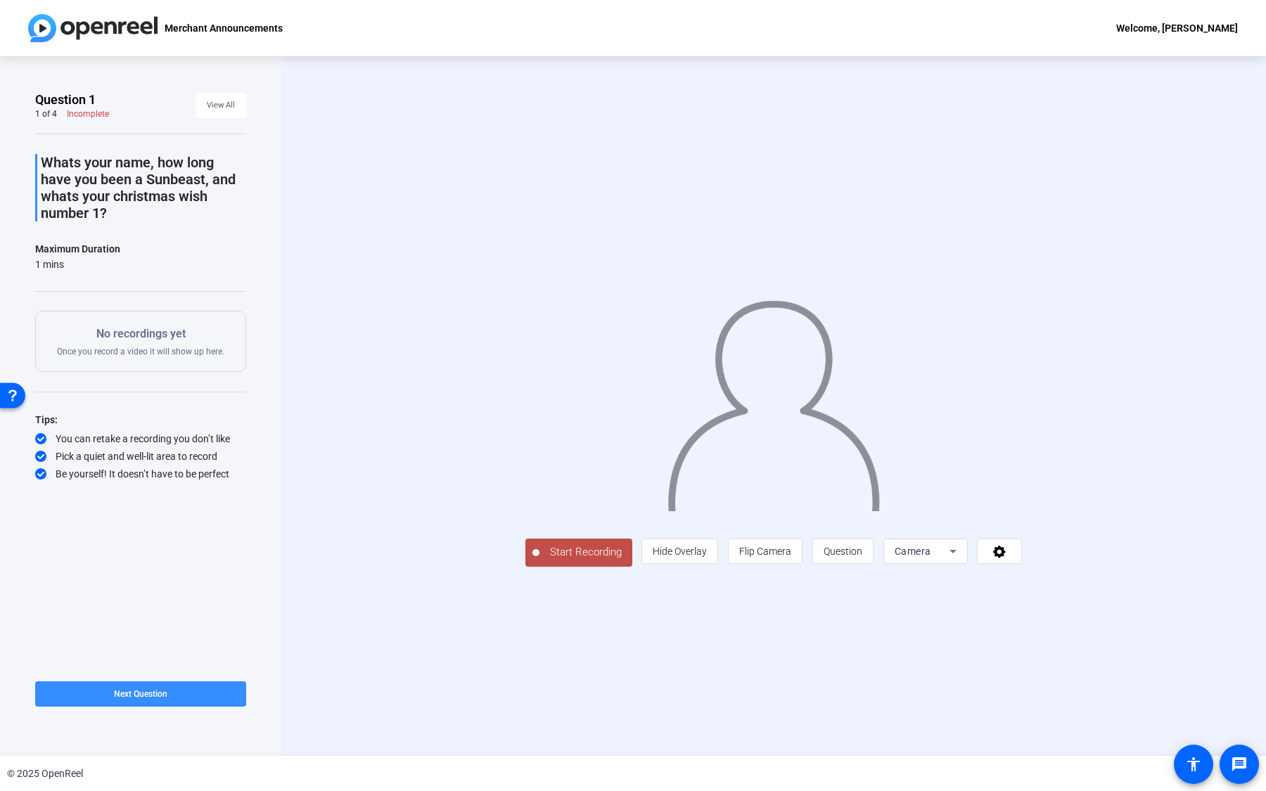
click at [539, 560] on span "Start Recording" at bounding box center [585, 552] width 93 height 16
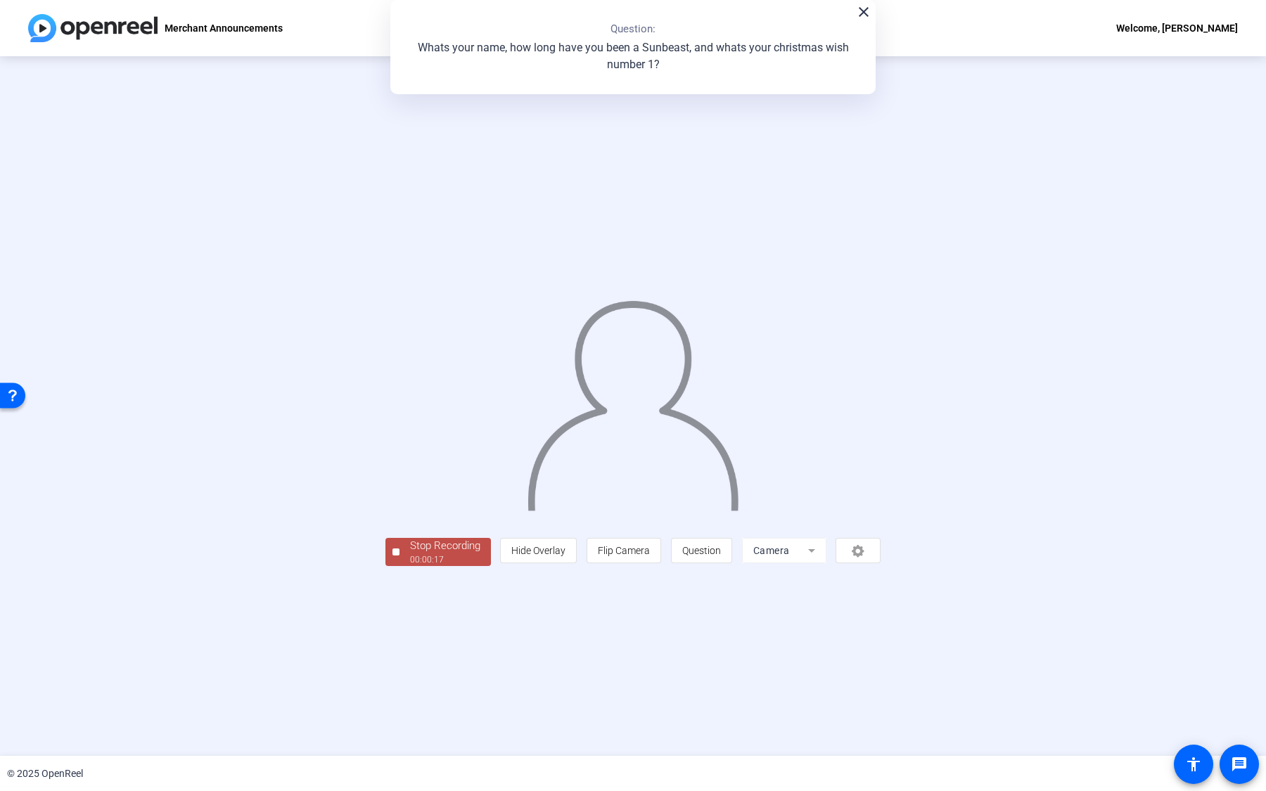
click at [399, 567] on span "Stop Recording 00:00:17" at bounding box center [444, 552] width 91 height 29
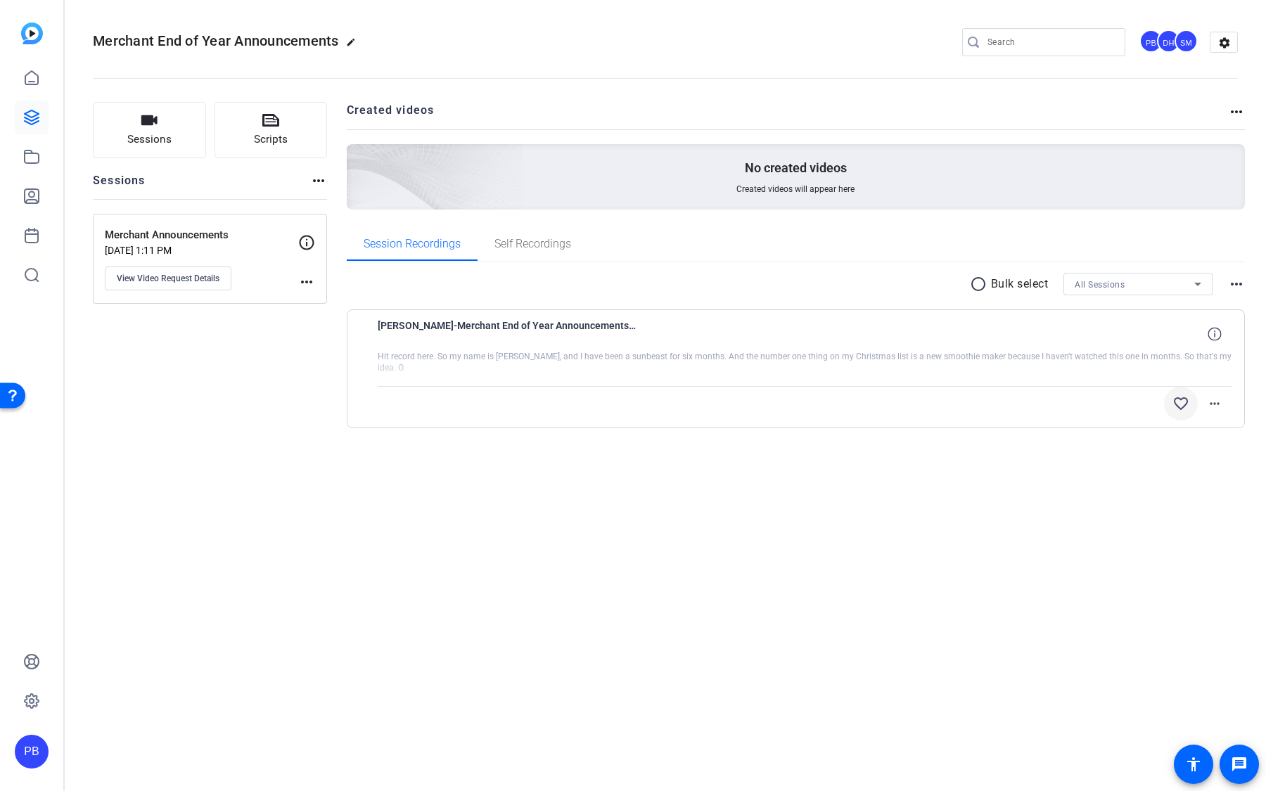
click at [1179, 405] on mat-icon "favorite_border" at bounding box center [1180, 403] width 17 height 17
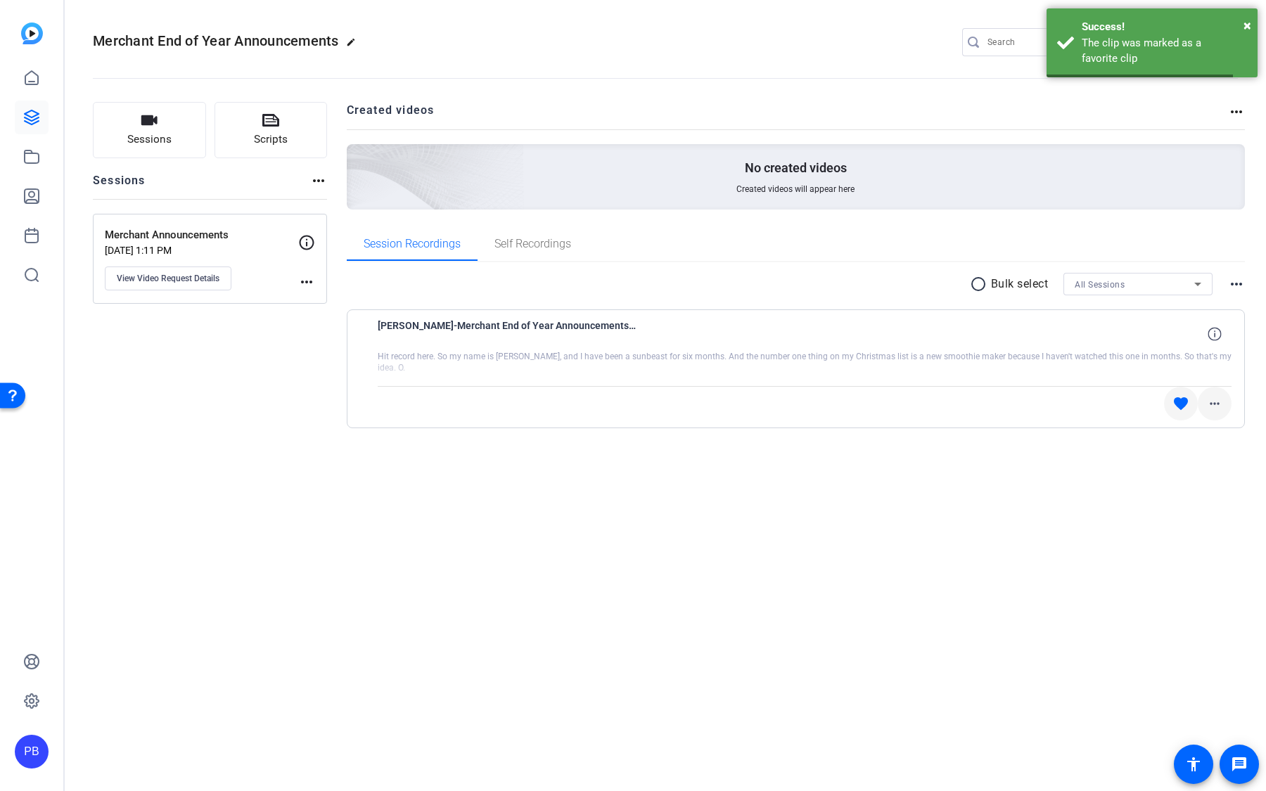
click at [1212, 403] on mat-icon "more_horiz" at bounding box center [1214, 403] width 17 height 17
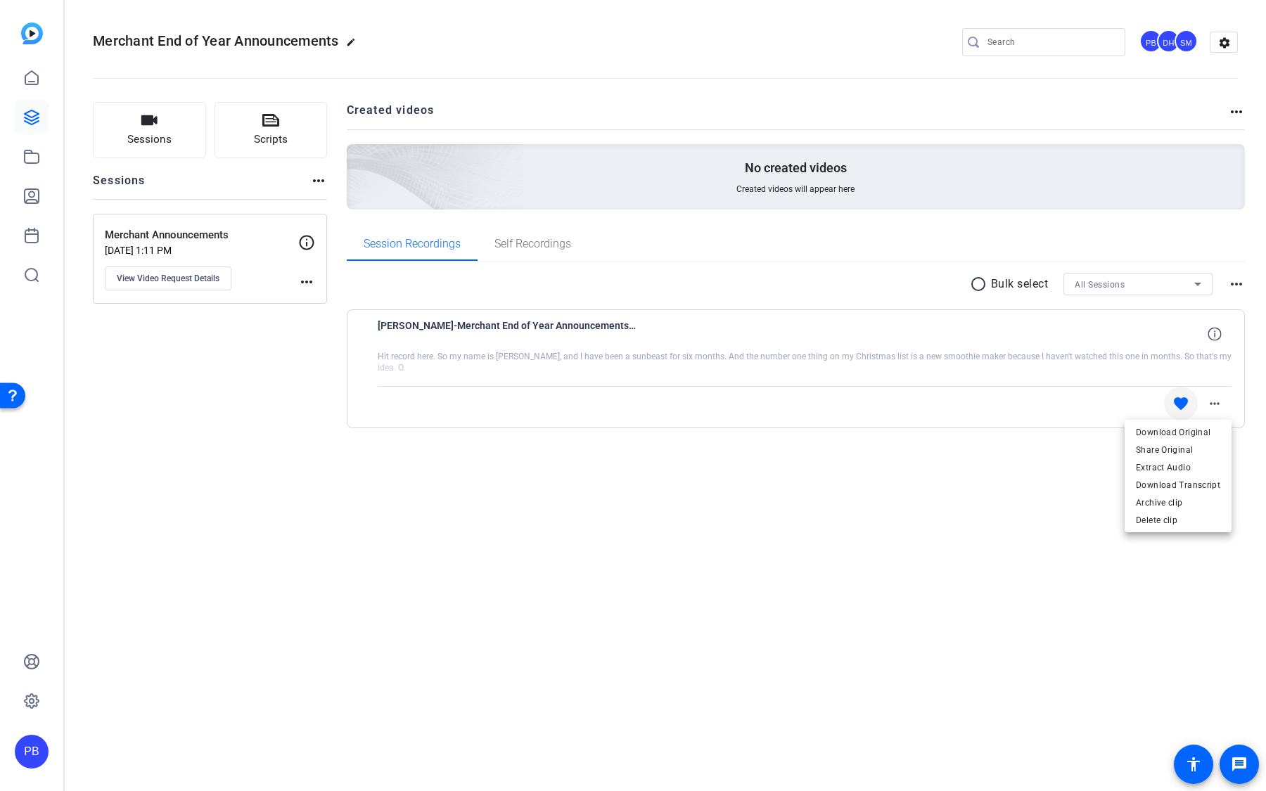
click at [0, 0] on div at bounding box center [0, 0] width 0 height 0
click at [184, 148] on button "Sessions" at bounding box center [149, 130] width 113 height 56
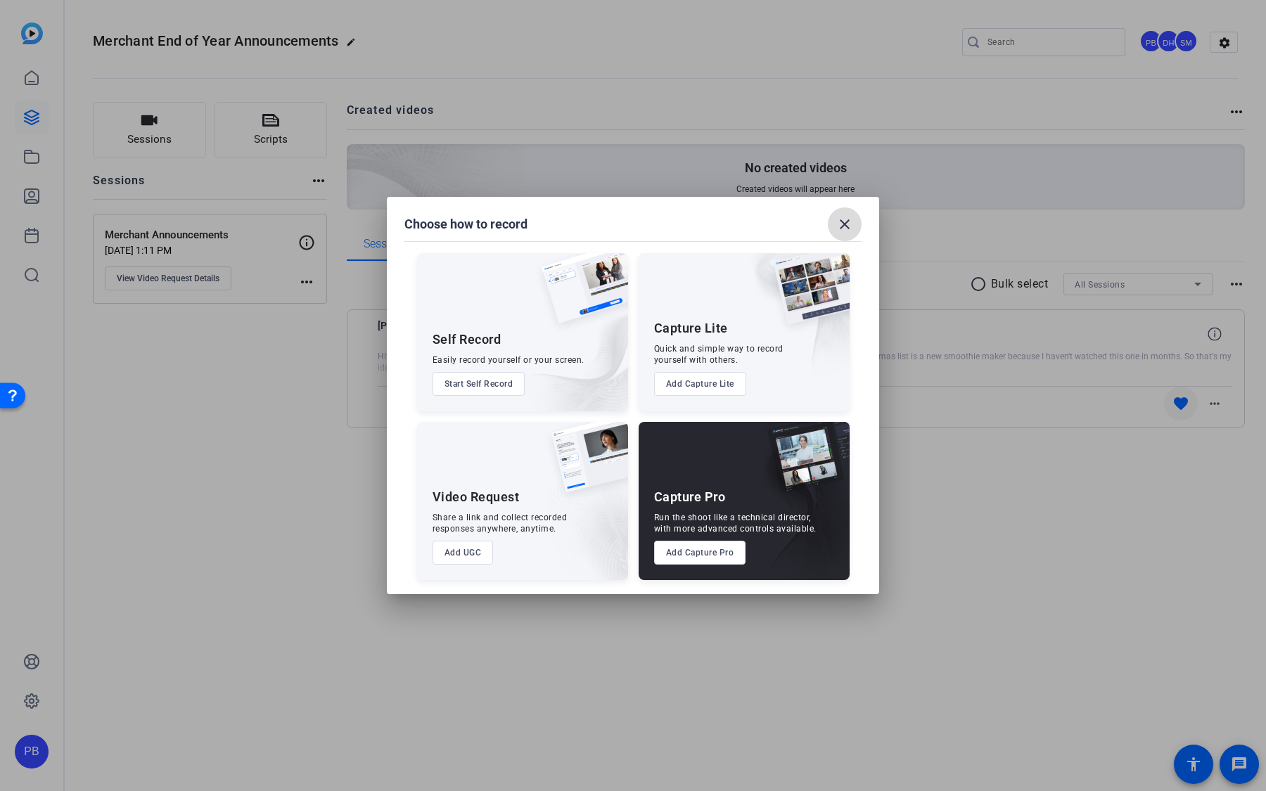
click at [840, 226] on mat-icon "close" at bounding box center [844, 224] width 17 height 17
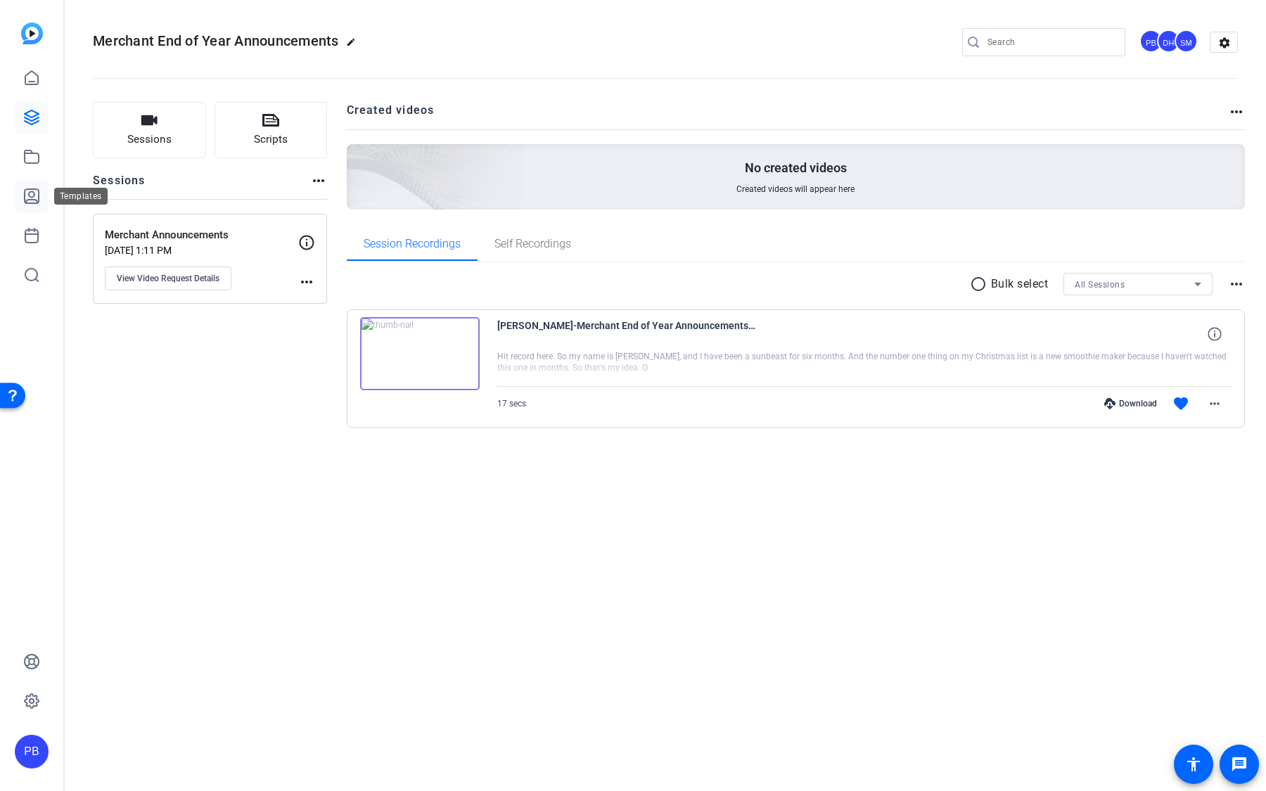
click at [23, 200] on icon at bounding box center [31, 196] width 17 height 17
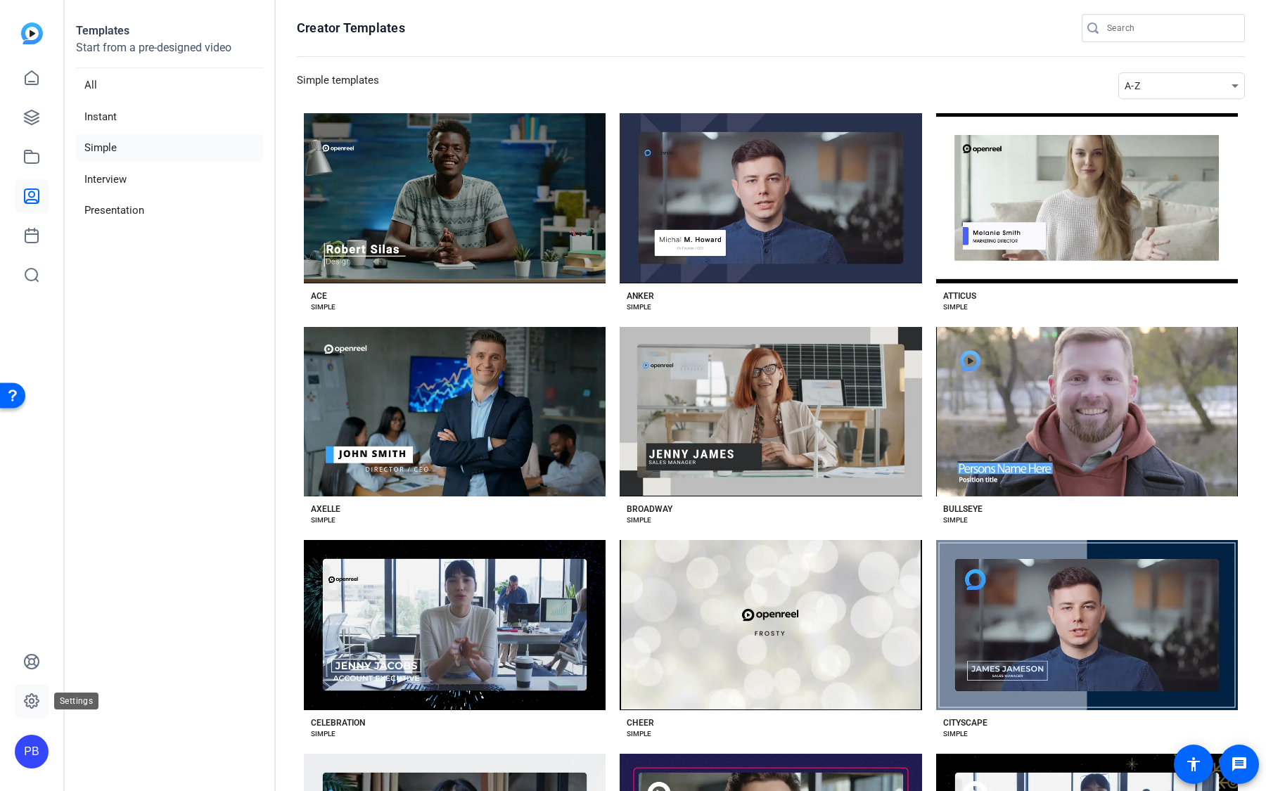
click at [37, 700] on icon at bounding box center [32, 701] width 14 height 14
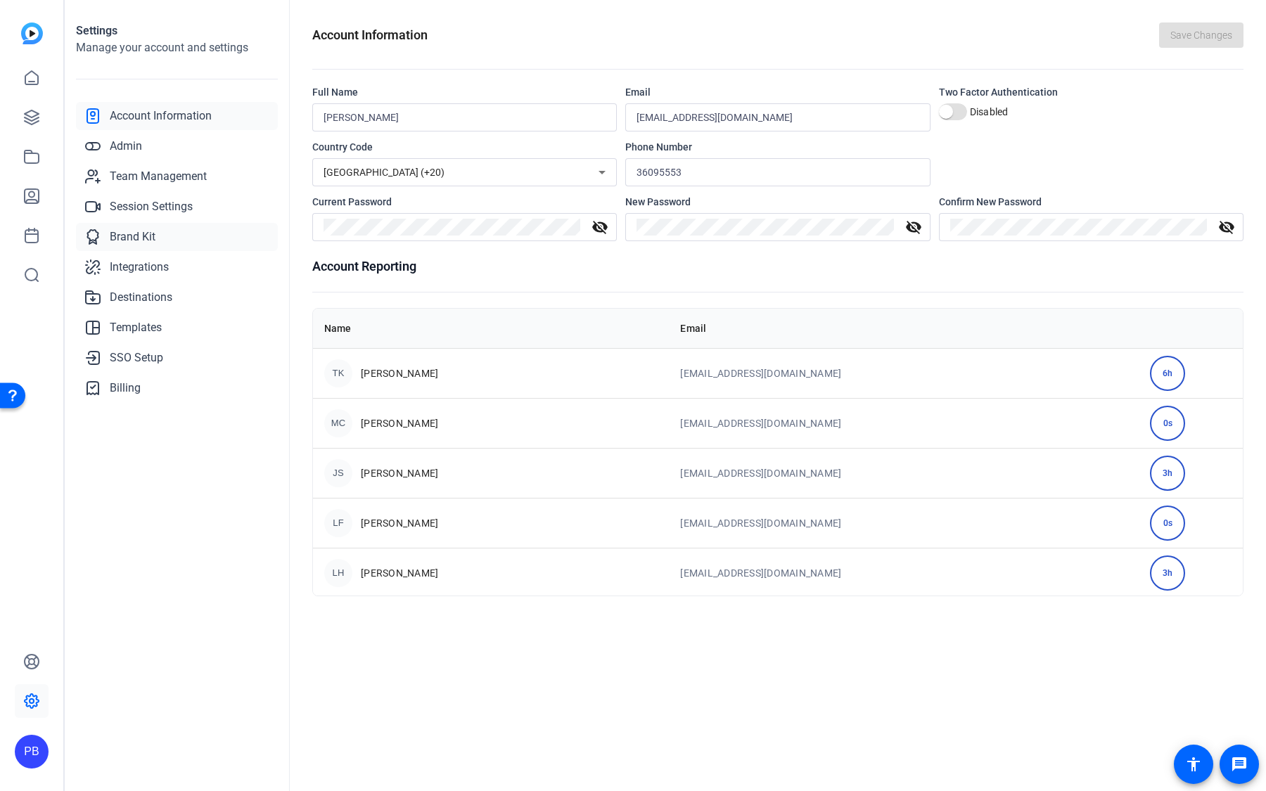
click at [167, 232] on link "Brand Kit" at bounding box center [177, 237] width 202 height 28
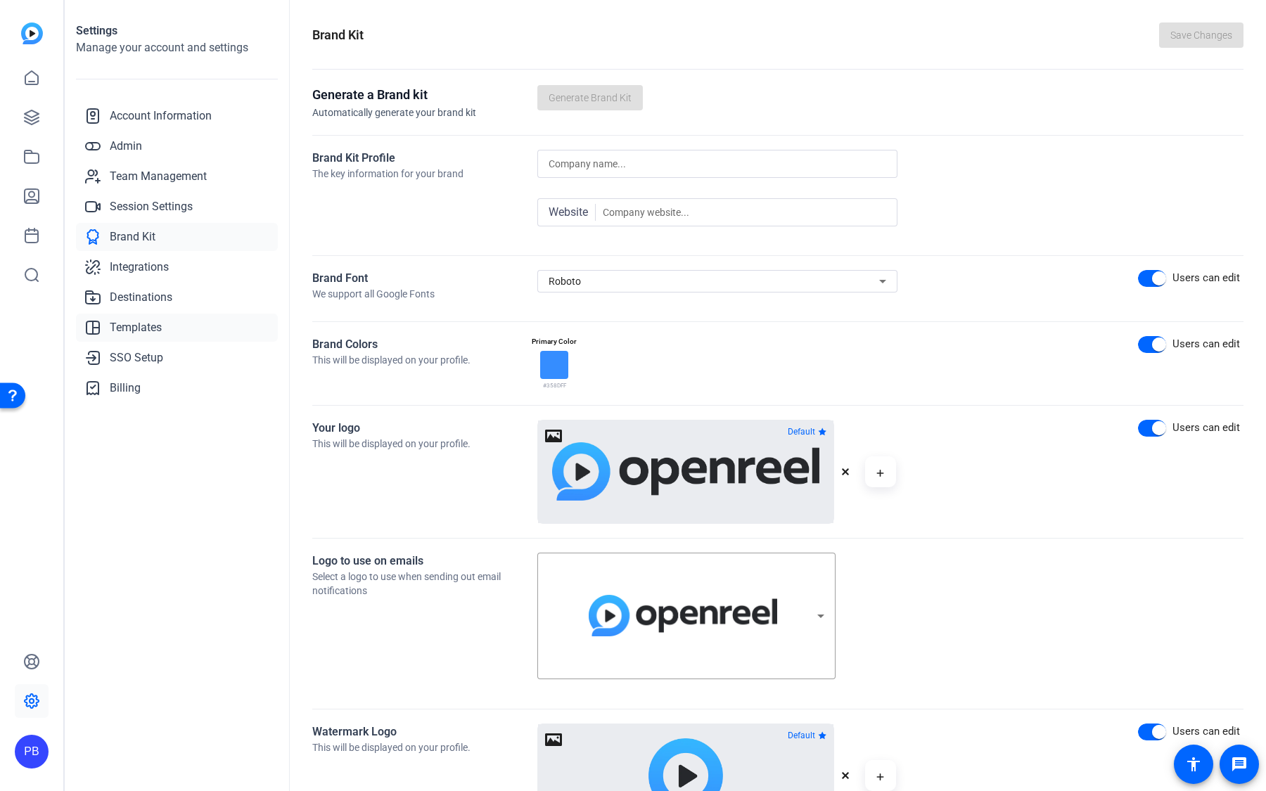
click at [174, 328] on link "Templates" at bounding box center [177, 328] width 202 height 28
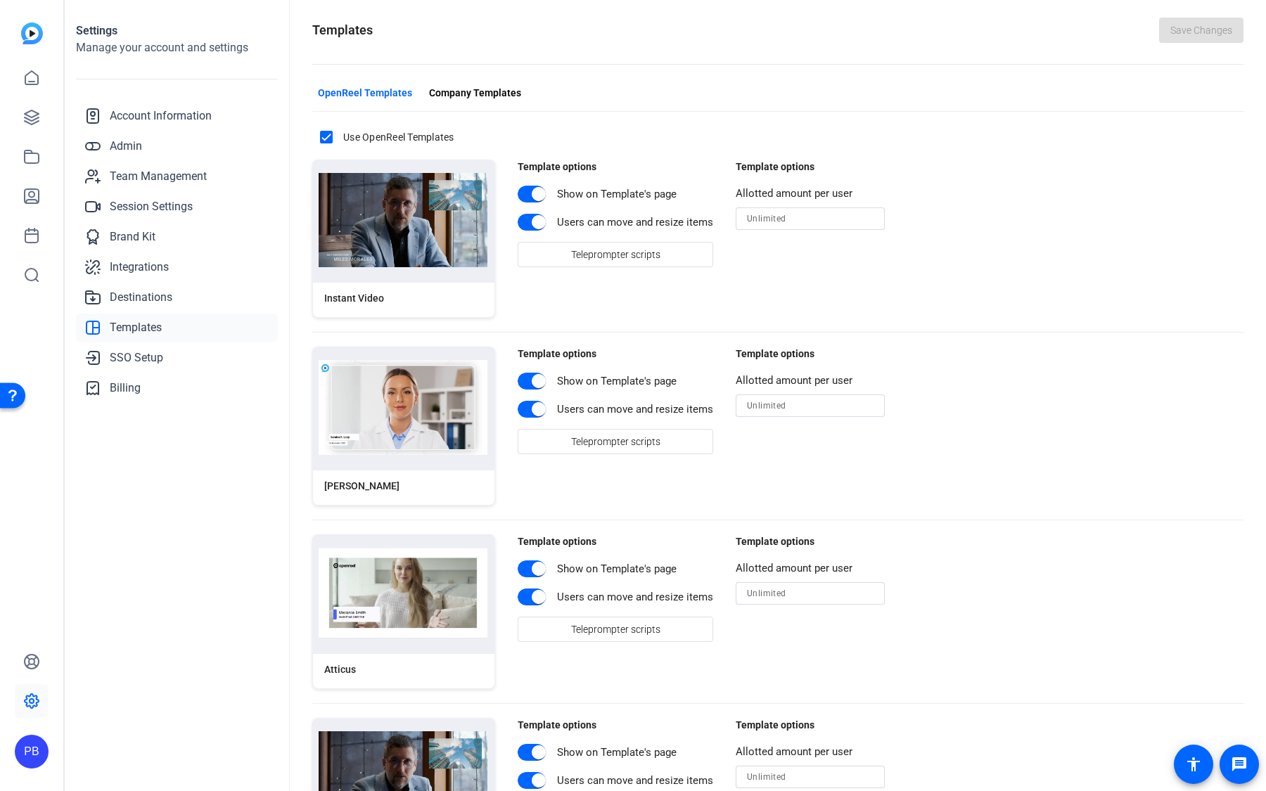
scroll to position [4, 0]
click at [578, 257] on span "Teleprompter scripts" at bounding box center [615, 256] width 89 height 27
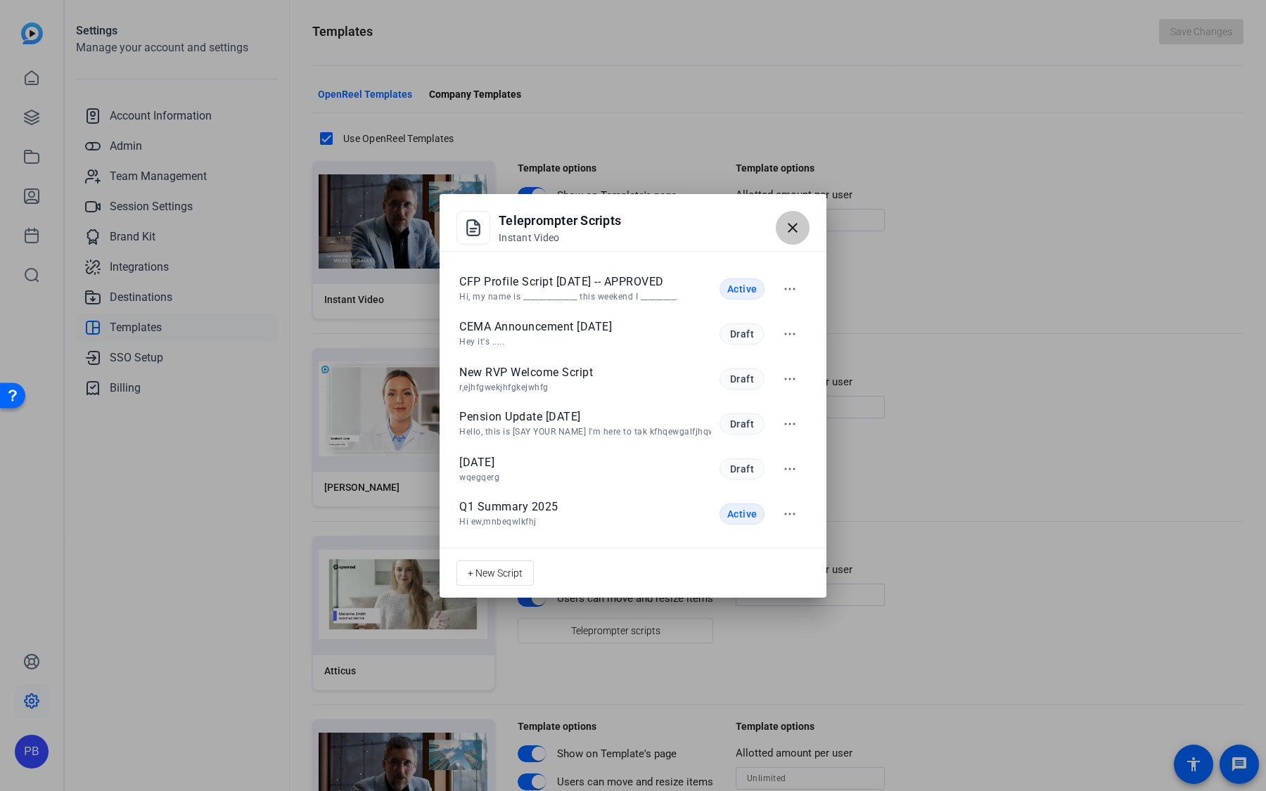
click at [793, 239] on span "button" at bounding box center [793, 228] width 34 height 34
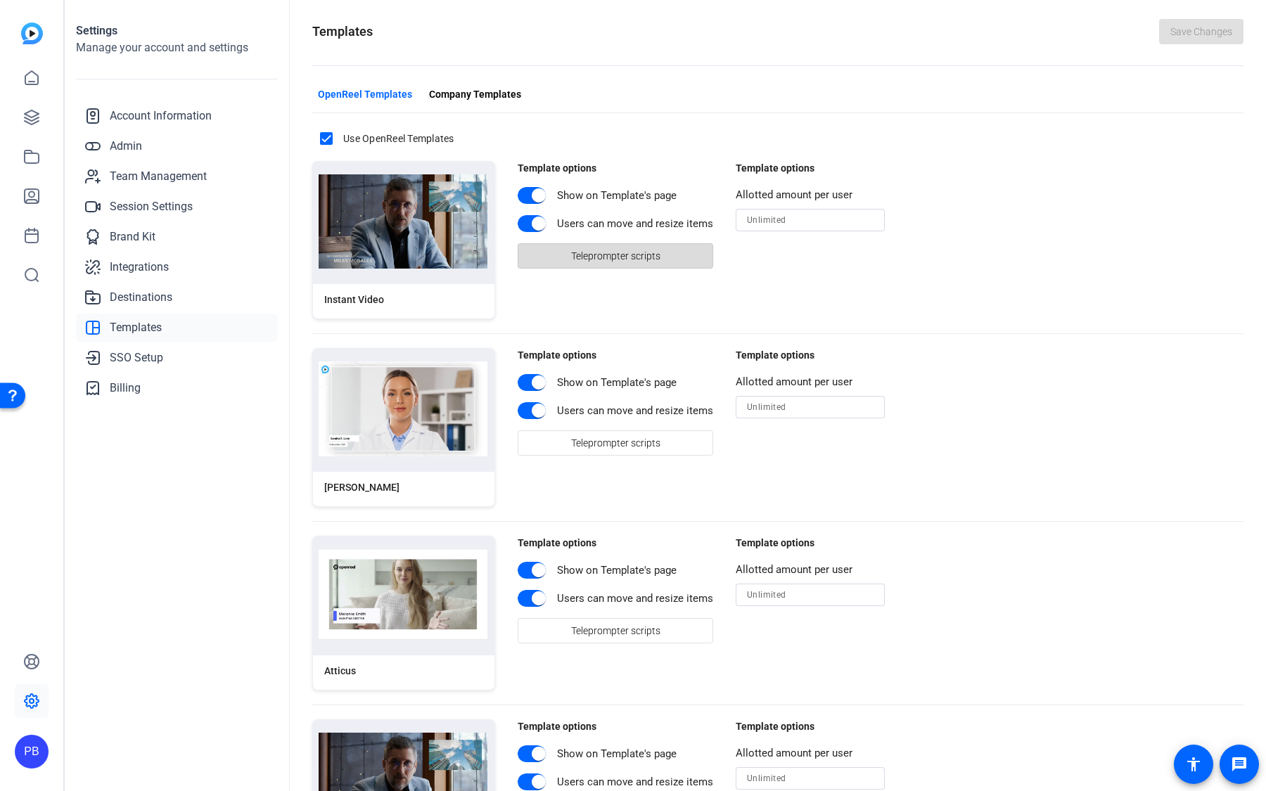
click at [639, 262] on span "Teleprompter scripts" at bounding box center [615, 256] width 89 height 27
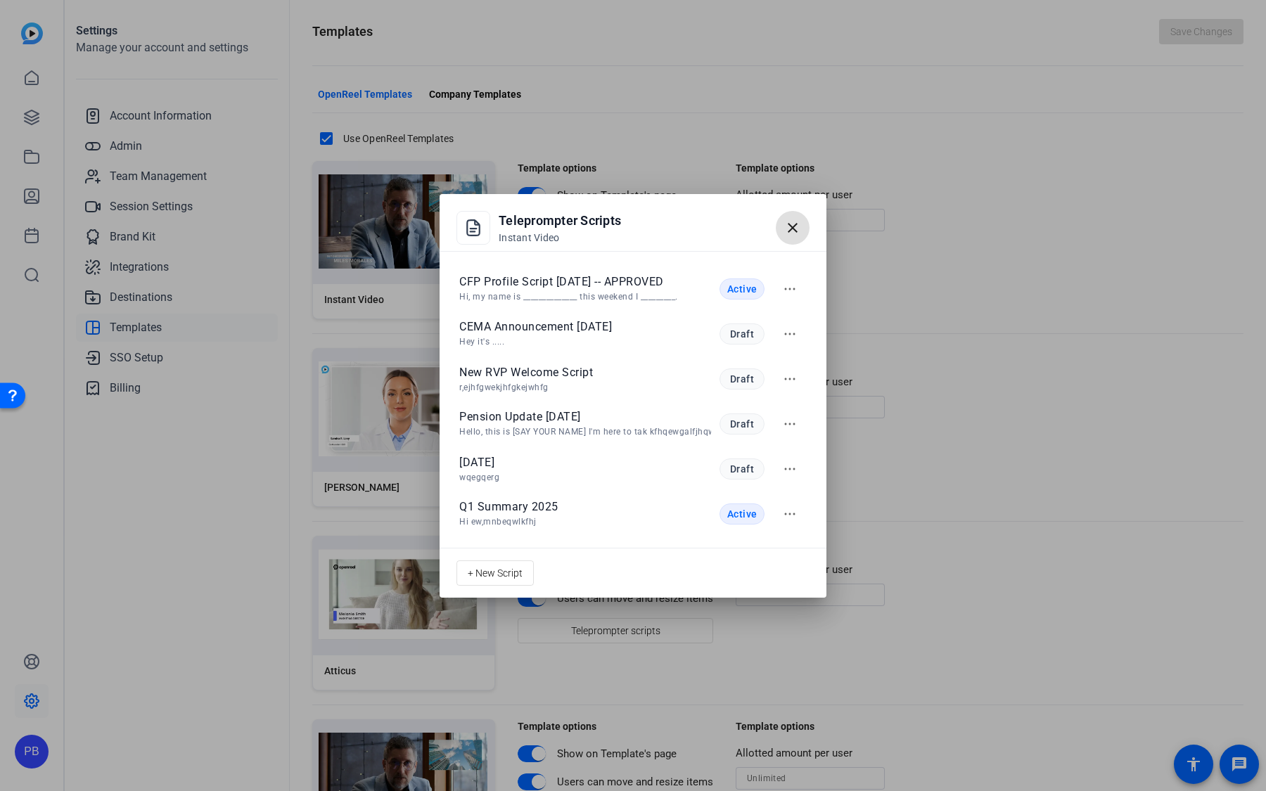
click at [802, 219] on span "button" at bounding box center [793, 228] width 34 height 34
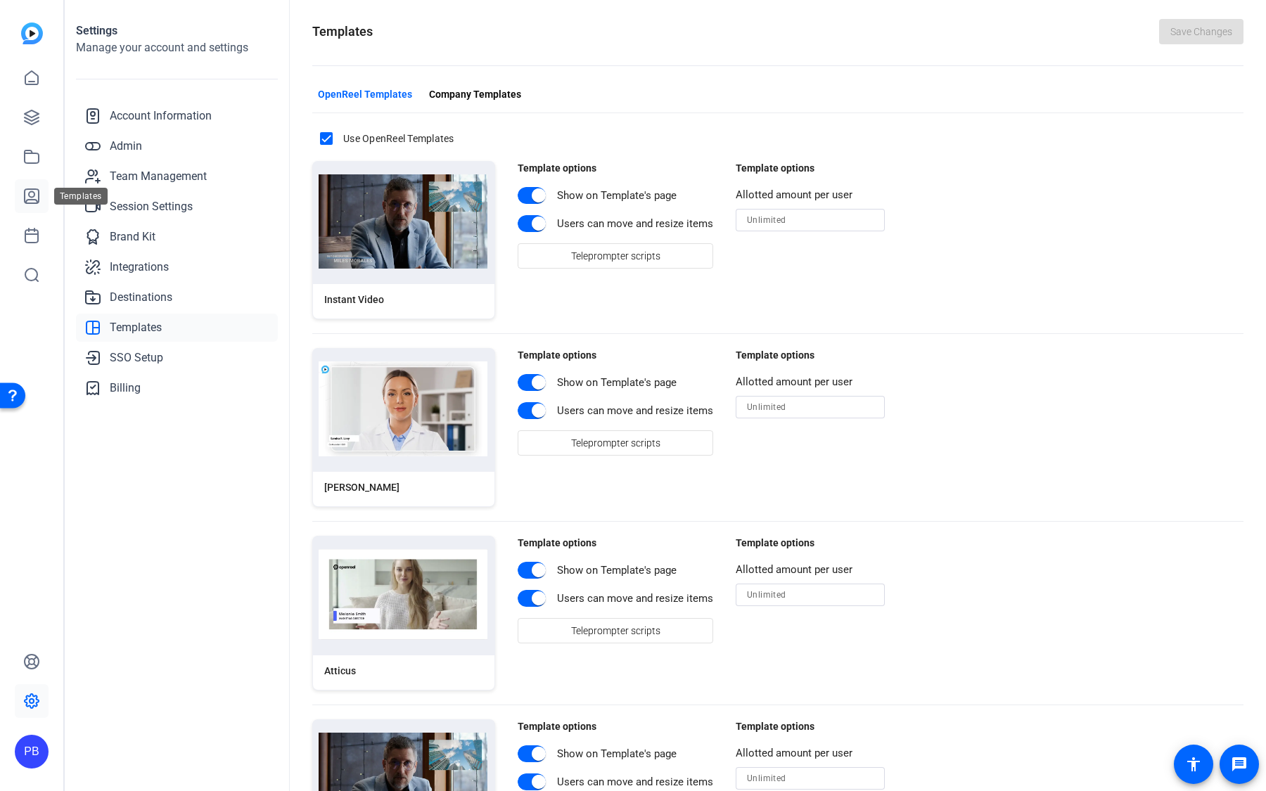
click at [30, 198] on icon at bounding box center [31, 196] width 17 height 17
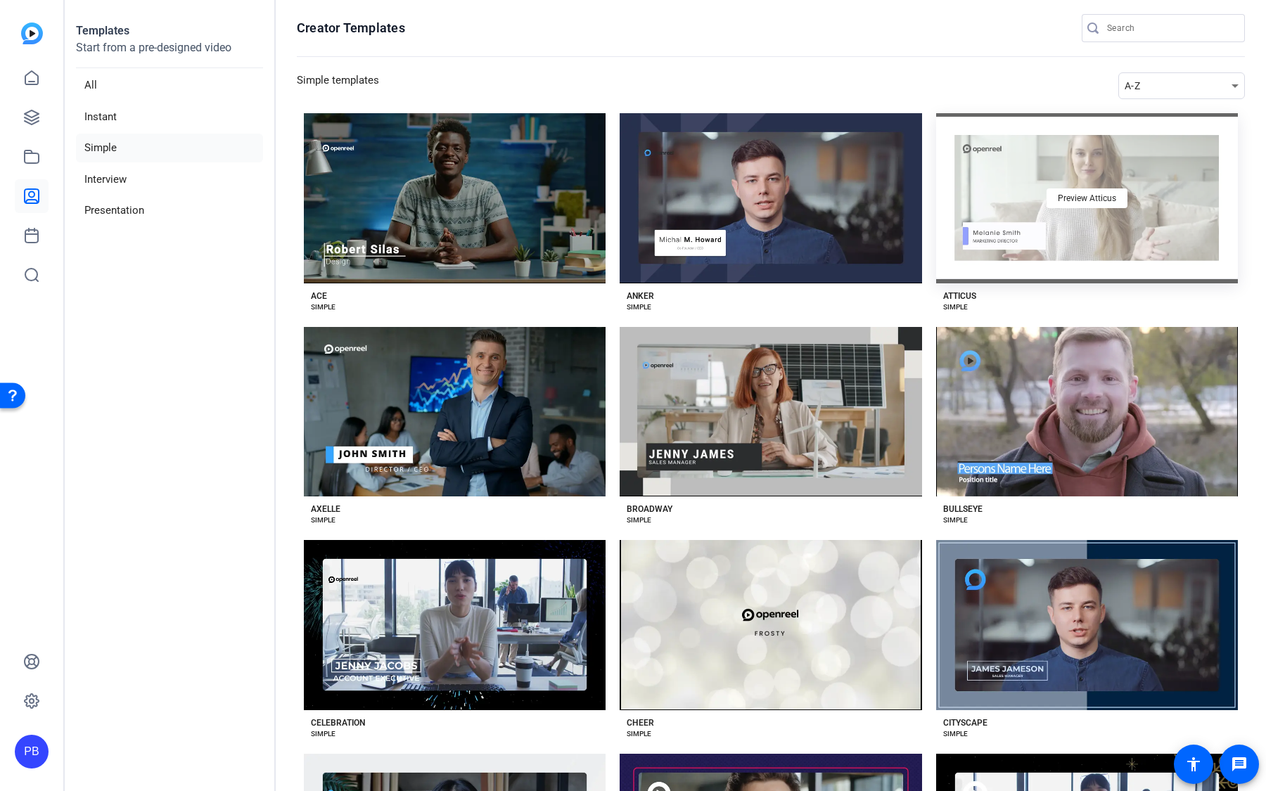
click at [1027, 230] on div "Preview Atticus" at bounding box center [1087, 198] width 302 height 170
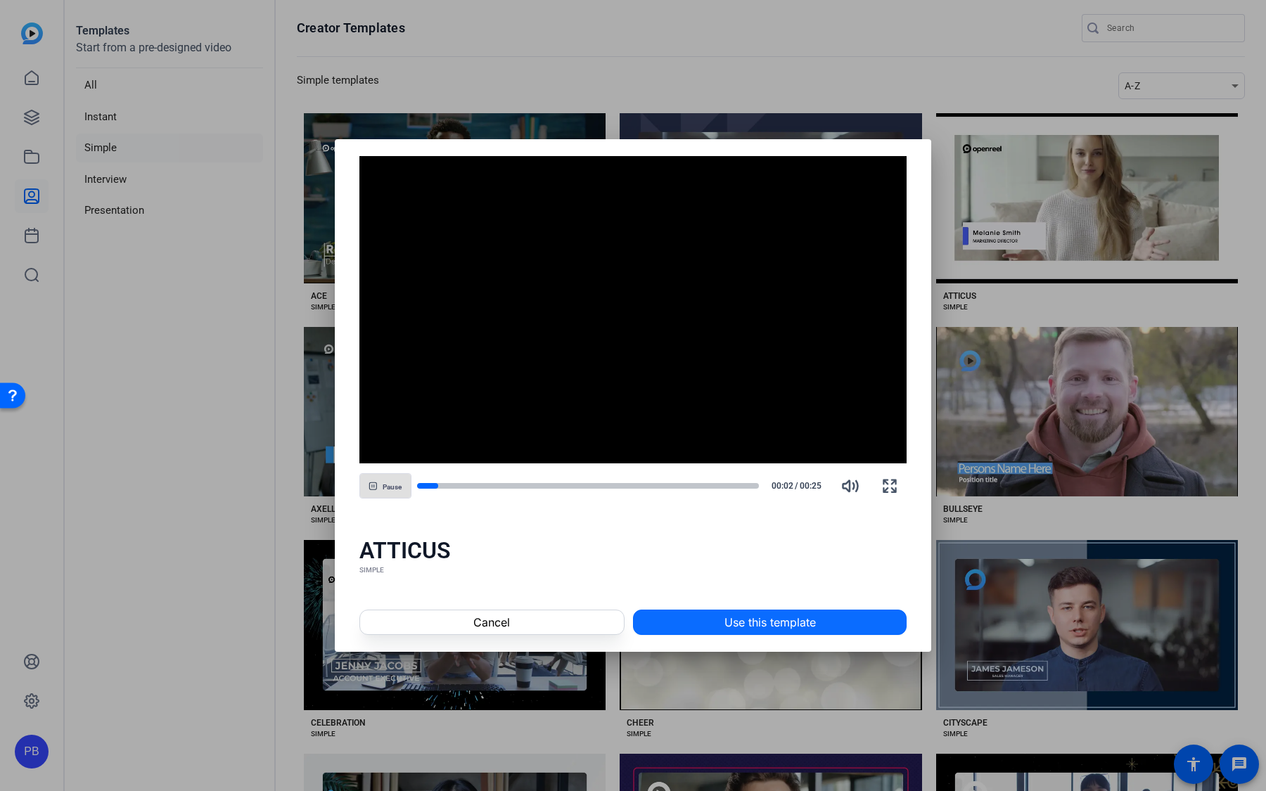
click at [752, 625] on span "Use this template" at bounding box center [769, 622] width 91 height 17
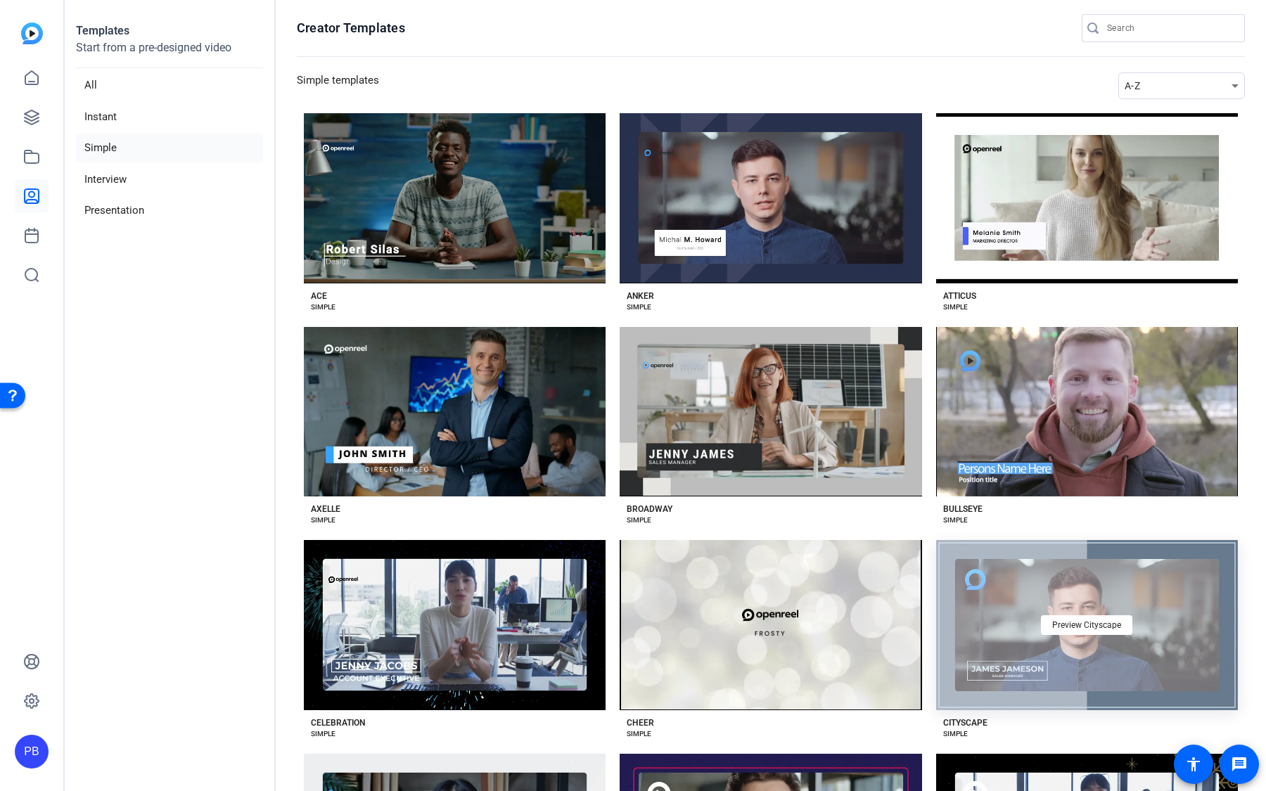
click at [1041, 689] on div "Preview Cityscape" at bounding box center [1087, 625] width 302 height 170
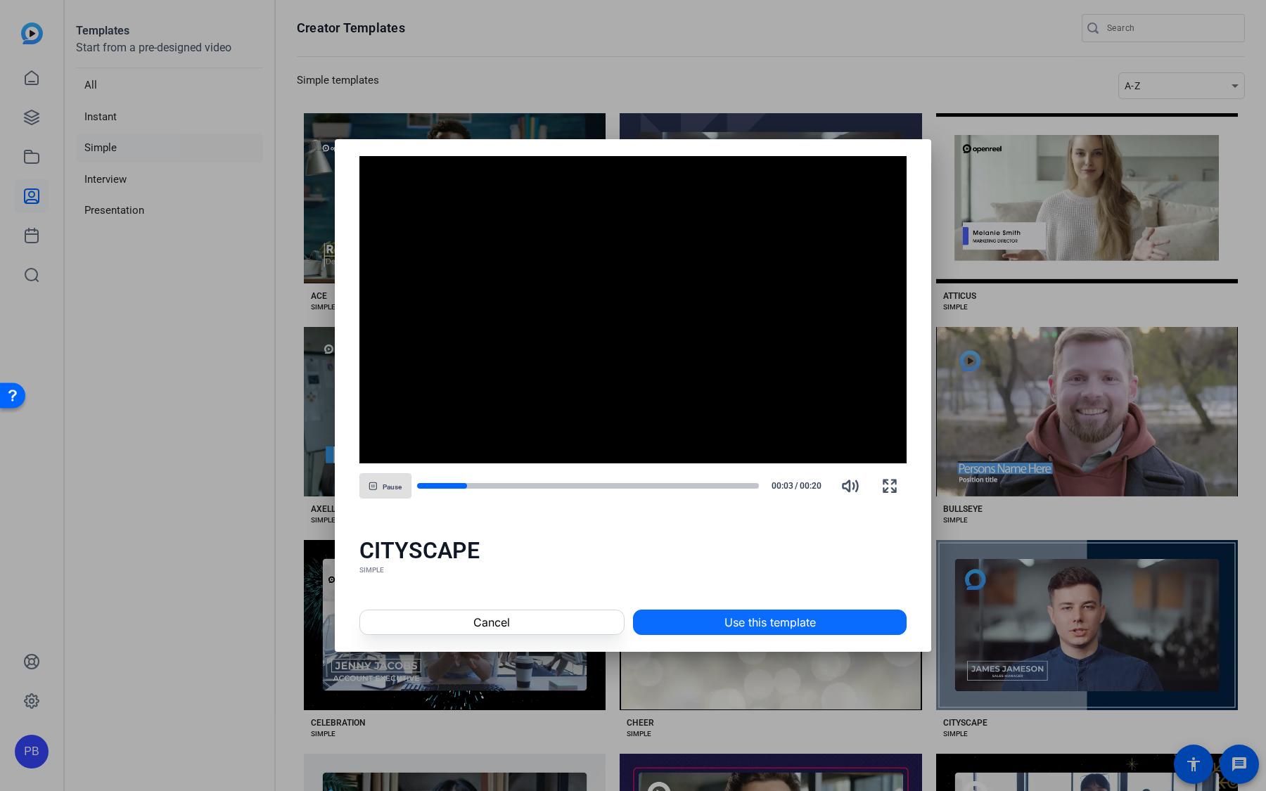
click at [796, 627] on span "Use this template" at bounding box center [769, 622] width 91 height 17
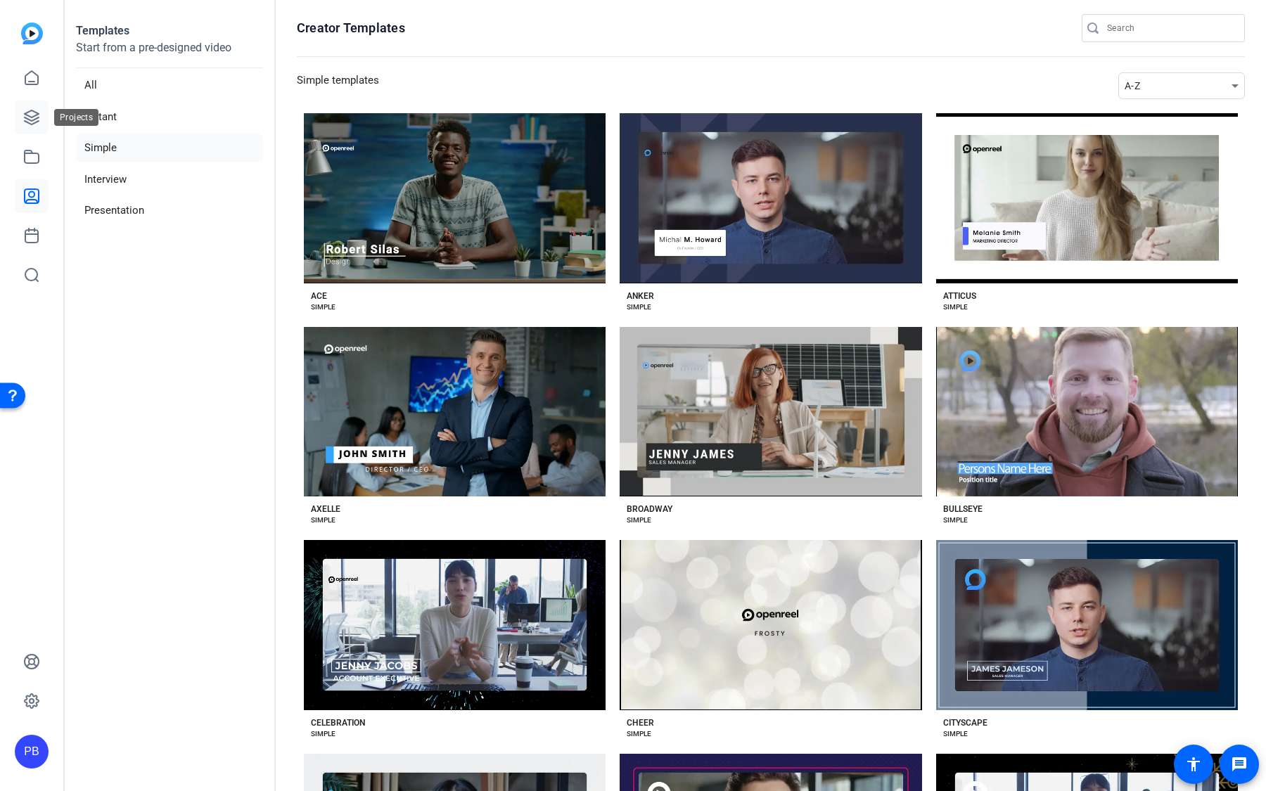
click at [37, 113] on icon at bounding box center [32, 117] width 14 height 14
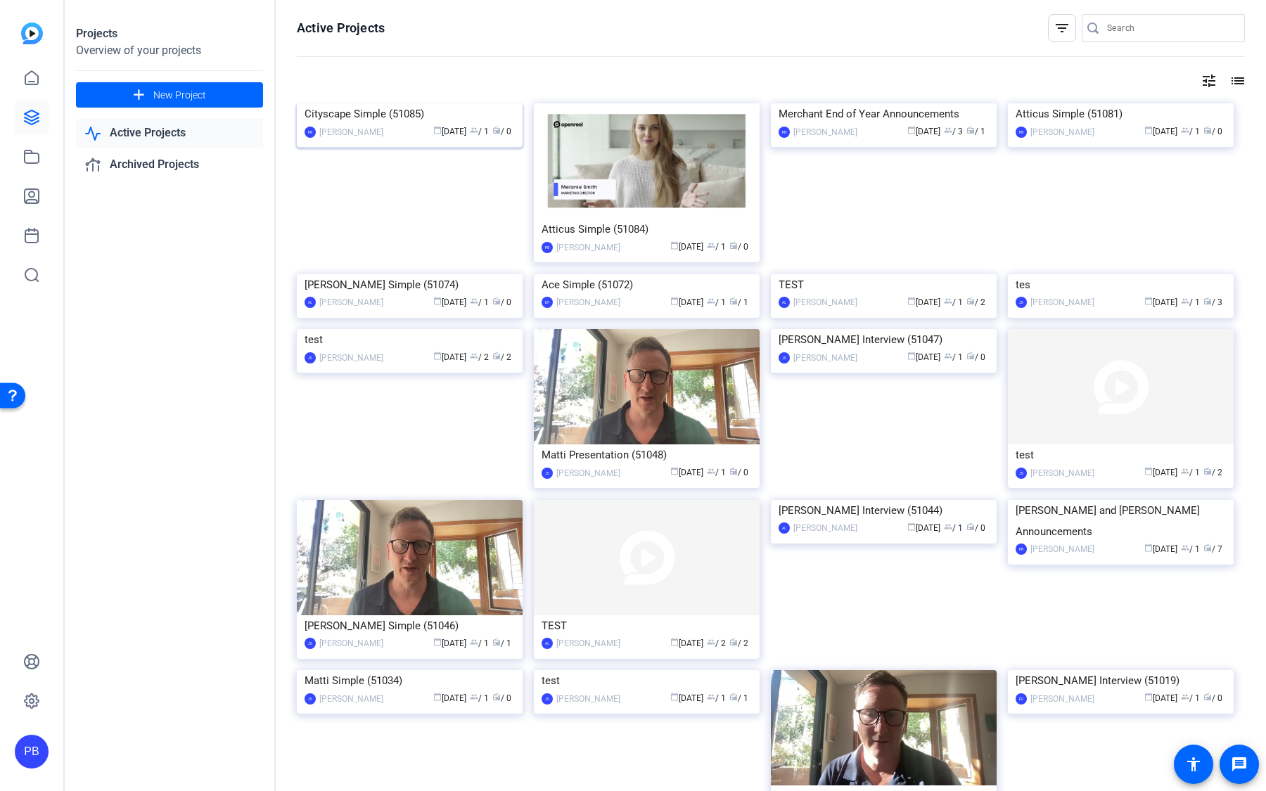
click at [506, 103] on img at bounding box center [410, 103] width 226 height 0
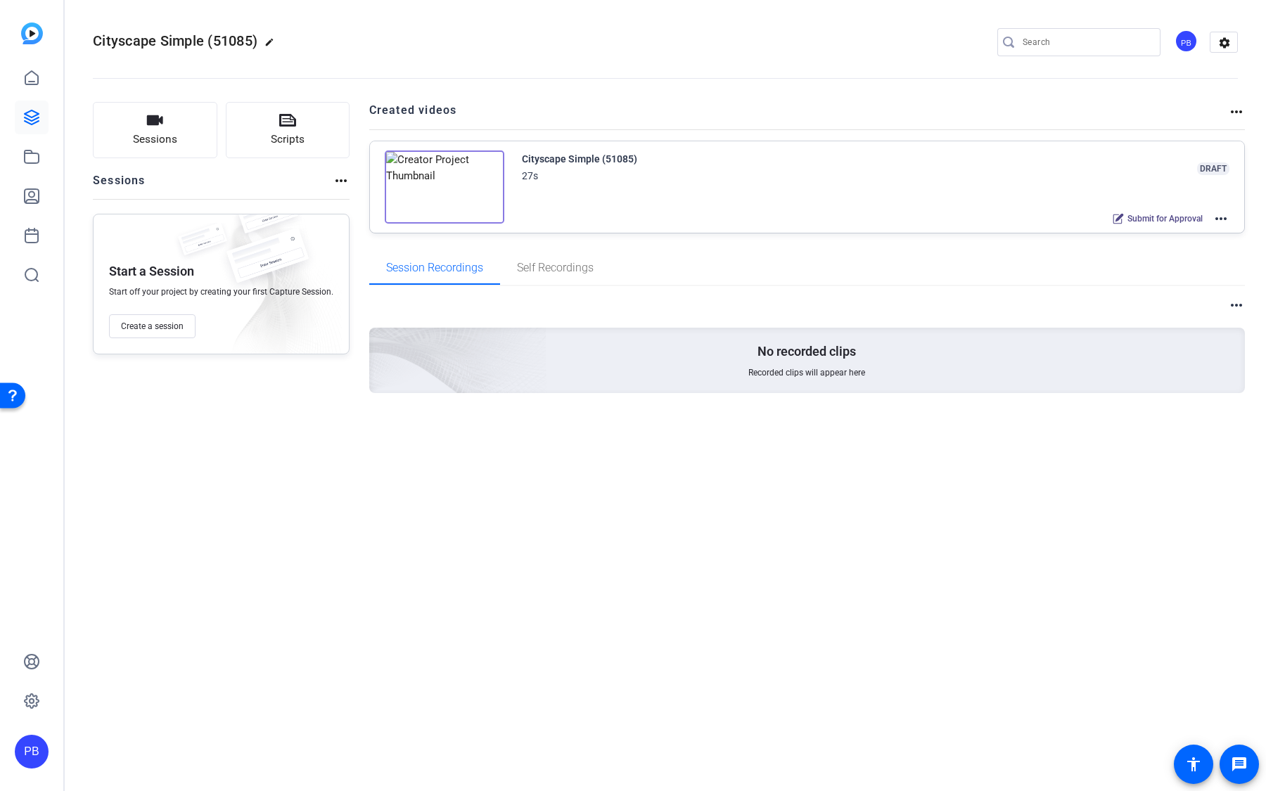
click at [1221, 217] on mat-icon "more_horiz" at bounding box center [1220, 218] width 17 height 17
click at [1203, 233] on span "Edit in Creator" at bounding box center [1170, 234] width 98 height 17
click at [1220, 213] on mat-icon "more_horiz" at bounding box center [1220, 218] width 17 height 17
click at [1210, 231] on span "Edit in Creator" at bounding box center [1170, 234] width 98 height 17
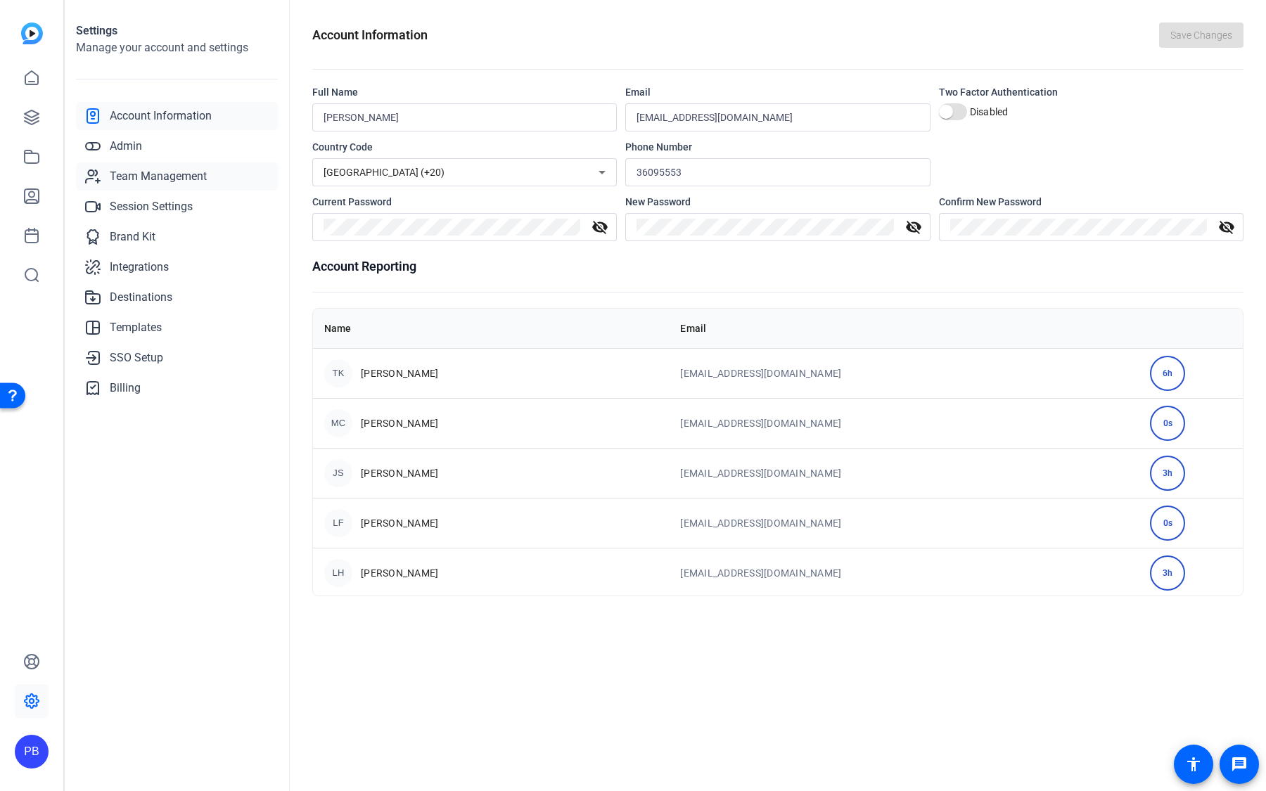
click at [197, 180] on span "Team Management" at bounding box center [158, 176] width 97 height 17
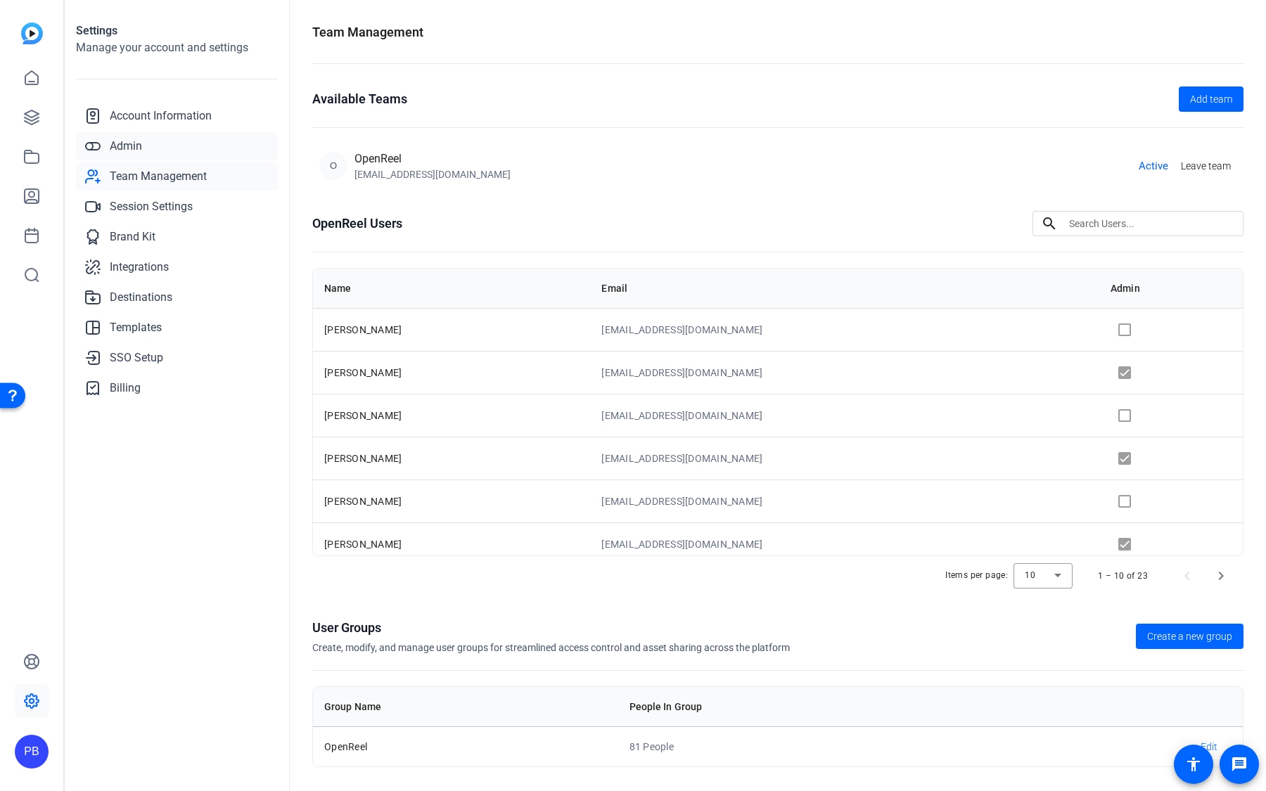
click at [188, 147] on link "Admin" at bounding box center [177, 146] width 202 height 28
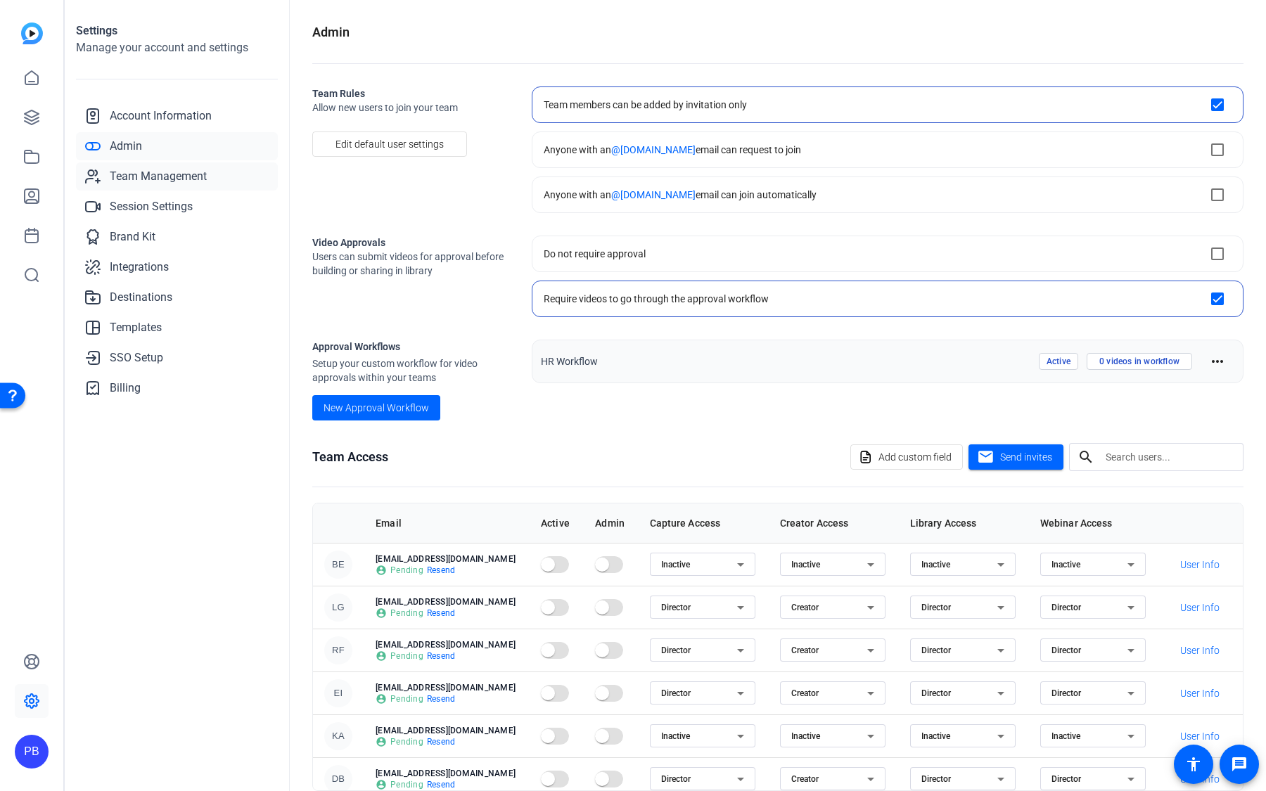
click at [188, 176] on span "Team Management" at bounding box center [158, 176] width 97 height 17
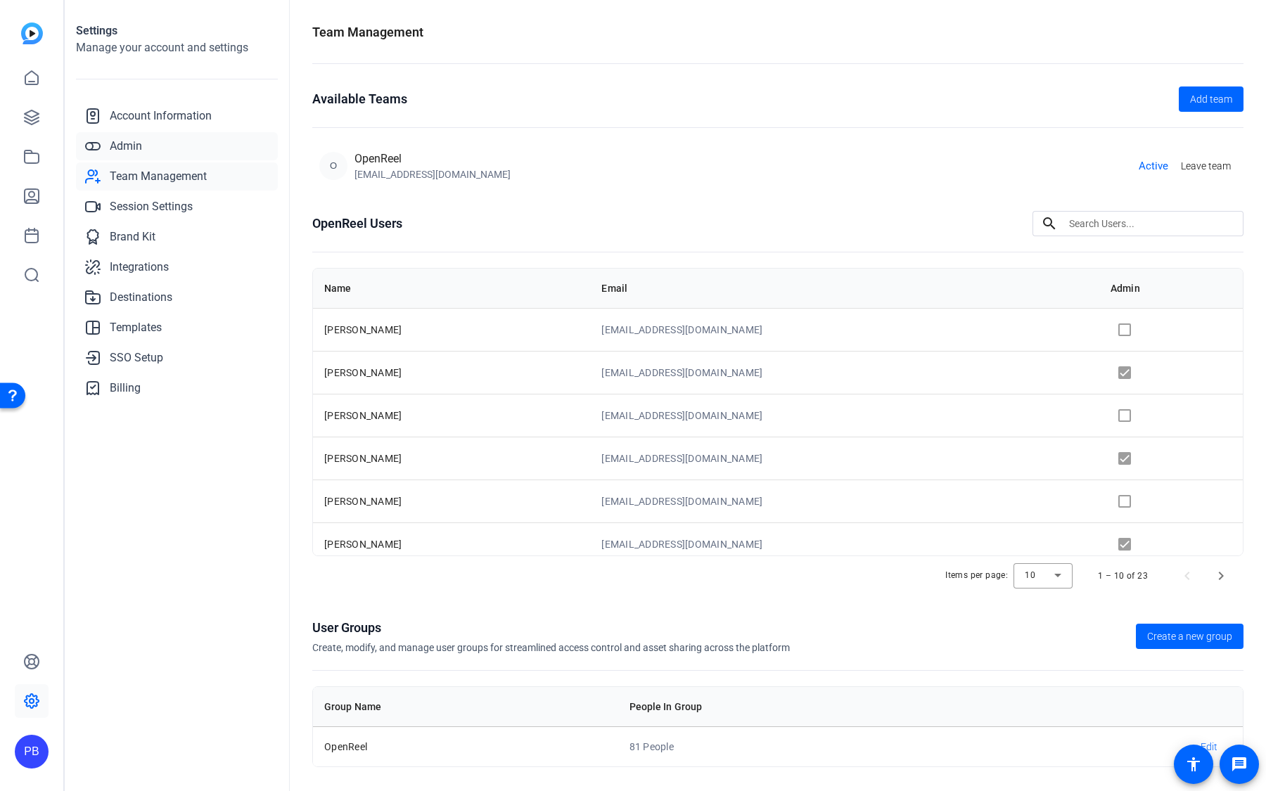
click at [154, 144] on link "Admin" at bounding box center [177, 146] width 202 height 28
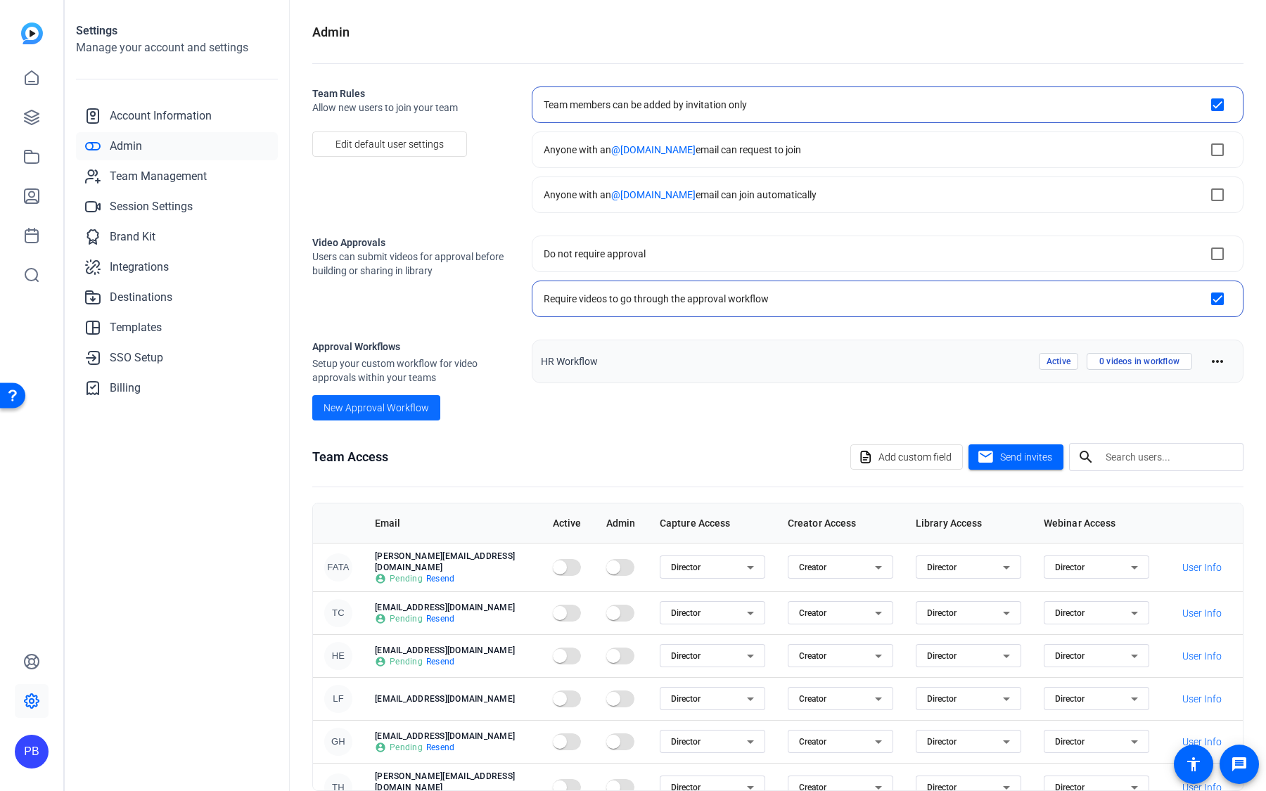
click at [400, 411] on span "New Approval Workflow" at bounding box center [375, 408] width 105 height 15
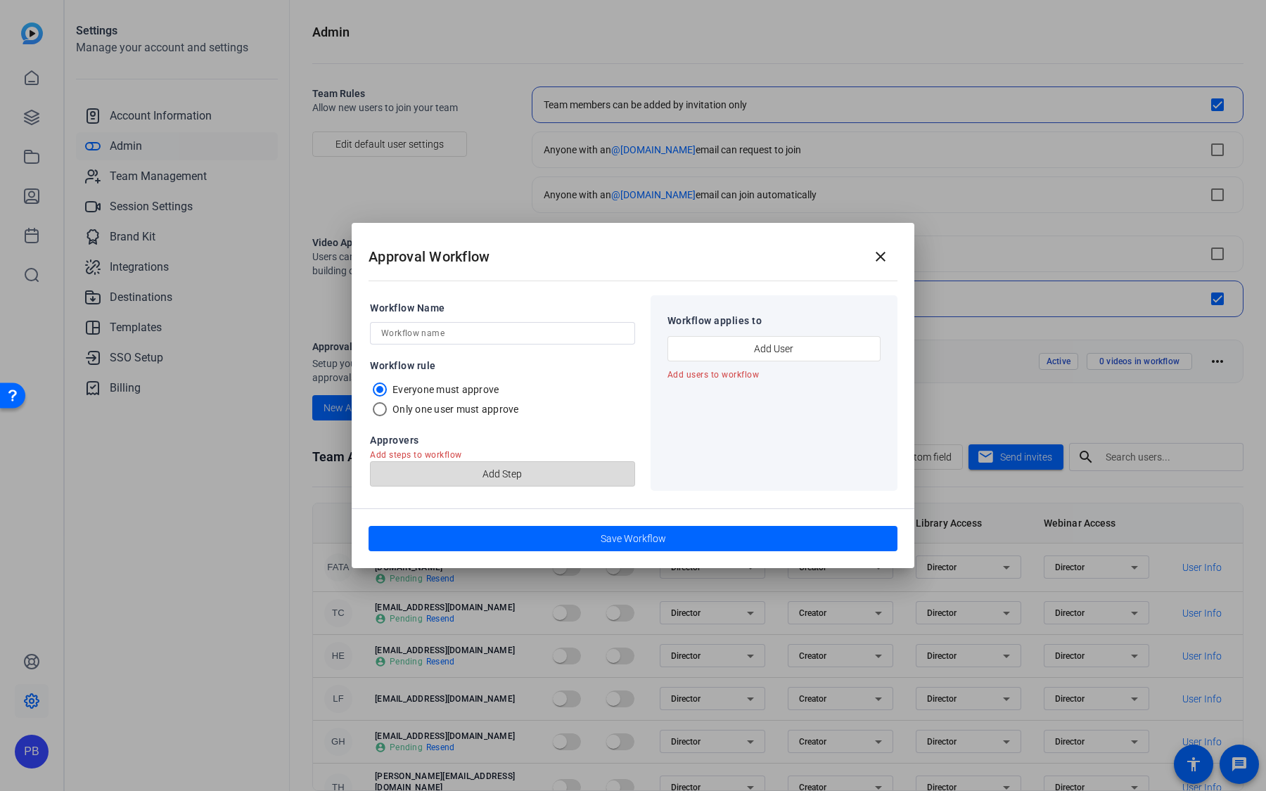
click at [470, 468] on span "button" at bounding box center [503, 474] width 264 height 34
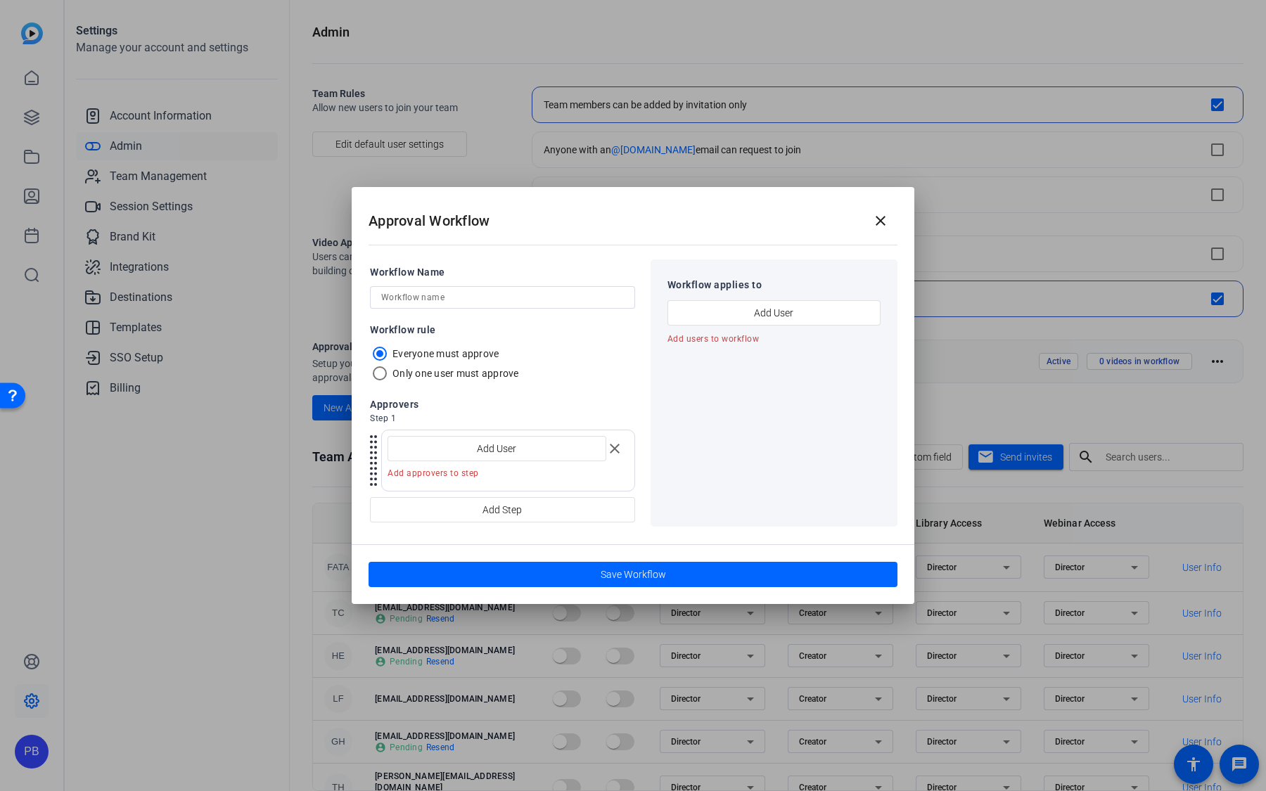
click at [479, 297] on input "text" at bounding box center [502, 297] width 243 height 17
type input "Merchant Wishlist Series"
click at [723, 323] on span "button" at bounding box center [774, 313] width 212 height 34
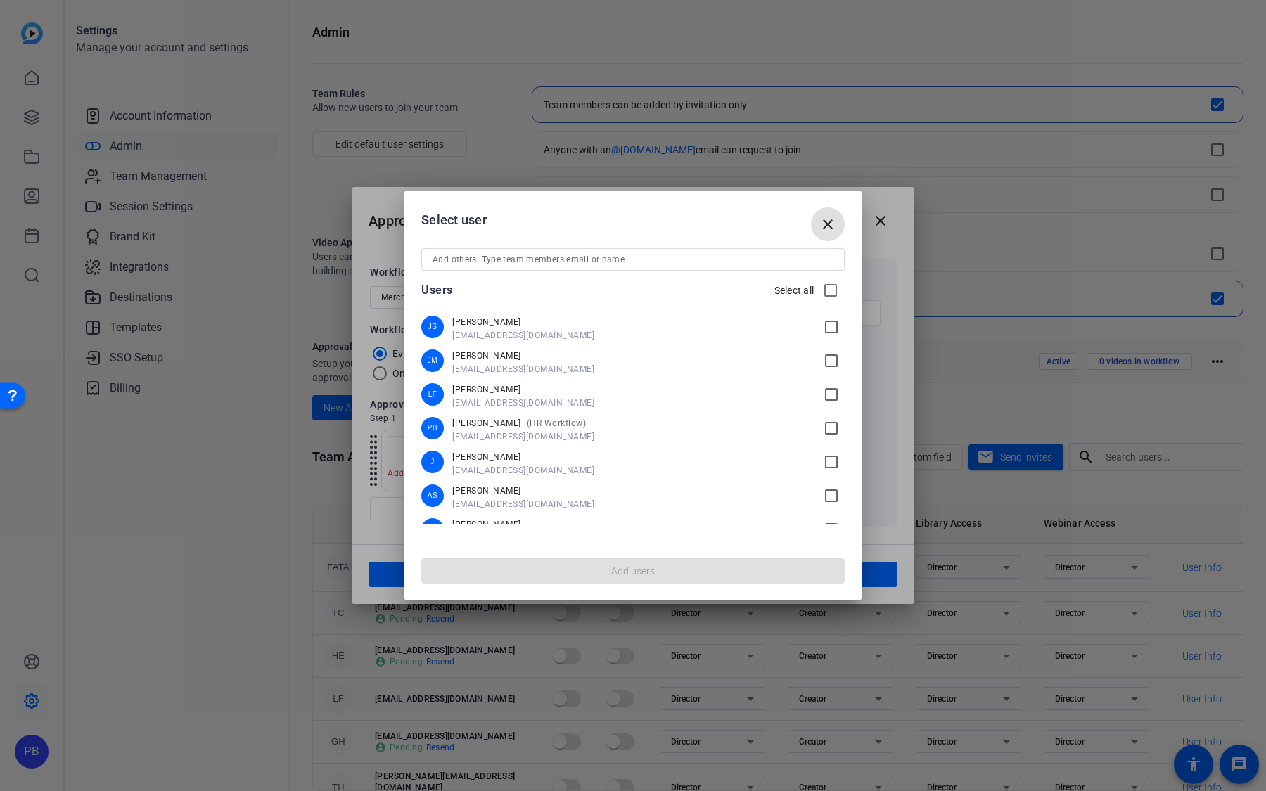
click at [831, 434] on mat-icon "check_box_outline_blank" at bounding box center [834, 428] width 22 height 17
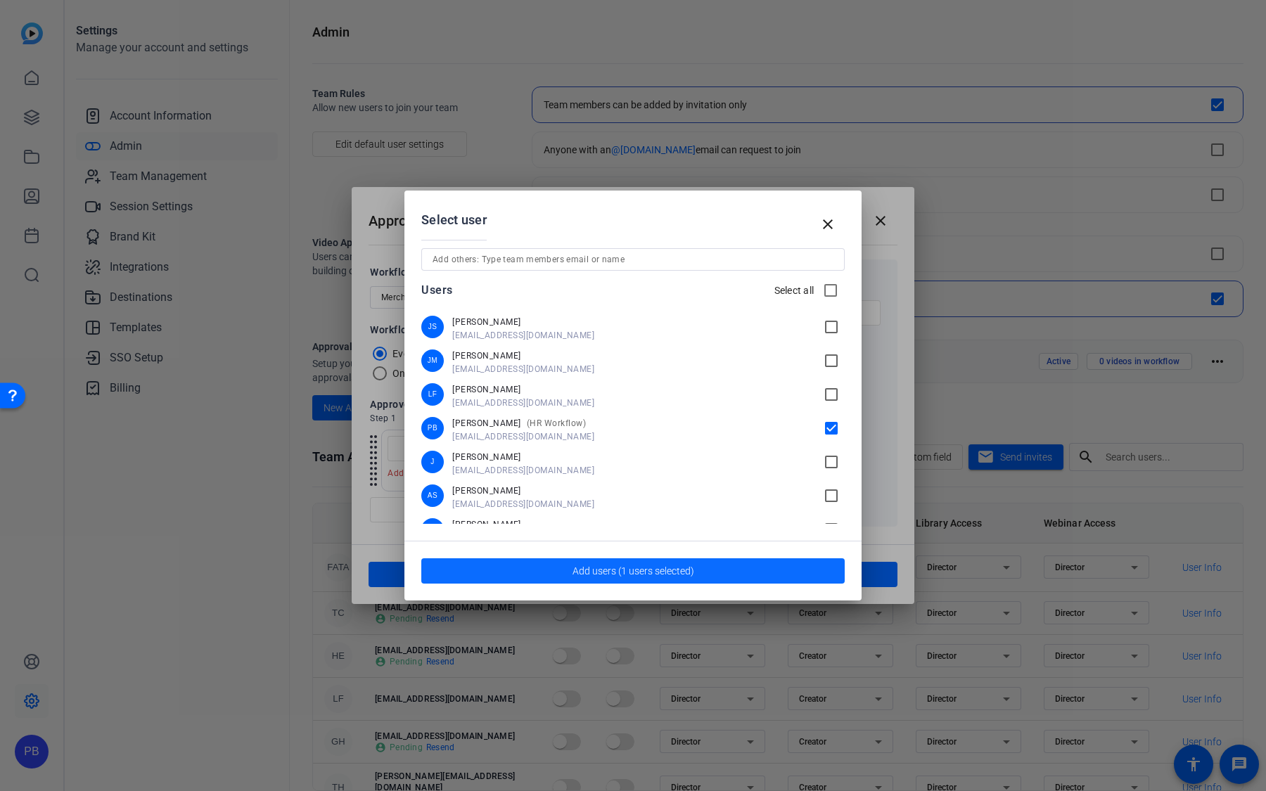
click at [761, 569] on span "button" at bounding box center [632, 571] width 423 height 34
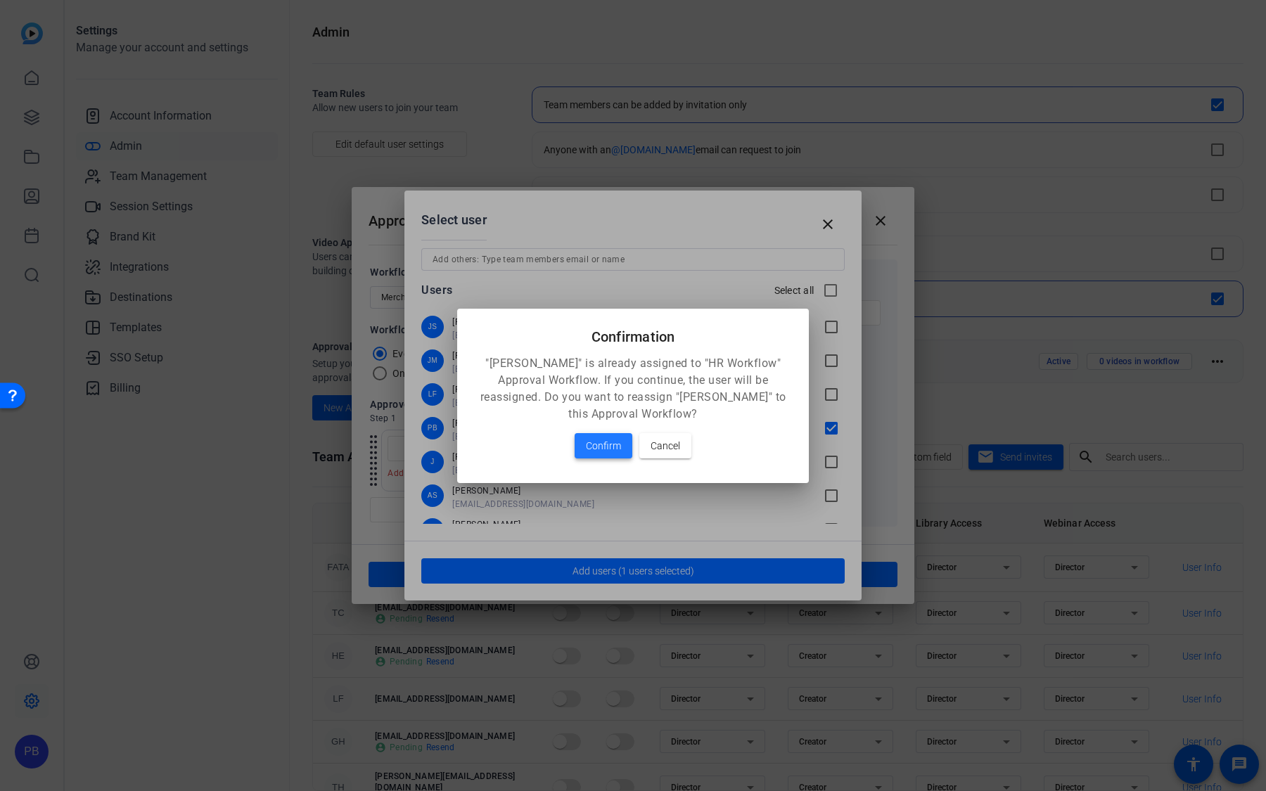
click at [595, 443] on span "Confirm" at bounding box center [603, 445] width 35 height 17
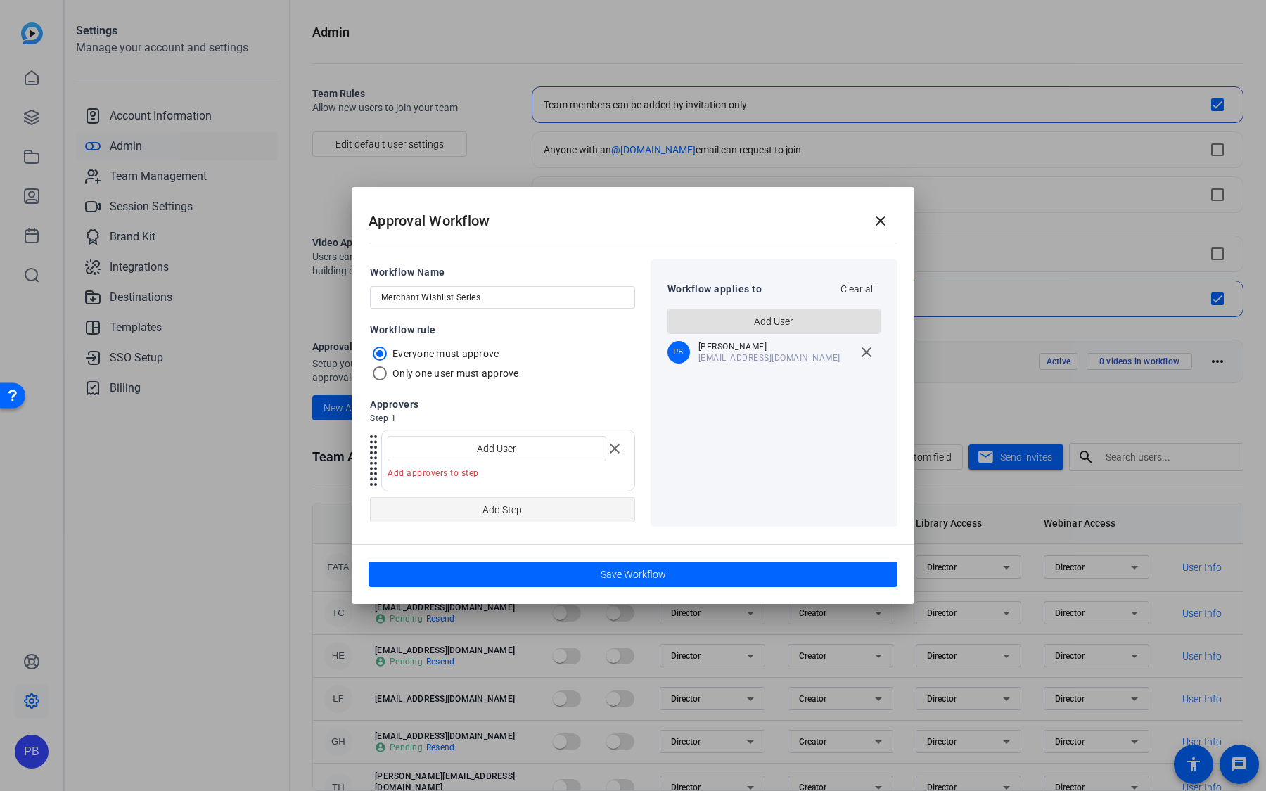
click at [524, 516] on span "button" at bounding box center [503, 510] width 264 height 34
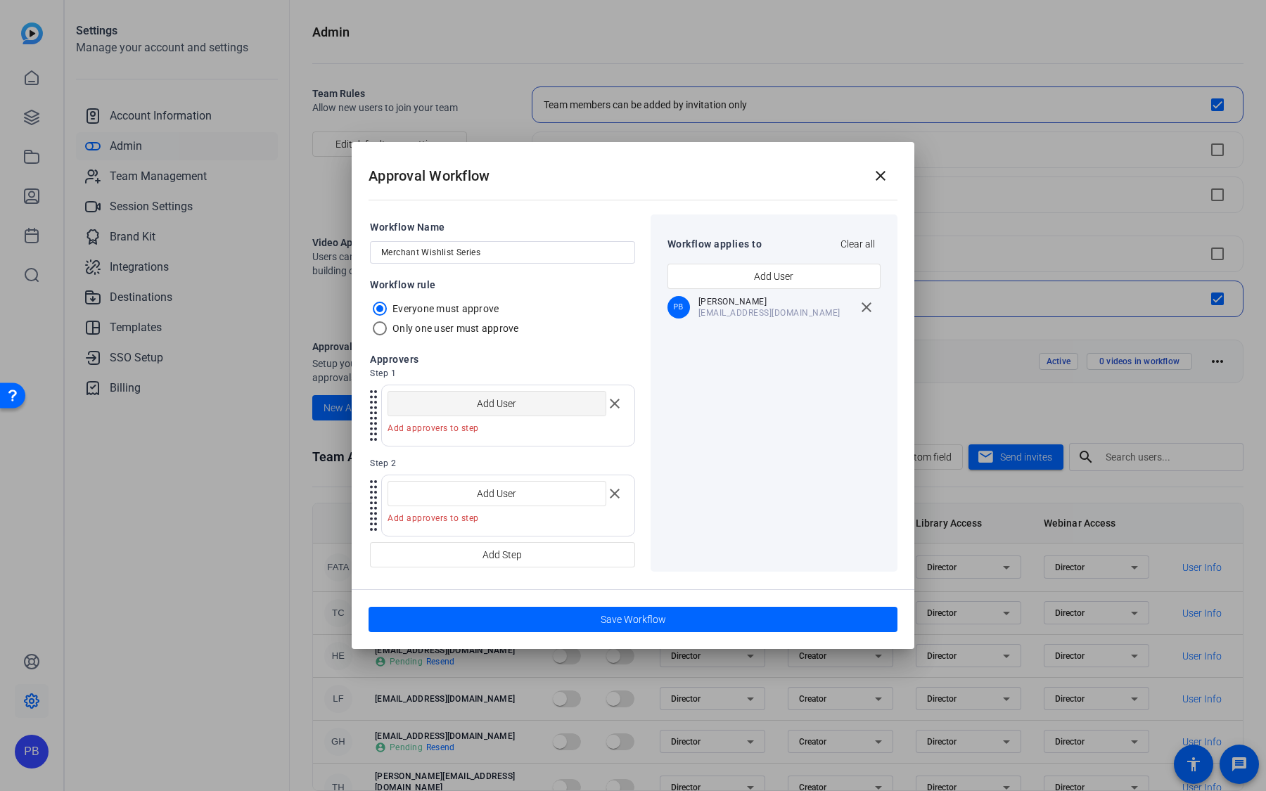
click at [513, 411] on span "Add User" at bounding box center [496, 403] width 39 height 27
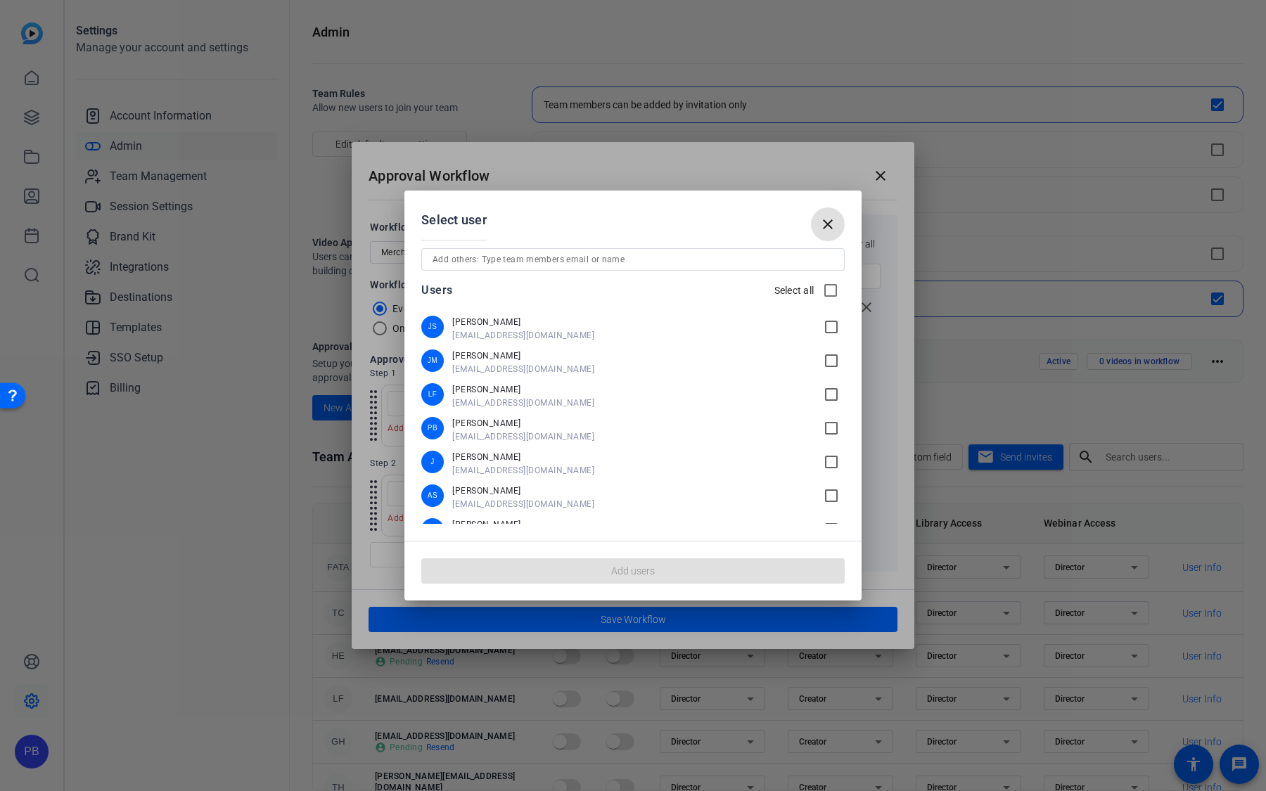
click at [832, 429] on mat-icon "check_box_outline_blank" at bounding box center [834, 428] width 22 height 17
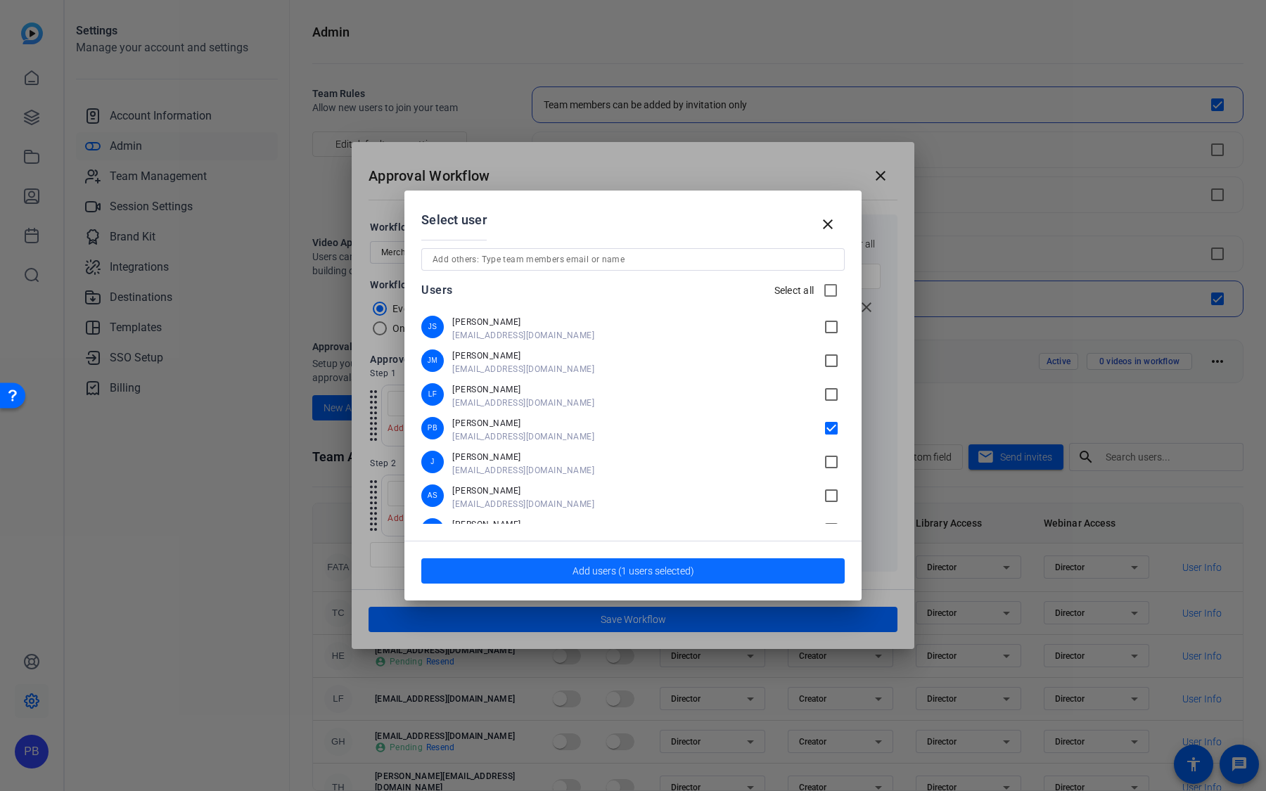
click at [759, 565] on span "button" at bounding box center [632, 571] width 423 height 34
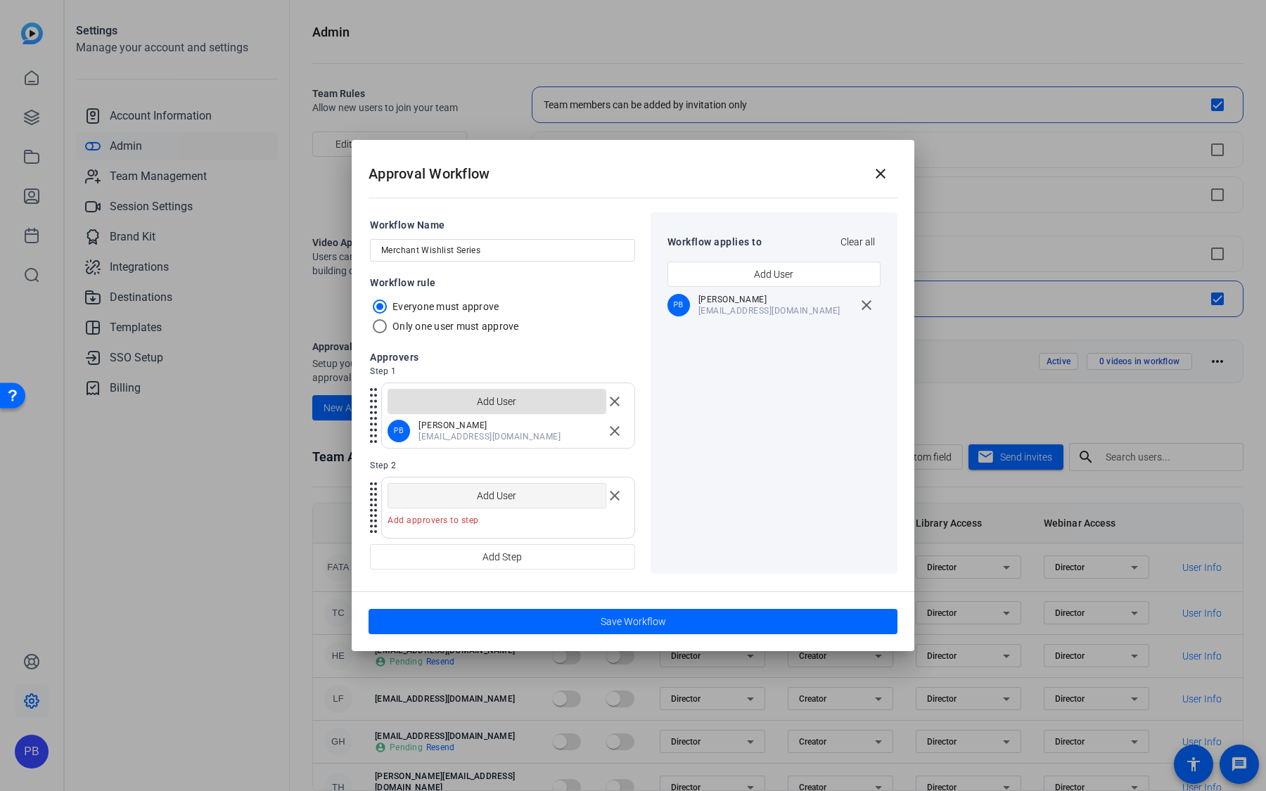
click at [562, 494] on span "button" at bounding box center [496, 496] width 217 height 34
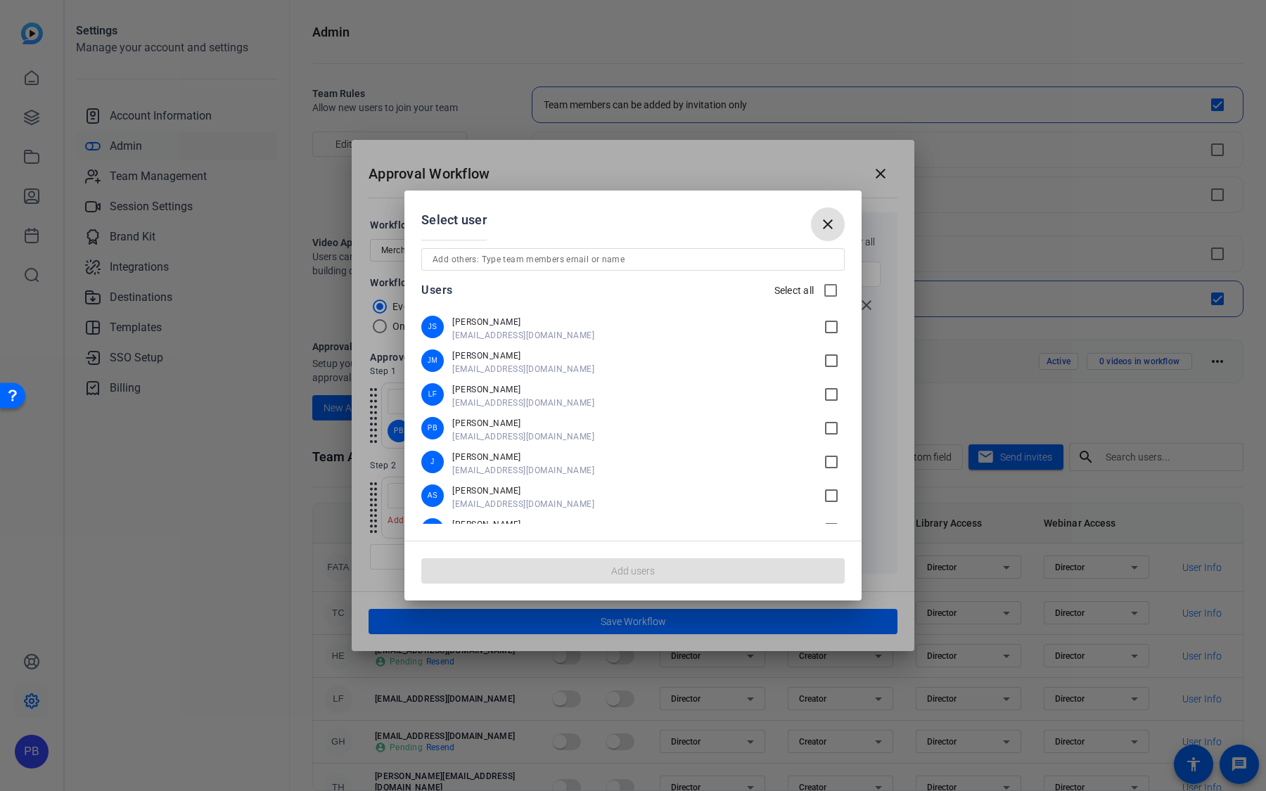
click at [835, 433] on mat-icon "check_box_outline_blank" at bounding box center [834, 428] width 22 height 17
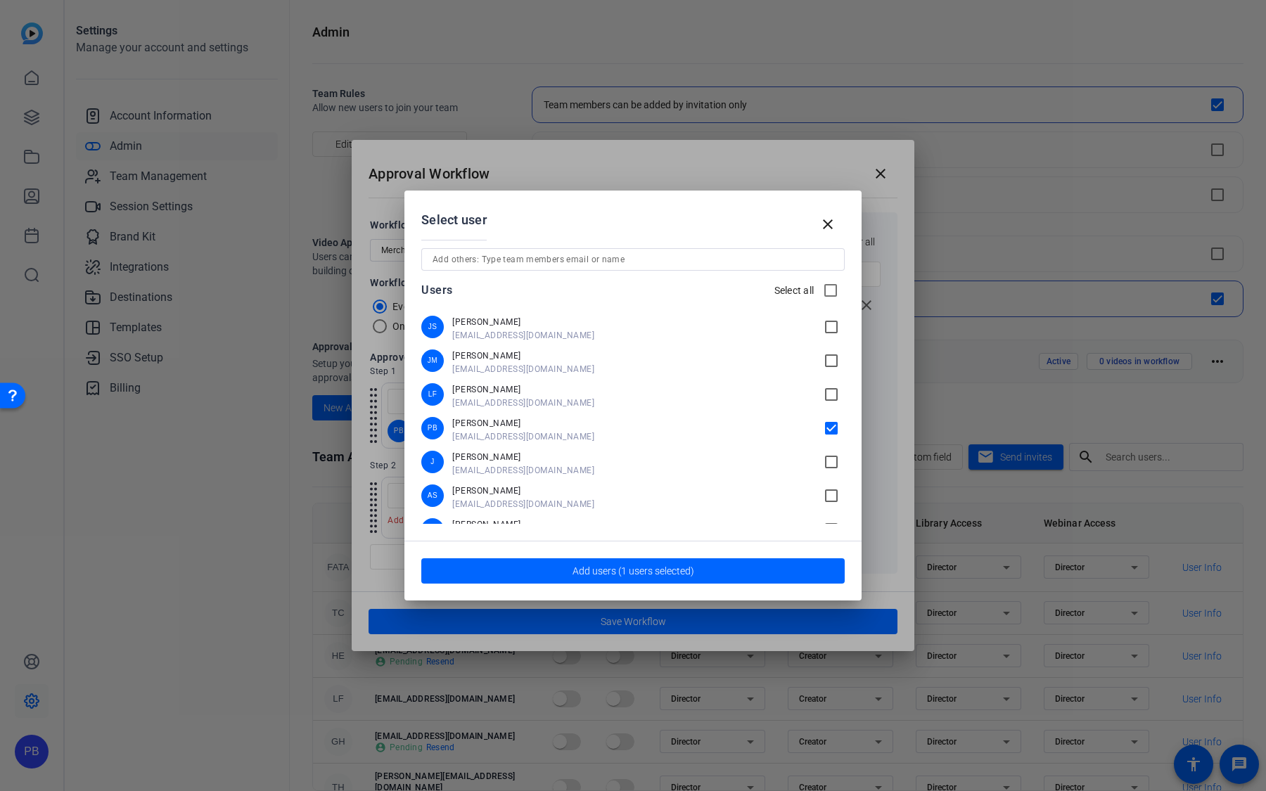
click at [828, 498] on mat-icon "check_box_outline_blank" at bounding box center [834, 495] width 22 height 17
click at [775, 570] on span "button" at bounding box center [632, 571] width 423 height 34
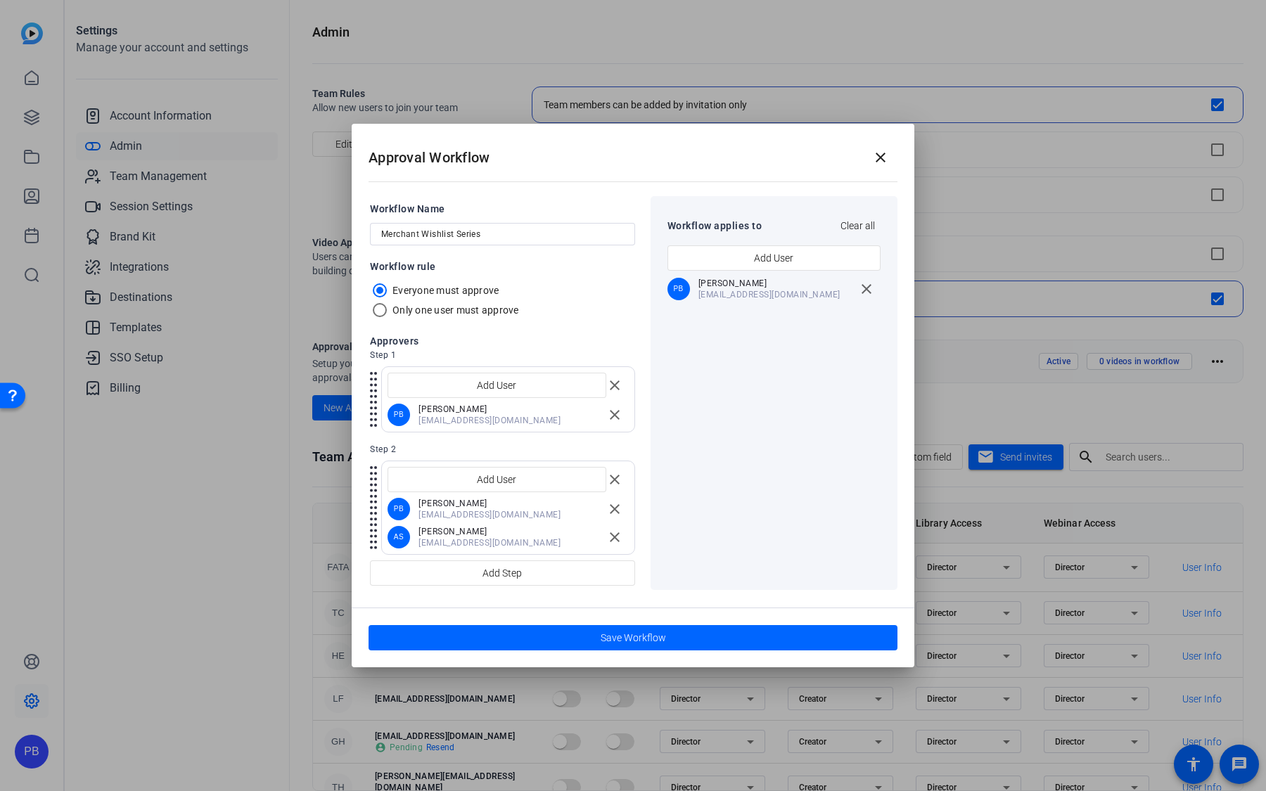
click at [454, 311] on label "Only one user must approve" at bounding box center [454, 310] width 129 height 14
click at [398, 311] on input "Only one user must approve" at bounding box center [384, 314] width 28 height 28
radio input "true"
click at [454, 293] on label "Everyone must approve" at bounding box center [444, 290] width 109 height 14
click at [398, 293] on input "Everyone must approve" at bounding box center [384, 295] width 28 height 28
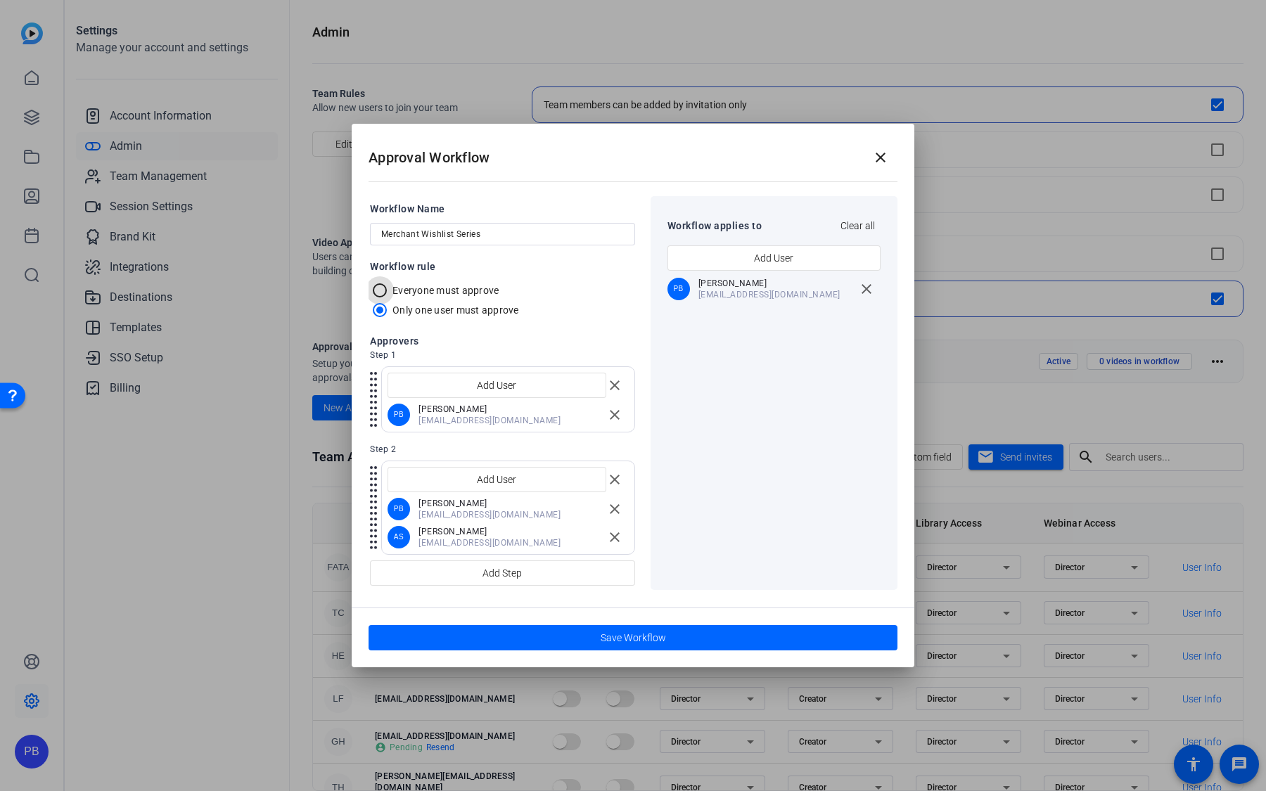
radio input "true"
click at [615, 515] on mat-icon "close" at bounding box center [614, 509] width 17 height 17
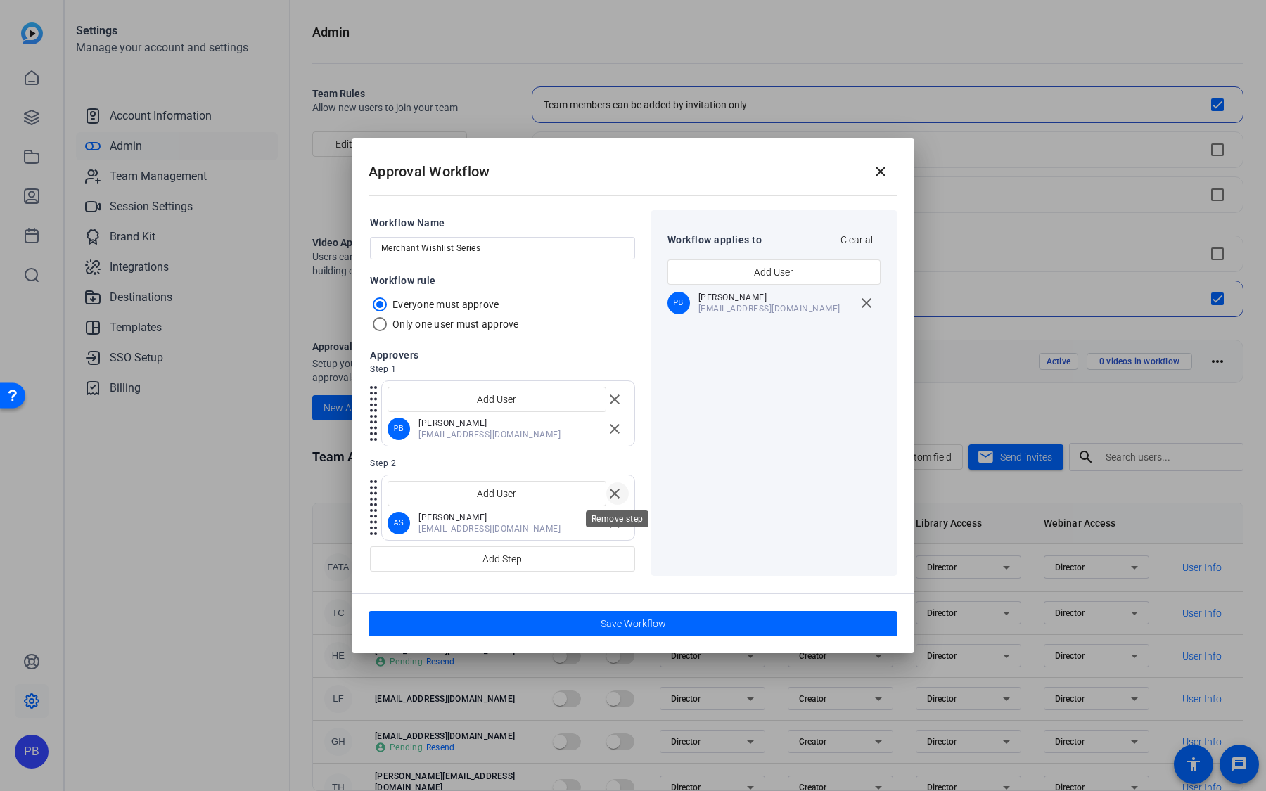
click at [620, 494] on mat-icon "close" at bounding box center [614, 493] width 17 height 17
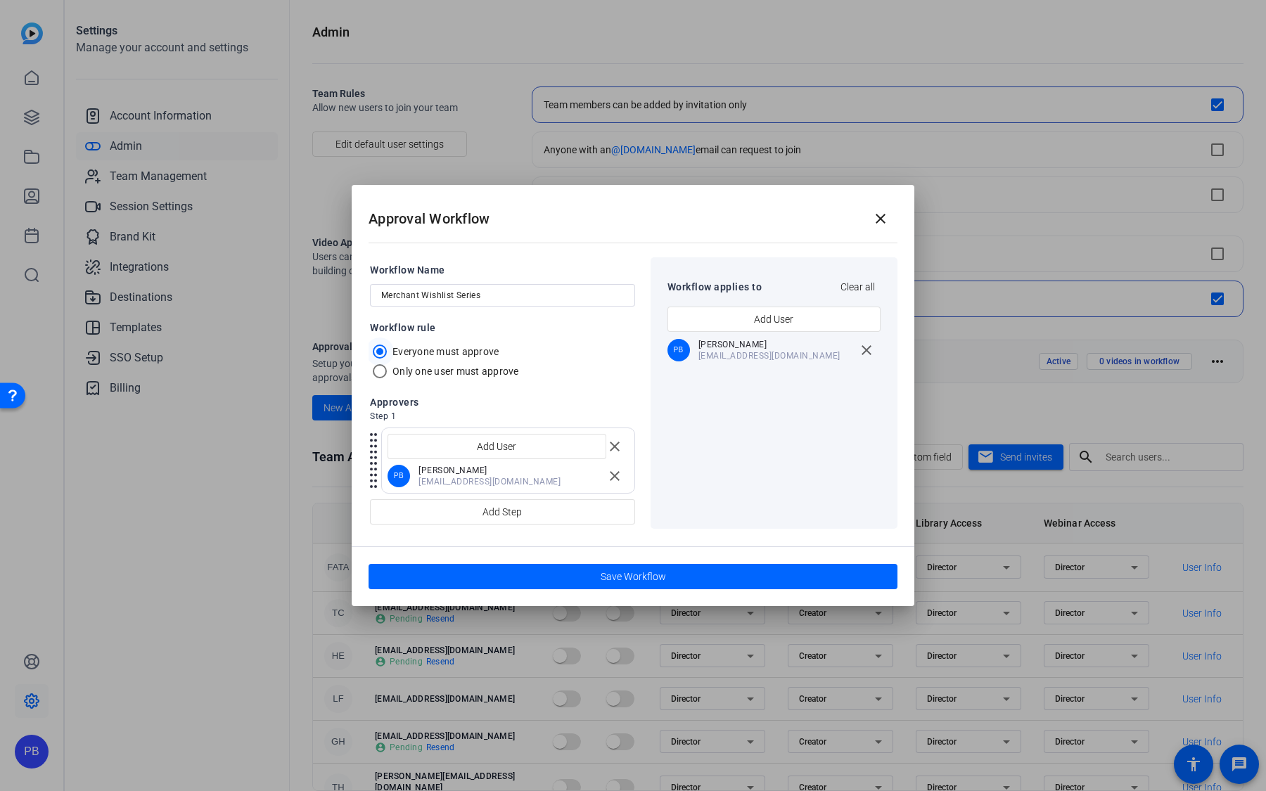
drag, startPoint x: 498, startPoint y: 352, endPoint x: 391, endPoint y: 353, distance: 106.9
click at [391, 353] on mat-radio-button "Everyone must approve" at bounding box center [502, 352] width 265 height 20
click at [477, 378] on div "Only one user must approve" at bounding box center [444, 371] width 149 height 20
click at [477, 373] on label "Only one user must approve" at bounding box center [454, 371] width 129 height 14
click at [398, 373] on input "Only one user must approve" at bounding box center [384, 375] width 28 height 28
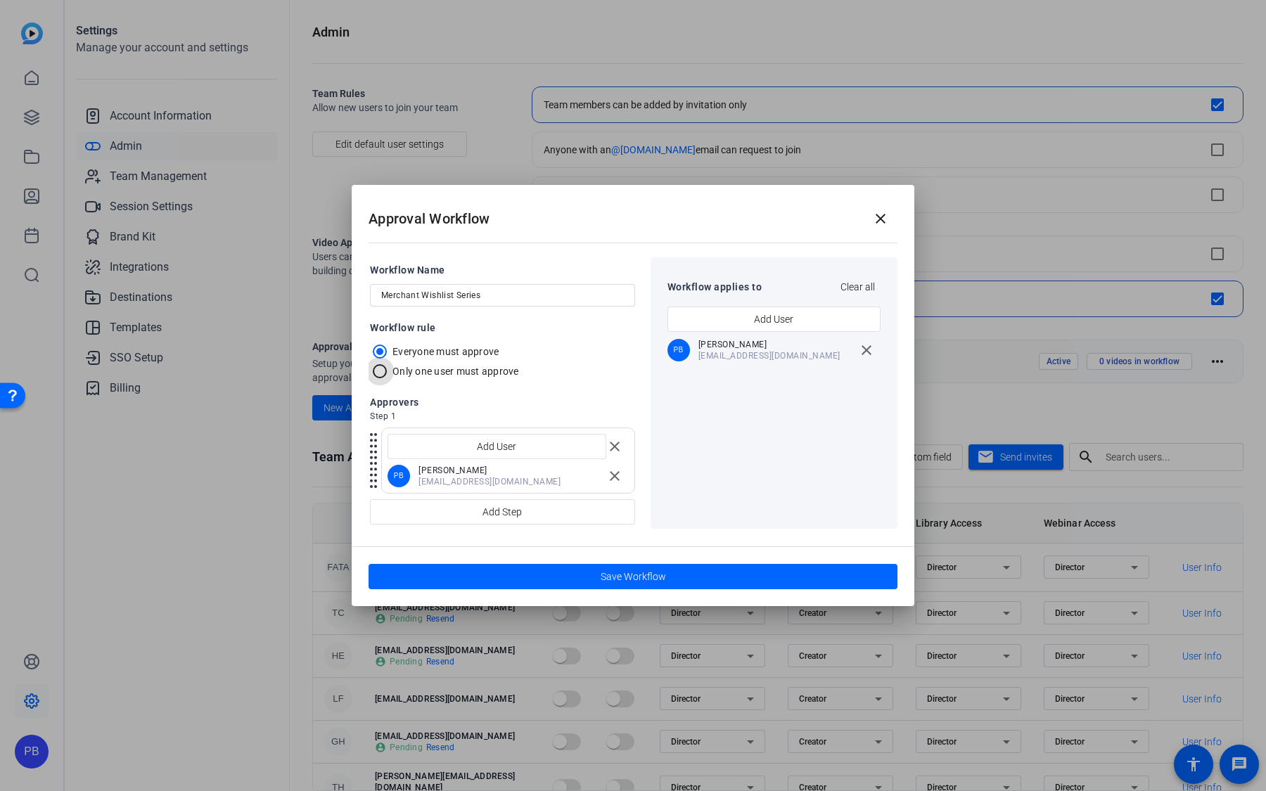
radio input "true"
click at [506, 509] on span "Add Step" at bounding box center [501, 512] width 39 height 27
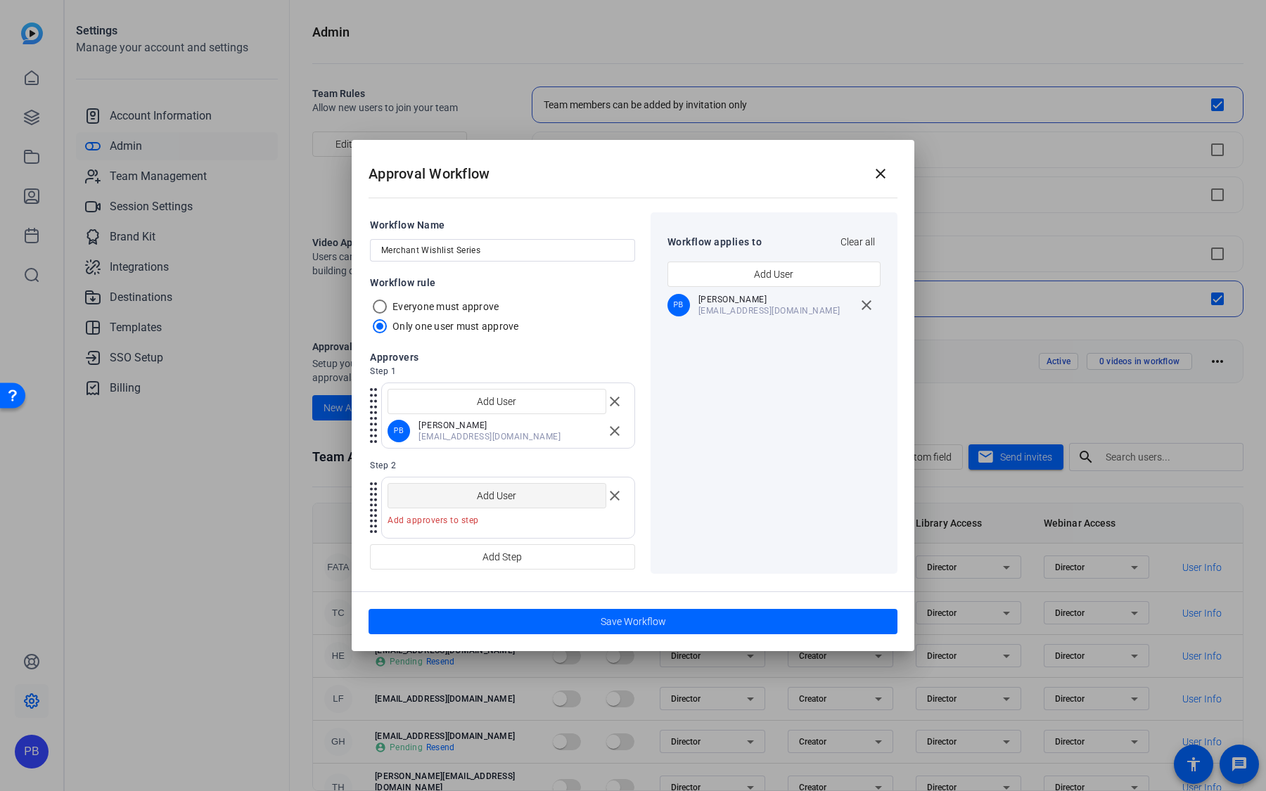
click at [513, 500] on span "Add User" at bounding box center [496, 495] width 39 height 27
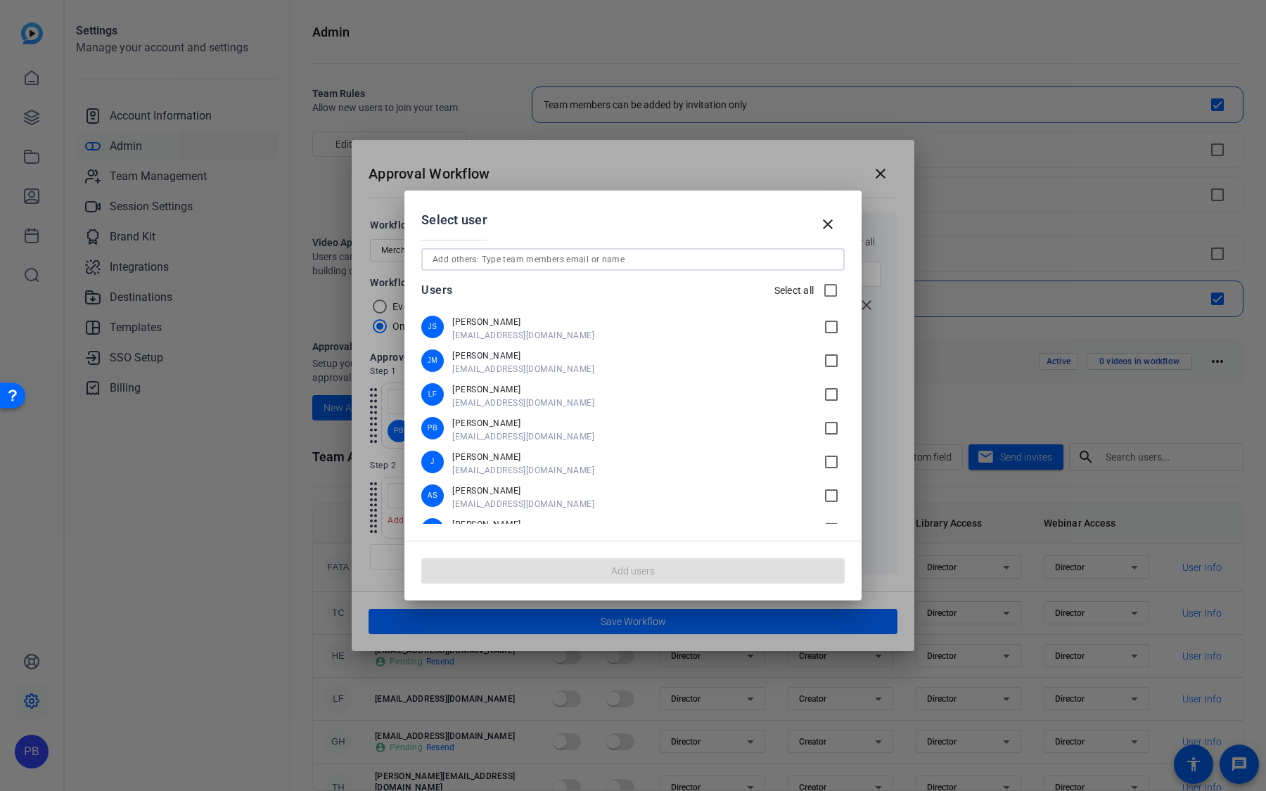
click at [520, 255] on input at bounding box center [632, 259] width 401 height 17
click at [834, 215] on span at bounding box center [828, 224] width 34 height 34
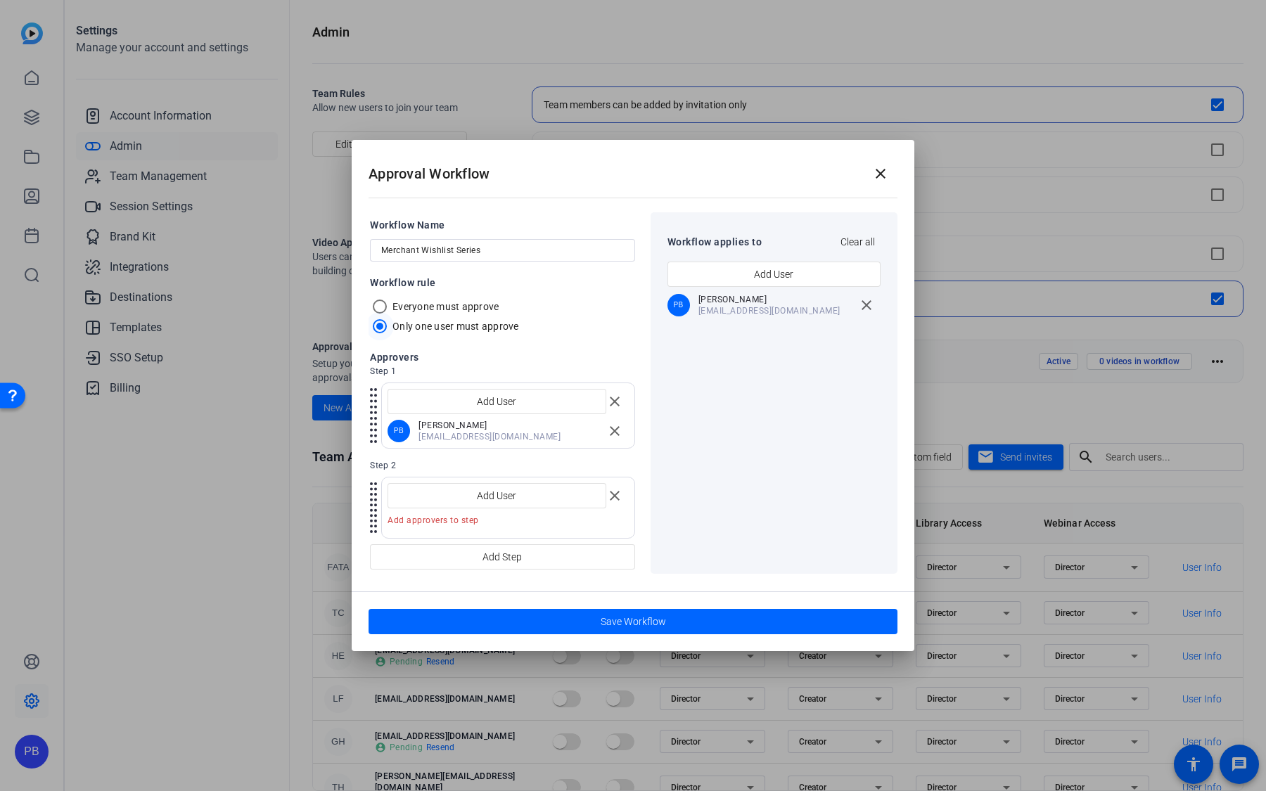
drag, startPoint x: 528, startPoint y: 328, endPoint x: 388, endPoint y: 327, distance: 139.9
click at [388, 327] on mat-radio-button "Only one user must approve" at bounding box center [502, 326] width 265 height 20
click at [885, 179] on mat-icon "close" at bounding box center [880, 173] width 17 height 17
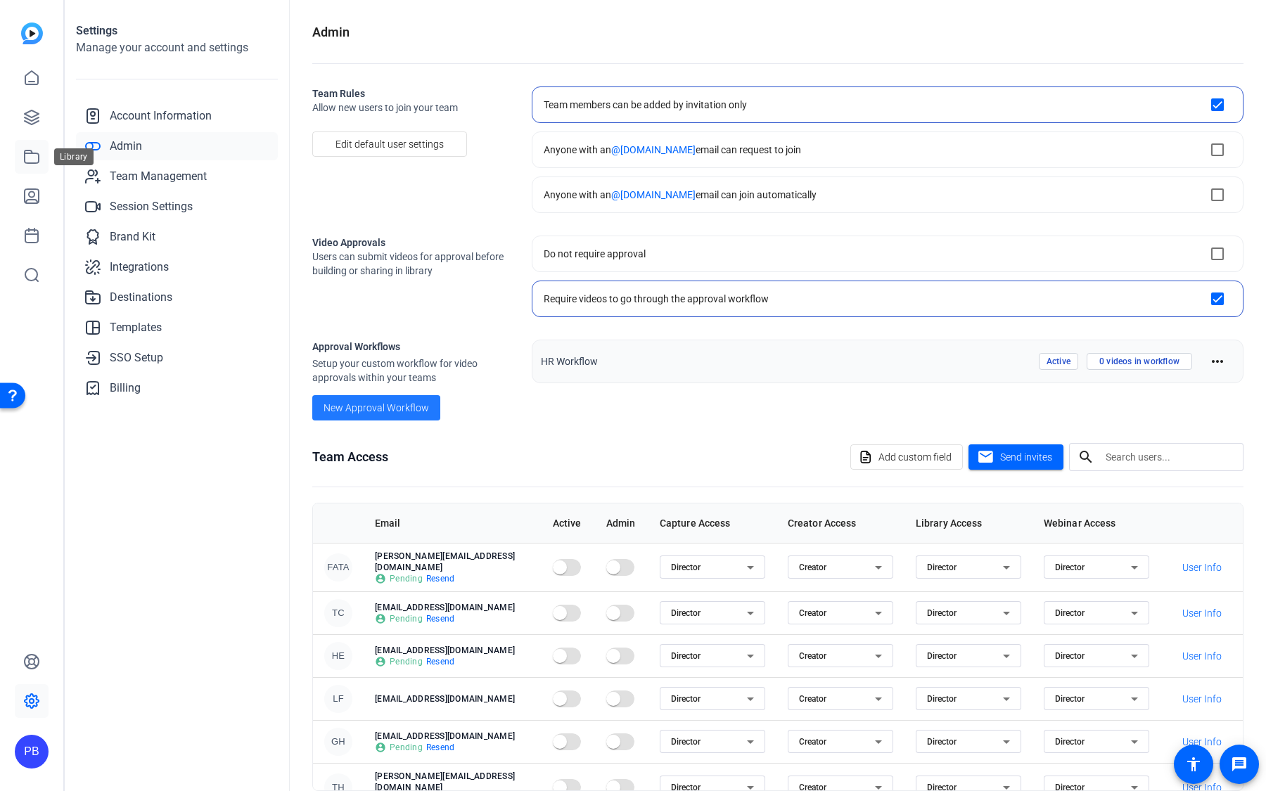
click at [33, 153] on icon at bounding box center [32, 156] width 14 height 13
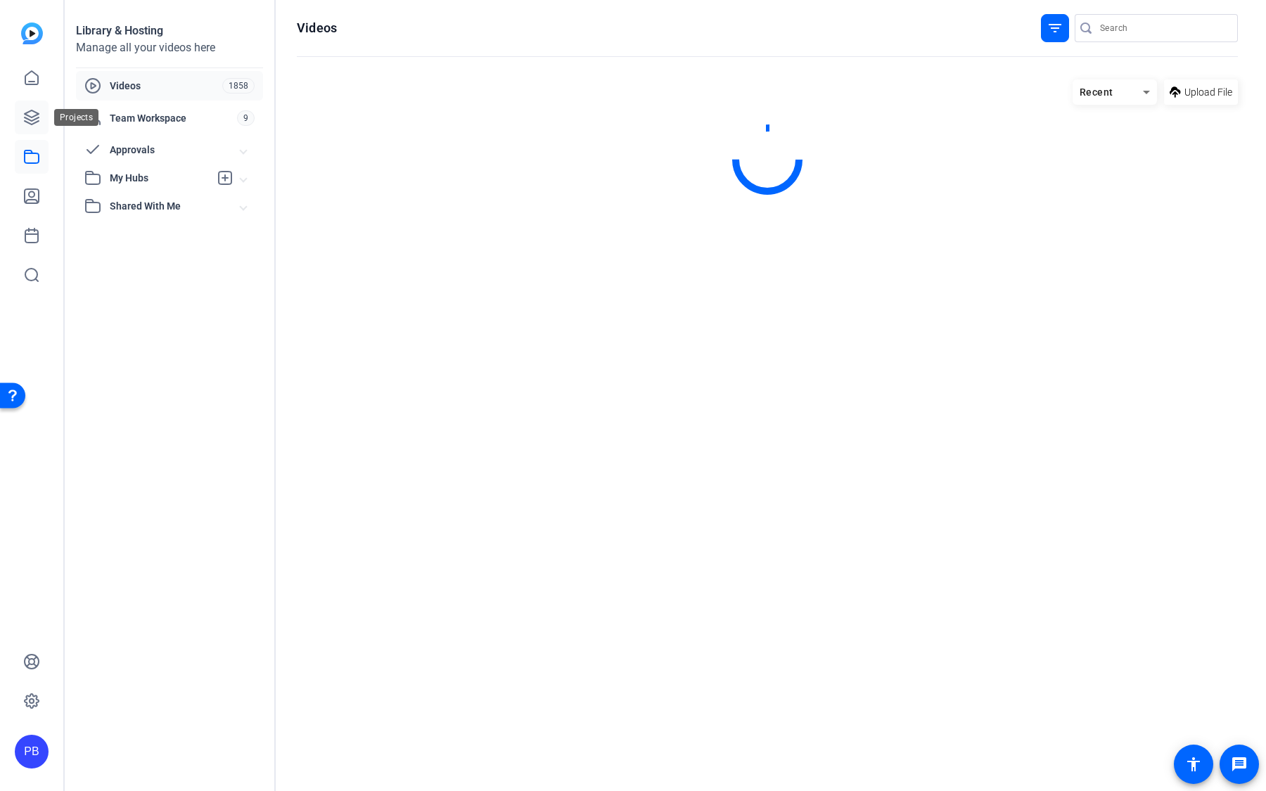
click at [28, 113] on icon at bounding box center [31, 117] width 17 height 17
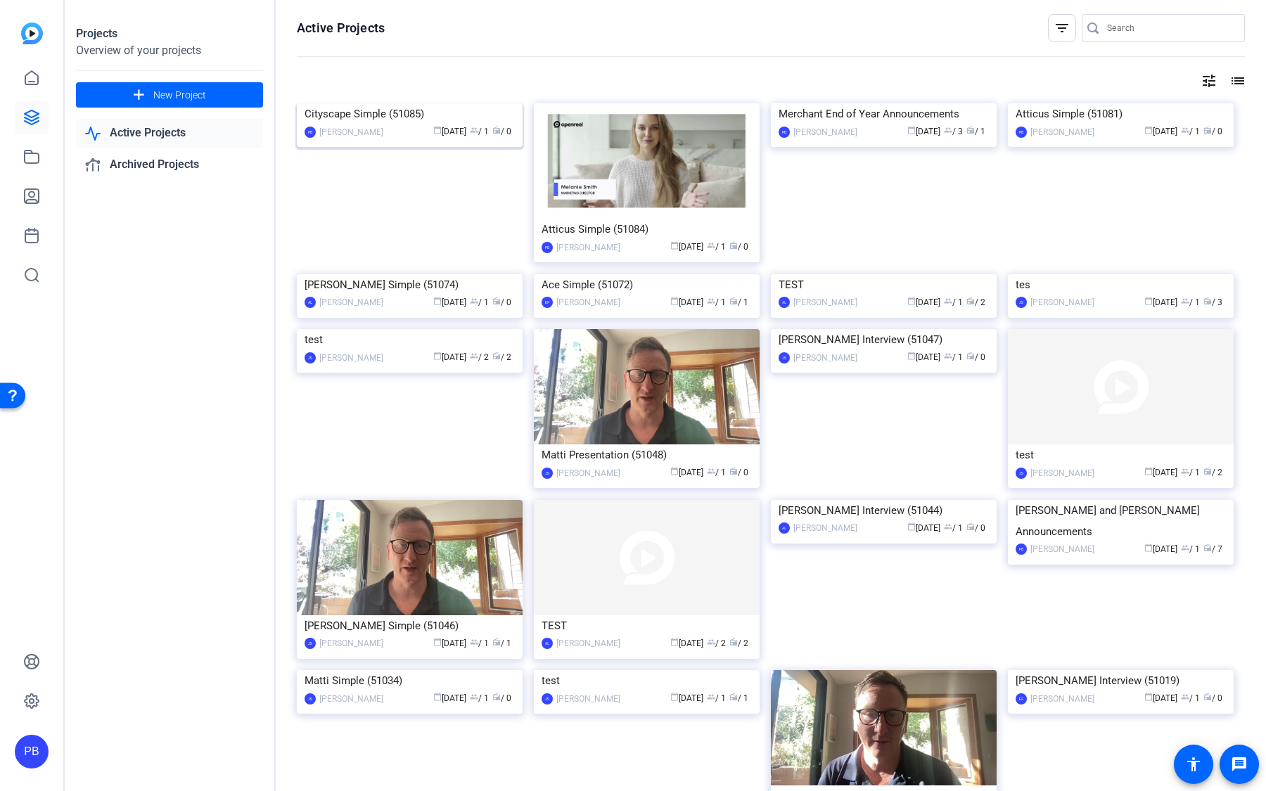
click at [435, 103] on img at bounding box center [410, 103] width 226 height 0
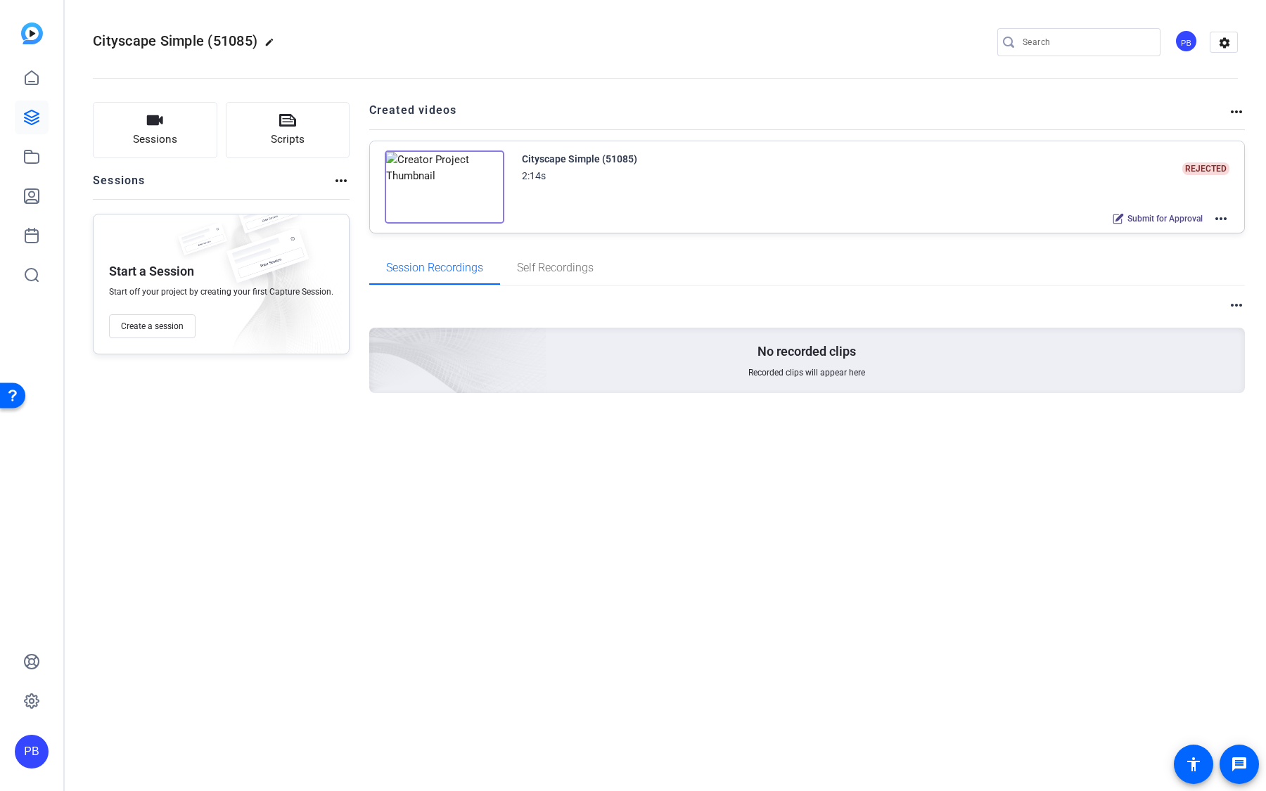
click at [1223, 219] on mat-icon "more_horiz" at bounding box center [1220, 218] width 17 height 17
click at [1212, 233] on span "Edit in Creator" at bounding box center [1170, 234] width 98 height 17
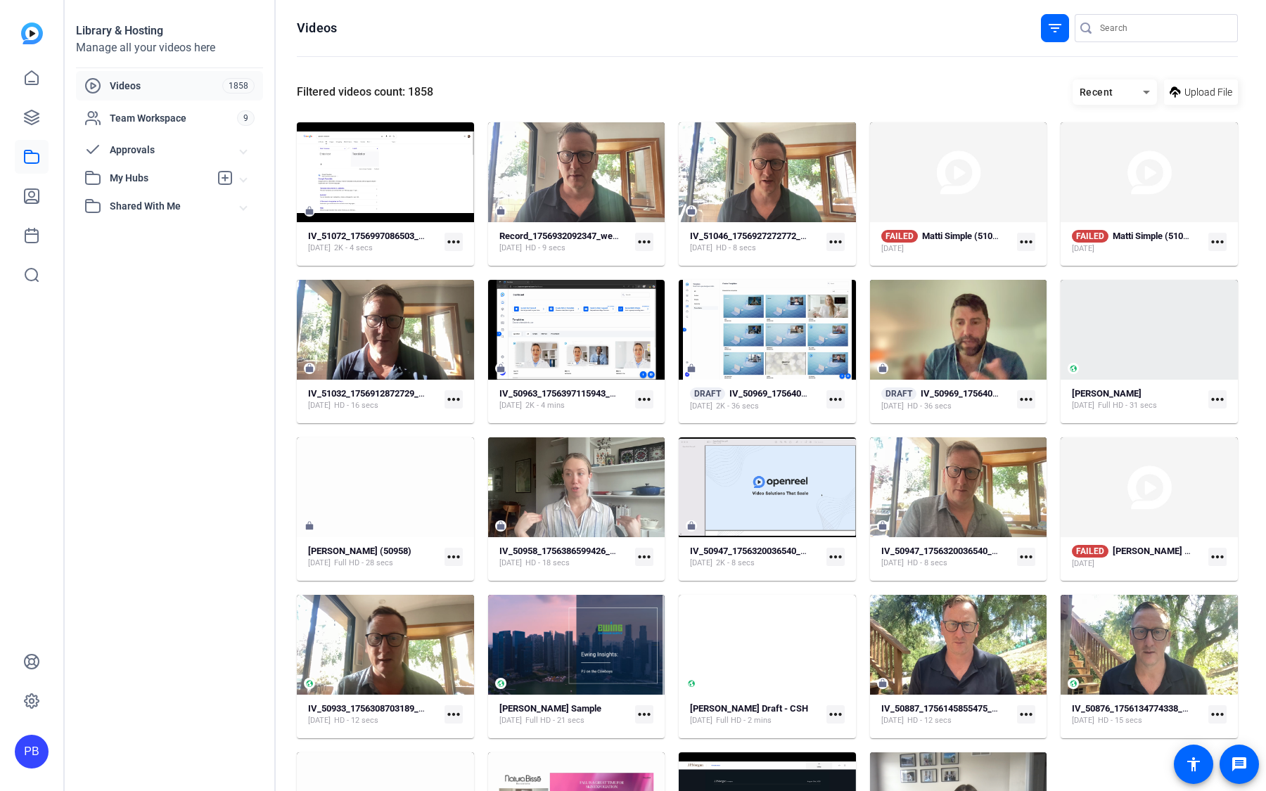
click at [166, 158] on mat-expansion-panel-header "Approvals" at bounding box center [169, 150] width 187 height 28
click at [186, 184] on span "Submitted for Approval" at bounding box center [145, 181] width 105 height 14
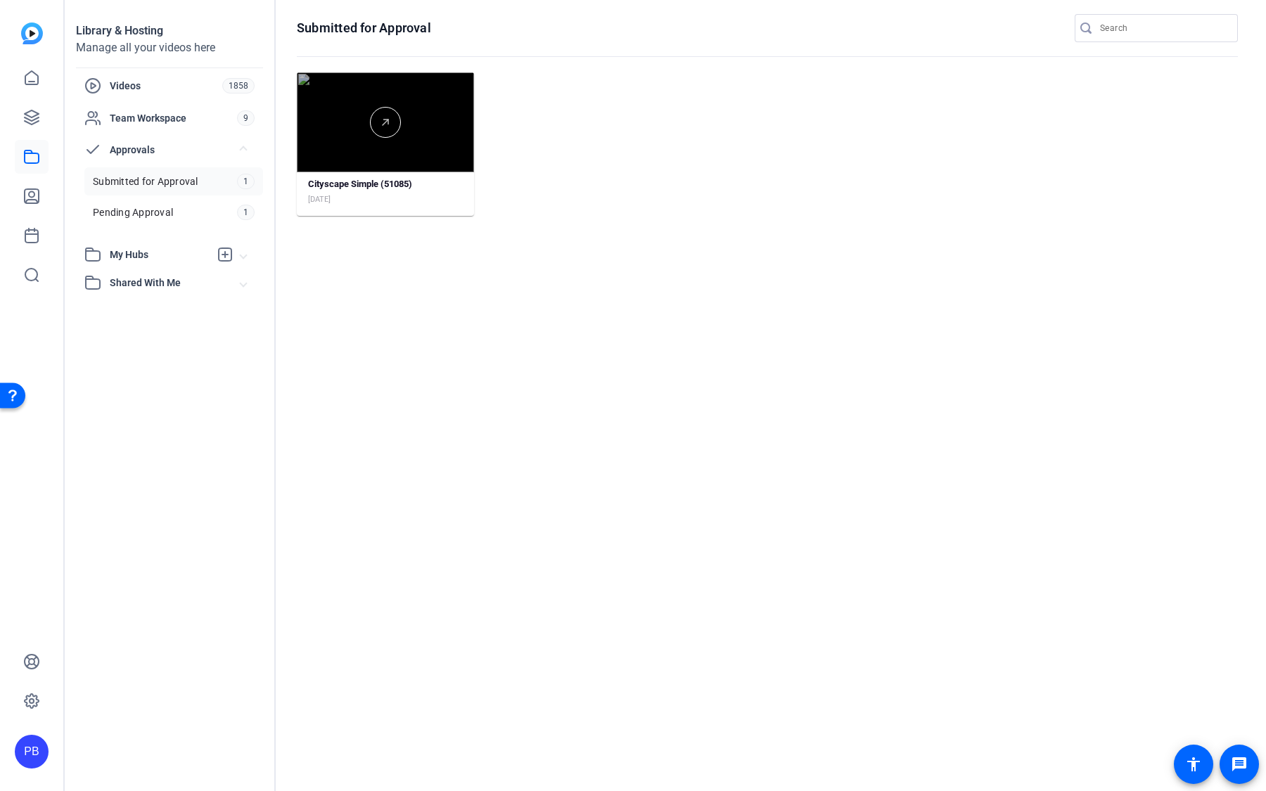
click at [438, 149] on div at bounding box center [385, 122] width 177 height 100
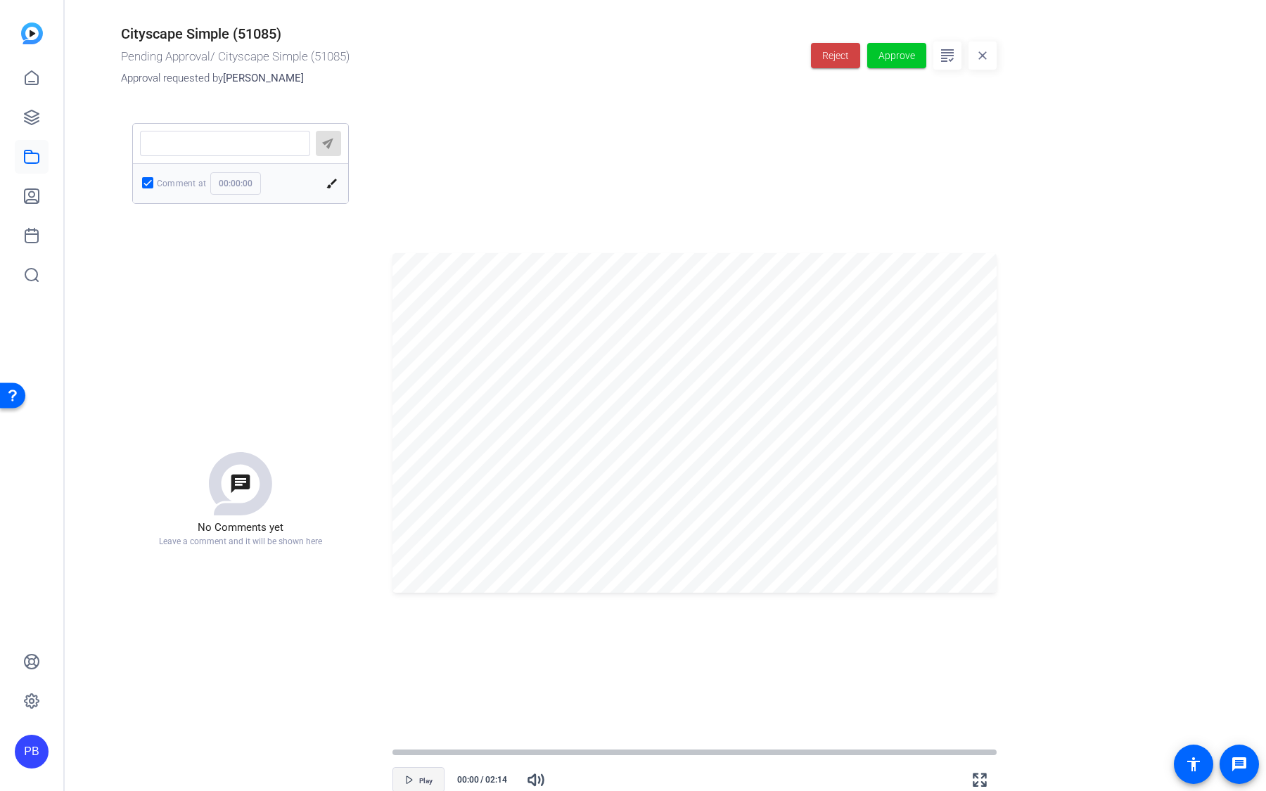
click at [413, 774] on span "button" at bounding box center [418, 780] width 51 height 34
click at [413, 776] on span "button" at bounding box center [418, 780] width 51 height 34
click at [255, 138] on textarea at bounding box center [225, 143] width 148 height 11
click at [264, 134] on div at bounding box center [225, 143] width 148 height 25
click at [256, 144] on textarea at bounding box center [225, 143] width 148 height 11
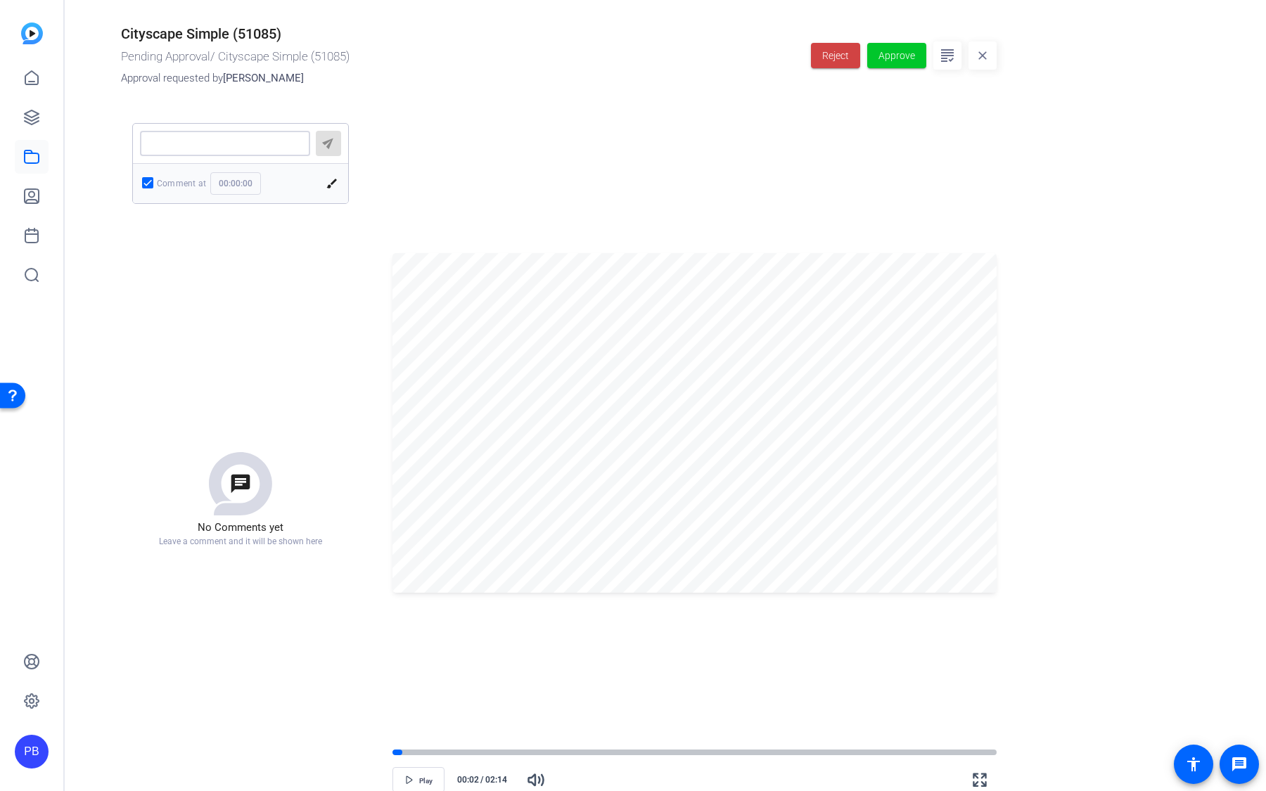
type textarea "T"
type input "00:00:02"
click at [226, 264] on div "chat No Comments yet Leave a comment and it will be shown here" at bounding box center [240, 500] width 217 height 558
click at [949, 63] on icon at bounding box center [947, 55] width 17 height 28
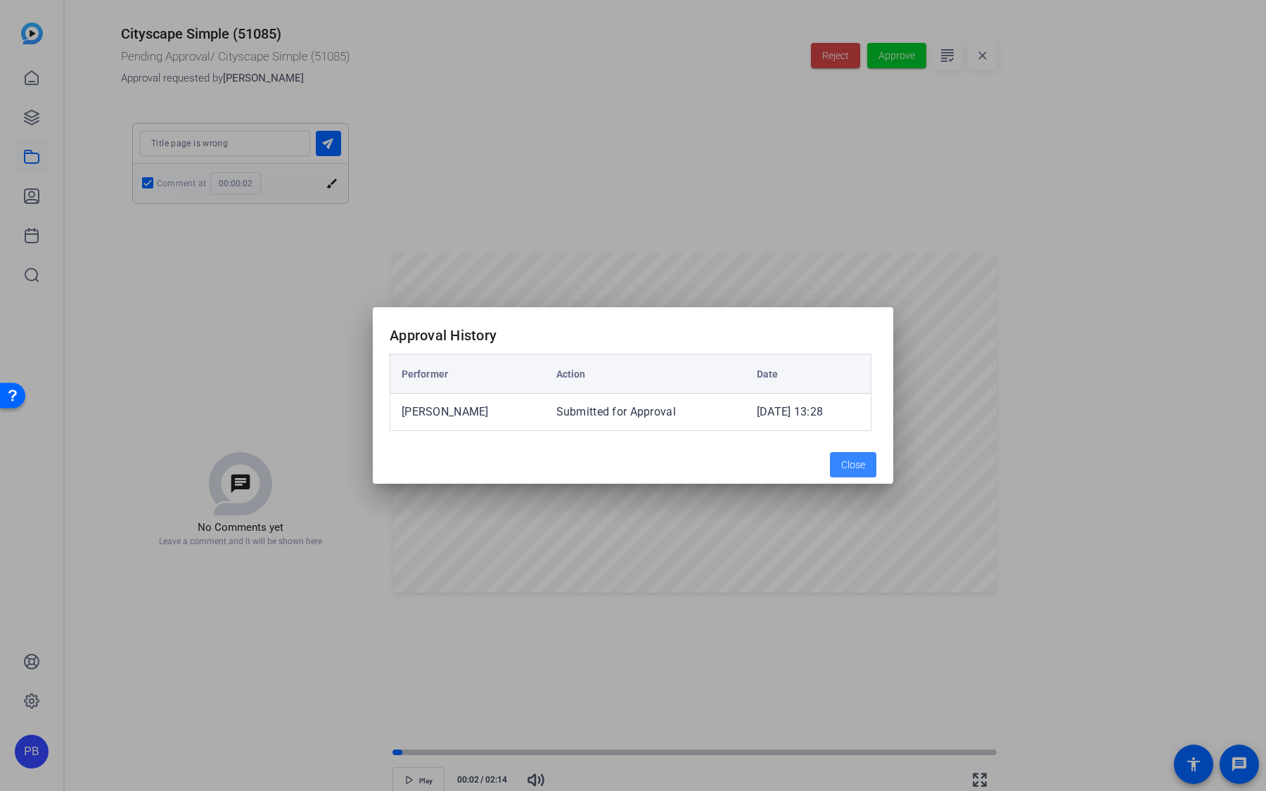
click at [857, 462] on span "Close" at bounding box center [853, 465] width 24 height 15
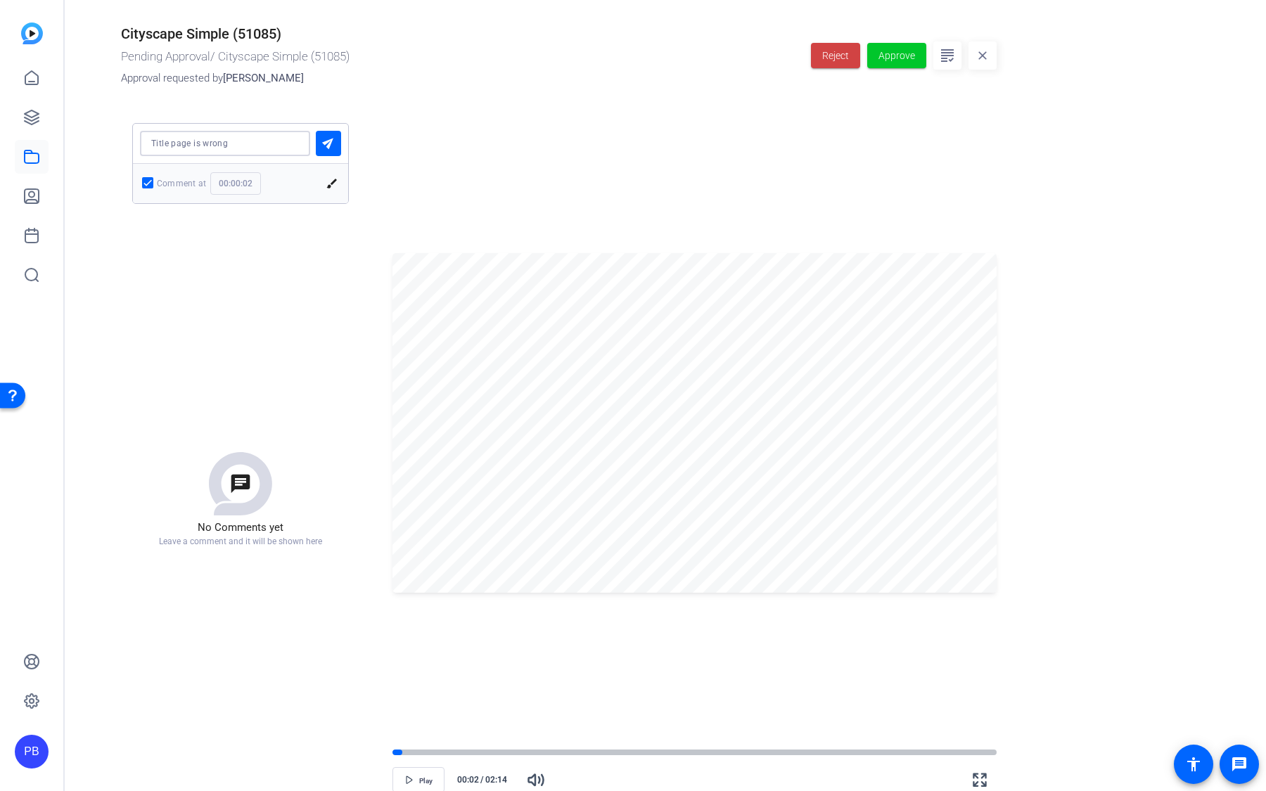
click at [245, 138] on textarea at bounding box center [225, 143] width 148 height 11
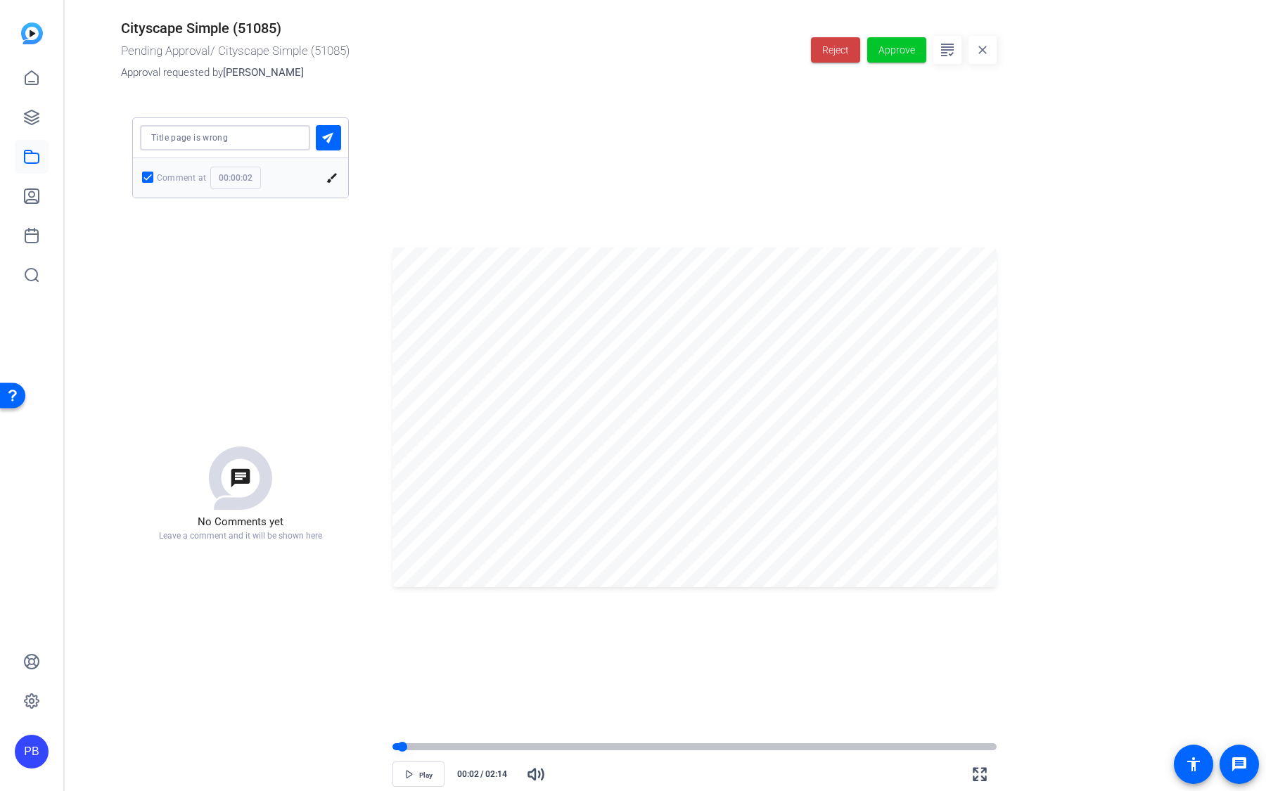
click at [411, 750] on div at bounding box center [694, 747] width 604 height 10
drag, startPoint x: 414, startPoint y: 750, endPoint x: 458, endPoint y: 740, distance: 44.5
click at [458, 741] on div at bounding box center [458, 747] width 12 height 12
click at [327, 175] on mat-icon "brush" at bounding box center [332, 178] width 13 height 13
click at [288, 179] on mat-icon "north_east" at bounding box center [291, 178] width 13 height 13
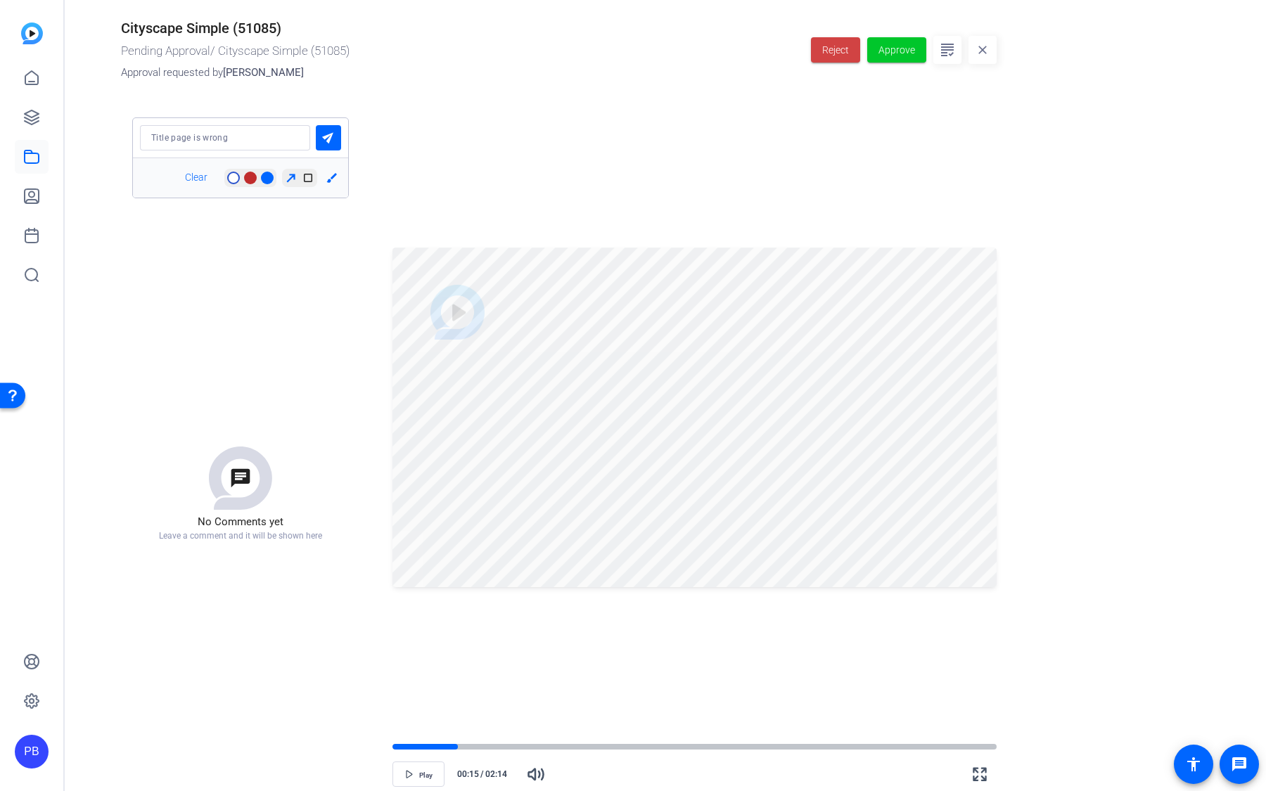
click at [229, 129] on div at bounding box center [225, 137] width 148 height 25
click at [239, 133] on textarea at bounding box center [225, 137] width 148 height 11
drag, startPoint x: 270, startPoint y: 136, endPoint x: 106, endPoint y: 134, distance: 163.9
click at [106, 134] on openreel-hosting-approval-details "Cityscape Simple (51085) Pending Approval / Cityscape Simple (51085) Approval r…" at bounding box center [531, 389] width 932 height 791
type textarea "dont like him"
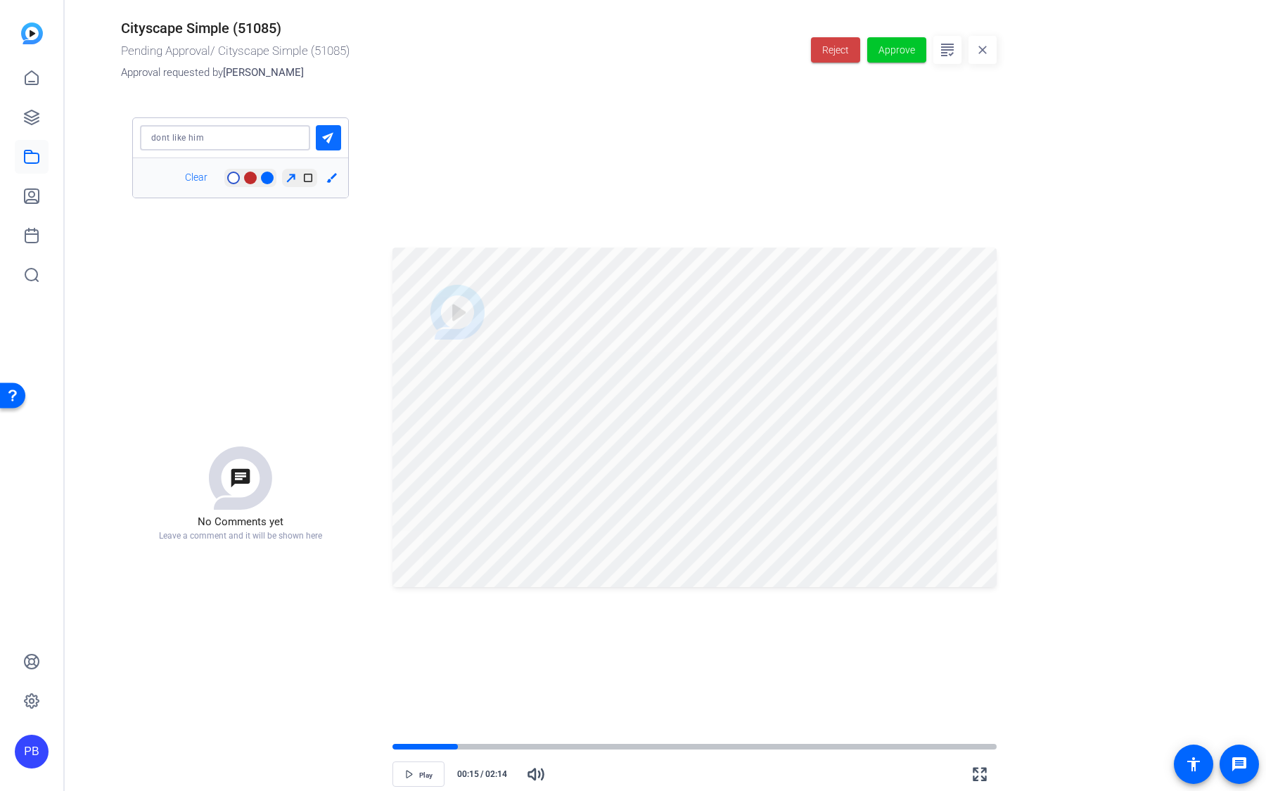
click at [323, 148] on span "submit" at bounding box center [328, 138] width 25 height 34
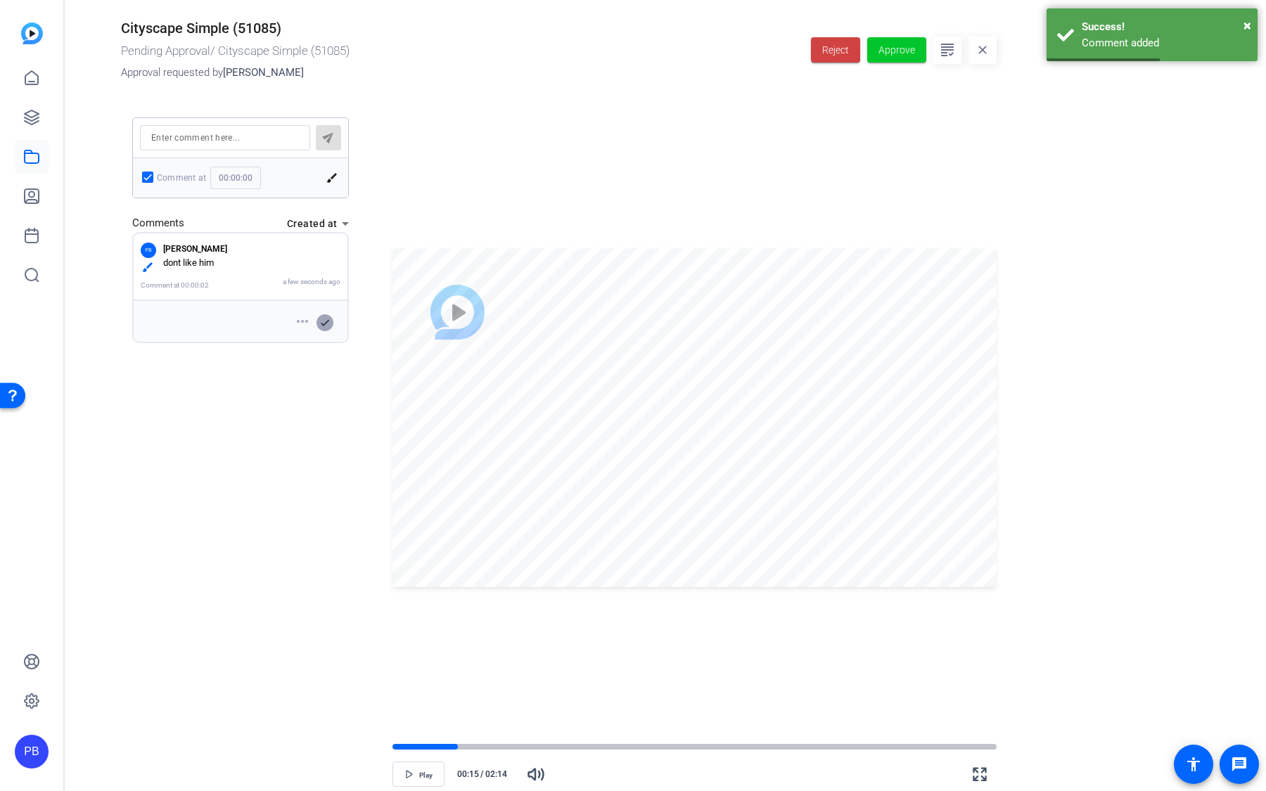
click at [308, 319] on span at bounding box center [325, 323] width 34 height 34
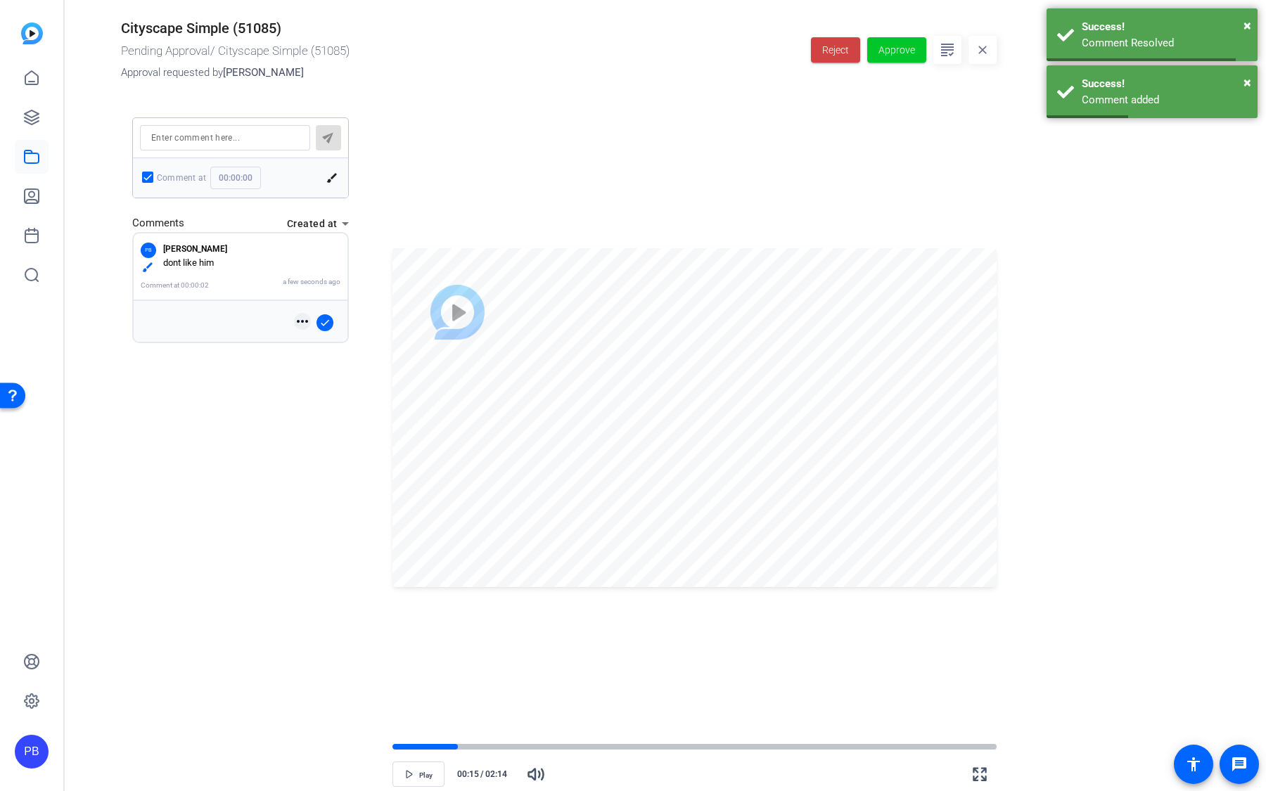
click at [301, 320] on mat-icon "more_horiz" at bounding box center [302, 321] width 17 height 17
click at [357, 302] on div at bounding box center [633, 395] width 1266 height 791
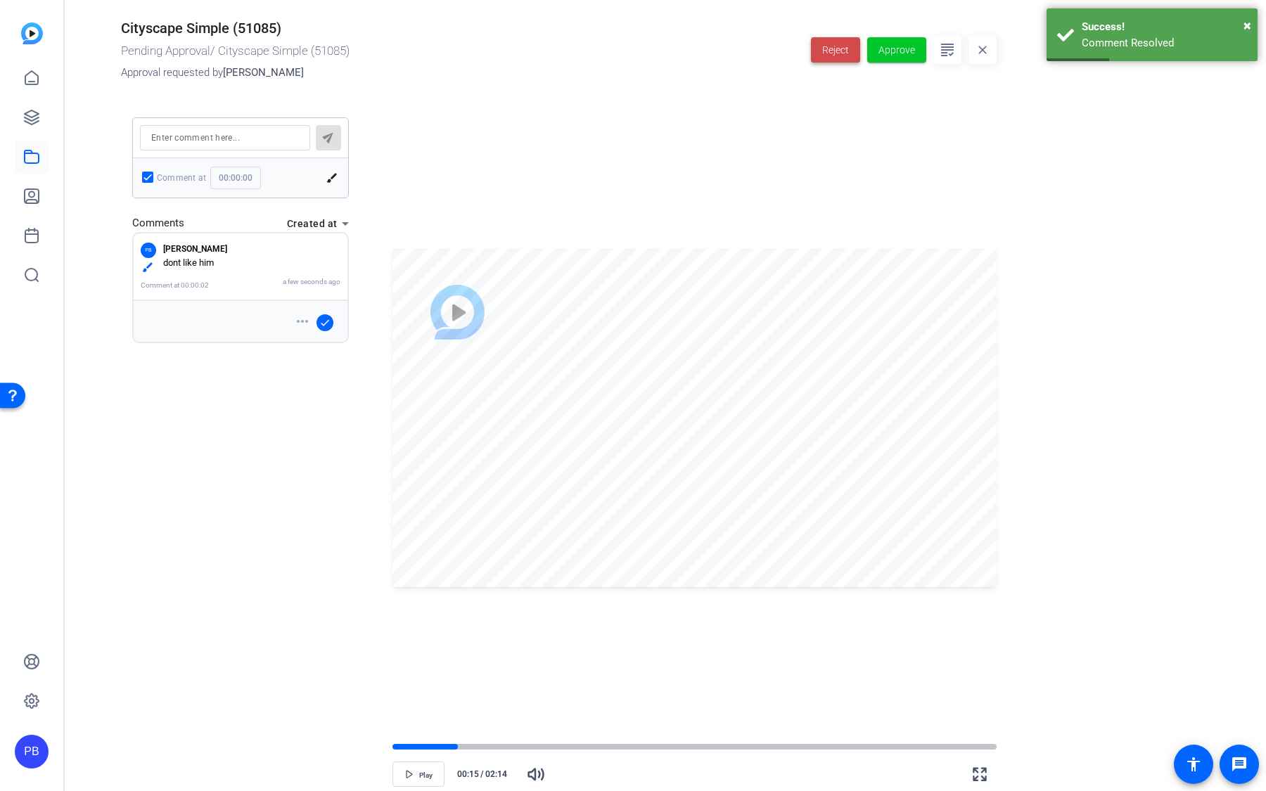
click at [833, 50] on span "Reject" at bounding box center [835, 50] width 27 height 15
